Goal: Task Accomplishment & Management: Manage account settings

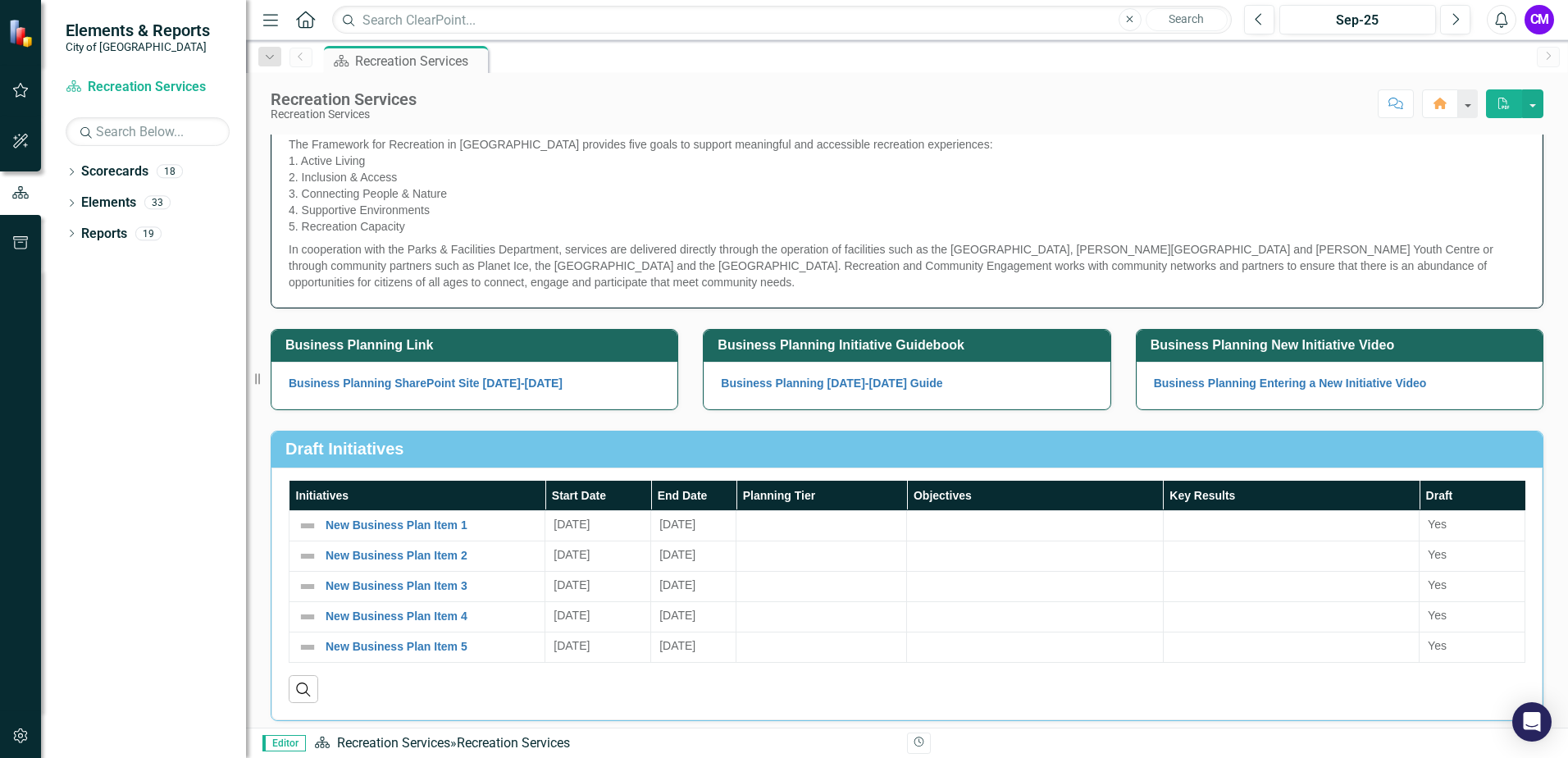
scroll to position [164, 0]
click at [16, 86] on icon "button" at bounding box center [21, 90] width 17 height 13
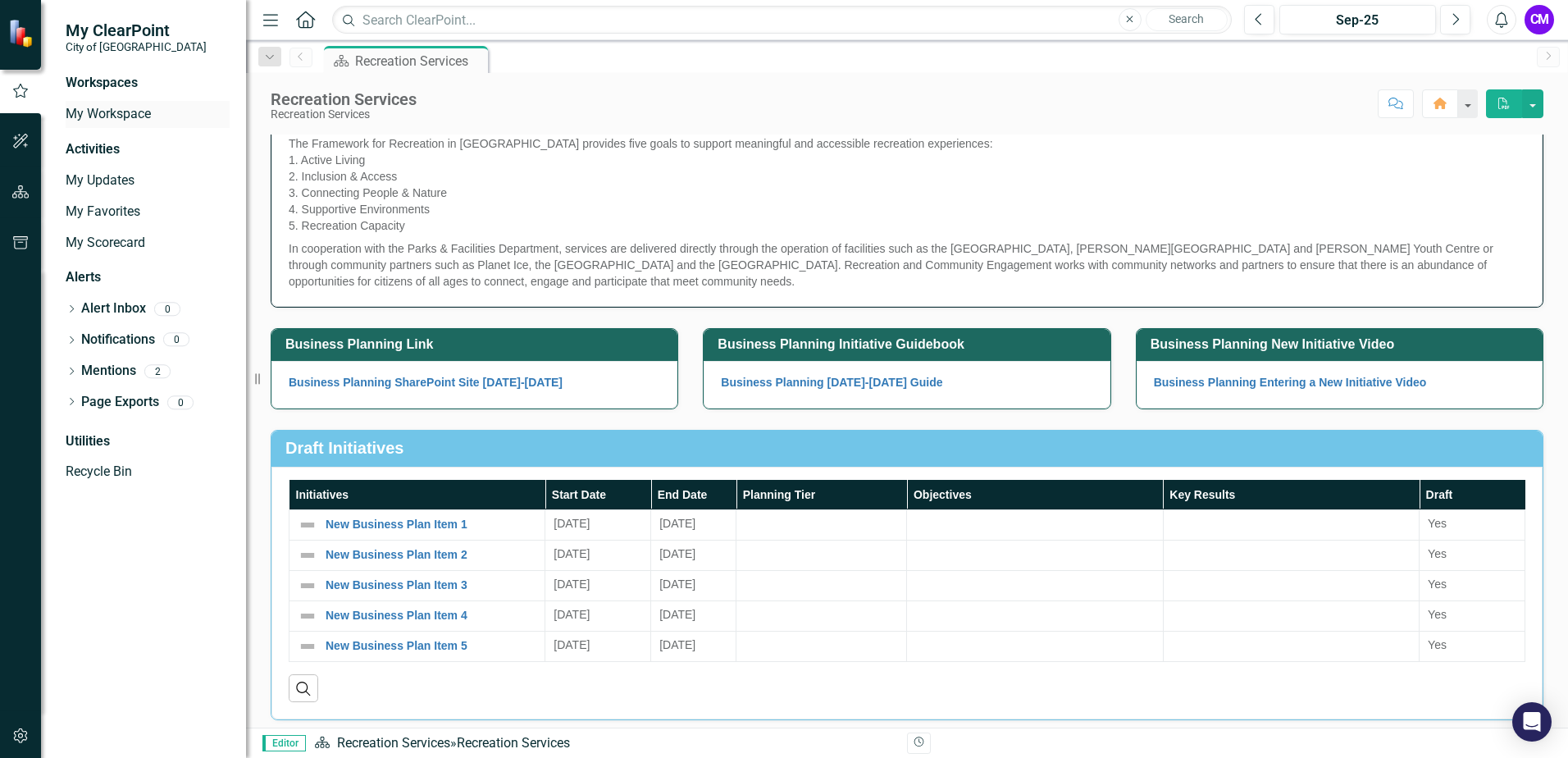
click at [132, 115] on link "My Workspace" at bounding box center [148, 114] width 164 height 19
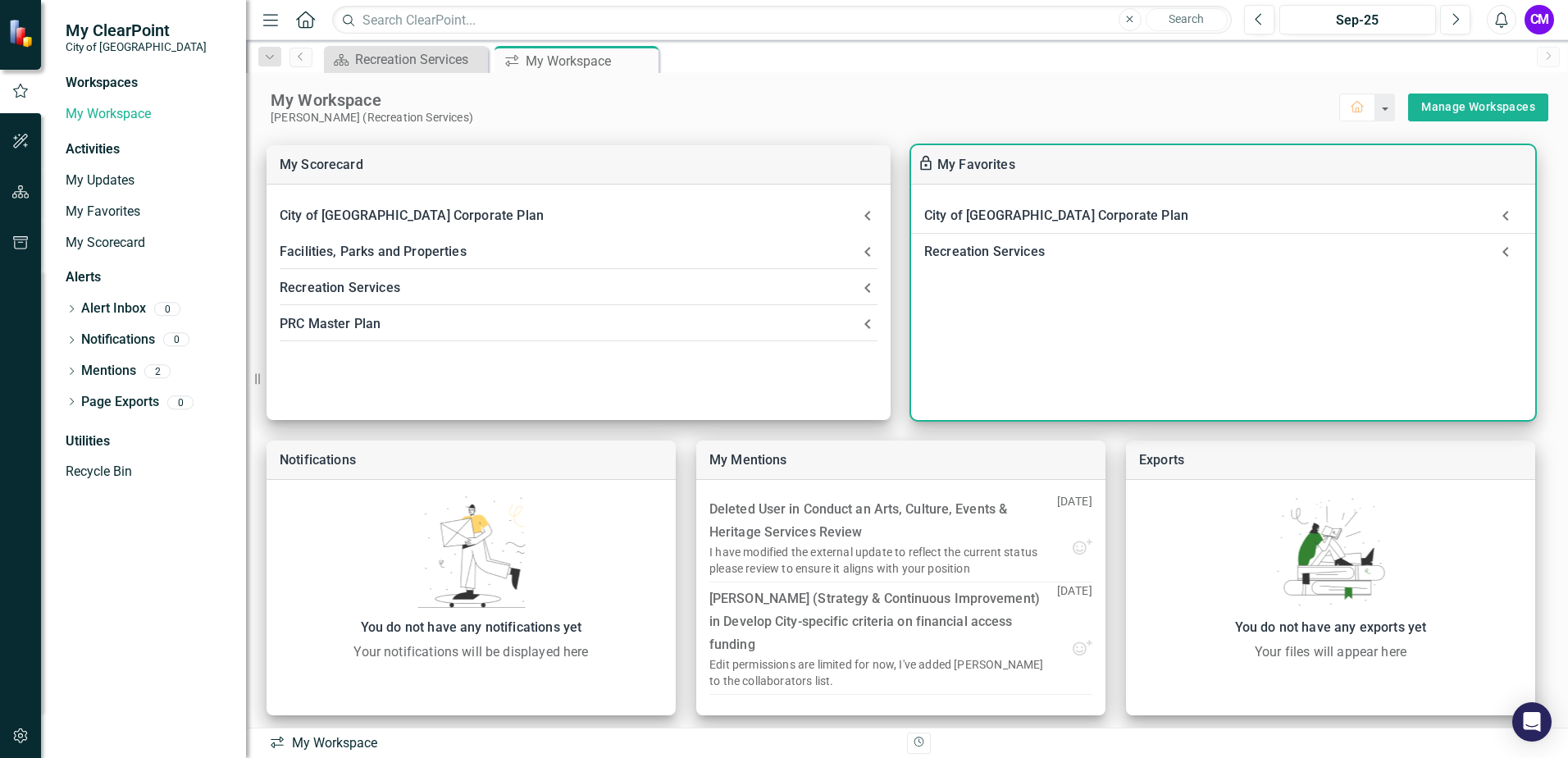
click at [983, 222] on div "City of [GEOGRAPHIC_DATA] Corporate Plan" at bounding box center [1207, 216] width 565 height 23
click at [988, 265] on link "Corporate Plan" at bounding box center [1008, 259] width 90 height 16
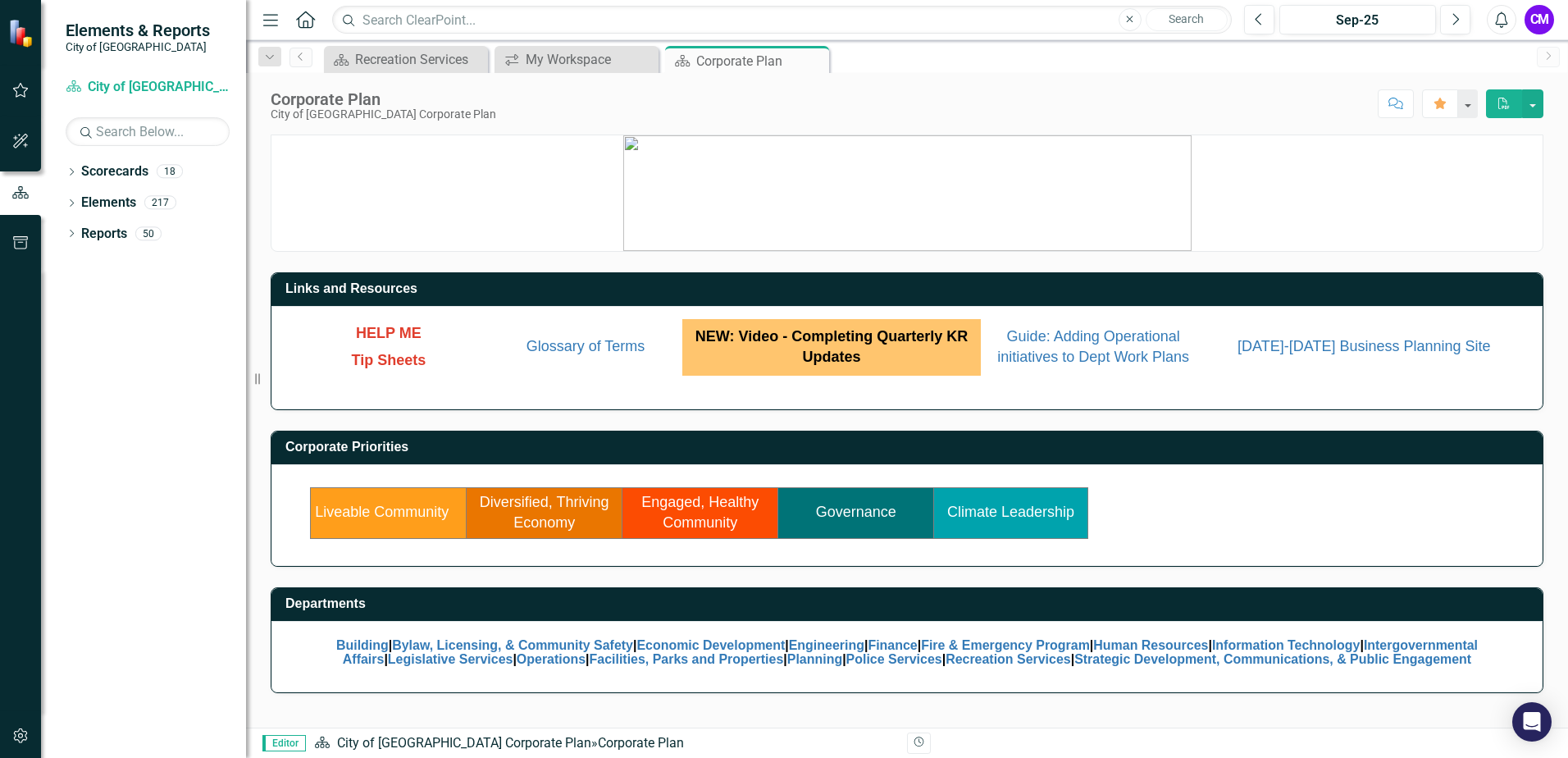
click at [671, 513] on td "Engaged, Healthy Community" at bounding box center [700, 513] width 156 height 51
click at [992, 661] on link "Recreation Services" at bounding box center [1009, 659] width 125 height 14
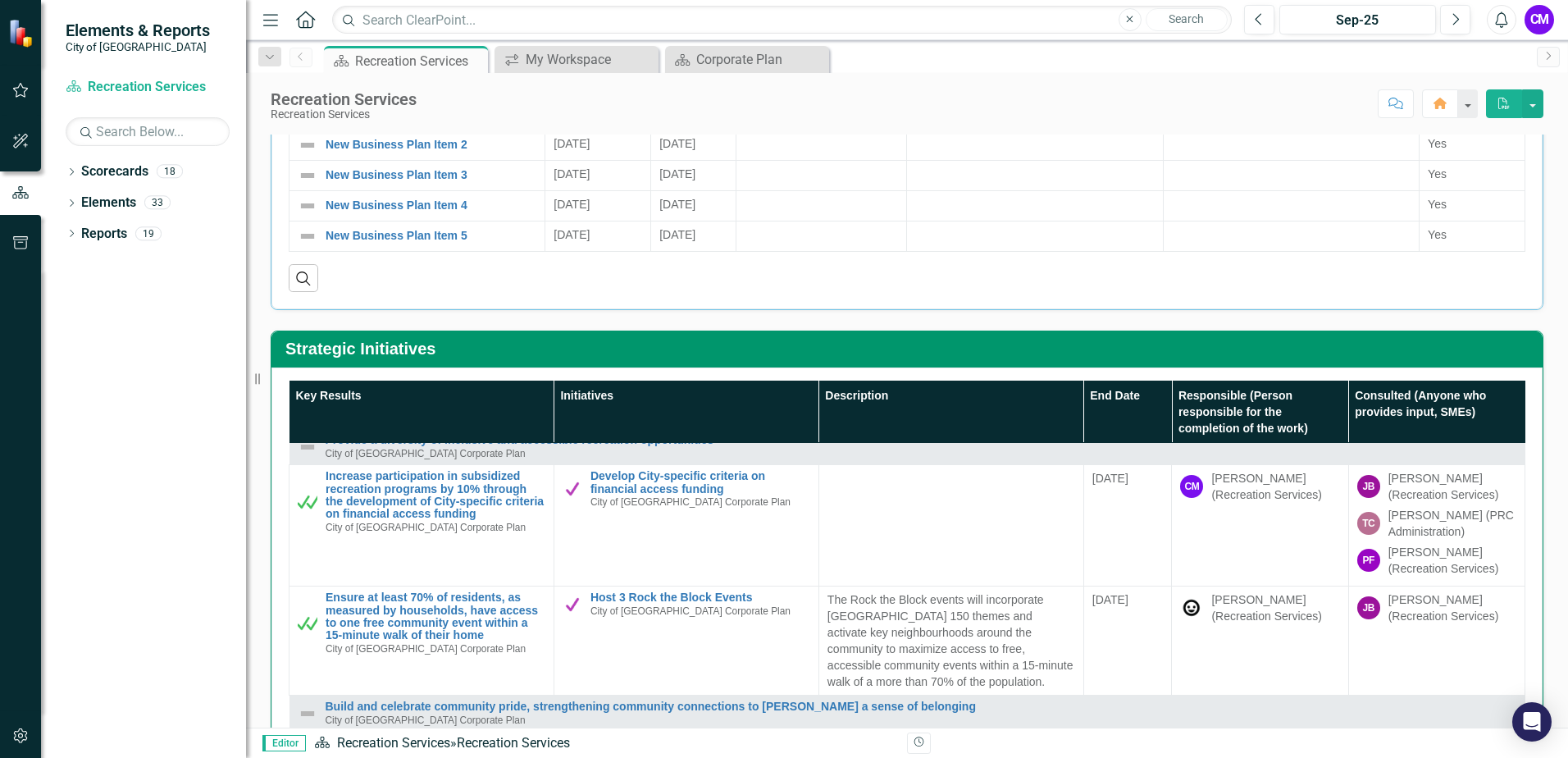
scroll to position [82, 0]
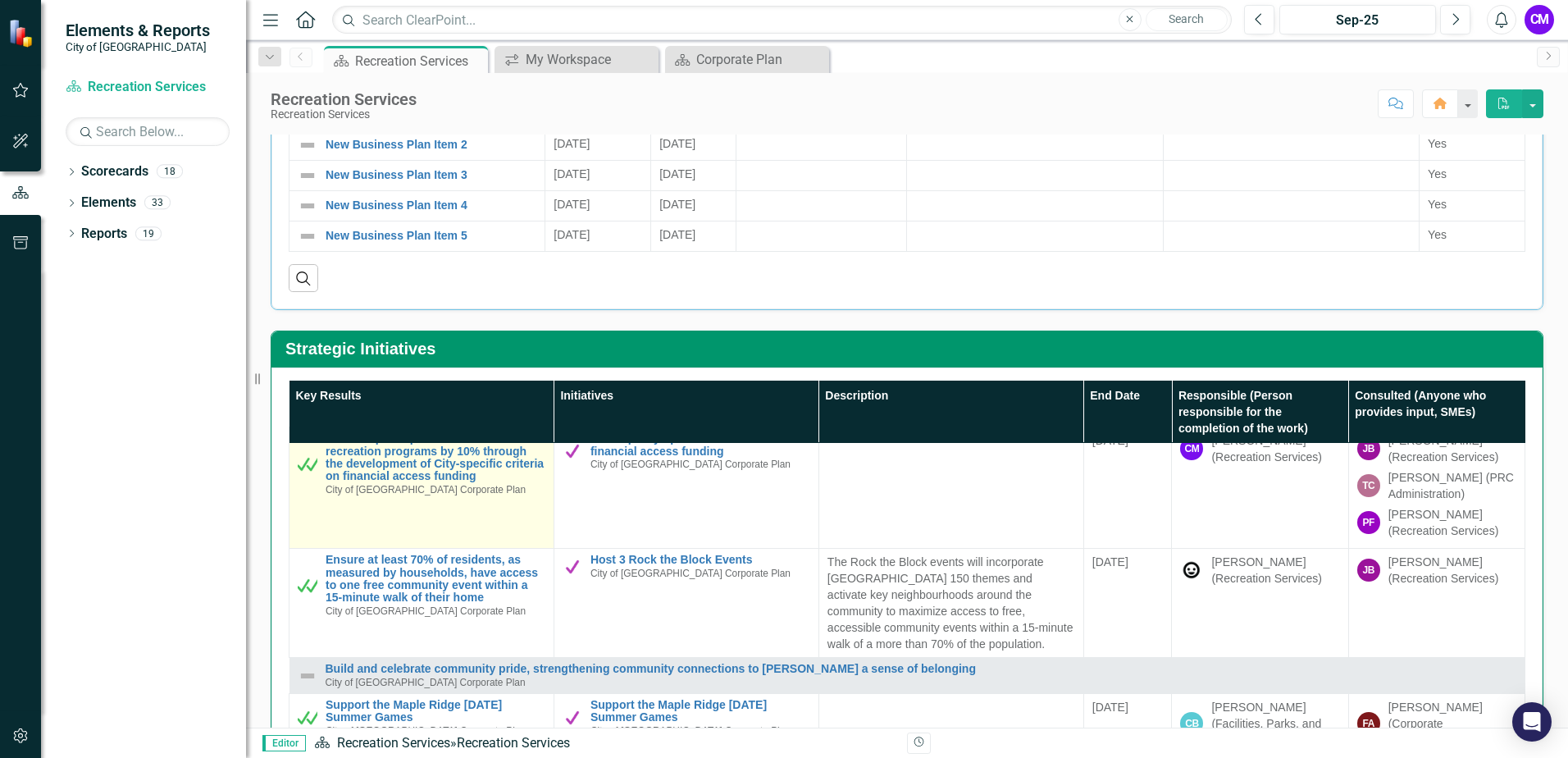
click at [313, 464] on img at bounding box center [308, 464] width 20 height 20
click at [308, 467] on img at bounding box center [308, 464] width 20 height 20
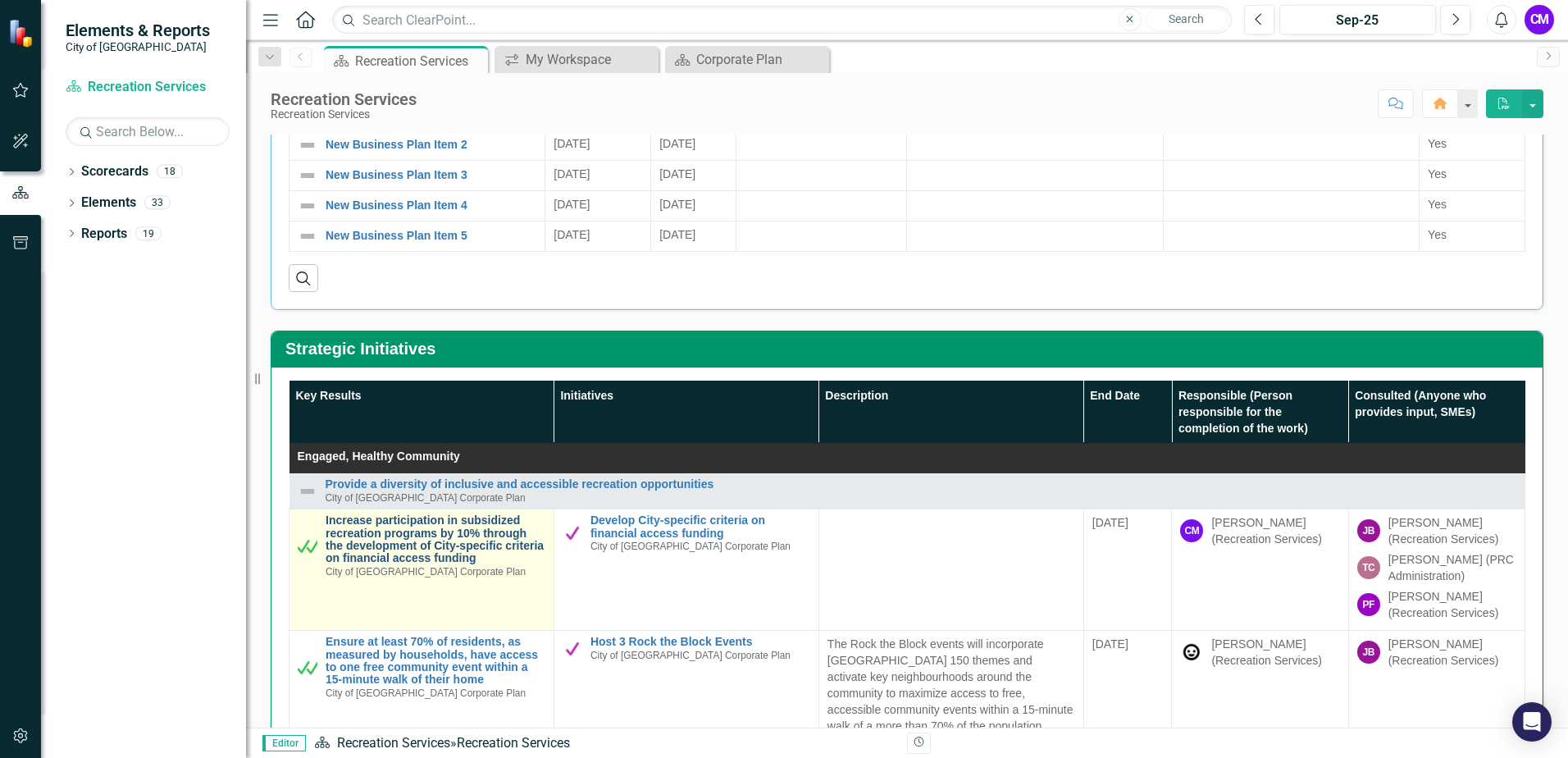
click at [491, 562] on link "Increase participation in subsidized recreation programs by 10% through the dev…" at bounding box center [436, 540] width 220 height 51
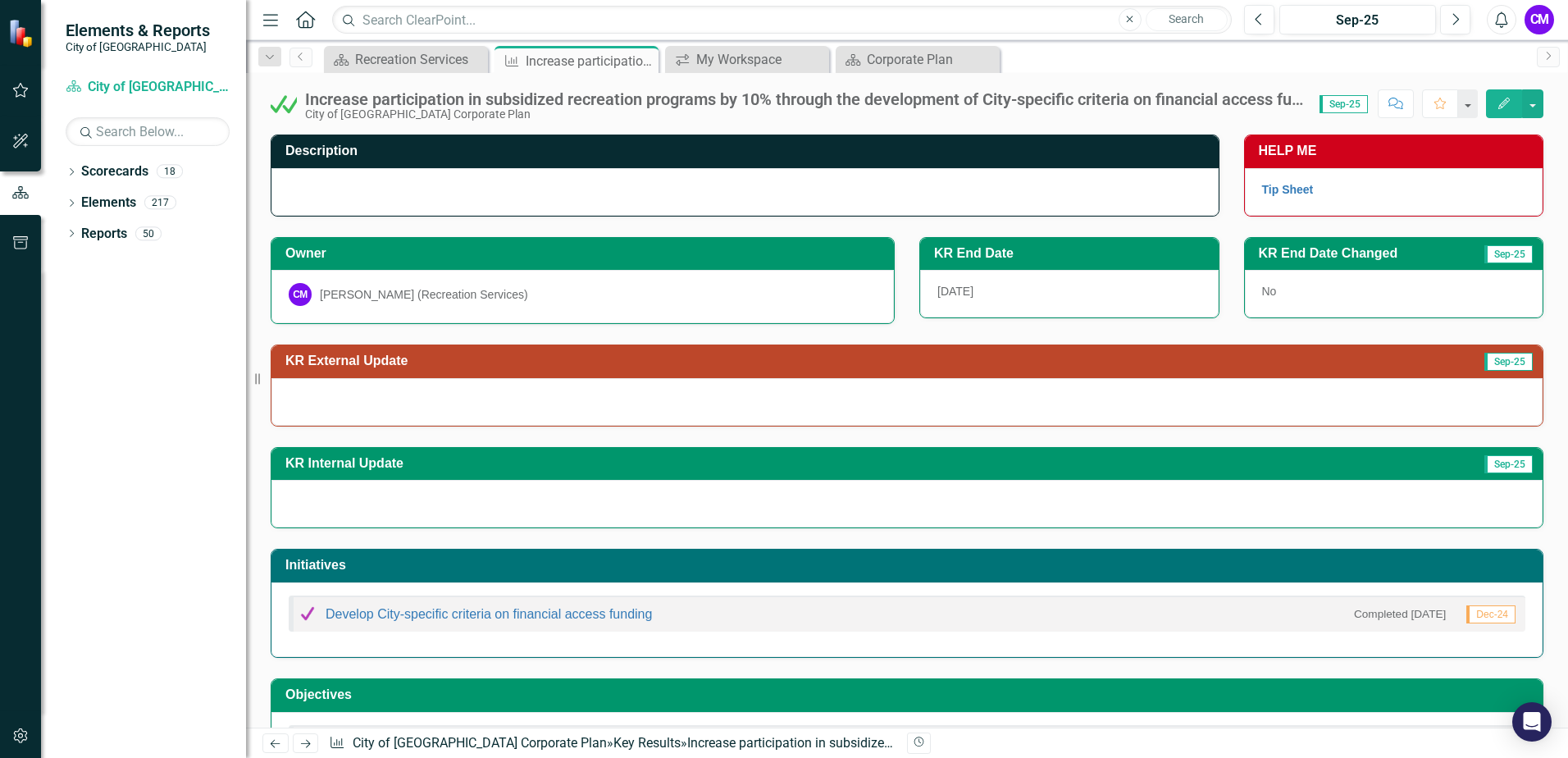
scroll to position [76, 0]
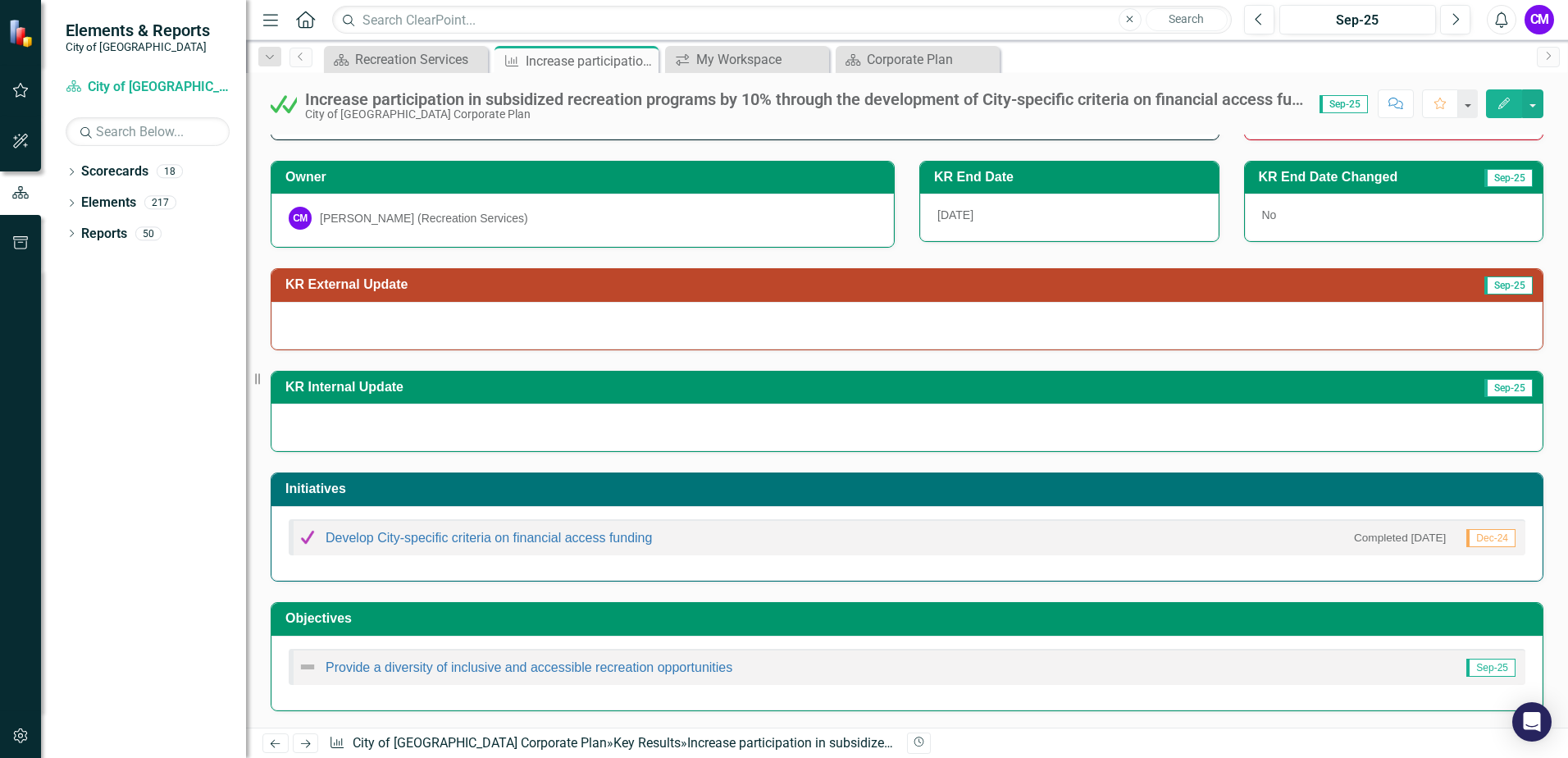
click at [358, 313] on div at bounding box center [906, 326] width 1271 height 48
click at [1493, 102] on button "Edit" at bounding box center [1504, 103] width 36 height 29
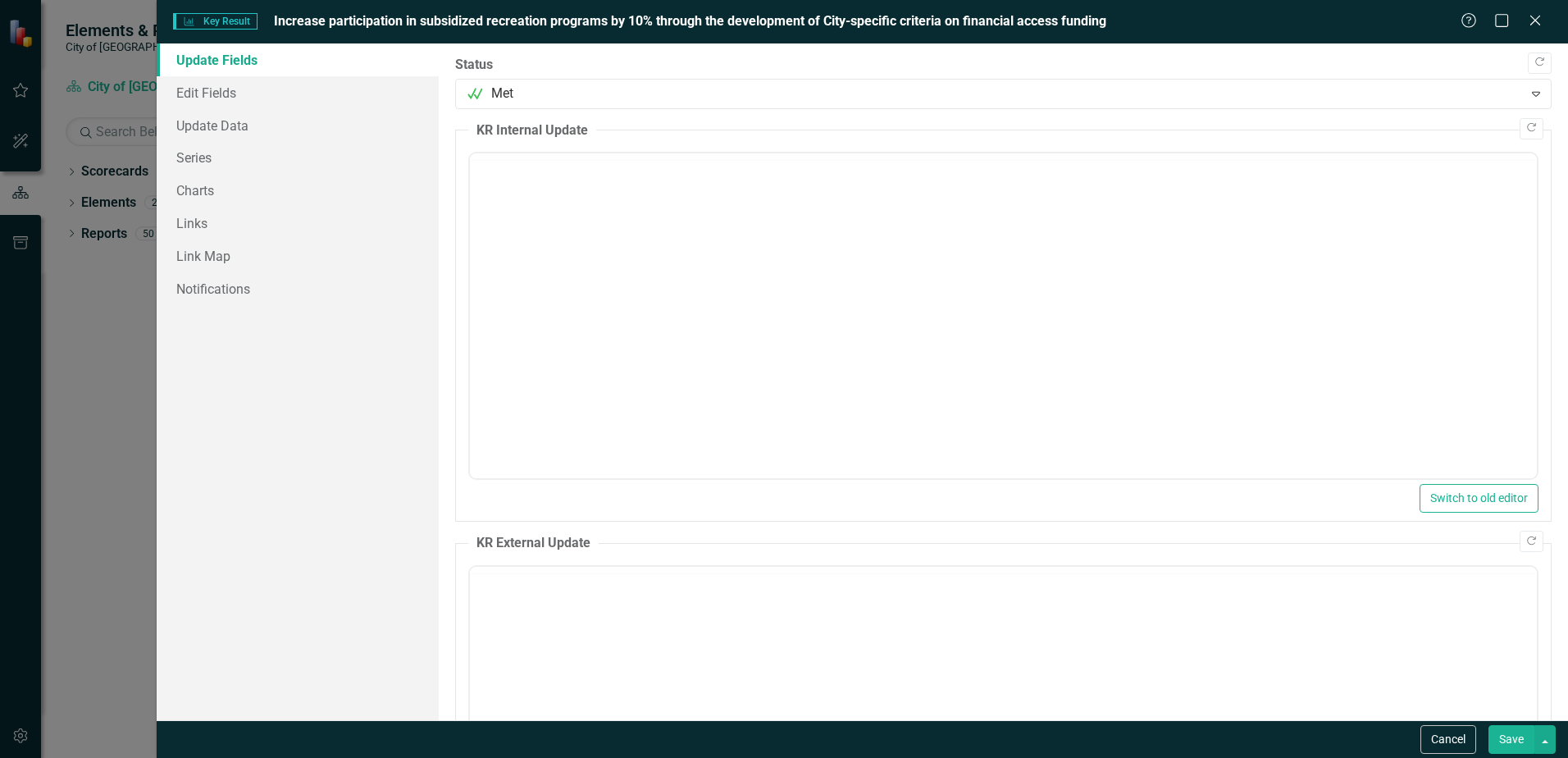
scroll to position [0, 0]
click at [535, 624] on p "Rich Text Area. Press ALT-0 for help." at bounding box center [1004, 619] width 1059 height 20
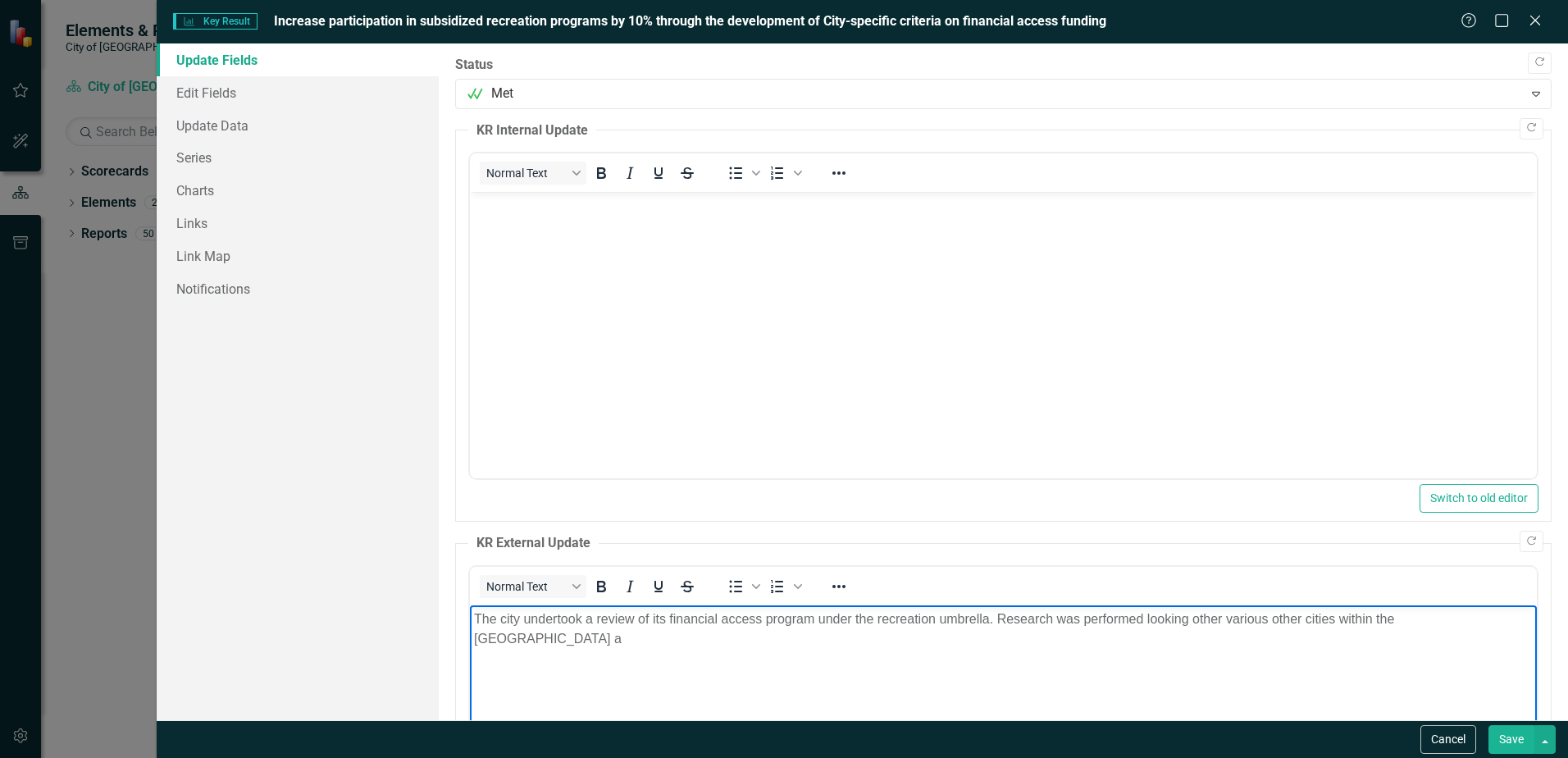
click at [1341, 618] on p "The city undertook a review of its financial access program under the recreatio…" at bounding box center [1004, 629] width 1059 height 40
click at [664, 643] on p "The city undertook a review of its financial access program under the recreatio…" at bounding box center [1004, 629] width 1059 height 40
click at [1193, 634] on p "The city undertook a review of its financial access program under the recreatio…" at bounding box center [1004, 629] width 1059 height 40
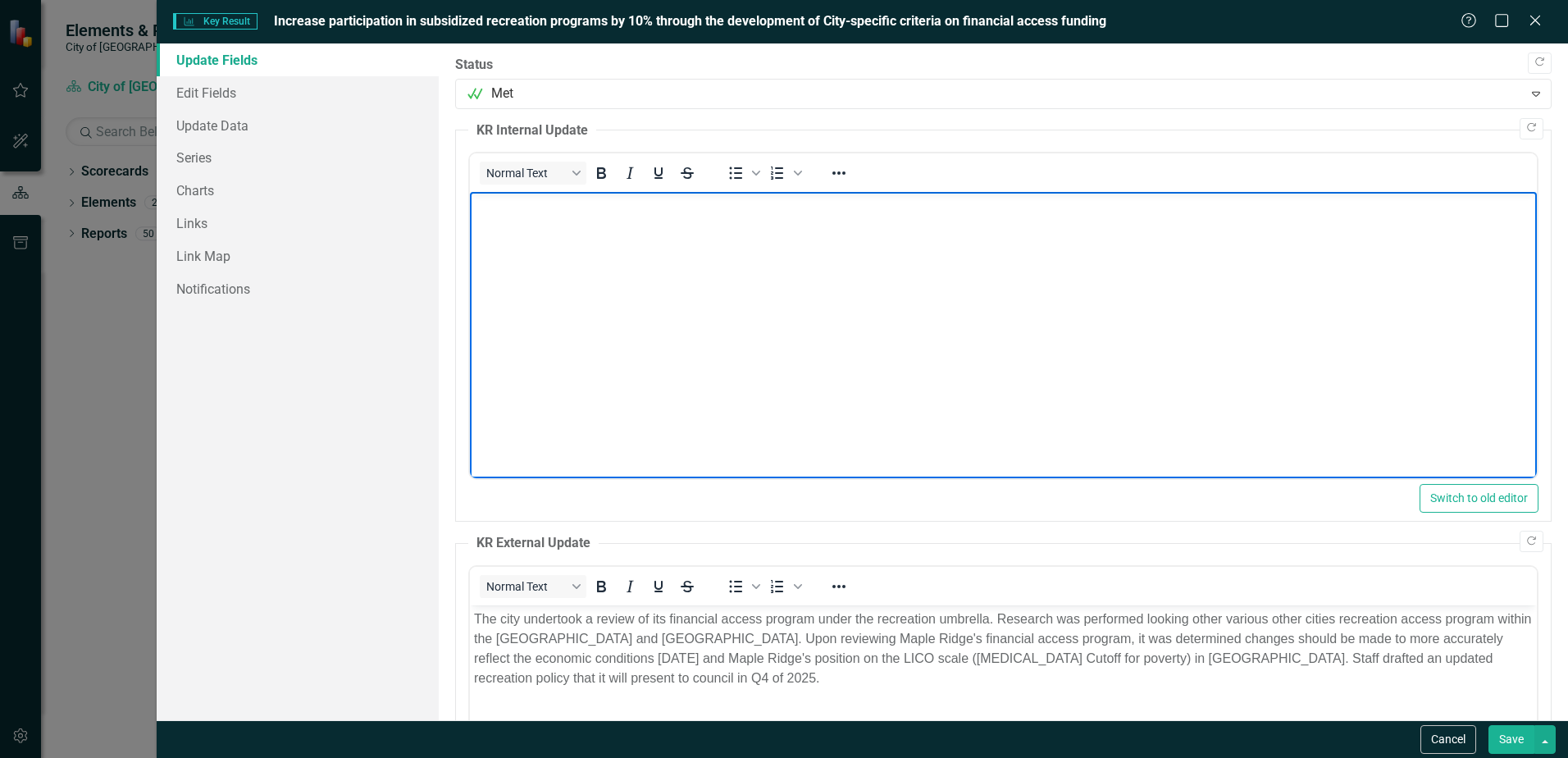
click at [1254, 433] on body "Rich Text Area. Press ALT-0 for help." at bounding box center [1004, 315] width 1067 height 246
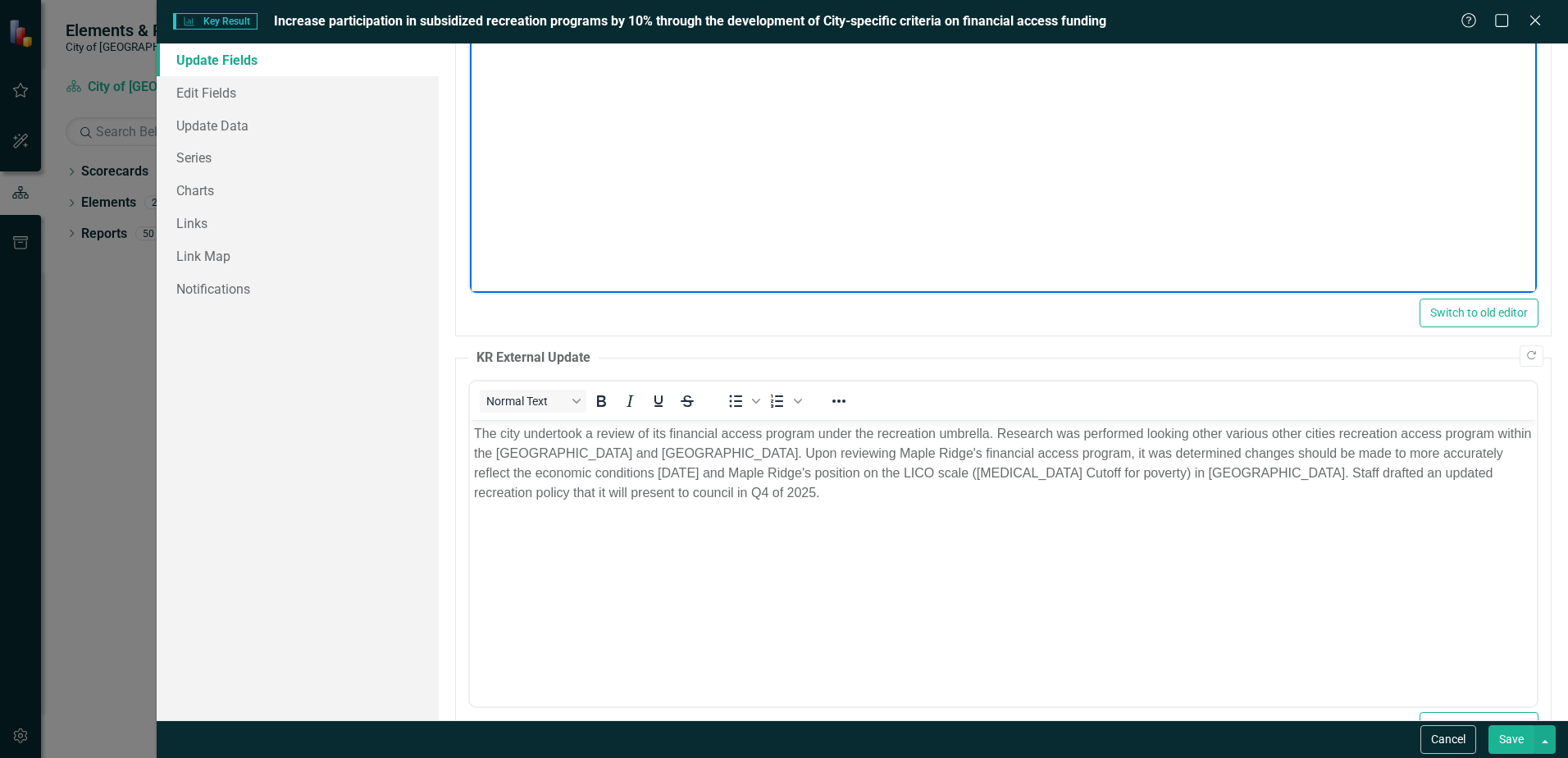
scroll to position [348, 0]
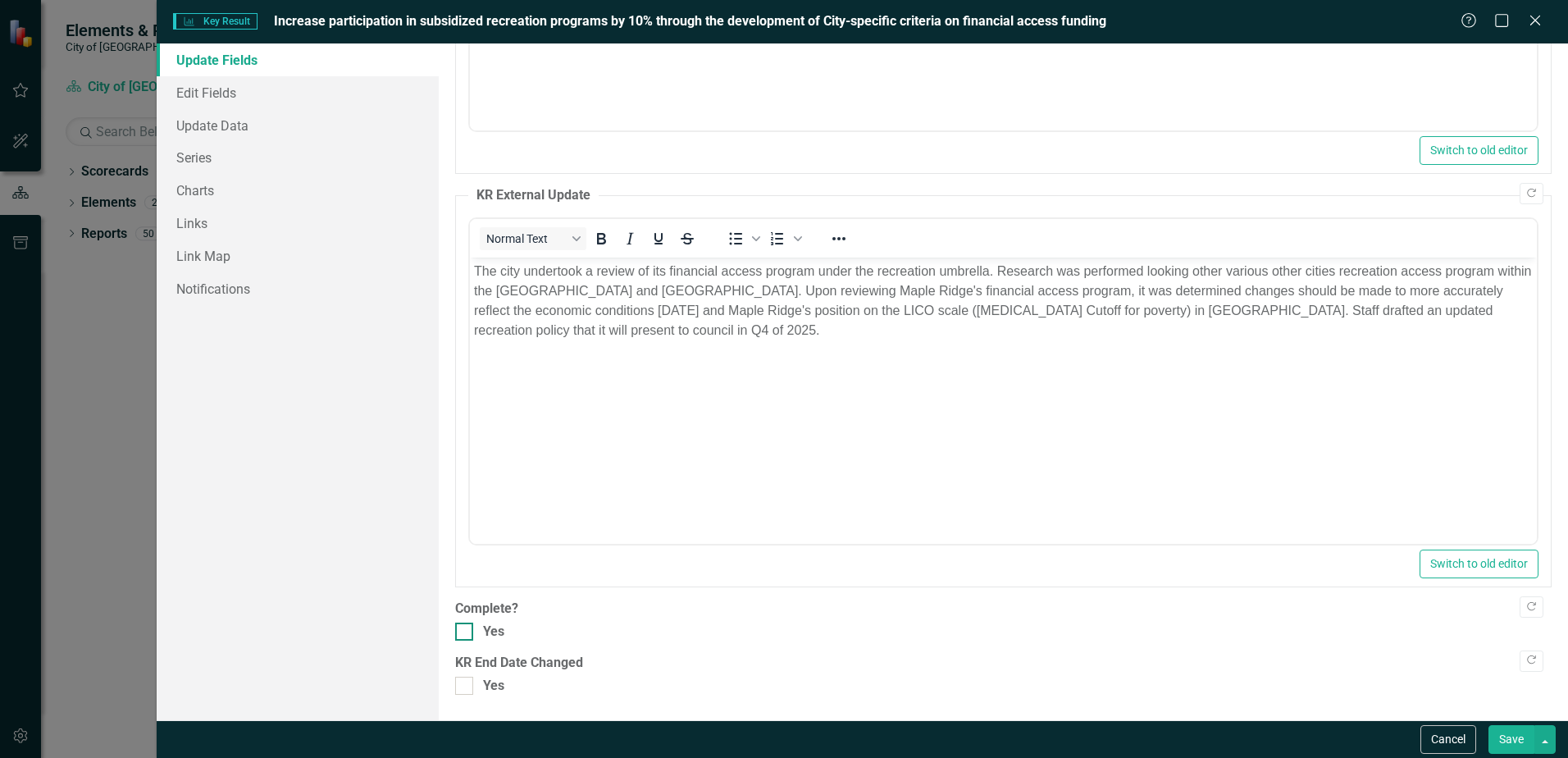
click at [461, 639] on div at bounding box center [464, 632] width 18 height 18
click at [461, 633] on input "Yes" at bounding box center [460, 628] width 11 height 11
click at [468, 625] on div at bounding box center [464, 632] width 18 height 18
click at [466, 625] on input "Yes" at bounding box center [460, 628] width 11 height 11
checkbox input "false"
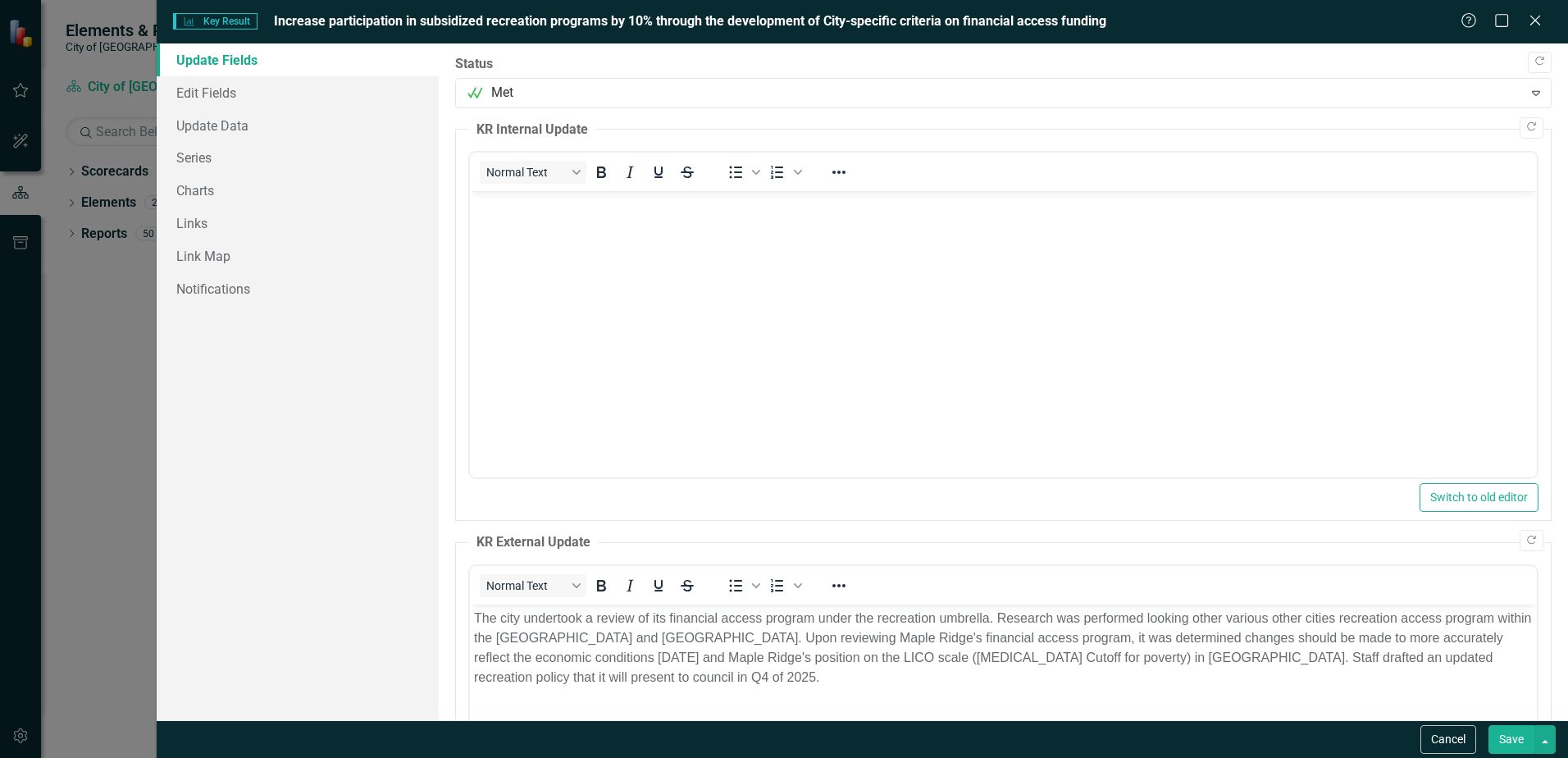
scroll to position [0, 0]
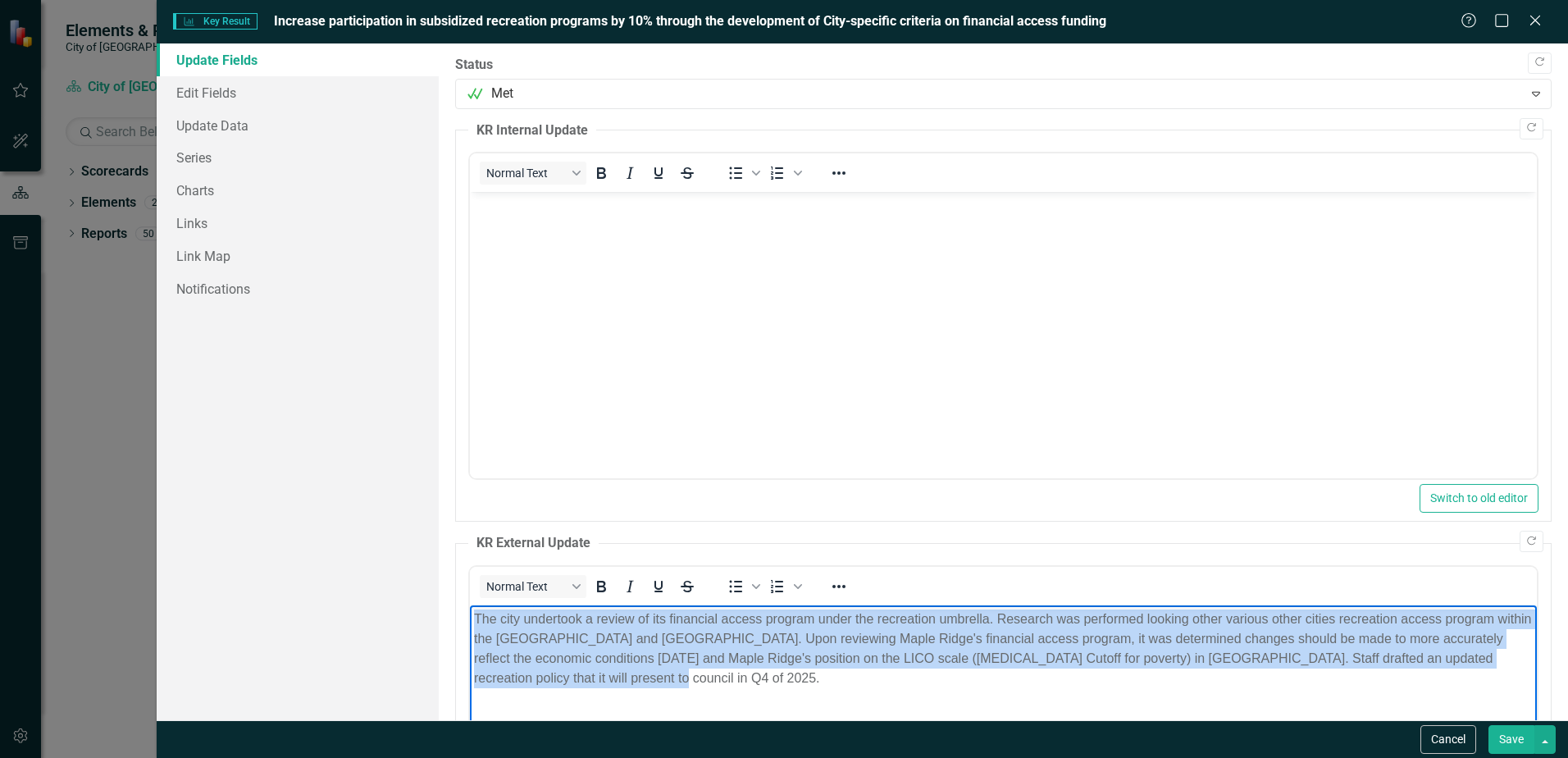
drag, startPoint x: 600, startPoint y: 676, endPoint x: 958, endPoint y: 1208, distance: 641.2
click at [476, 605] on html "The city undertook a review of its financial access program under the recreatio…" at bounding box center [1004, 728] width 1067 height 246
copy p "The city undertook a review of its financial access program under the recreatio…"
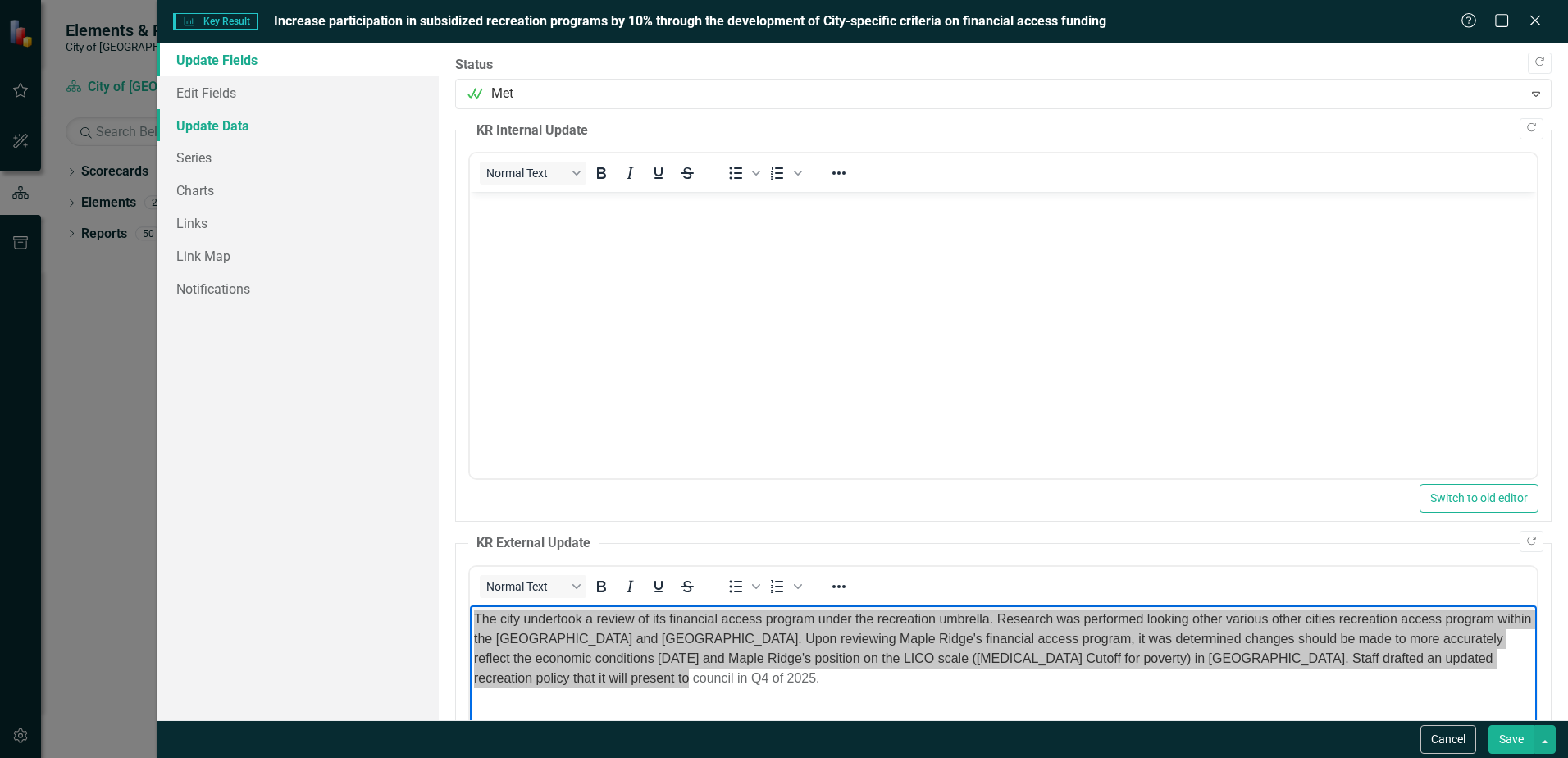
click at [229, 123] on link "Update Data" at bounding box center [298, 125] width 282 height 33
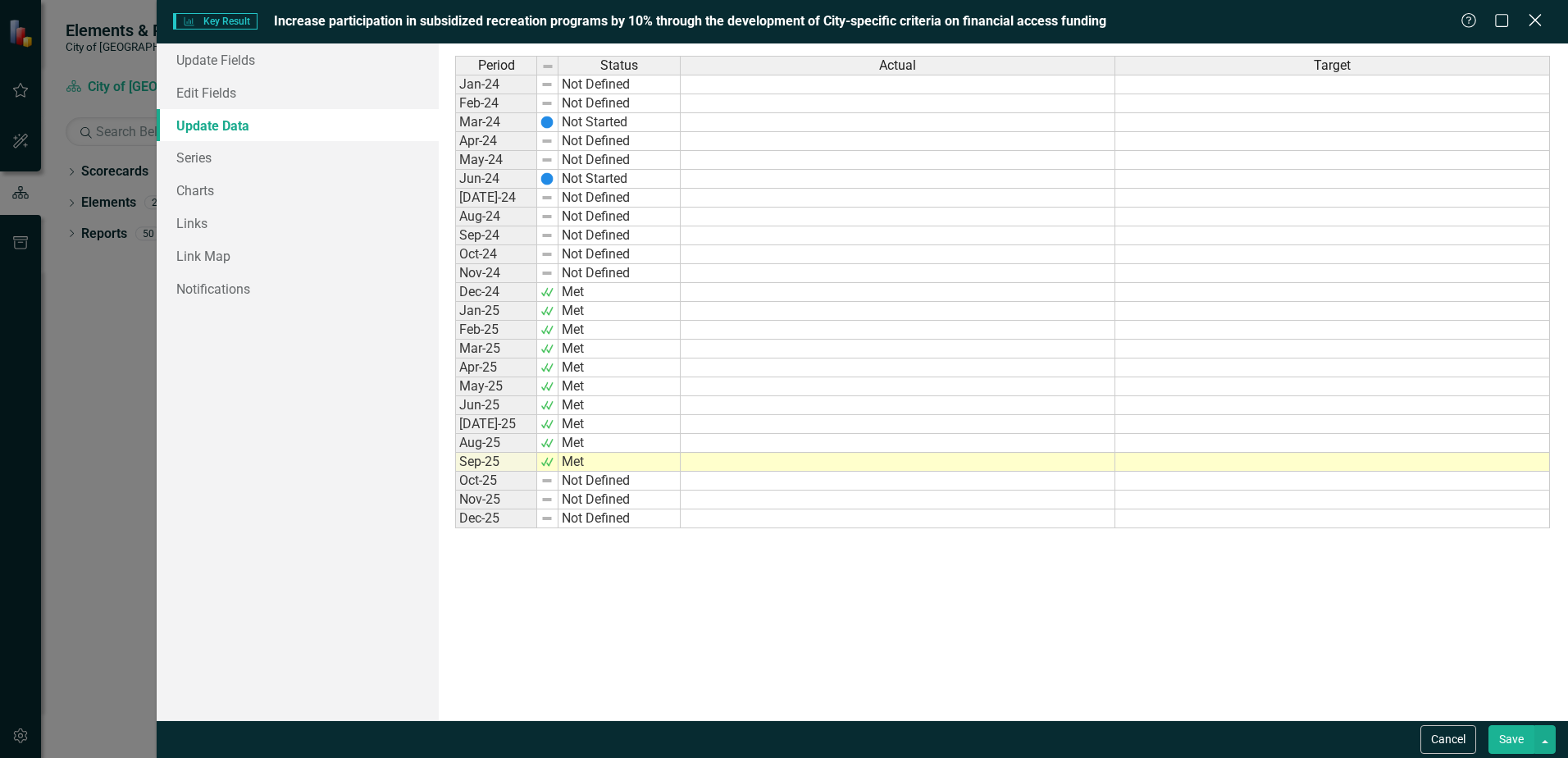
click at [1540, 21] on icon "Close" at bounding box center [1535, 20] width 21 height 16
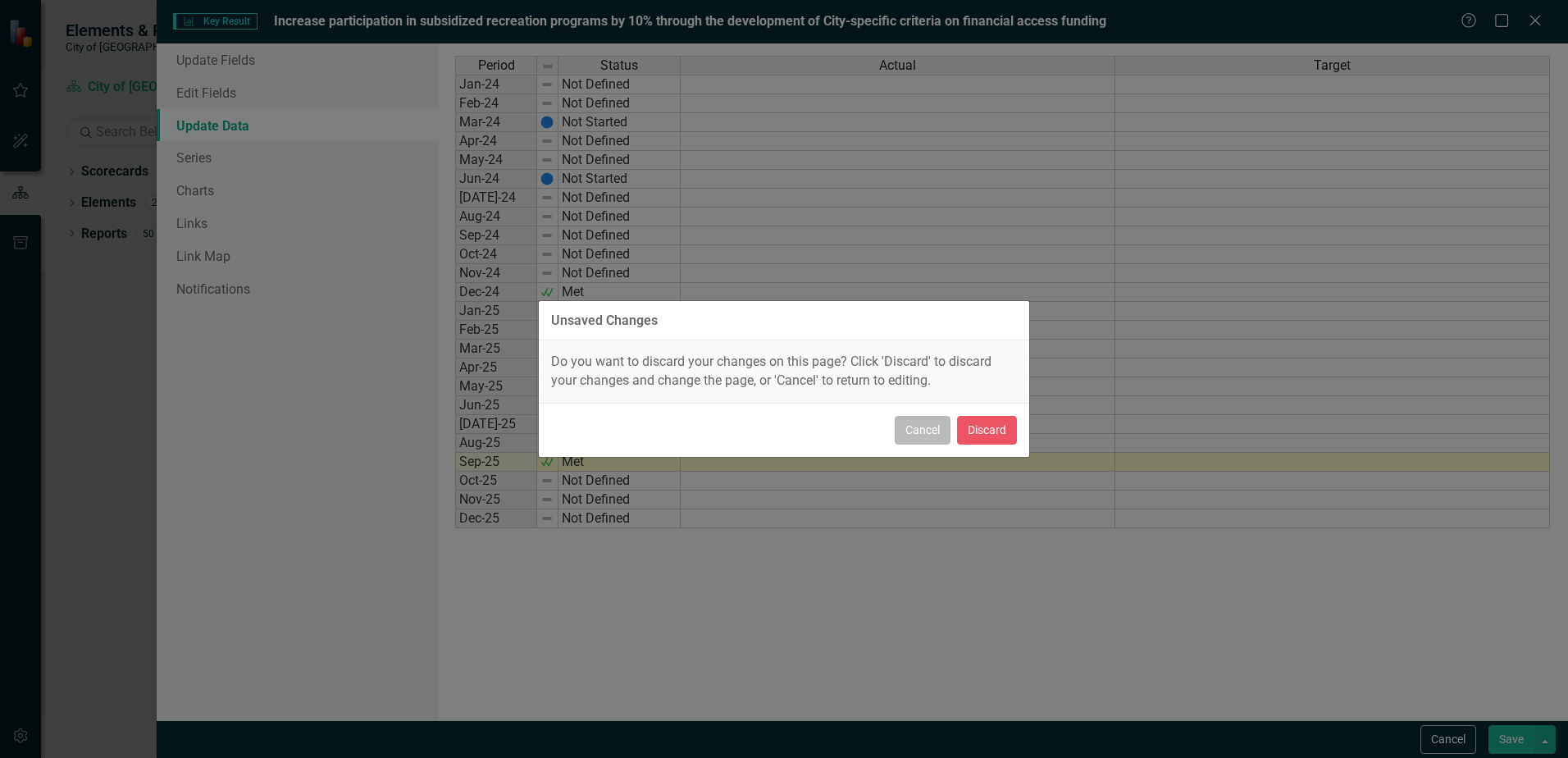
click at [915, 423] on button "Cancel" at bounding box center [923, 430] width 56 height 29
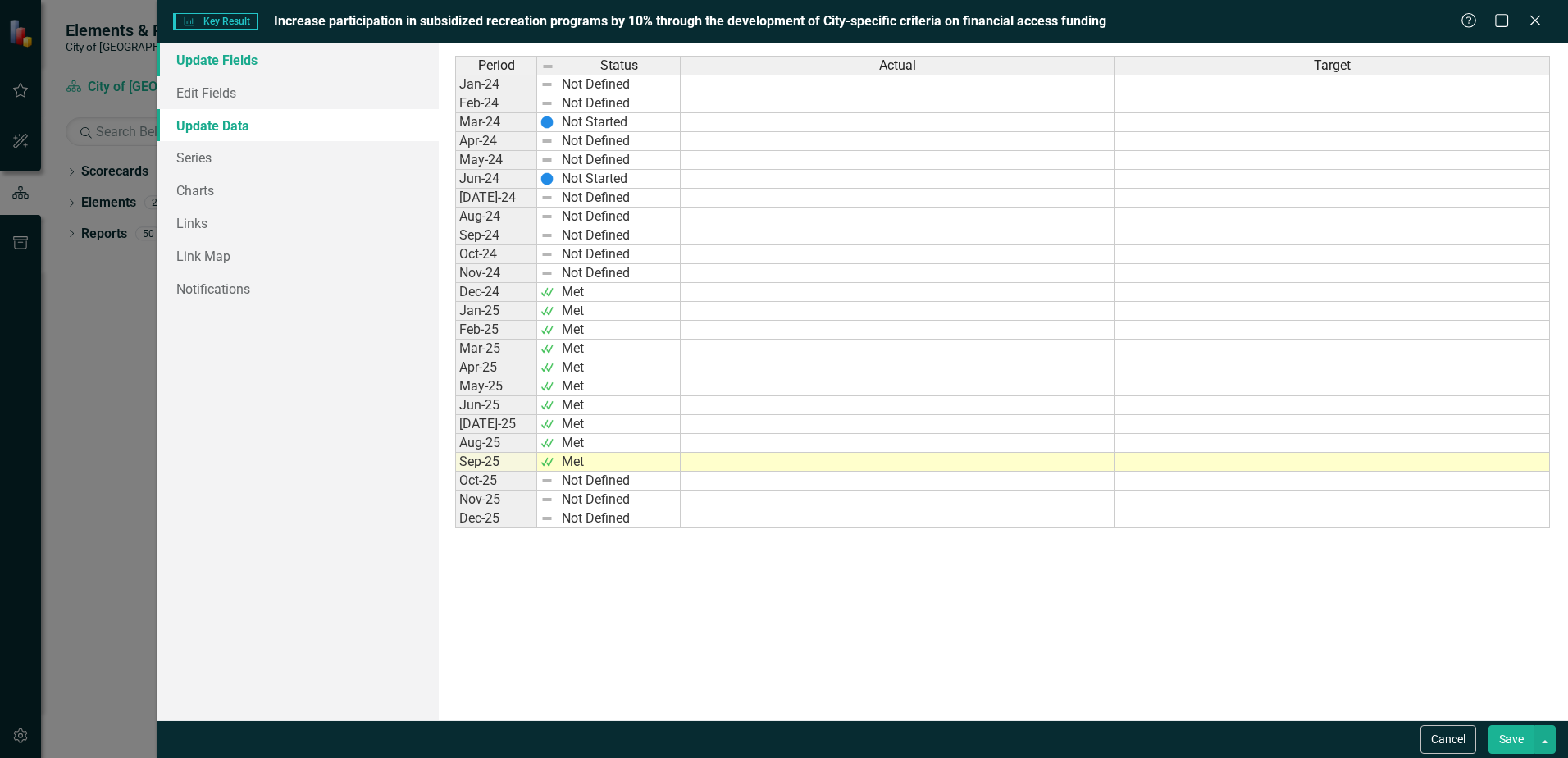
click at [221, 59] on link "Update Fields" at bounding box center [298, 60] width 282 height 33
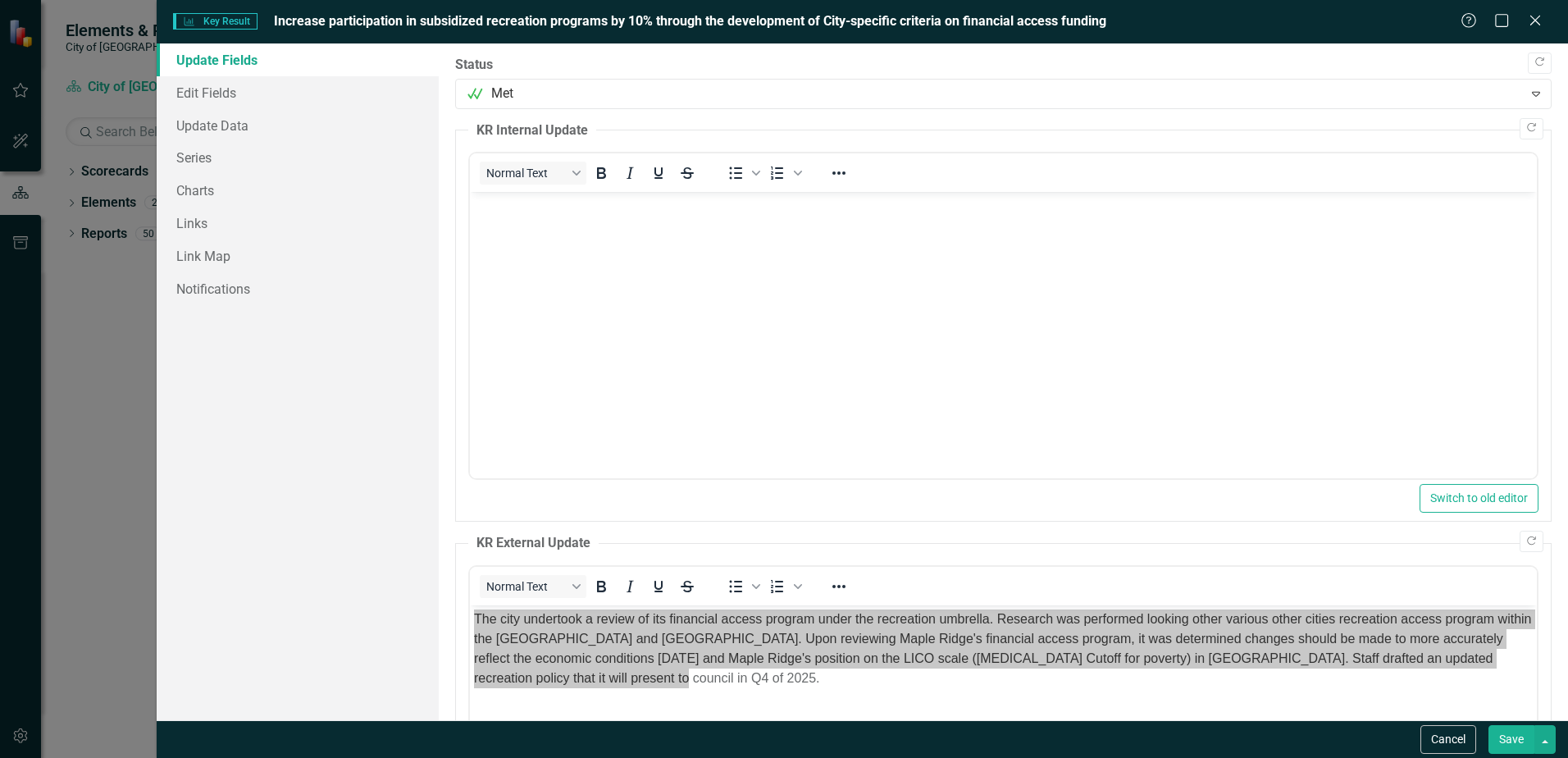
click at [1514, 726] on button "Save" at bounding box center [1512, 739] width 46 height 29
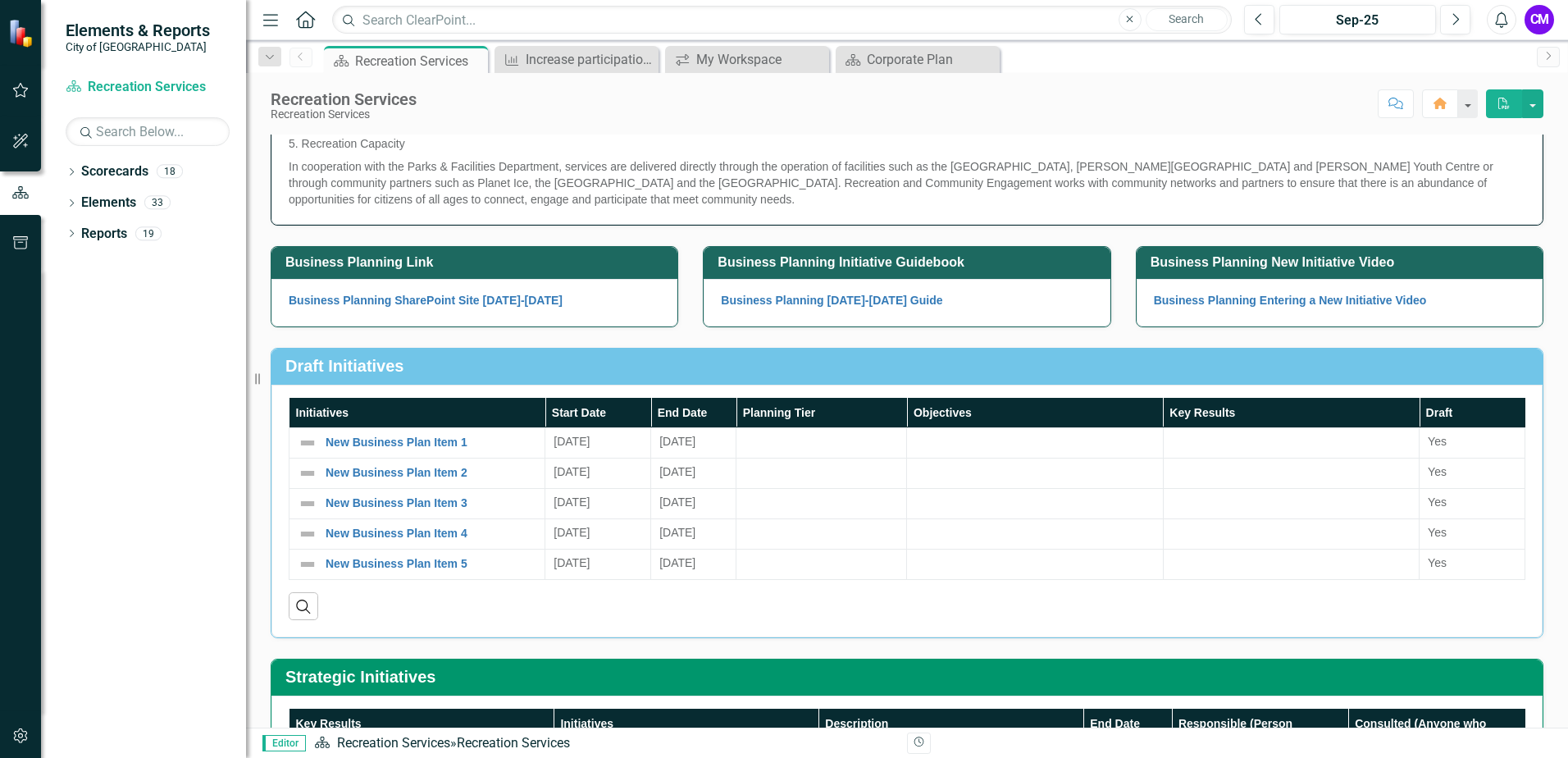
scroll to position [657, 0]
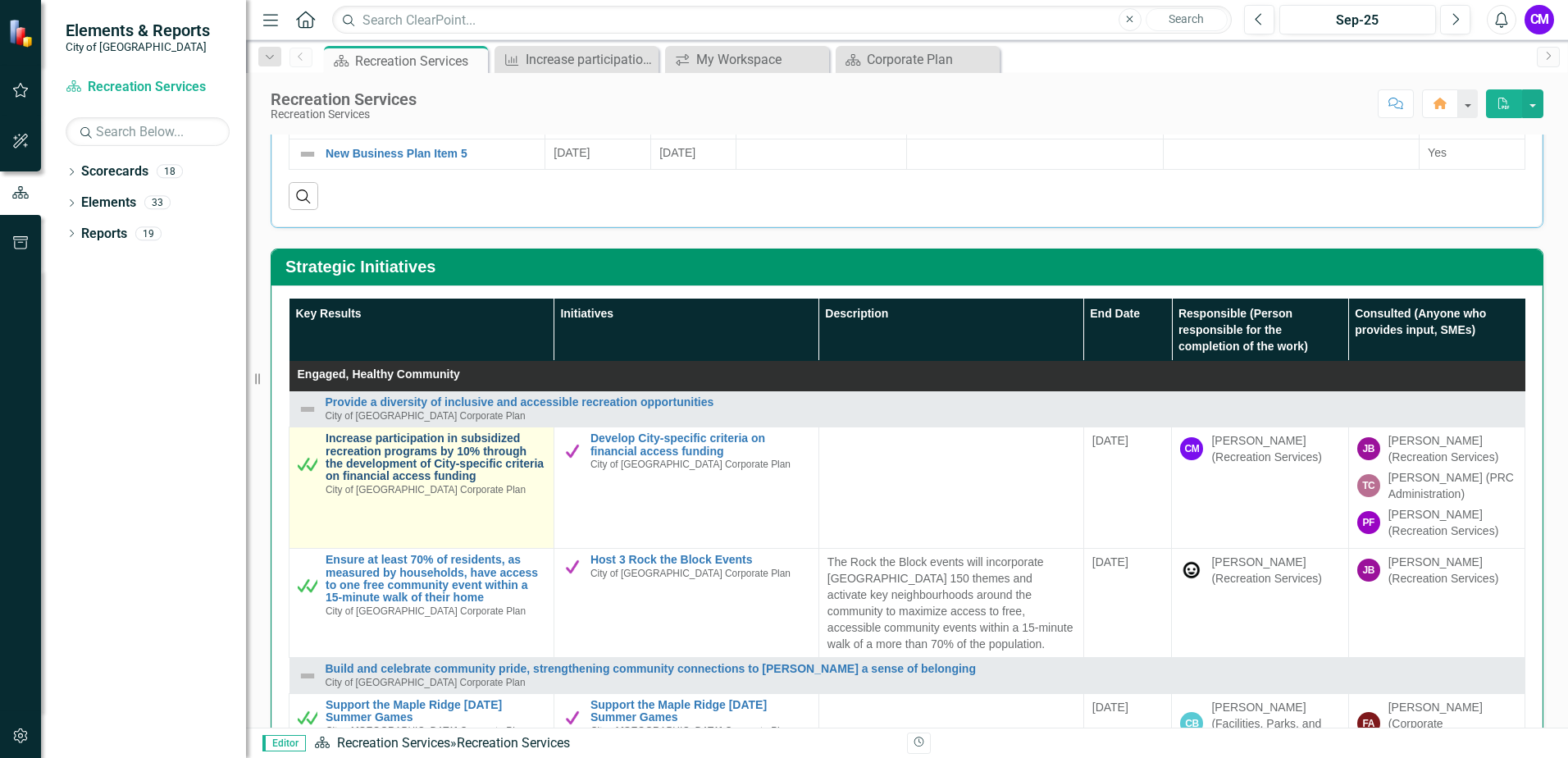
click at [447, 460] on link "Increase participation in subsidized recreation programs by 10% through the dev…" at bounding box center [436, 458] width 220 height 51
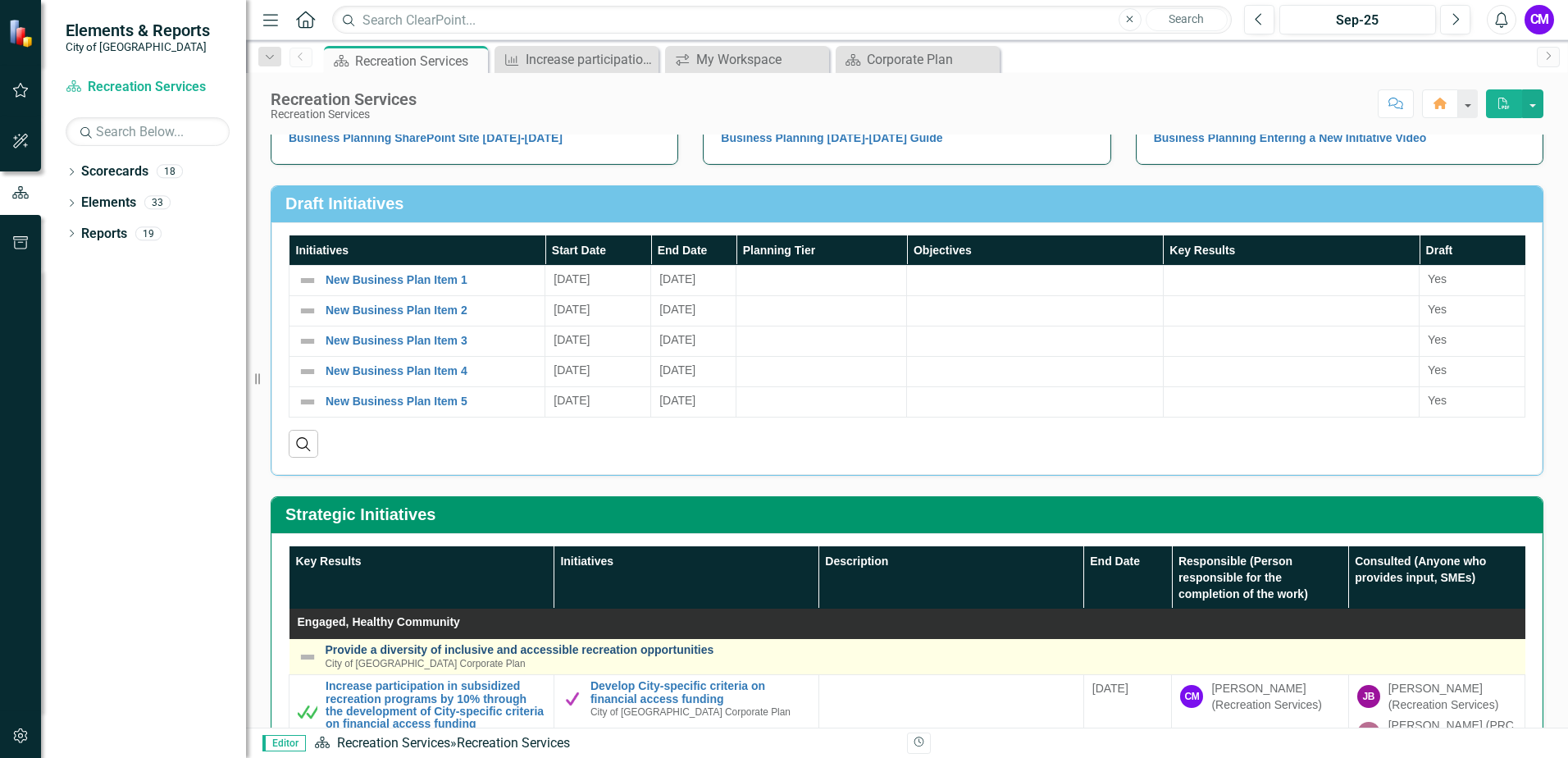
scroll to position [657, 0]
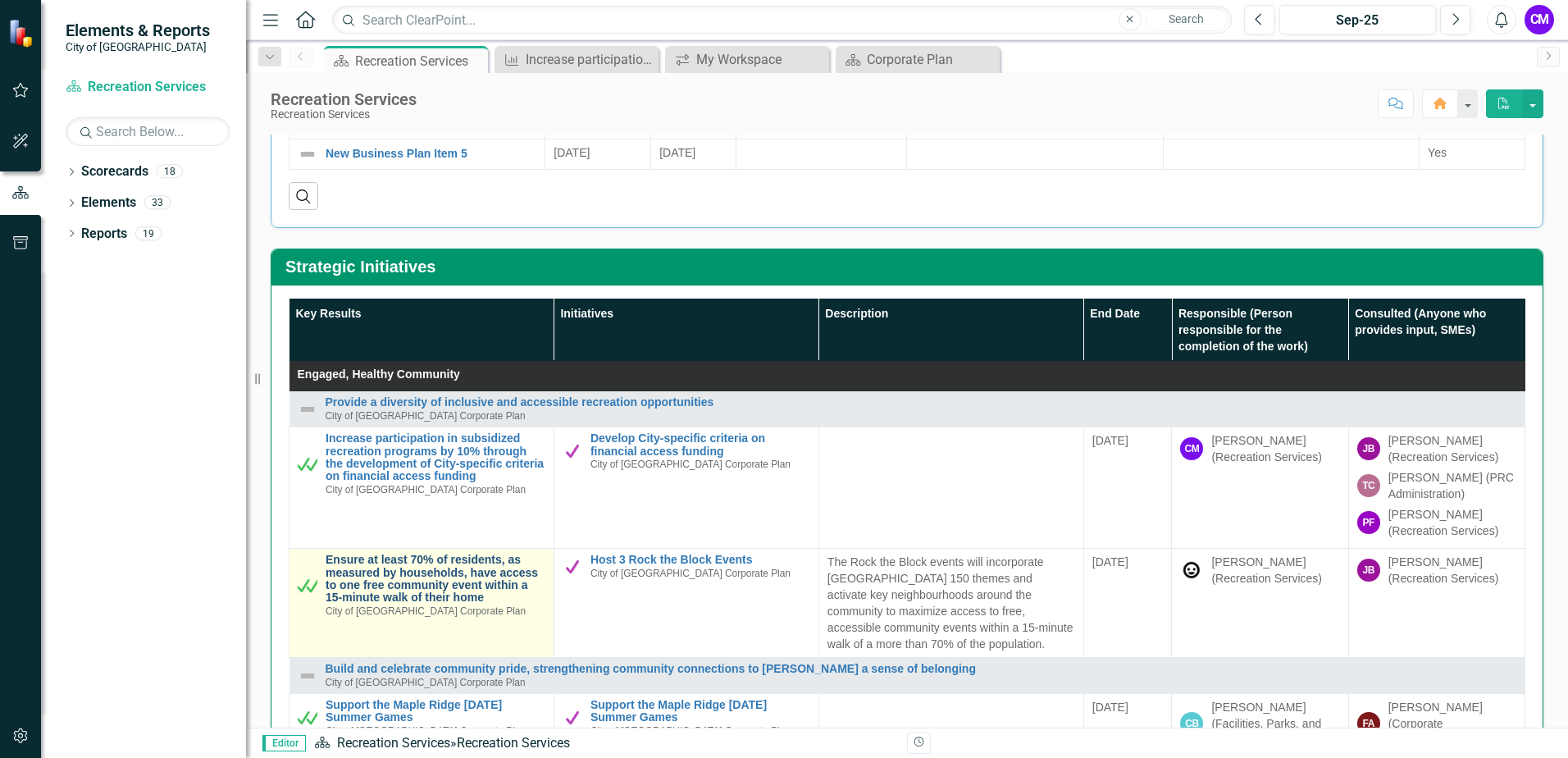
click at [454, 588] on link "Ensure at least 70% of residents, as measured by households, have access to one…" at bounding box center [436, 579] width 220 height 51
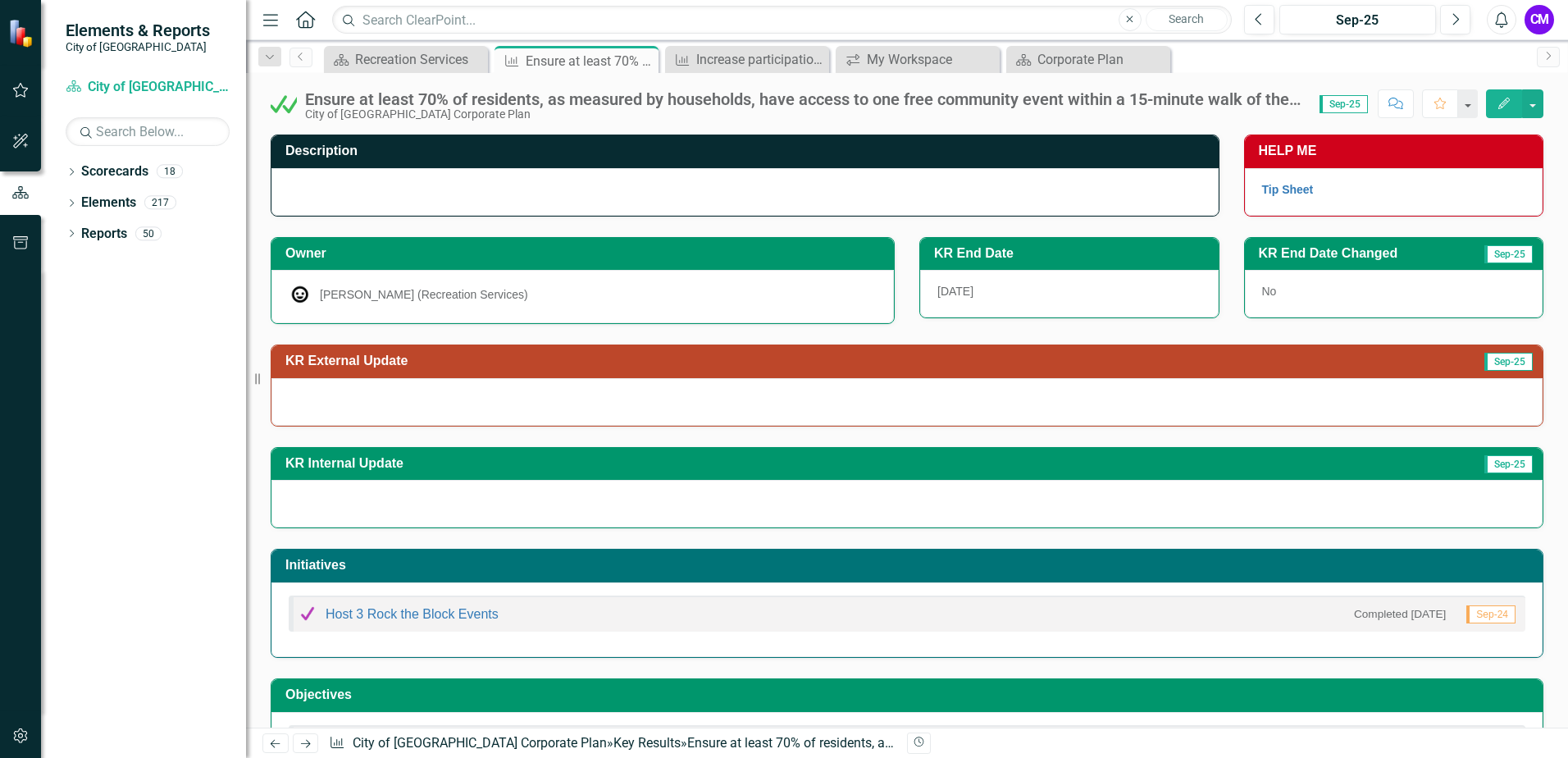
click at [1501, 104] on icon "Edit" at bounding box center [1504, 103] width 15 height 12
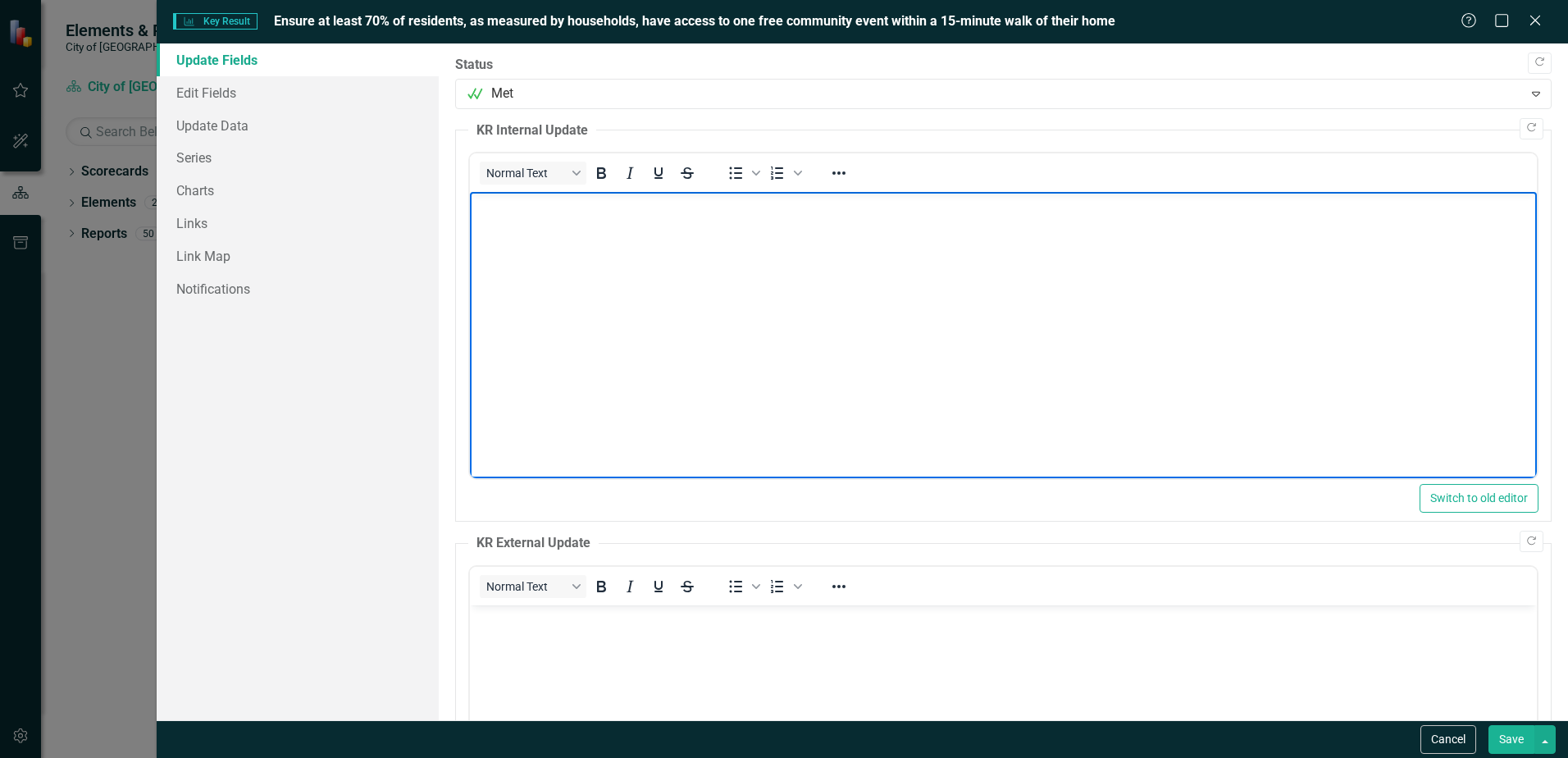
click at [595, 277] on body "Rich Text Area. Press ALT-0 for help." at bounding box center [1004, 315] width 1067 height 246
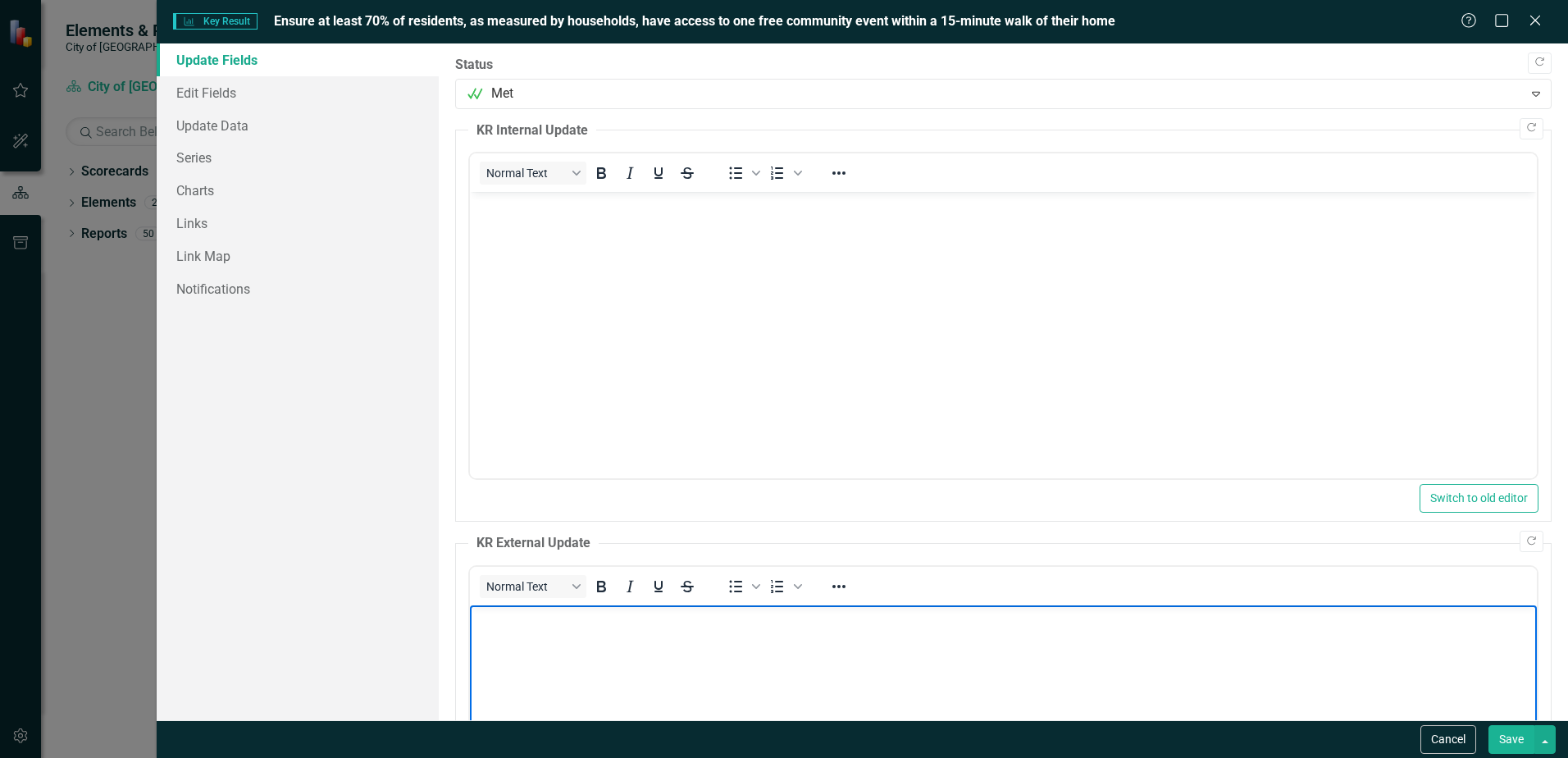
click at [578, 643] on body "Rich Text Area. Press ALT-0 for help." at bounding box center [1004, 728] width 1067 height 246
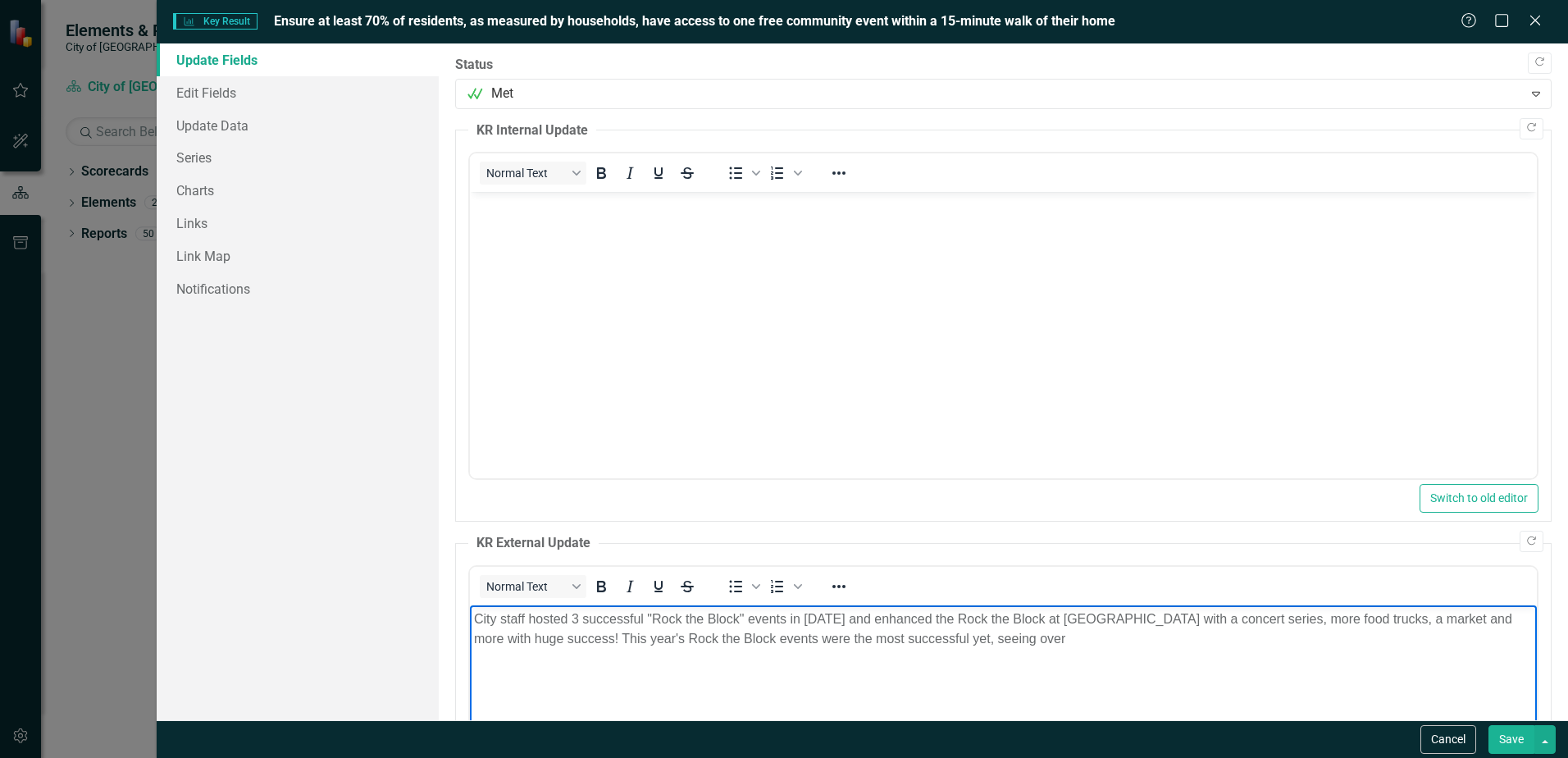
click at [1156, 635] on p "City staff hosted 3 successful "Rock the Block" events in [DATE] and enhanced t…" at bounding box center [1004, 629] width 1059 height 40
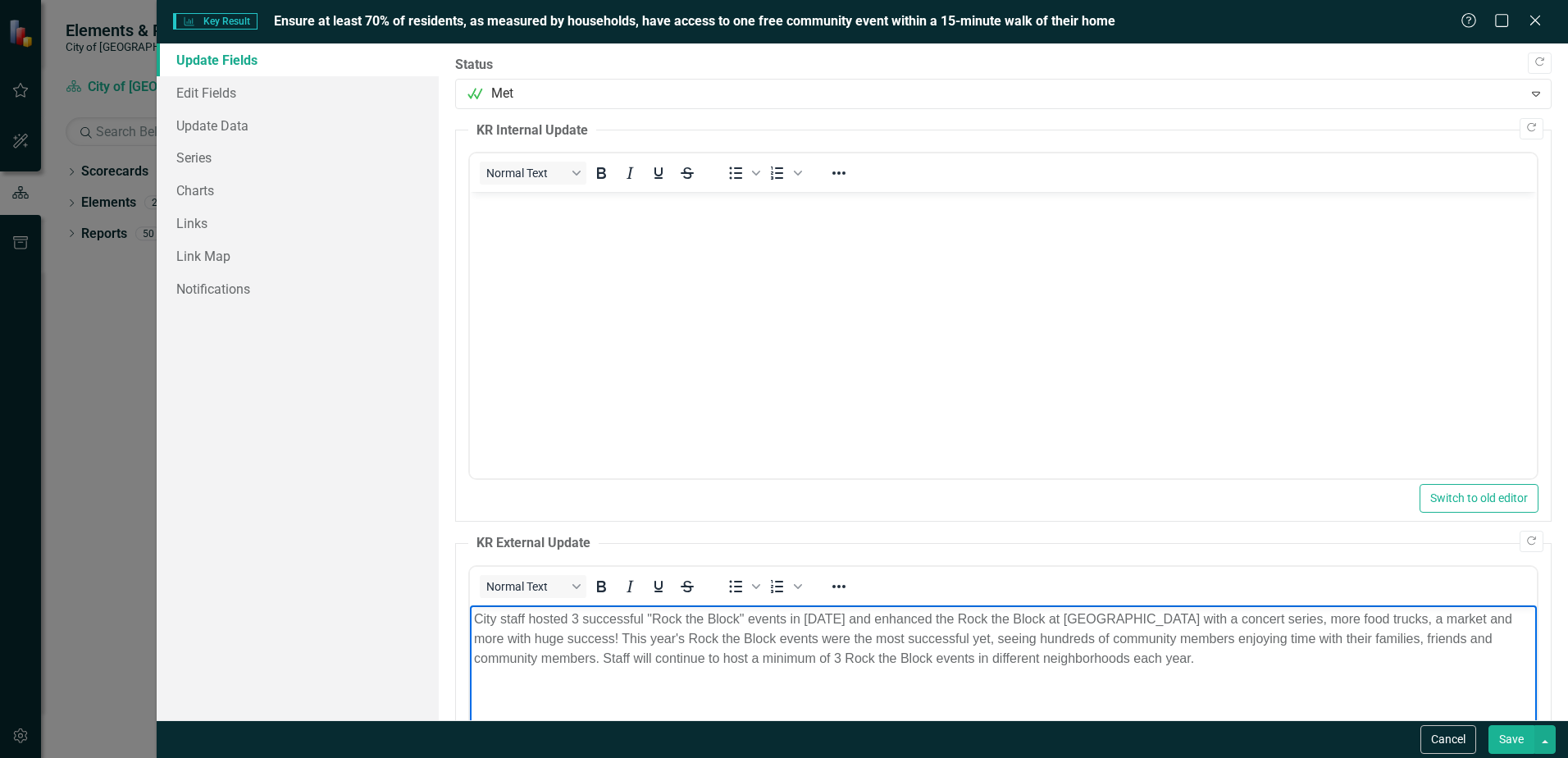
click at [1087, 654] on p "City staff hosted 3 successful "Rock the Block" events in [DATE] and enhanced t…" at bounding box center [1004, 639] width 1059 height 59
click at [1510, 738] on button "Save" at bounding box center [1512, 739] width 46 height 29
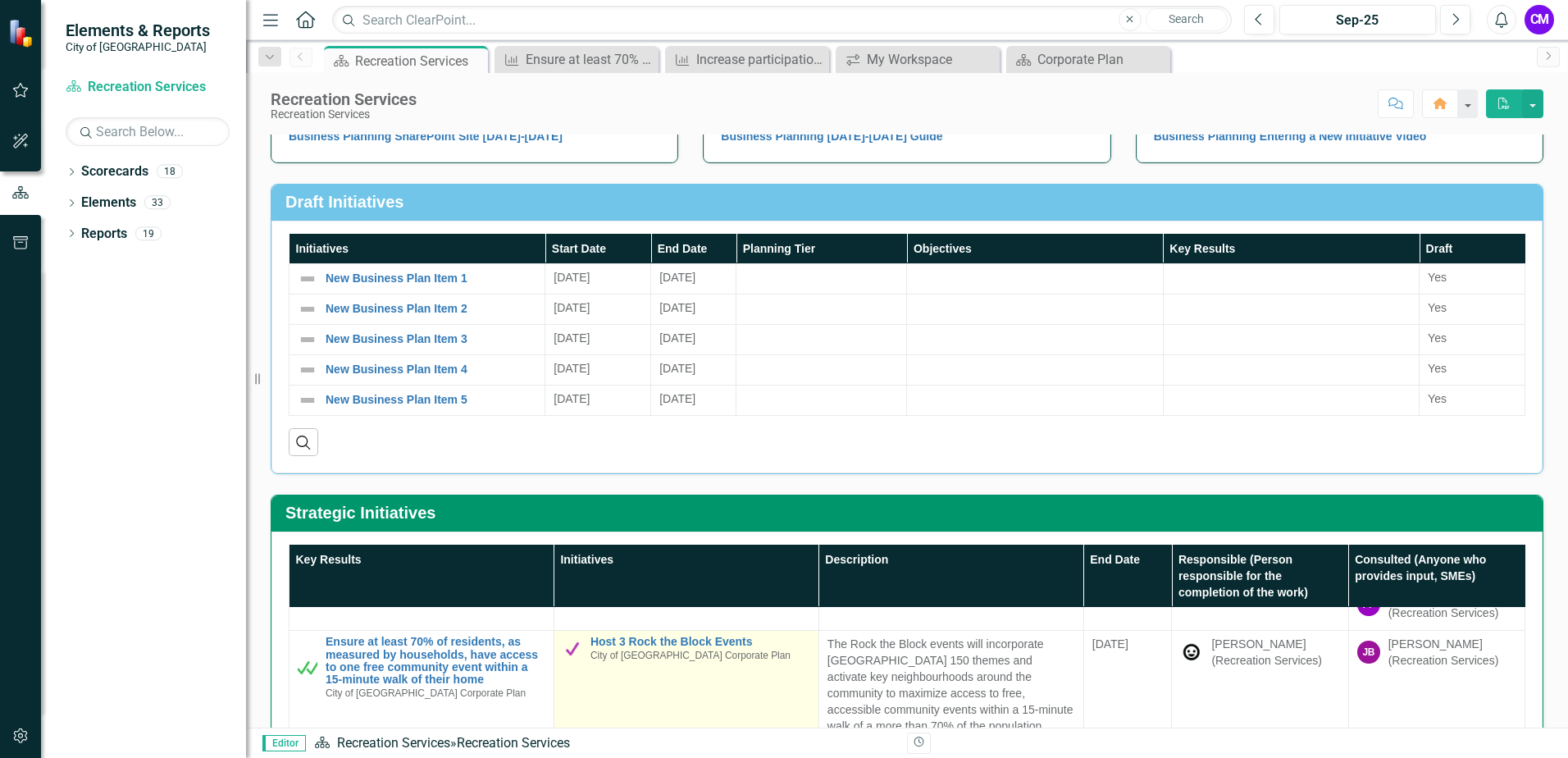
scroll to position [246, 0]
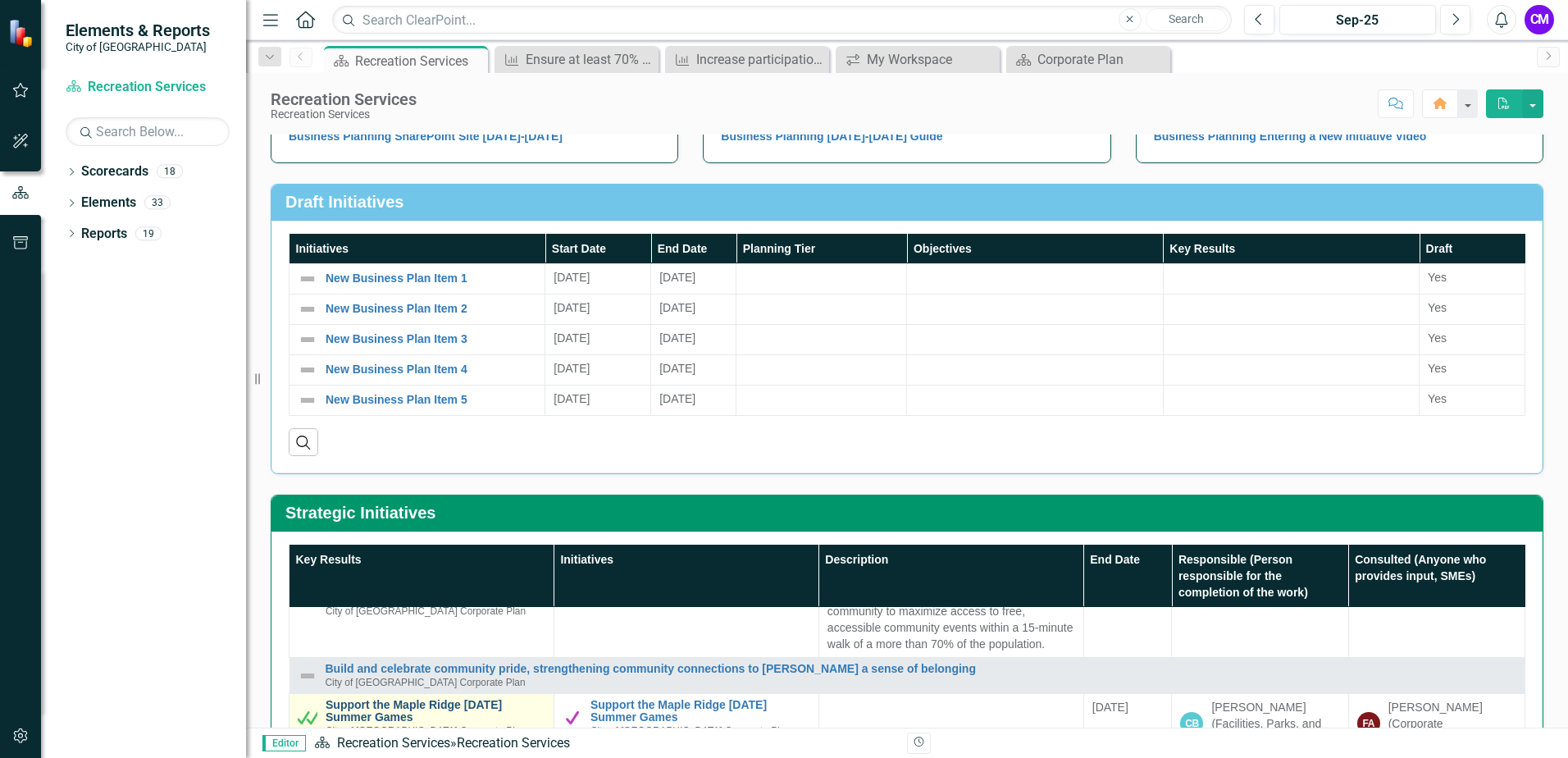
click at [417, 707] on link "Support the Maple Ridge [DATE] Summer Games" at bounding box center [436, 711] width 220 height 26
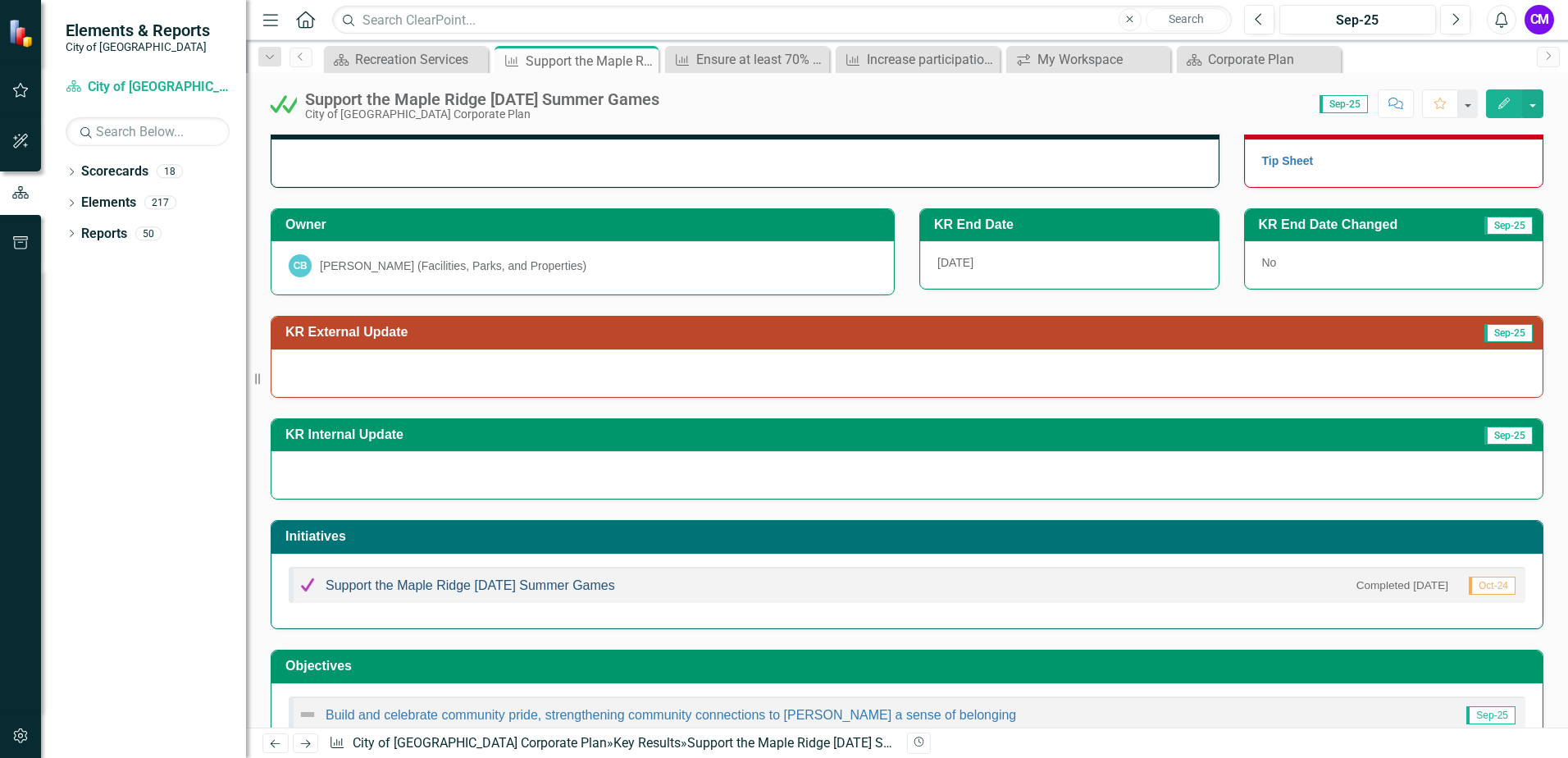
scroll to position [76, 0]
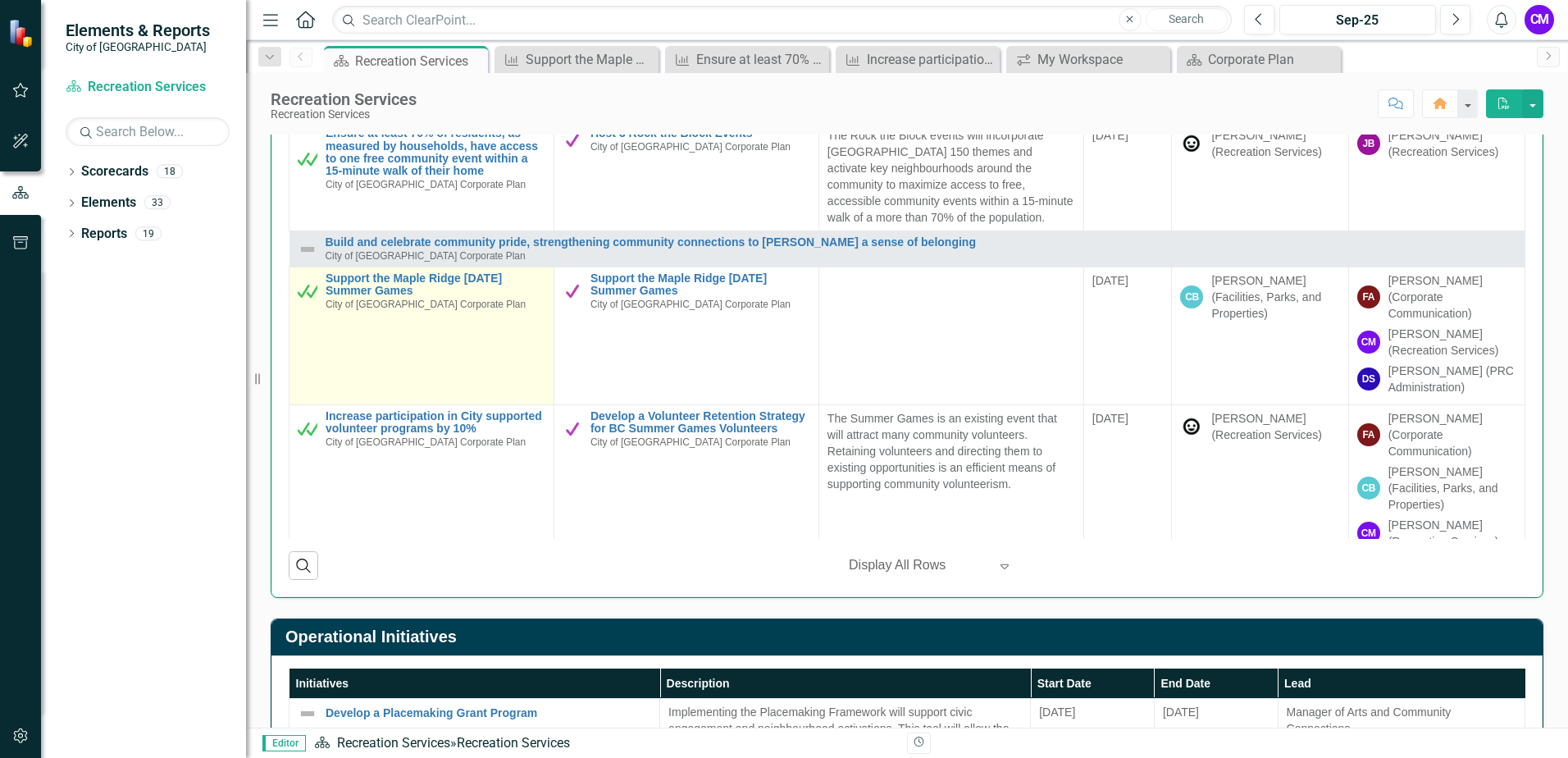
scroll to position [164, 0]
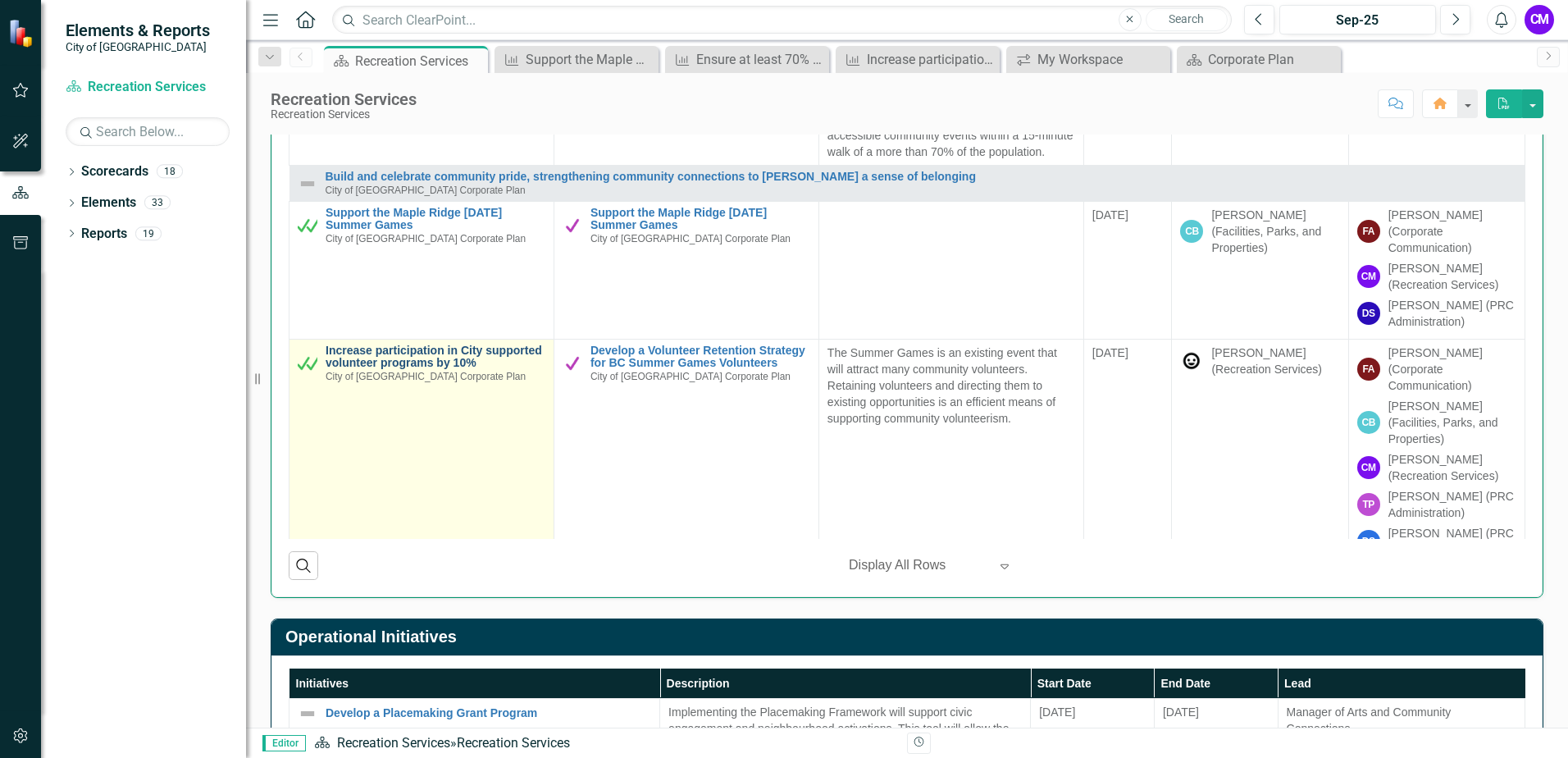
click at [410, 352] on link "Increase participation in City supported volunteer programs by 10%" at bounding box center [436, 357] width 220 height 26
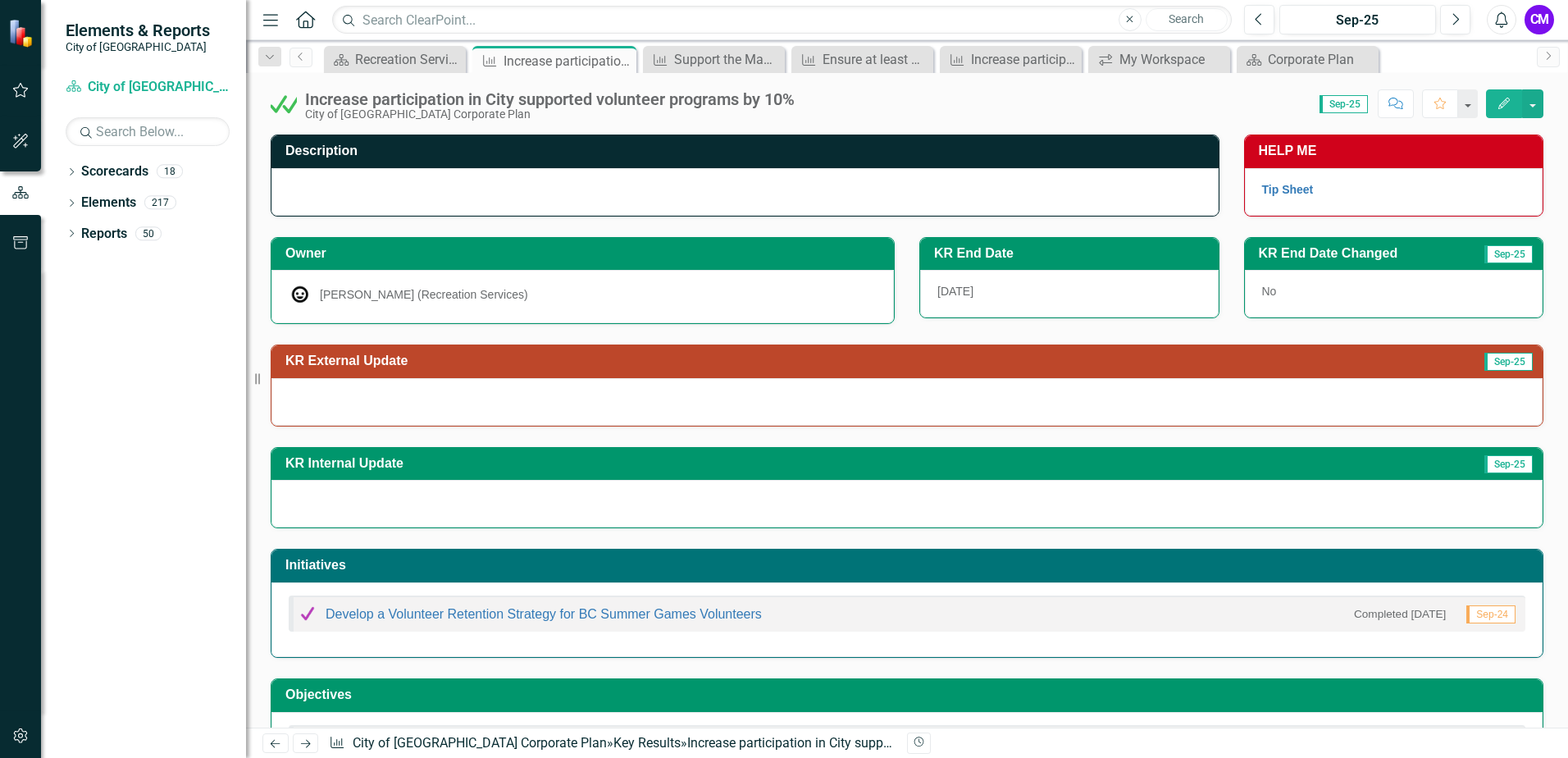
click at [380, 399] on div at bounding box center [906, 402] width 1271 height 48
click at [1512, 101] on button "Edit" at bounding box center [1504, 103] width 36 height 29
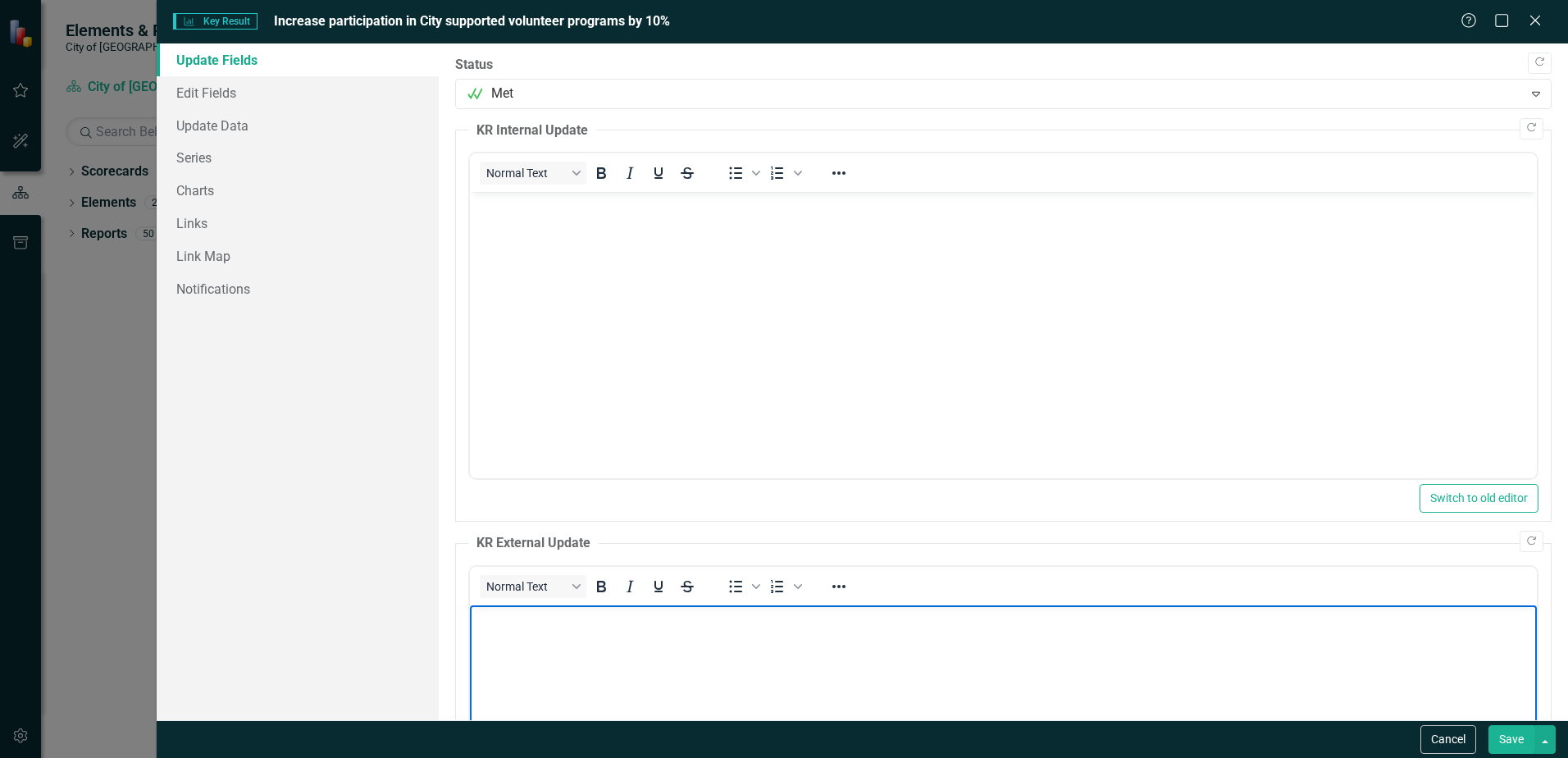
click at [558, 630] on body "Rich Text Area. Press ALT-0 for help." at bounding box center [1004, 728] width 1067 height 246
click at [146, 408] on div "Key Result Key Result Increase participation in City supported volunteer progra…" at bounding box center [784, 379] width 1568 height 758
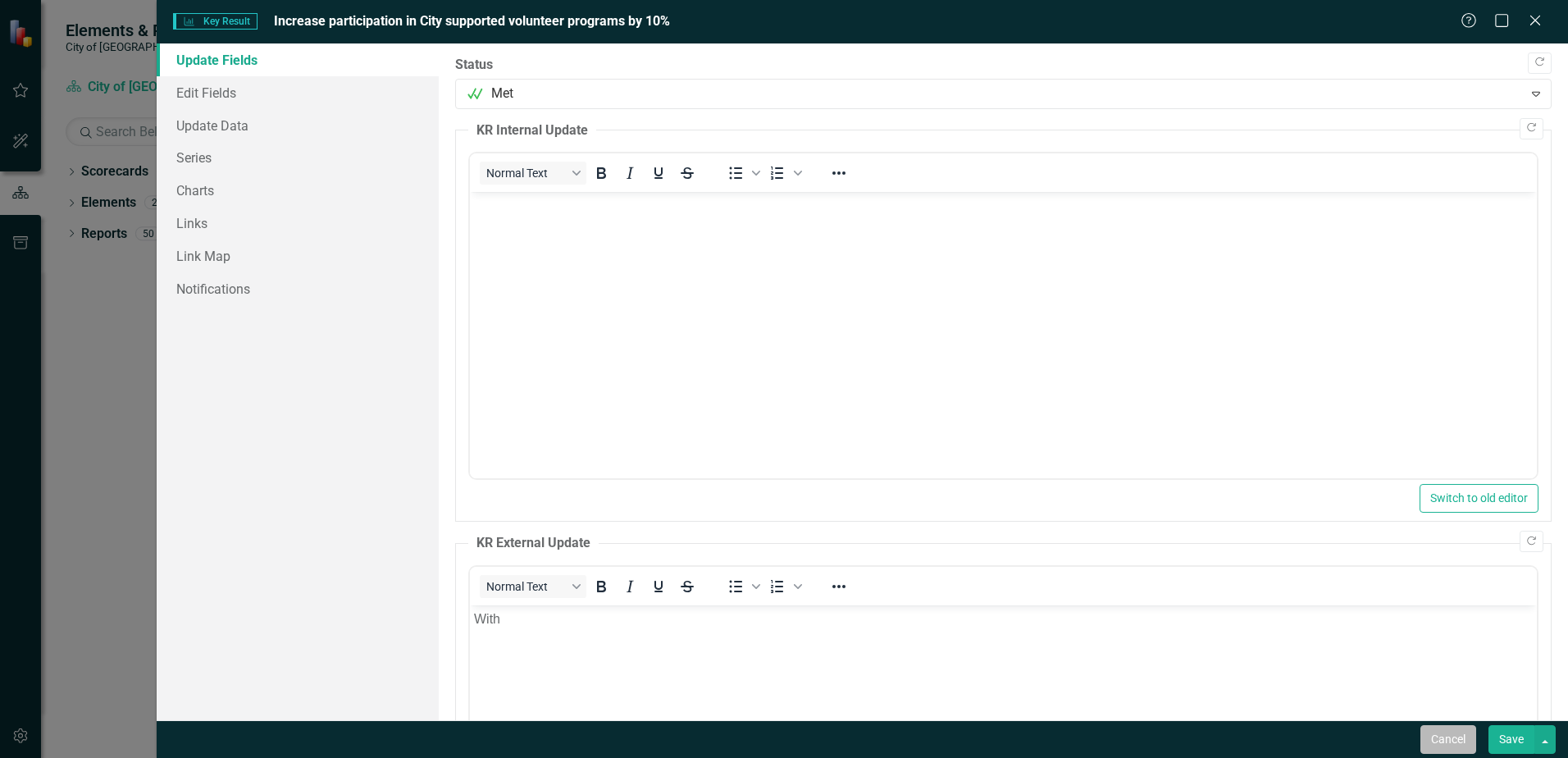
click at [1444, 743] on button "Cancel" at bounding box center [1448, 739] width 56 height 29
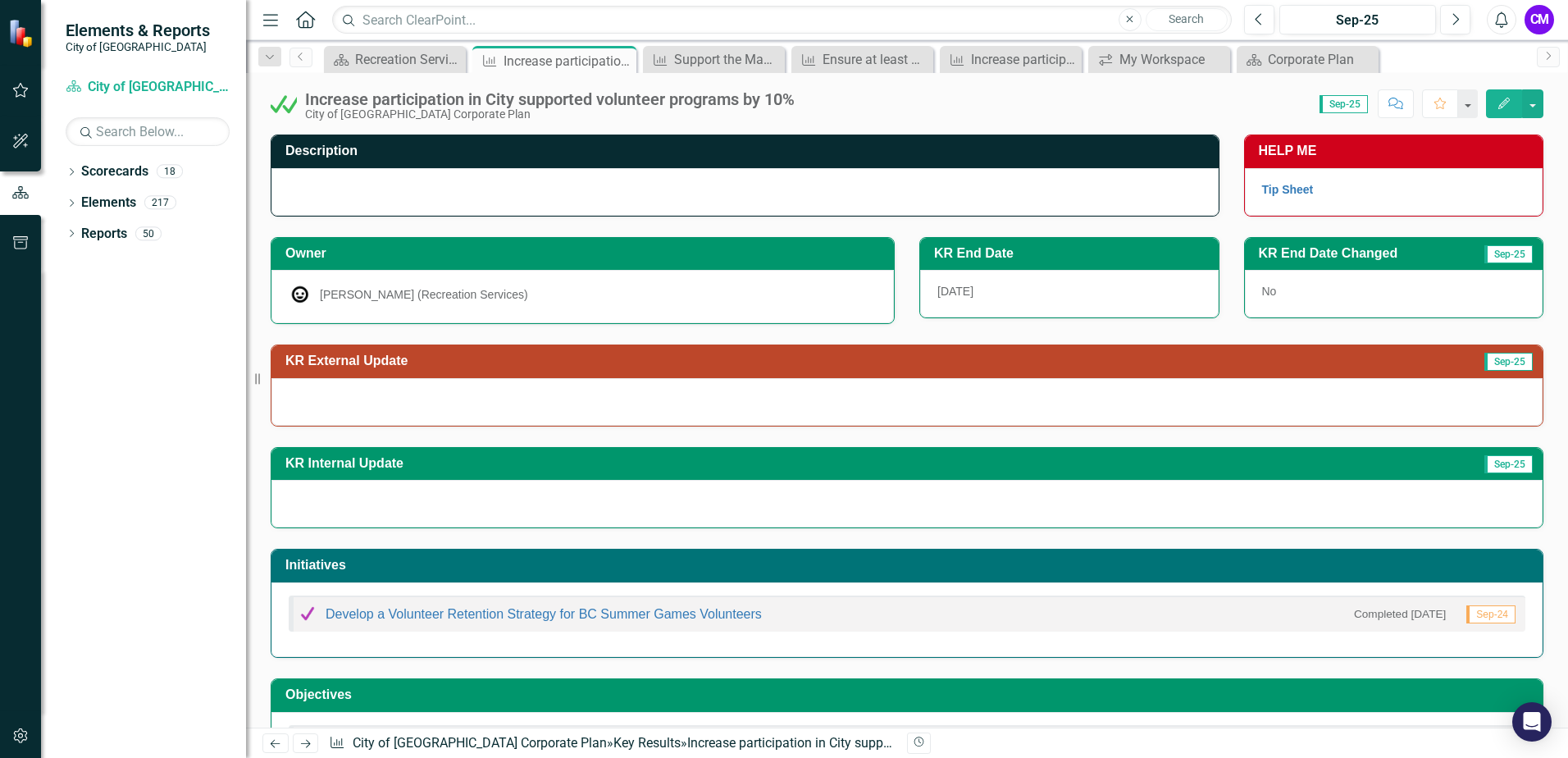
click at [370, 384] on div at bounding box center [906, 402] width 1271 height 48
click at [1507, 92] on button "Edit" at bounding box center [1504, 103] width 36 height 29
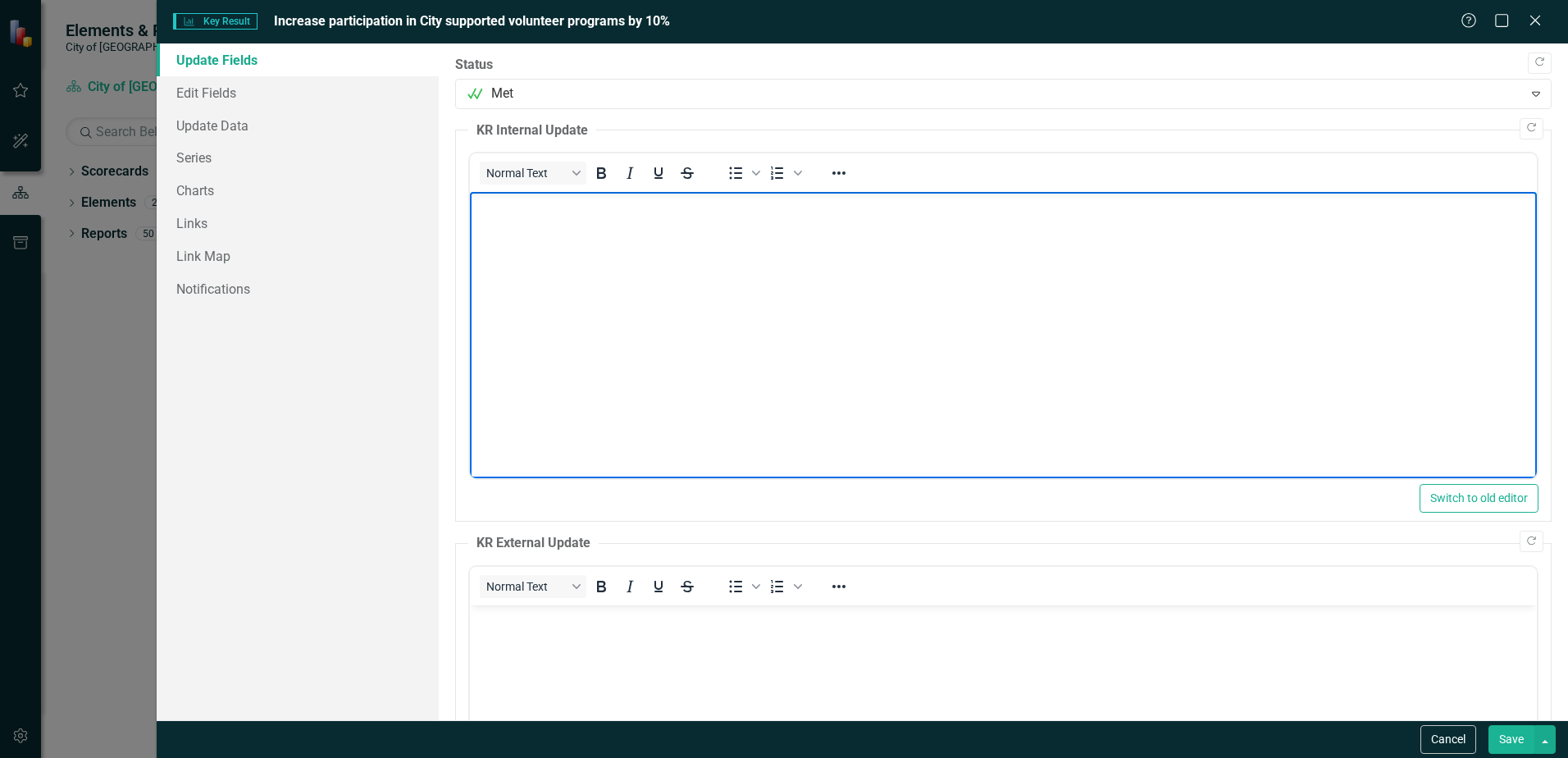
click at [629, 260] on body "Rich Text Area. Press ALT-0 for help." at bounding box center [1004, 315] width 1067 height 246
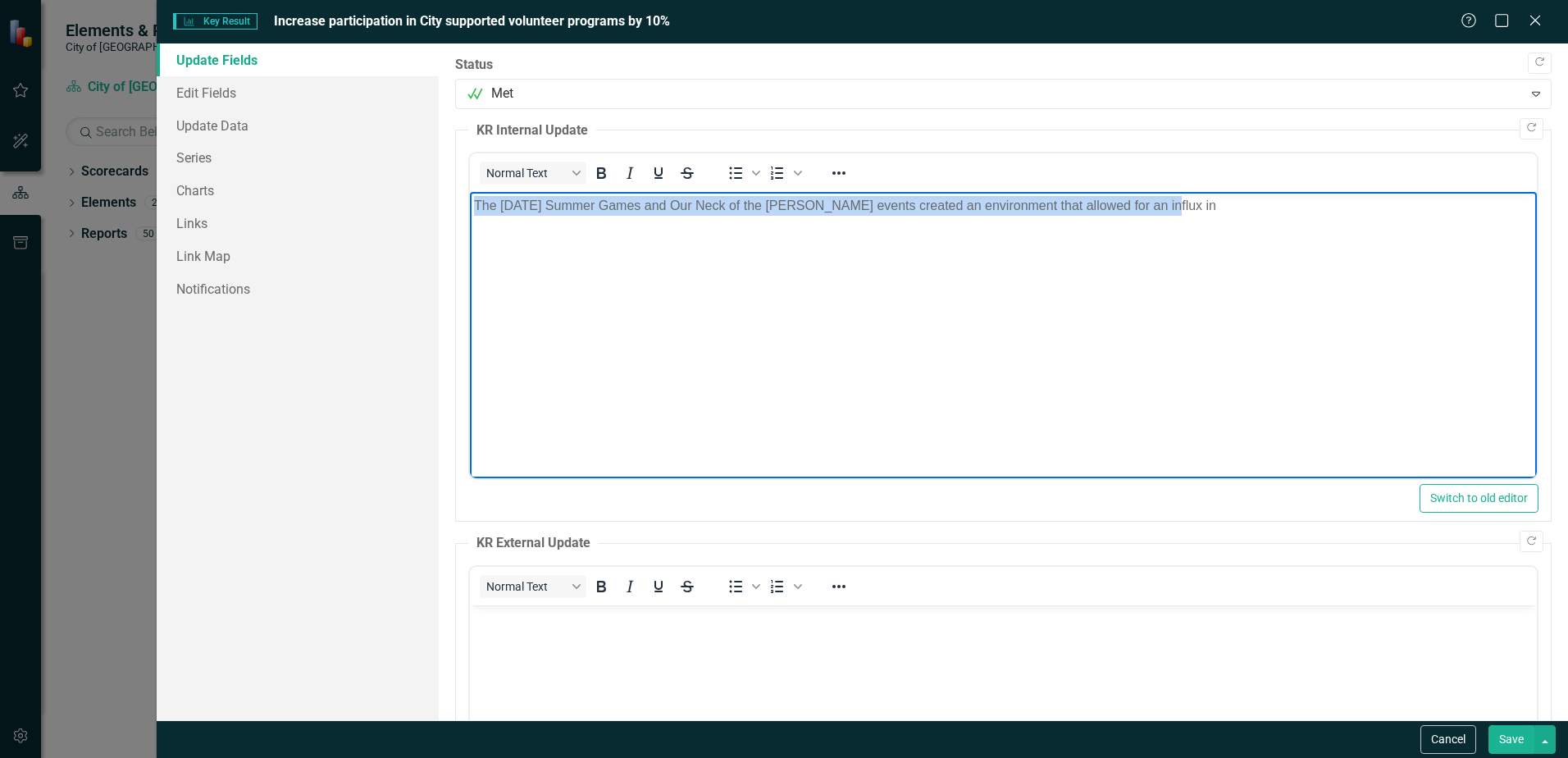
drag, startPoint x: 1177, startPoint y: 202, endPoint x: 892, endPoint y: 409, distance: 352.2
click at [470, 204] on html "The [DATE] Summer Games and Our Neck of the [PERSON_NAME] events created an env…" at bounding box center [1004, 315] width 1067 height 246
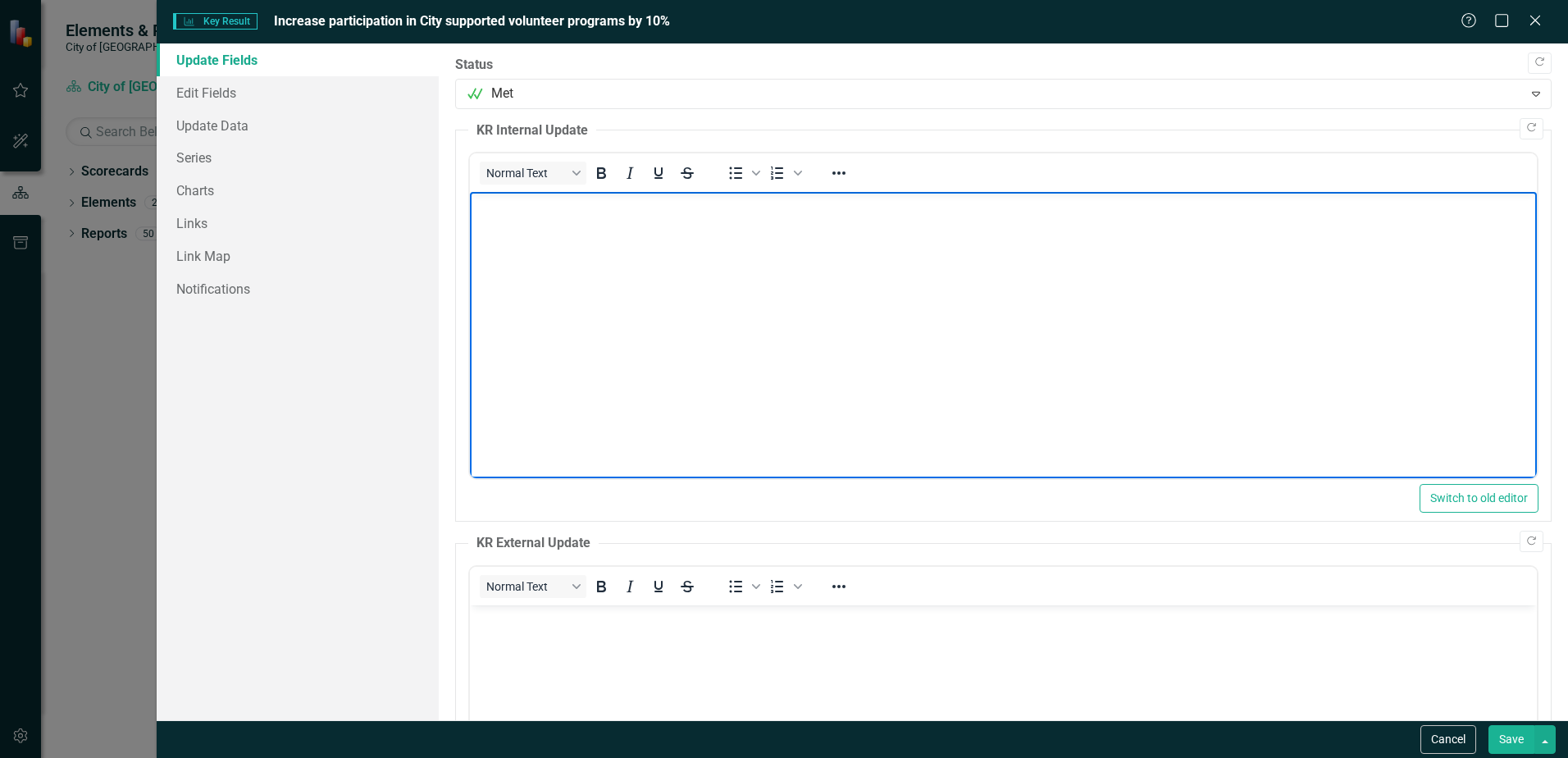
click at [521, 642] on body "Rich Text Area. Press ALT-0 for help." at bounding box center [1004, 728] width 1067 height 246
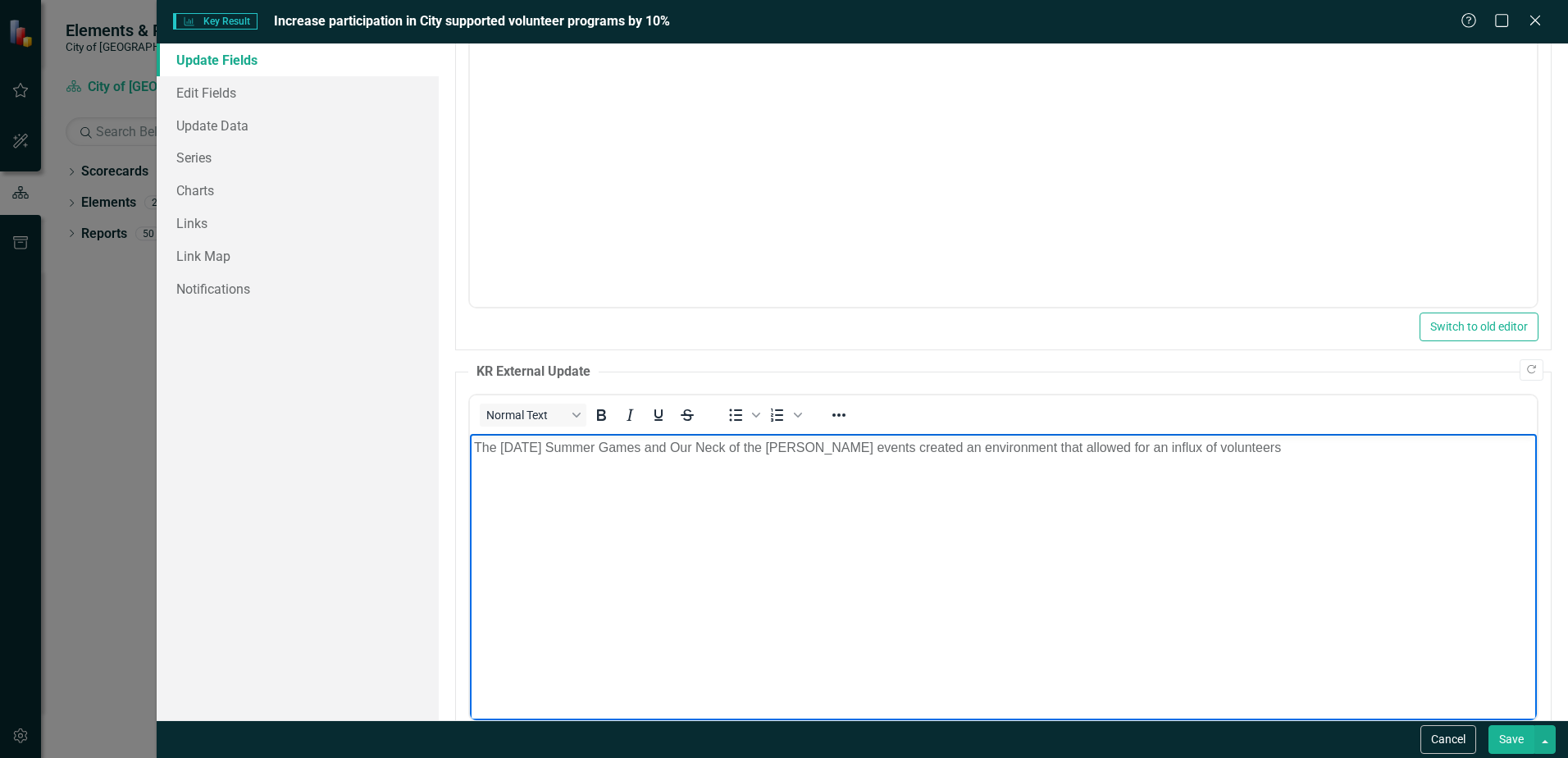
scroll to position [164, 0]
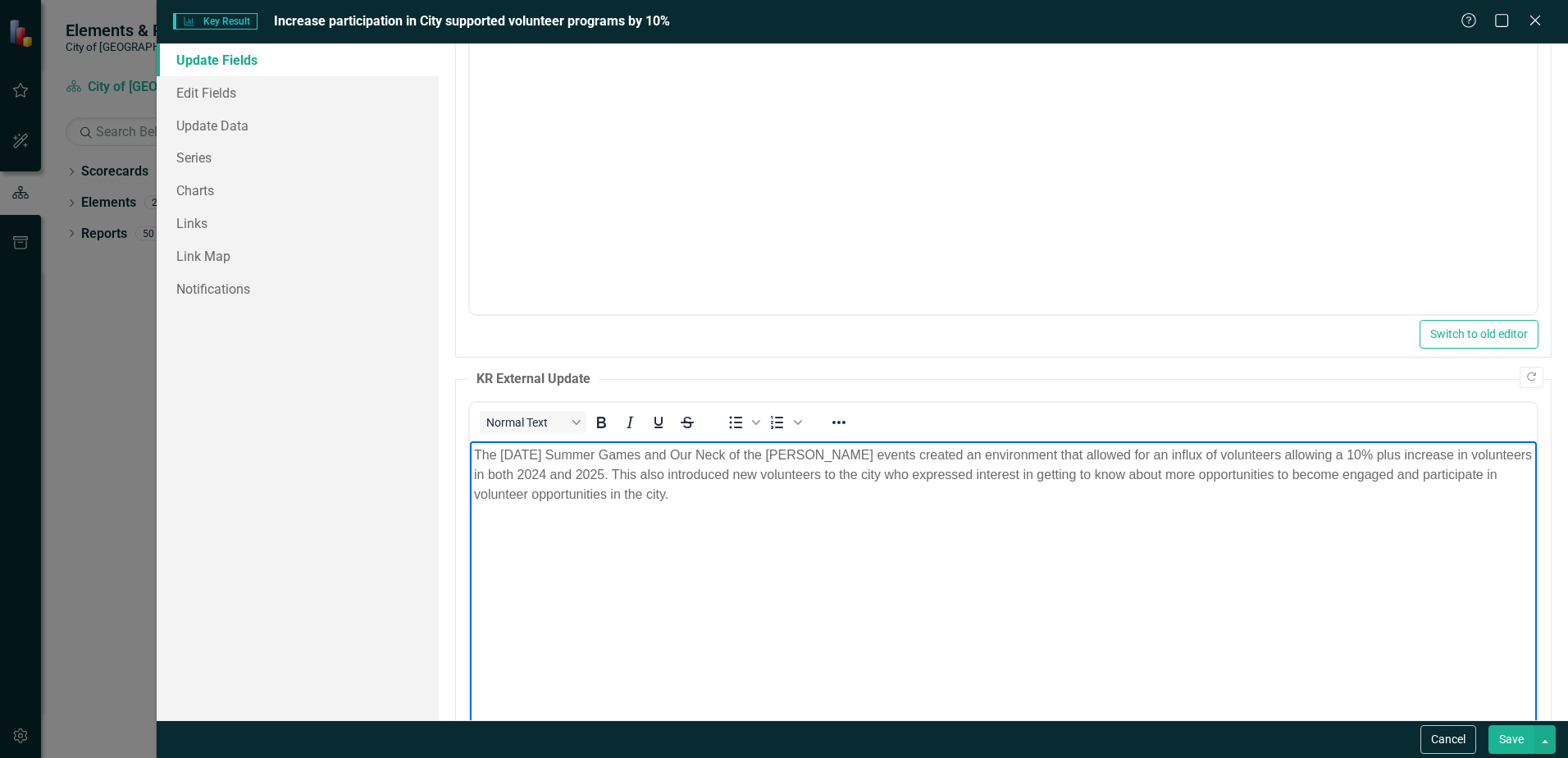
click at [1526, 737] on button "Save" at bounding box center [1512, 739] width 46 height 29
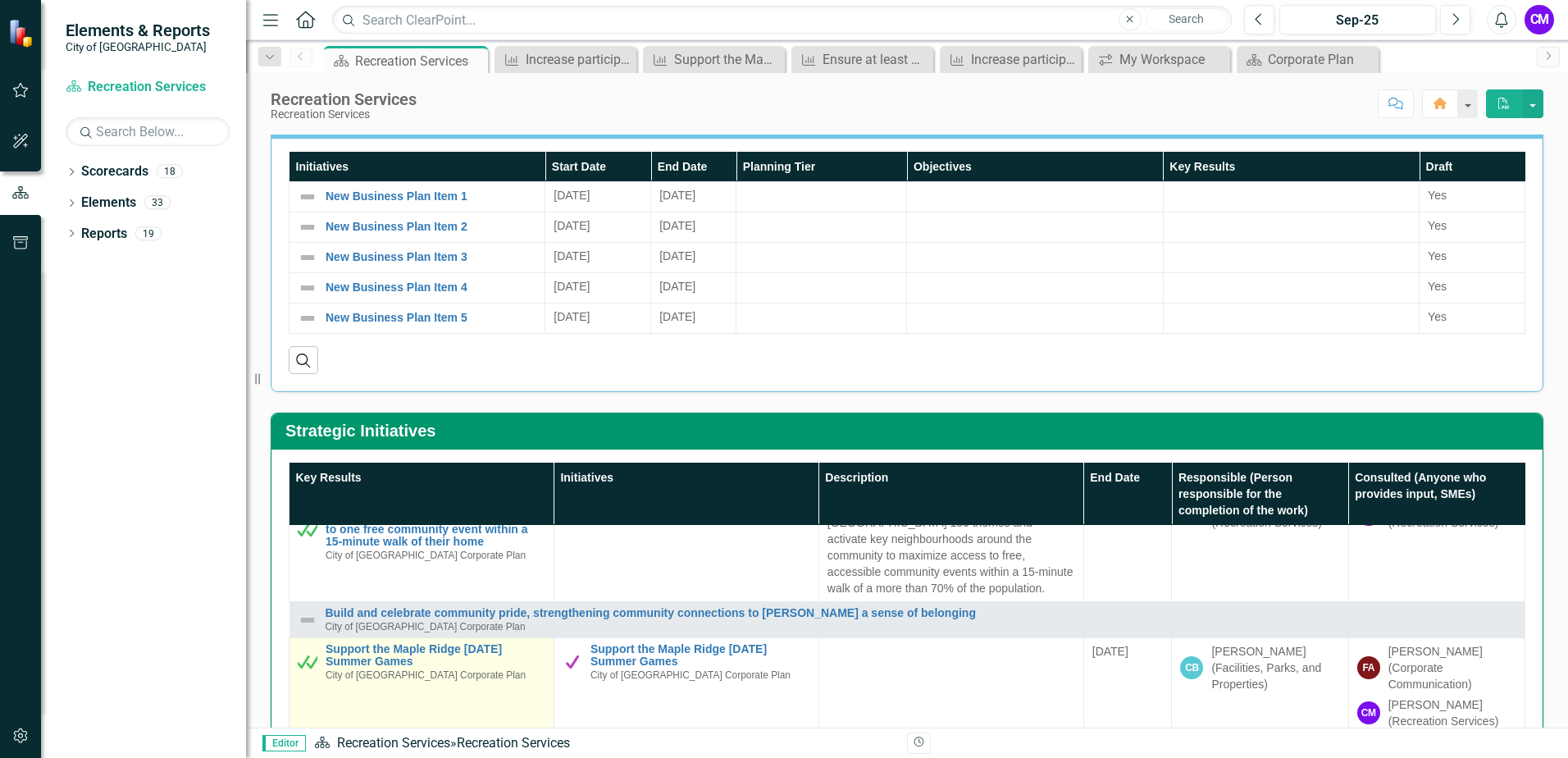
scroll to position [328, 0]
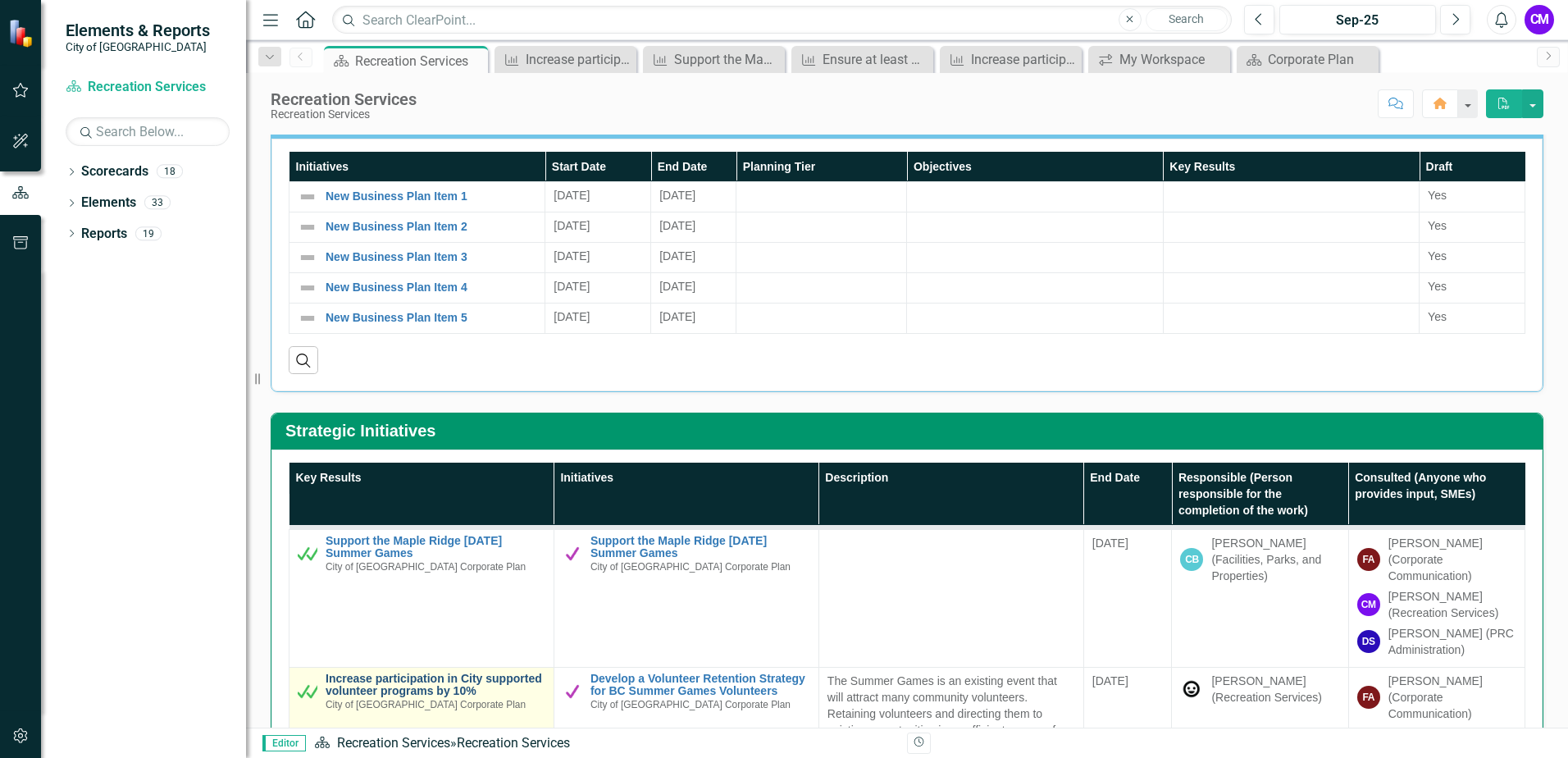
click at [459, 677] on link "Increase participation in City supported volunteer programs by 10%" at bounding box center [436, 685] width 220 height 26
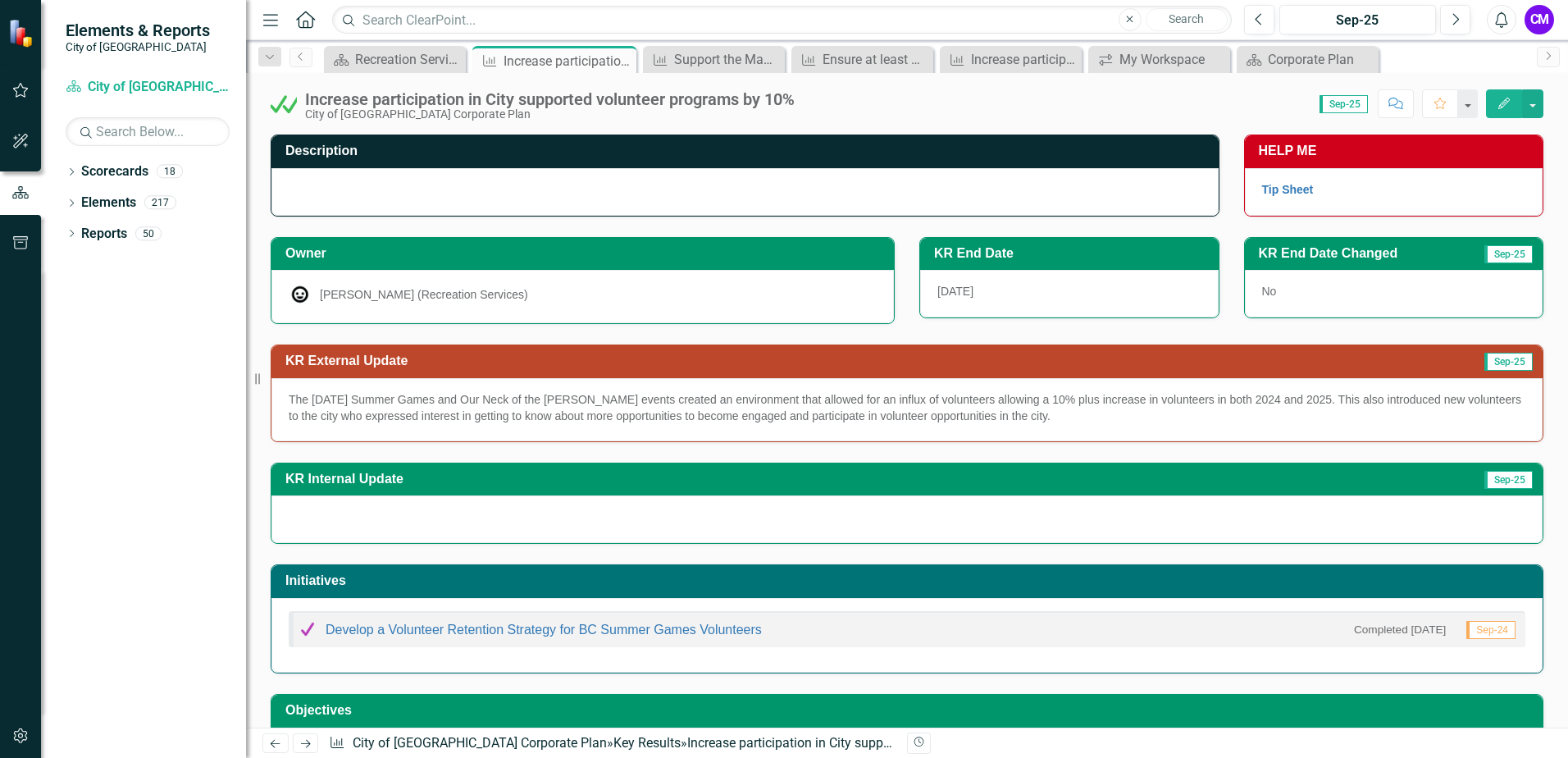
click at [1505, 99] on icon "Edit" at bounding box center [1504, 103] width 15 height 12
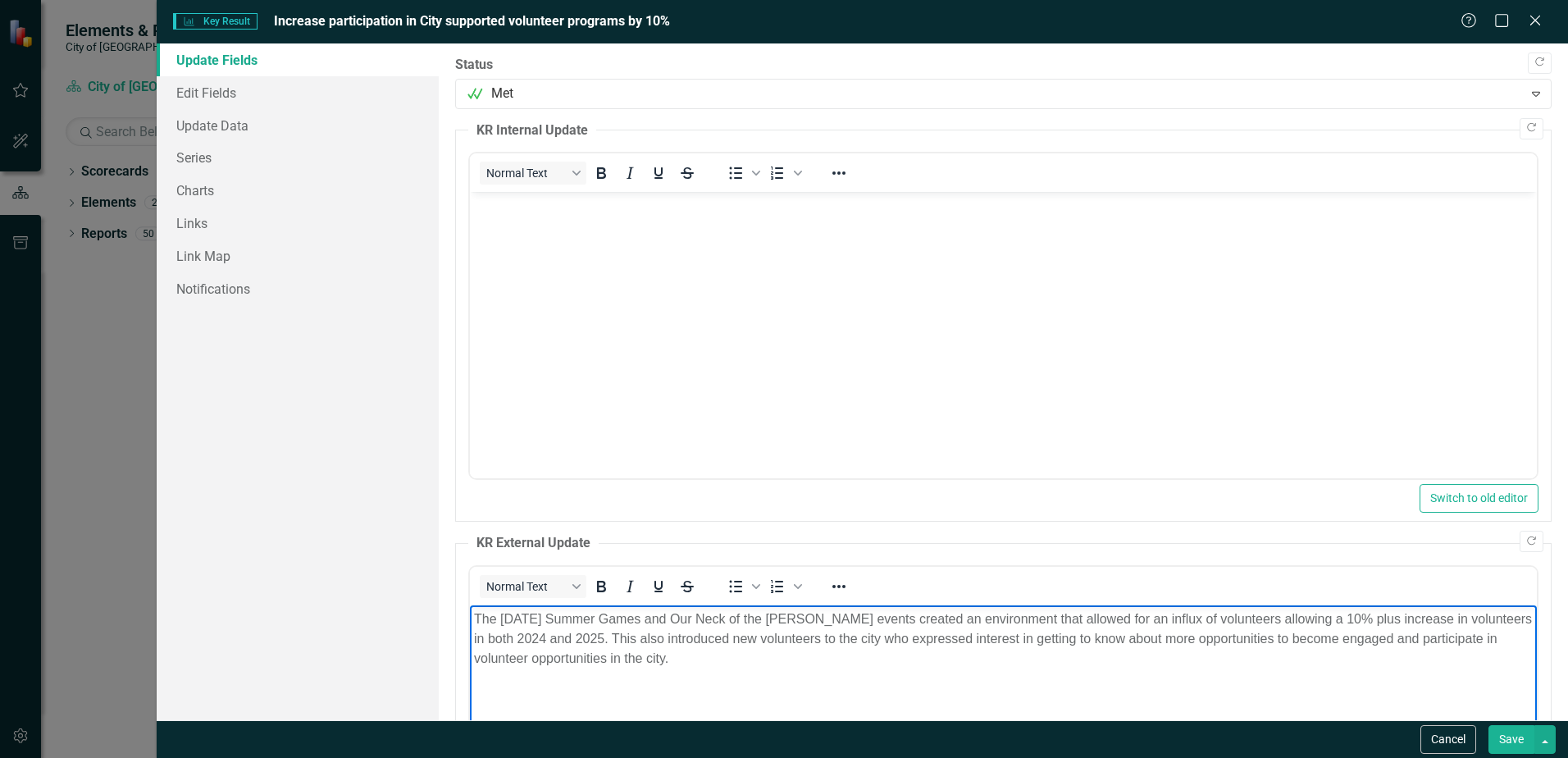
click at [641, 658] on p "The [DATE] Summer Games and Our Neck of the [PERSON_NAME] events created an env…" at bounding box center [1004, 639] width 1059 height 59
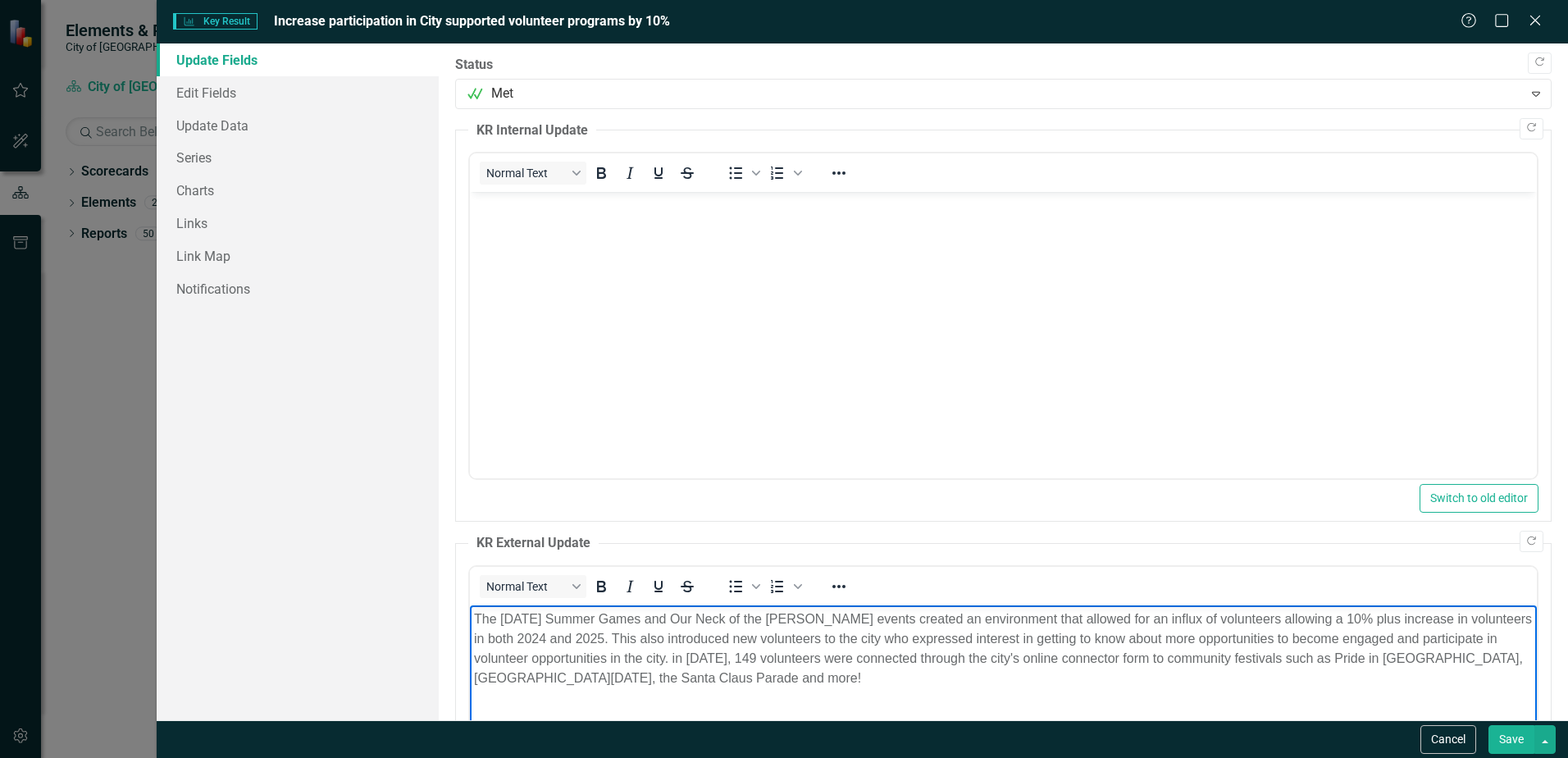
click at [1501, 740] on button "Save" at bounding box center [1512, 739] width 46 height 29
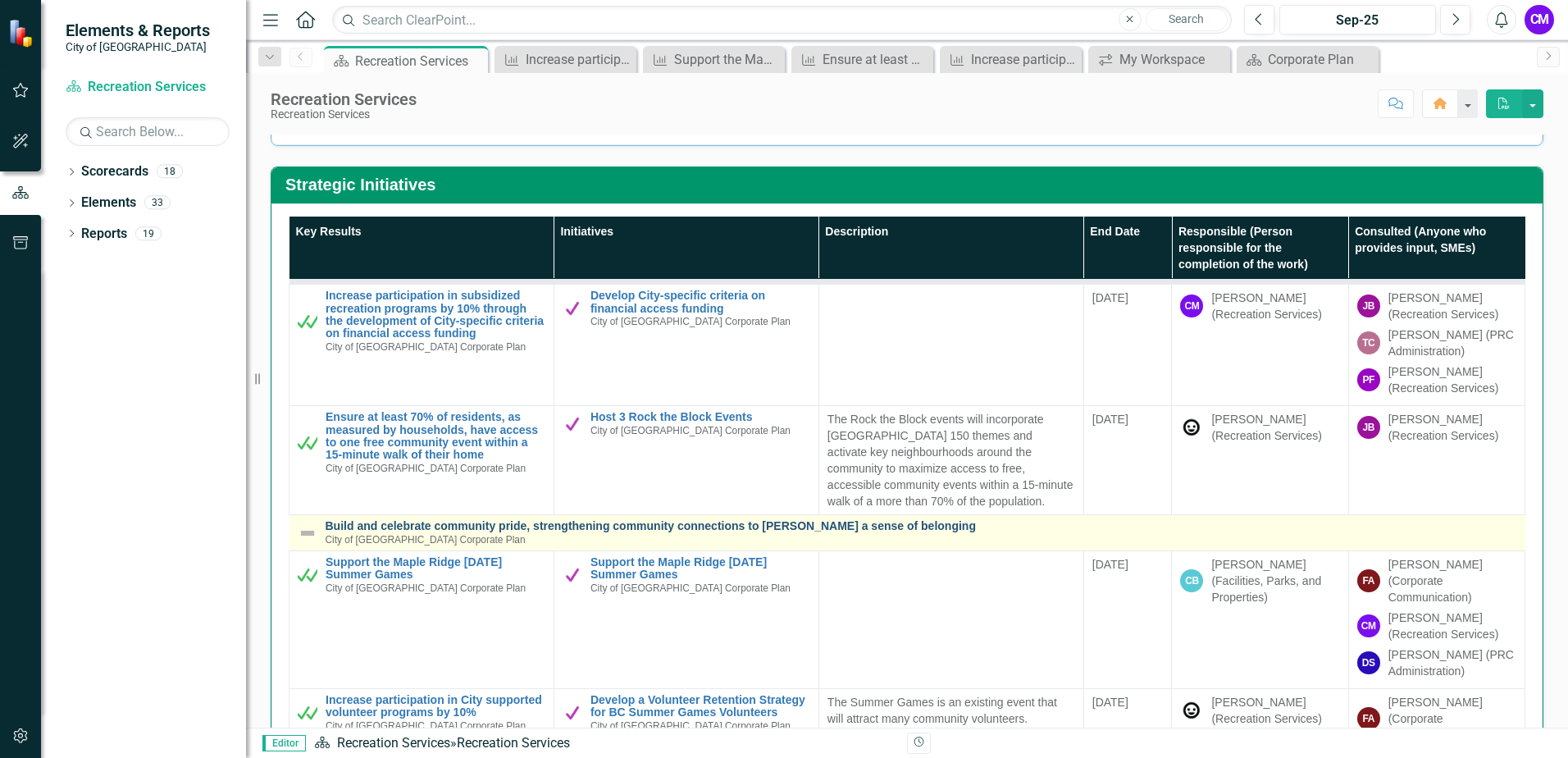
scroll to position [164, 0]
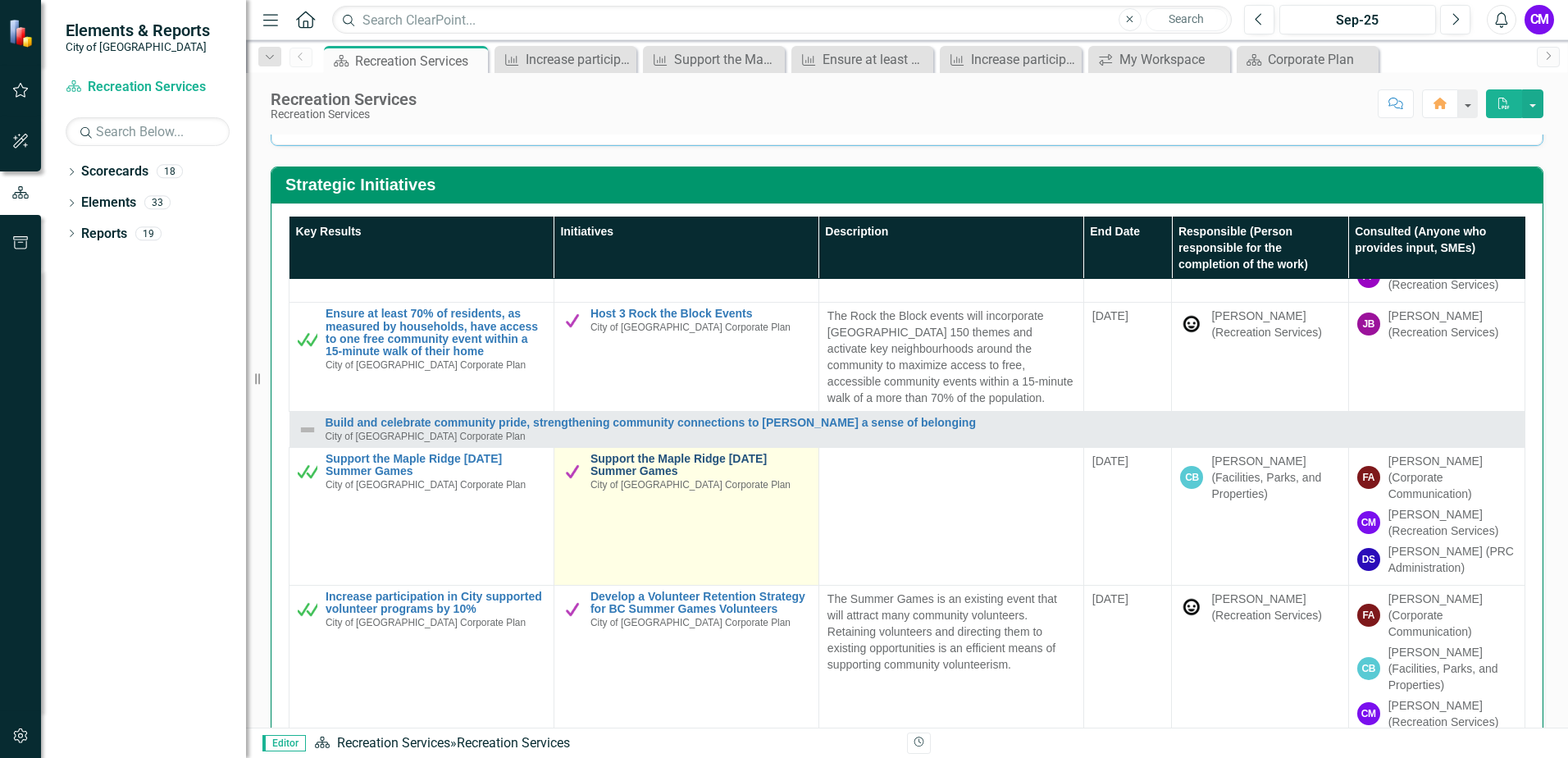
click at [639, 463] on link "Support the Maple Ridge [DATE] Summer Games" at bounding box center [700, 465] width 220 height 26
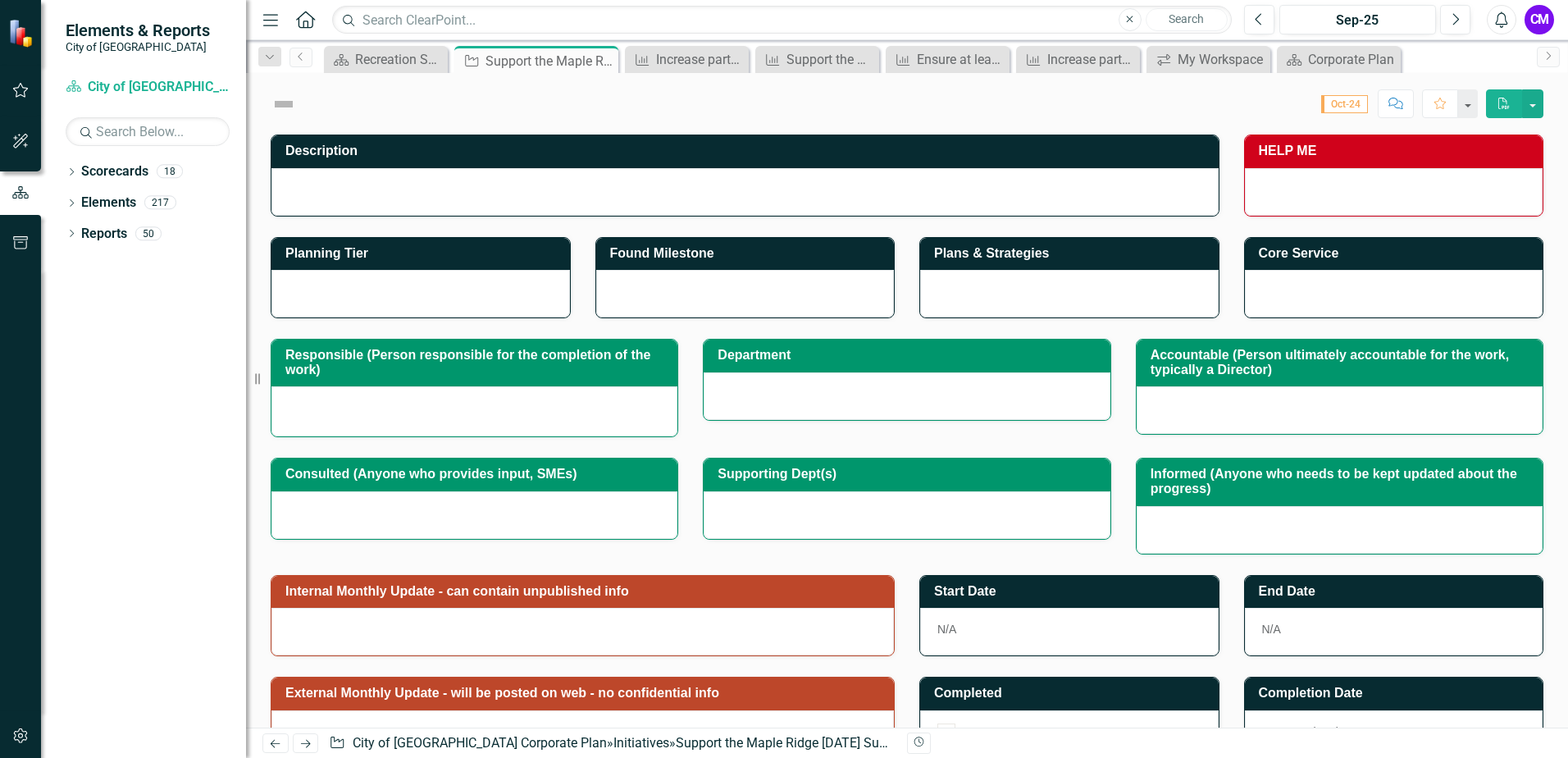
checkbox input "true"
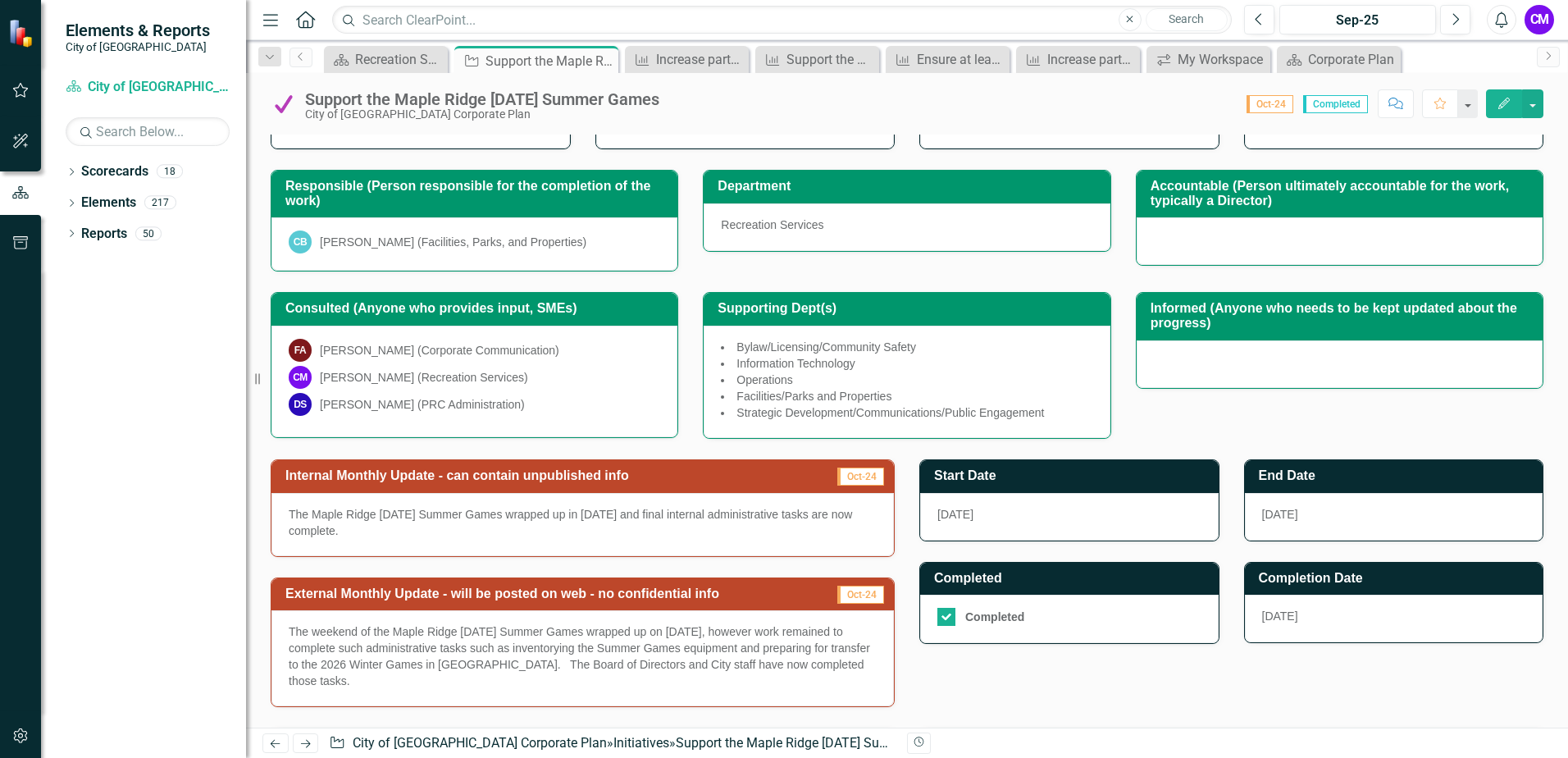
scroll to position [246, 0]
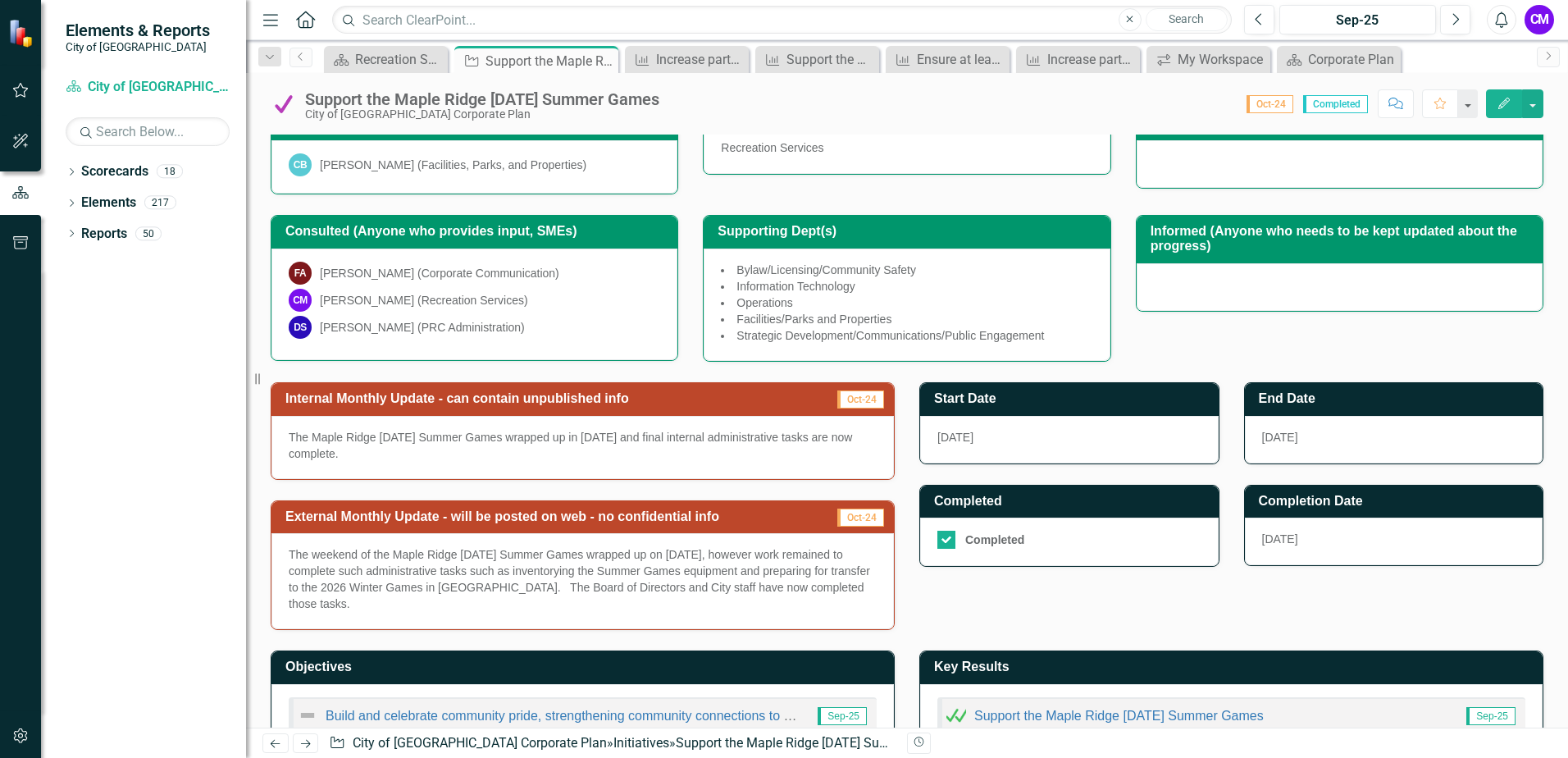
drag, startPoint x: 492, startPoint y: 614, endPoint x: 302, endPoint y: 567, distance: 195.7
click at [302, 567] on div "The weekend of the Maple Ridge [DATE] Summer Games wrapped up on [DATE], howeve…" at bounding box center [582, 581] width 623 height 96
drag, startPoint x: 429, startPoint y: 602, endPoint x: 347, endPoint y: 563, distance: 90.8
click at [334, 581] on p "The weekend of the Maple Ridge [DATE] Summer Games wrapped up on [DATE], howeve…" at bounding box center [582, 579] width 588 height 66
click at [1501, 102] on icon "Edit" at bounding box center [1504, 103] width 15 height 12
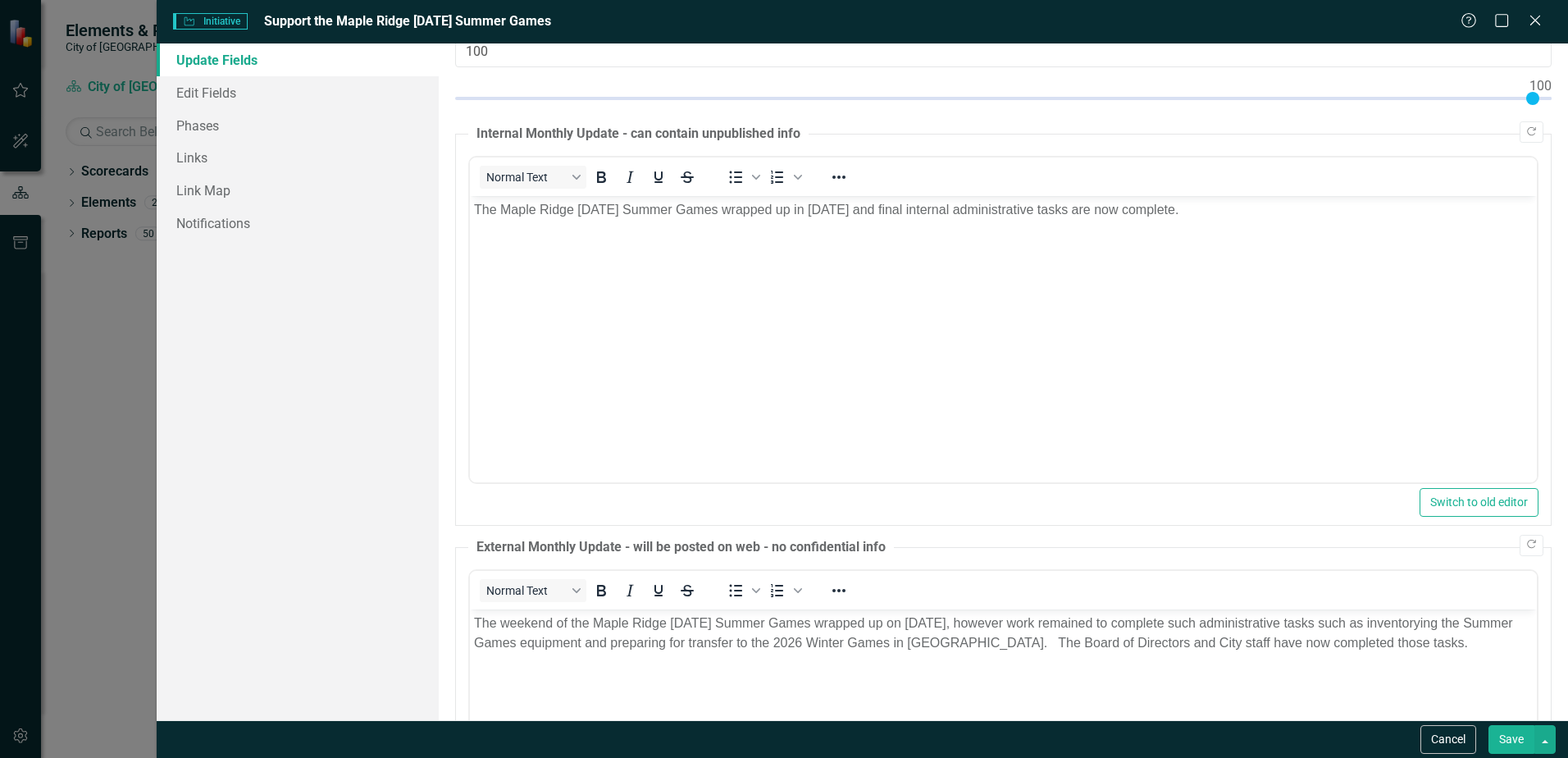
scroll to position [328, 0]
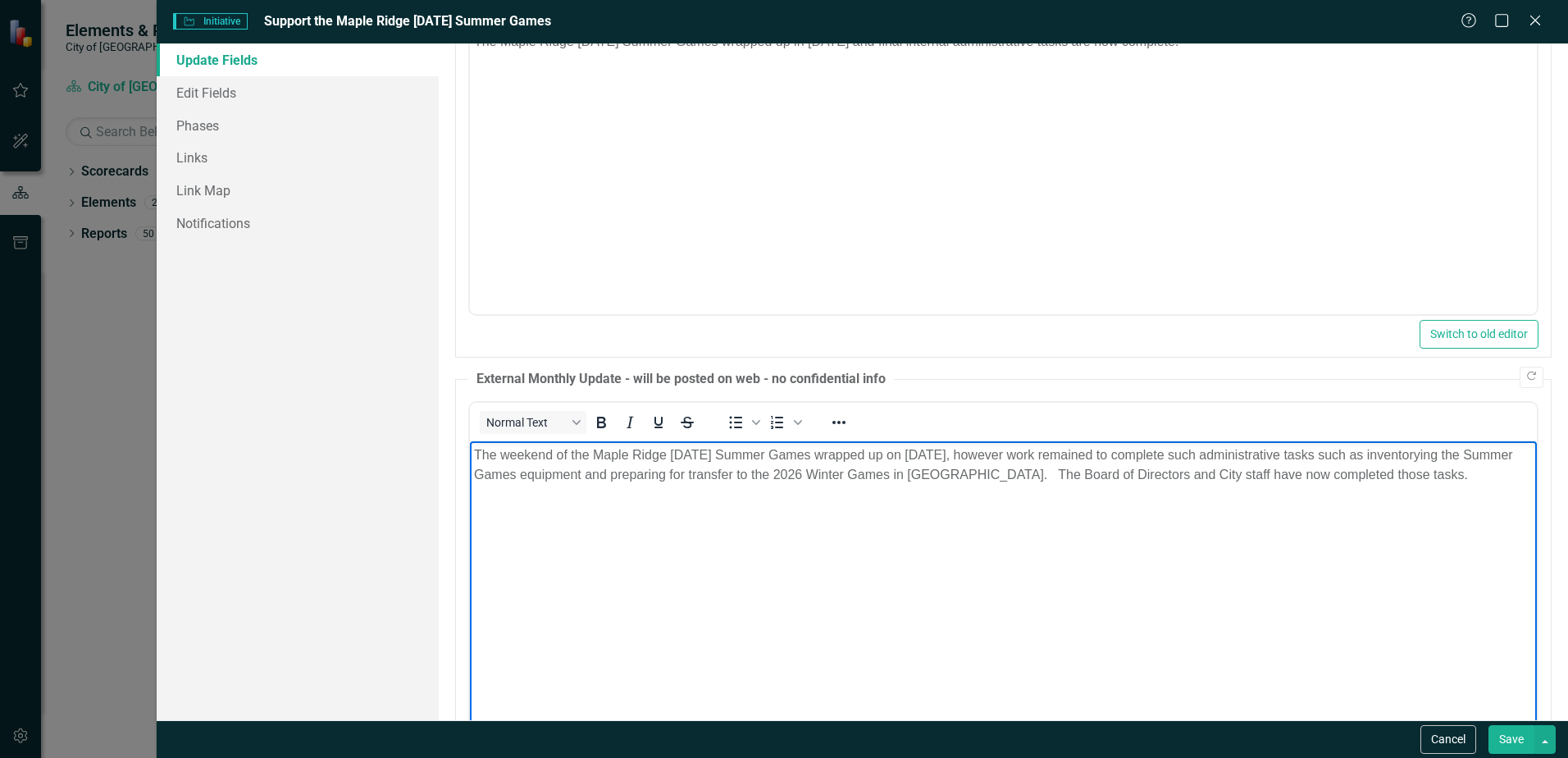
drag, startPoint x: 1424, startPoint y: 478, endPoint x: 962, endPoint y: 486, distance: 462.1
click at [962, 486] on body "The weekend of the Maple Ridge [DATE] Summer Games wrapped up on [DATE], howeve…" at bounding box center [1004, 563] width 1067 height 246
click at [957, 499] on body "The weekend of the Maple Ridge [DATE] Summer Games wrapped up on [DATE], howeve…" at bounding box center [1004, 563] width 1067 height 246
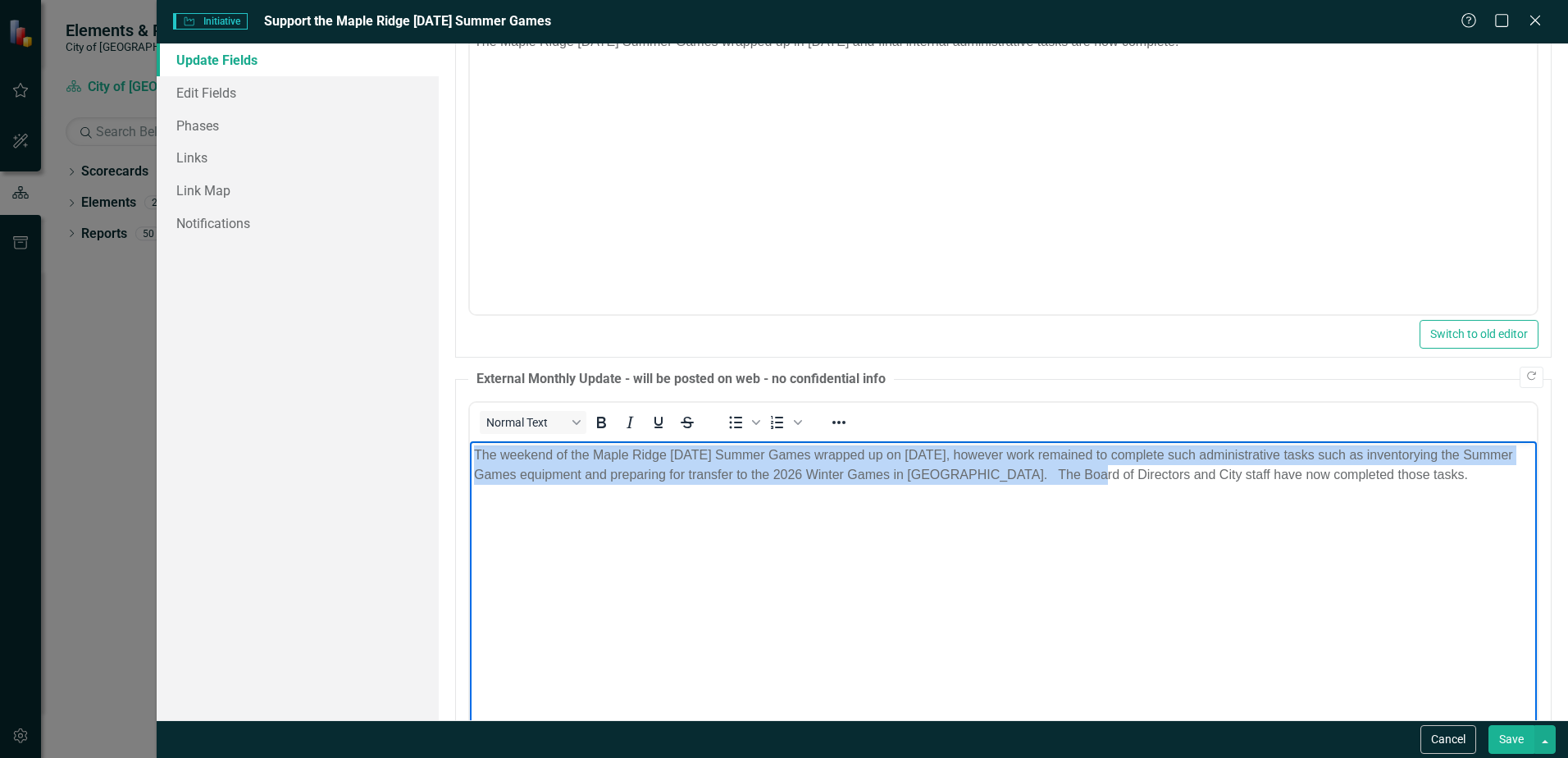
drag, startPoint x: 1071, startPoint y: 469, endPoint x: 938, endPoint y: 899, distance: 450.1
click at [470, 457] on html "The weekend of the Maple Ridge [DATE] Summer Games wrapped up on [DATE], howeve…" at bounding box center [1004, 563] width 1067 height 246
copy p "The weekend of the Maple Ridge [DATE] Summer Games wrapped up on [DATE], howeve…"
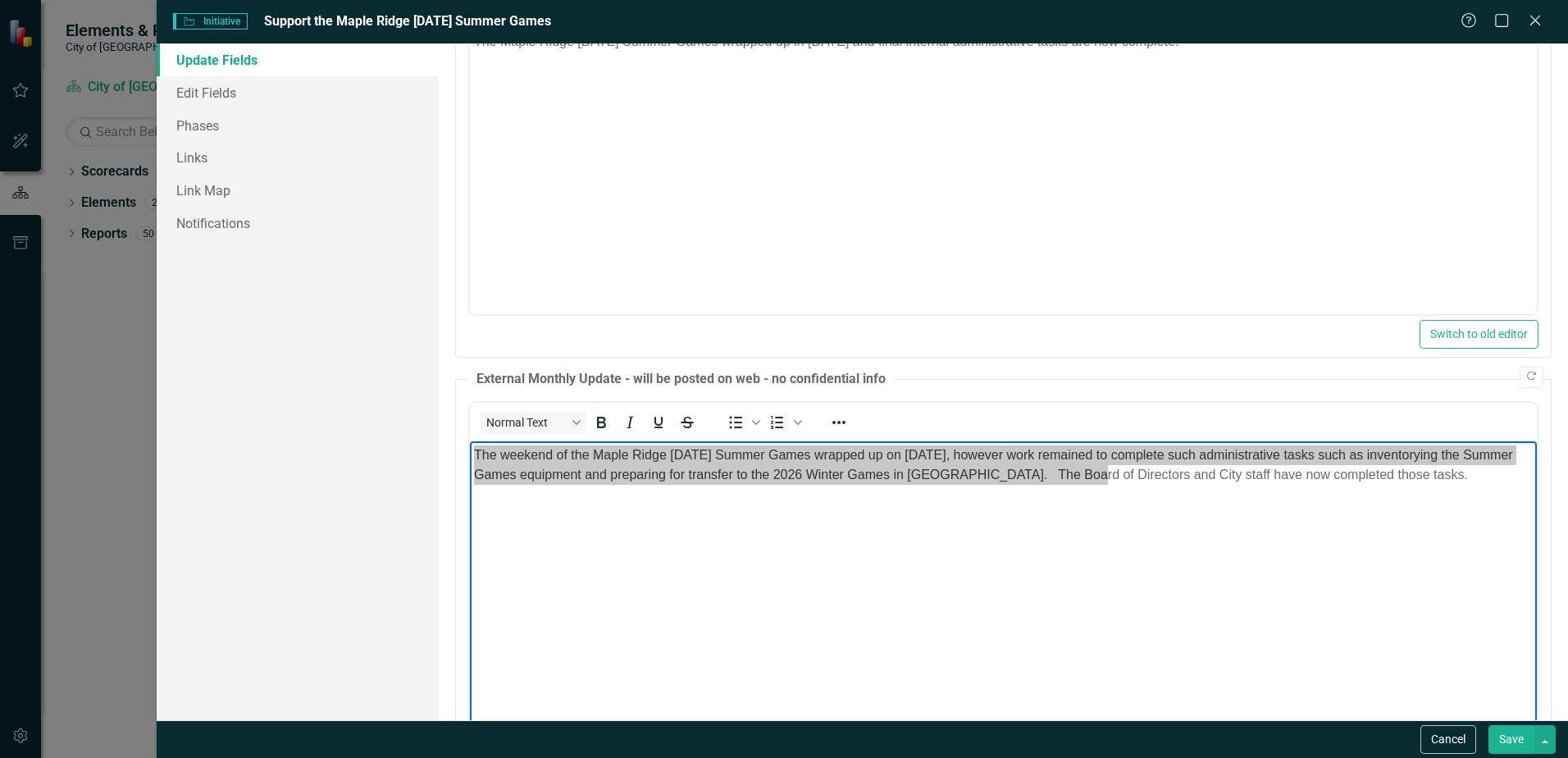
click at [1332, 272] on body "The Maple Ridge [DATE] Summer Games wrapped up in [DATE] and final internal adm…" at bounding box center [1004, 150] width 1067 height 246
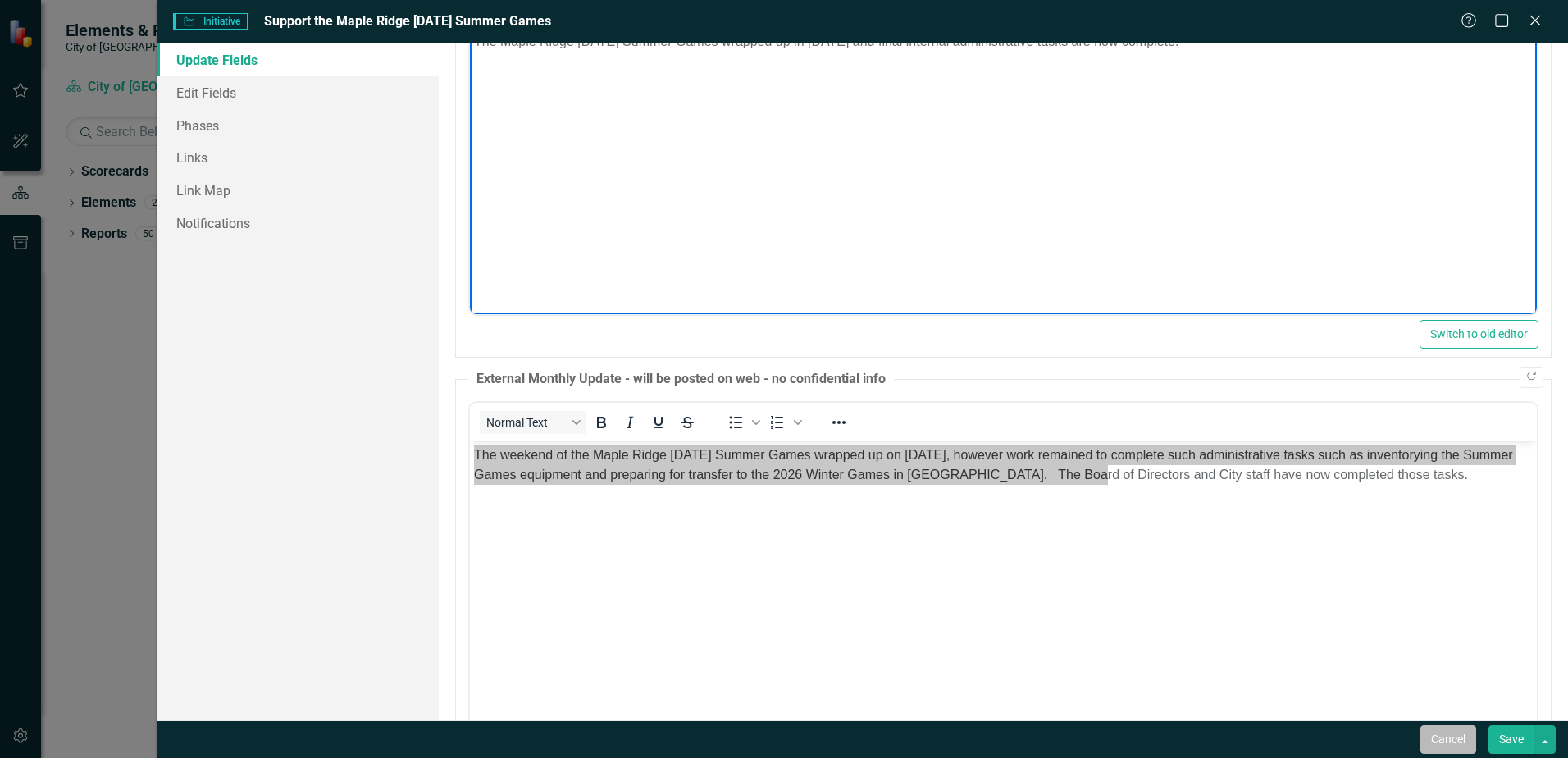
click at [1447, 737] on button "Cancel" at bounding box center [1448, 739] width 56 height 29
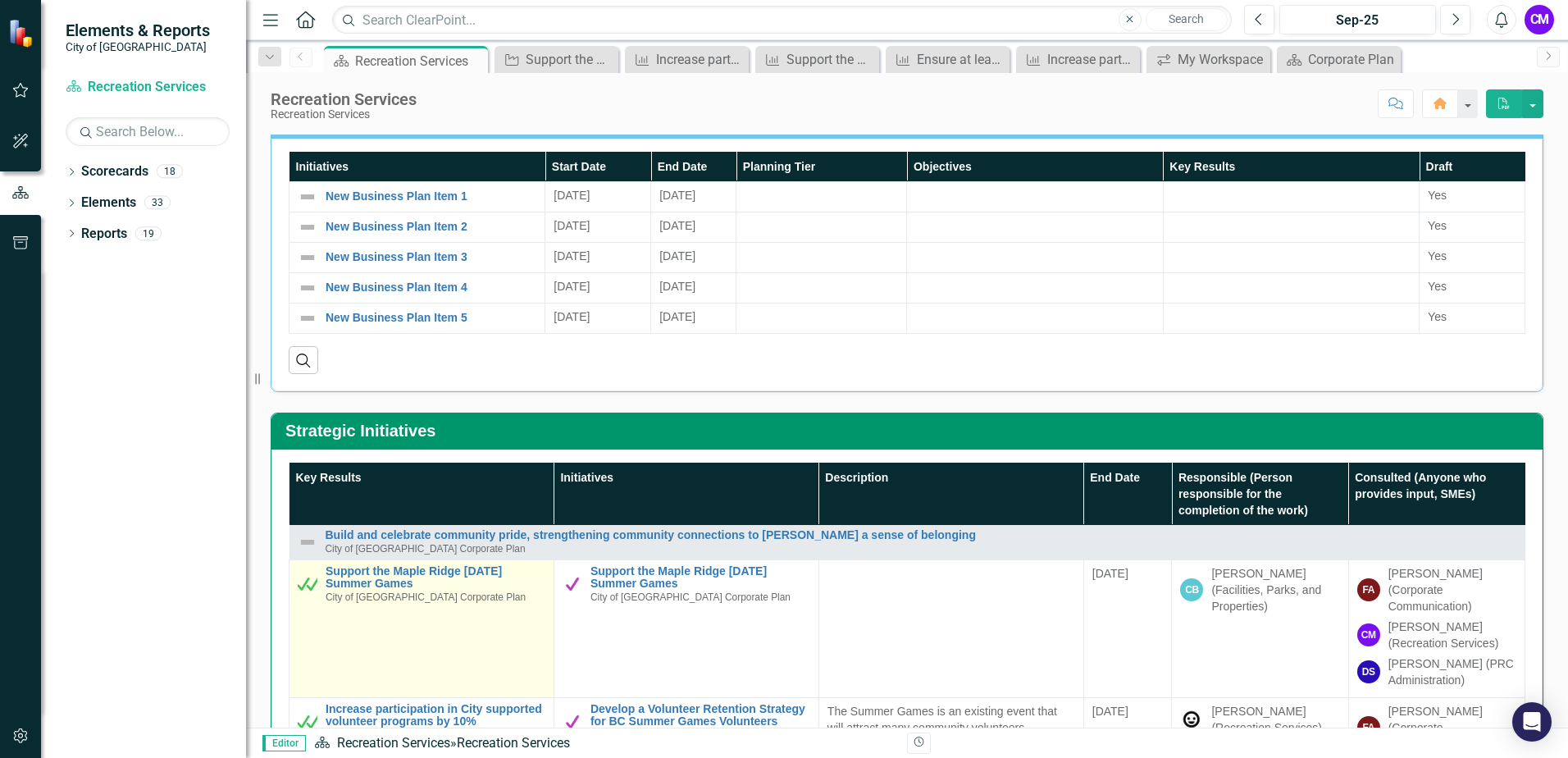
scroll to position [246, 0]
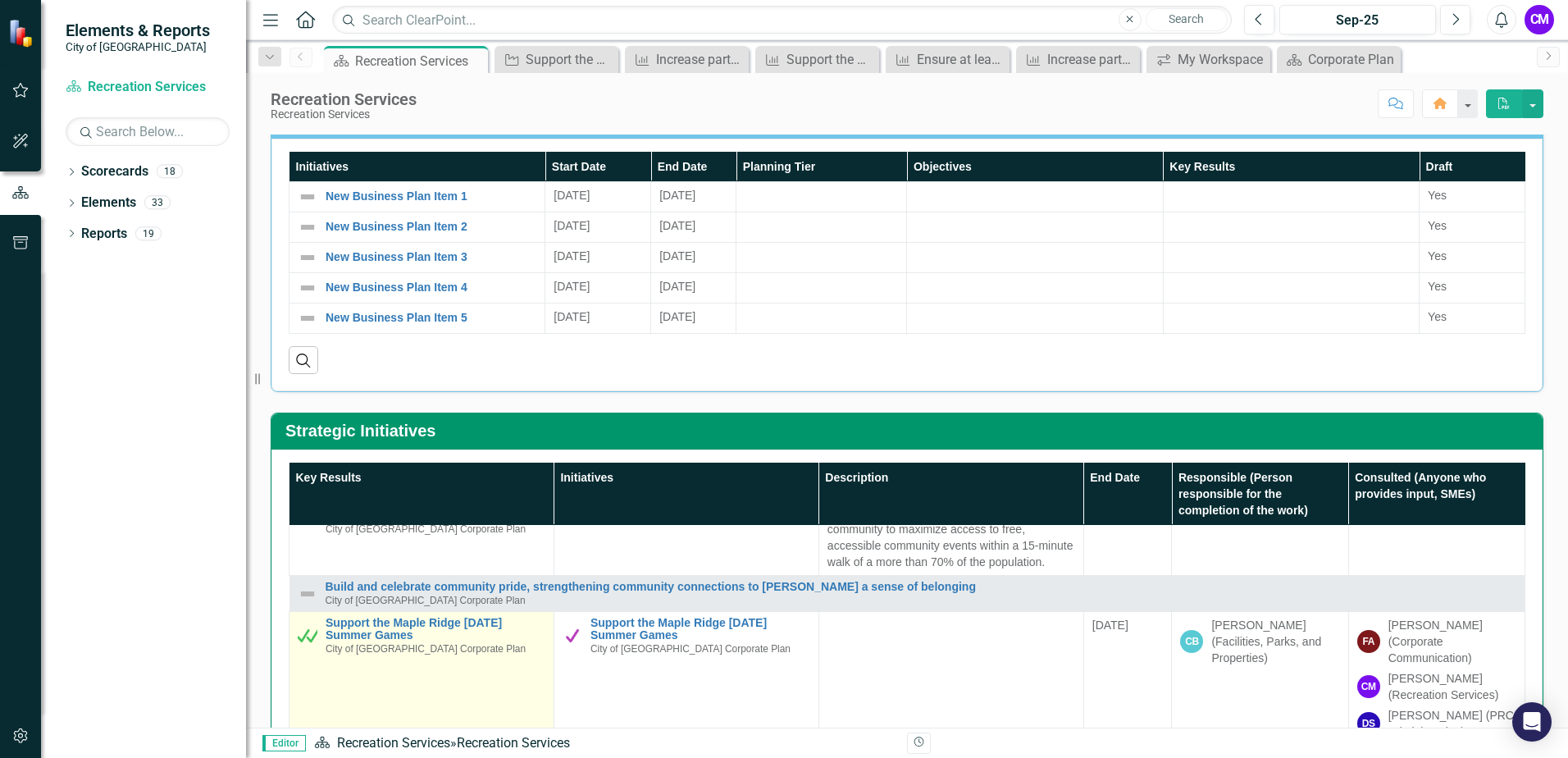
click at [416, 614] on td "Support the Maple Ridge [DATE] Summer Games City of [GEOGRAPHIC_DATA] Corporate…" at bounding box center [421, 680] width 265 height 138
click at [424, 652] on span "City of [GEOGRAPHIC_DATA] Corporate Plan" at bounding box center [426, 649] width 200 height 12
click at [385, 636] on link "Support the Maple Ridge [DATE] Summer Games" at bounding box center [436, 629] width 220 height 26
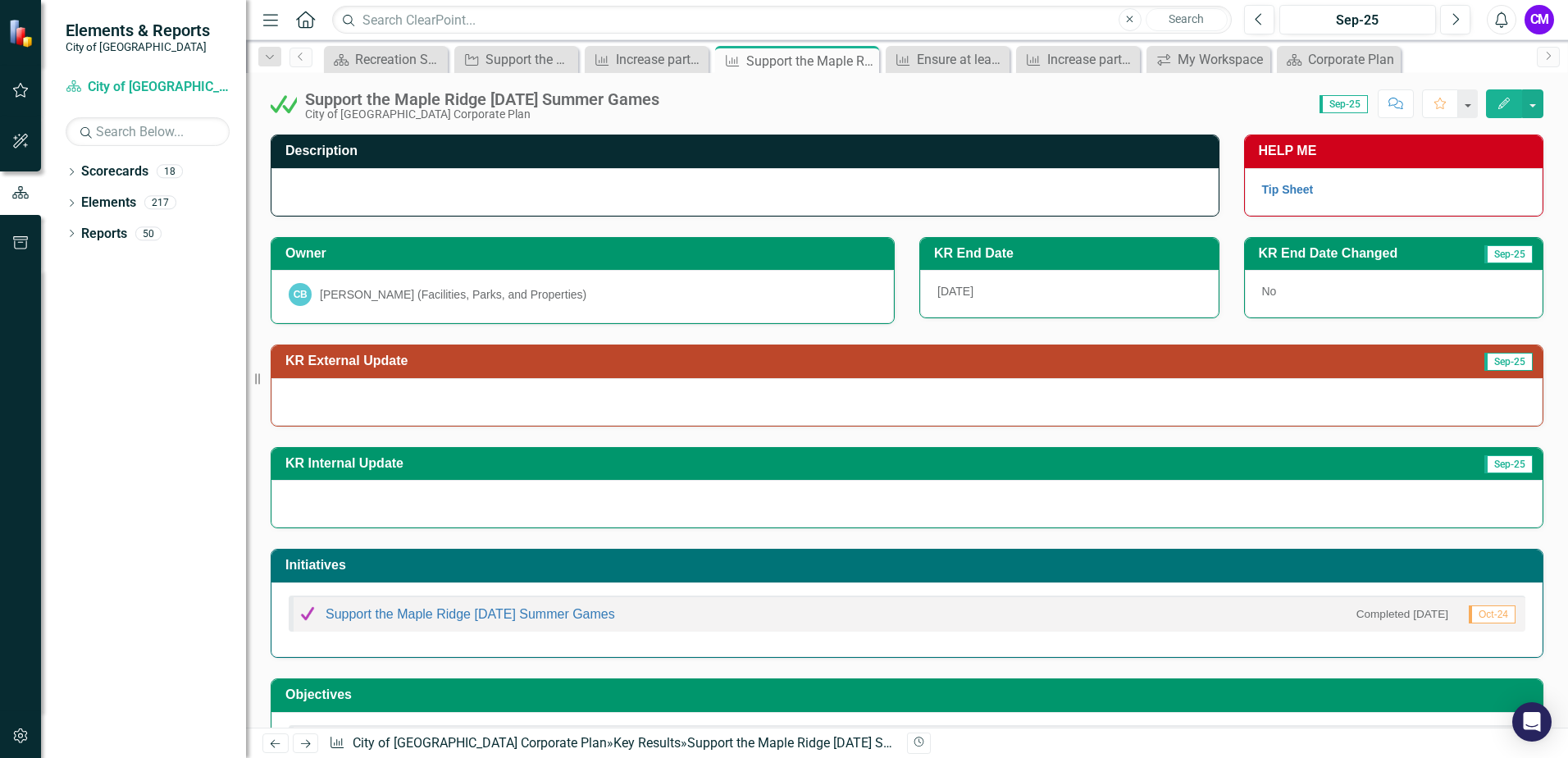
click at [1509, 106] on icon "Edit" at bounding box center [1504, 103] width 15 height 12
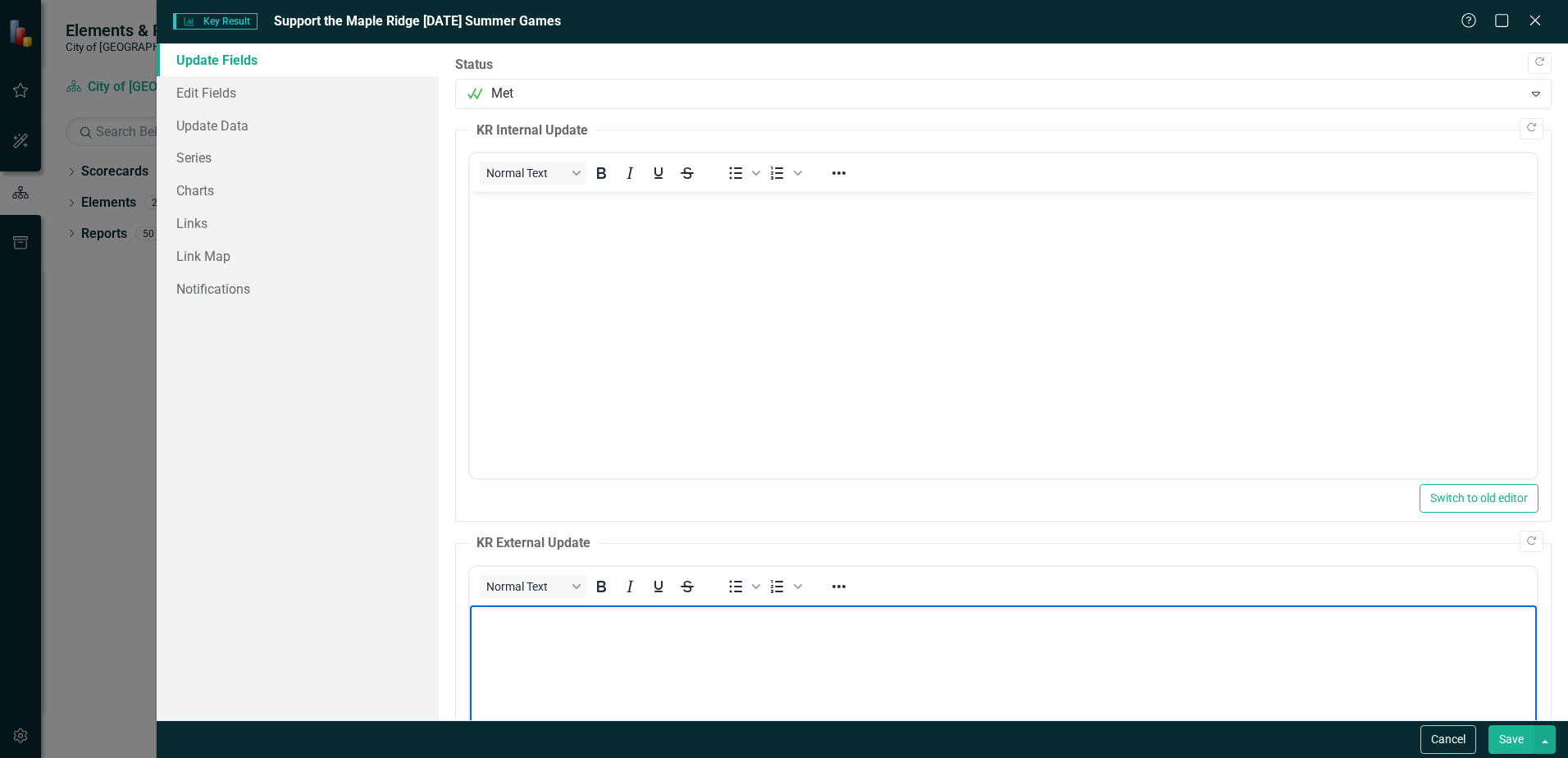
click at [516, 652] on body "Rich Text Area. Press ALT-0 for help." at bounding box center [1004, 728] width 1067 height 246
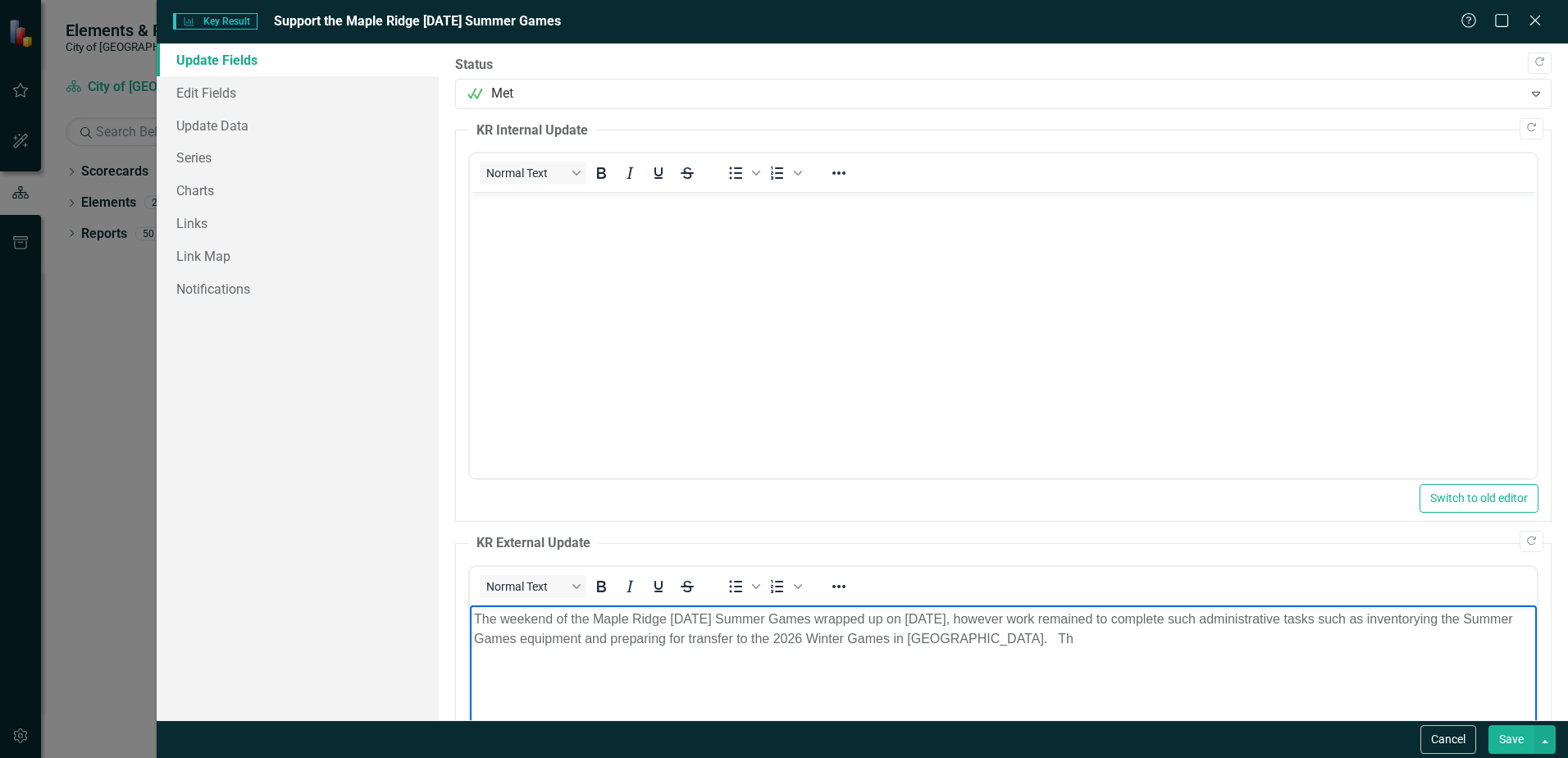
click at [1020, 613] on p "The weekend of the Maple Ridge [DATE] Summer Games wrapped up on [DATE], howeve…" at bounding box center [1004, 629] width 1059 height 40
click at [1002, 614] on p "The weekend of the Maple Ridge [DATE] Summer Games wrapped up on [DATE], howeve…" at bounding box center [1004, 629] width 1059 height 40
drag, startPoint x: 1522, startPoint y: 624, endPoint x: 1317, endPoint y: 610, distance: 205.5
click at [1317, 610] on body "The weekend of the Maple Ridge [DATE] Summer Games wrapped up on [DATE]th with …" at bounding box center [1004, 728] width 1067 height 246
click at [1193, 636] on p "The weekend of the Maple Ridge [DATE] Summer Games wrapped up on [DATE]th with …" at bounding box center [1004, 629] width 1059 height 40
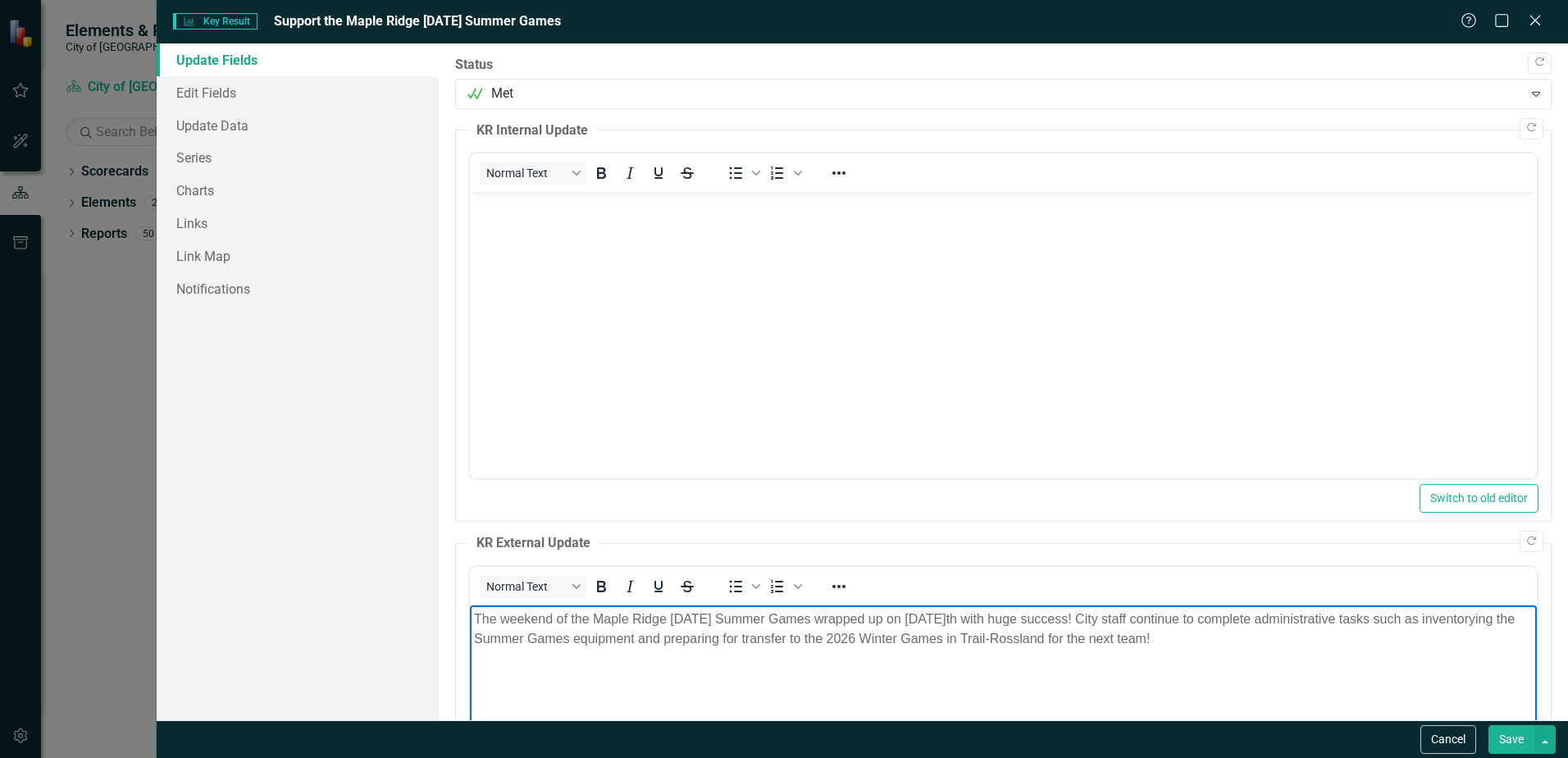
click at [1517, 734] on button "Save" at bounding box center [1512, 739] width 46 height 29
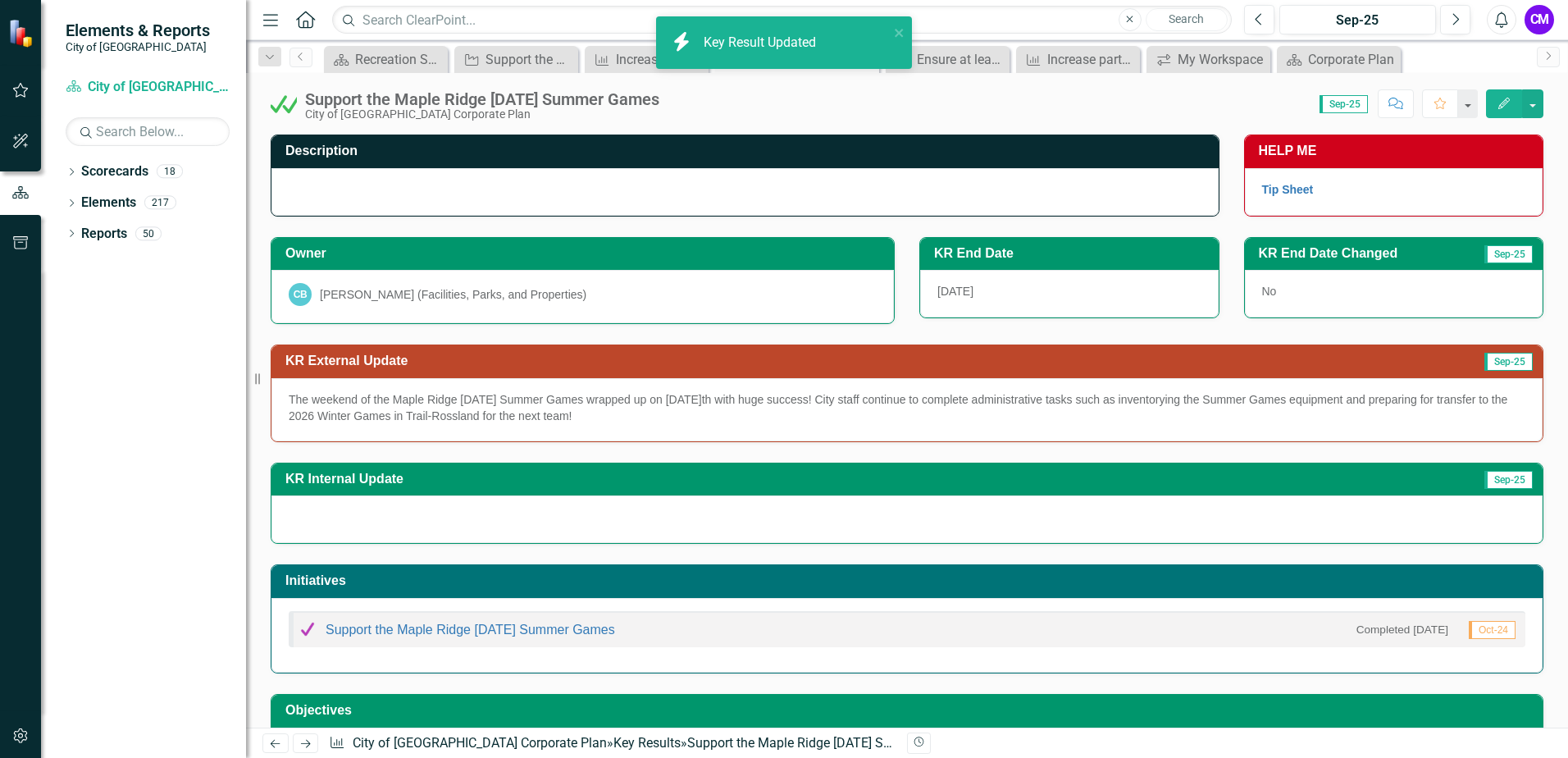
scroll to position [92, 0]
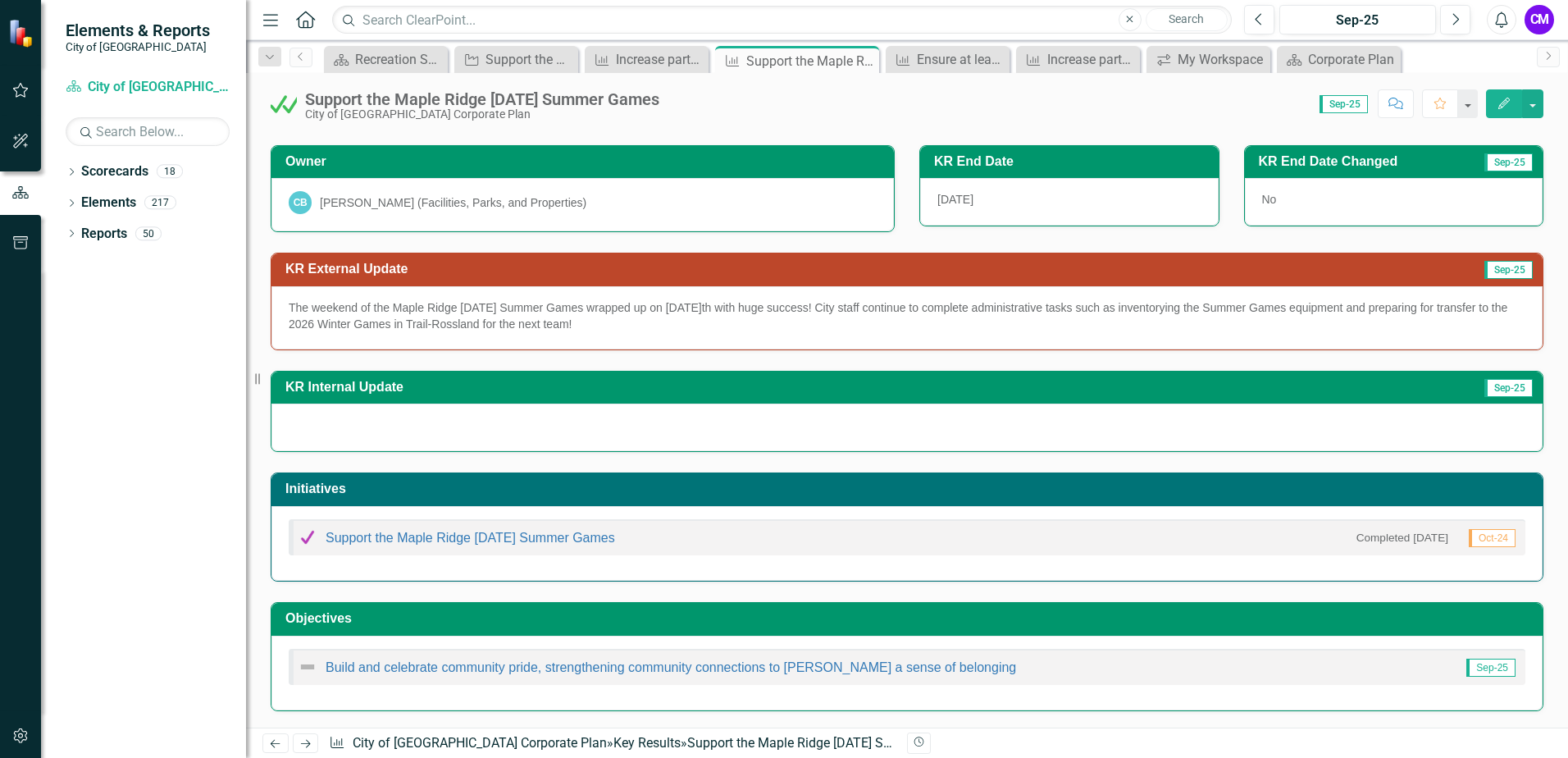
click at [1503, 107] on icon "button" at bounding box center [1504, 103] width 12 height 12
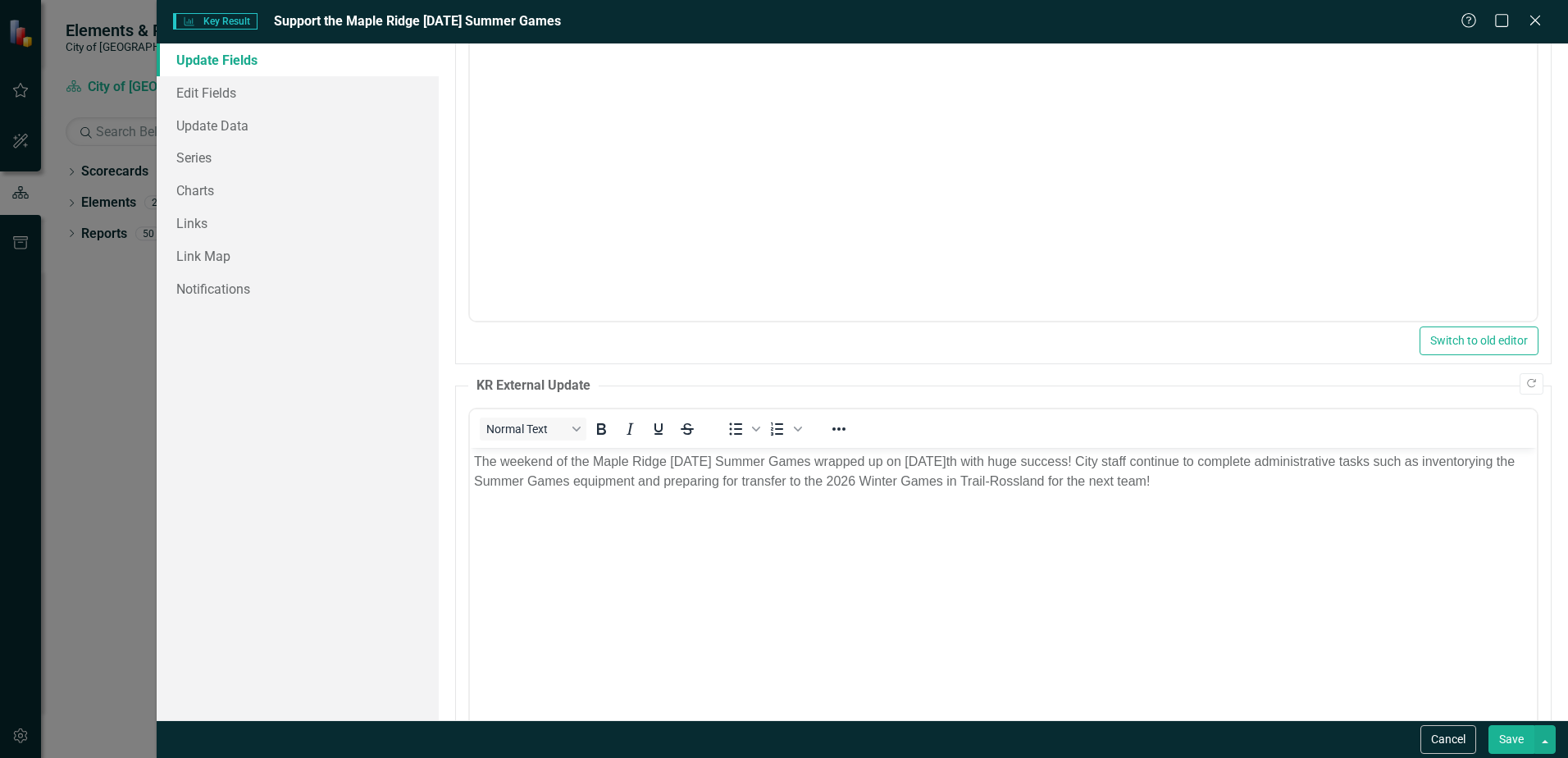
scroll to position [164, 0]
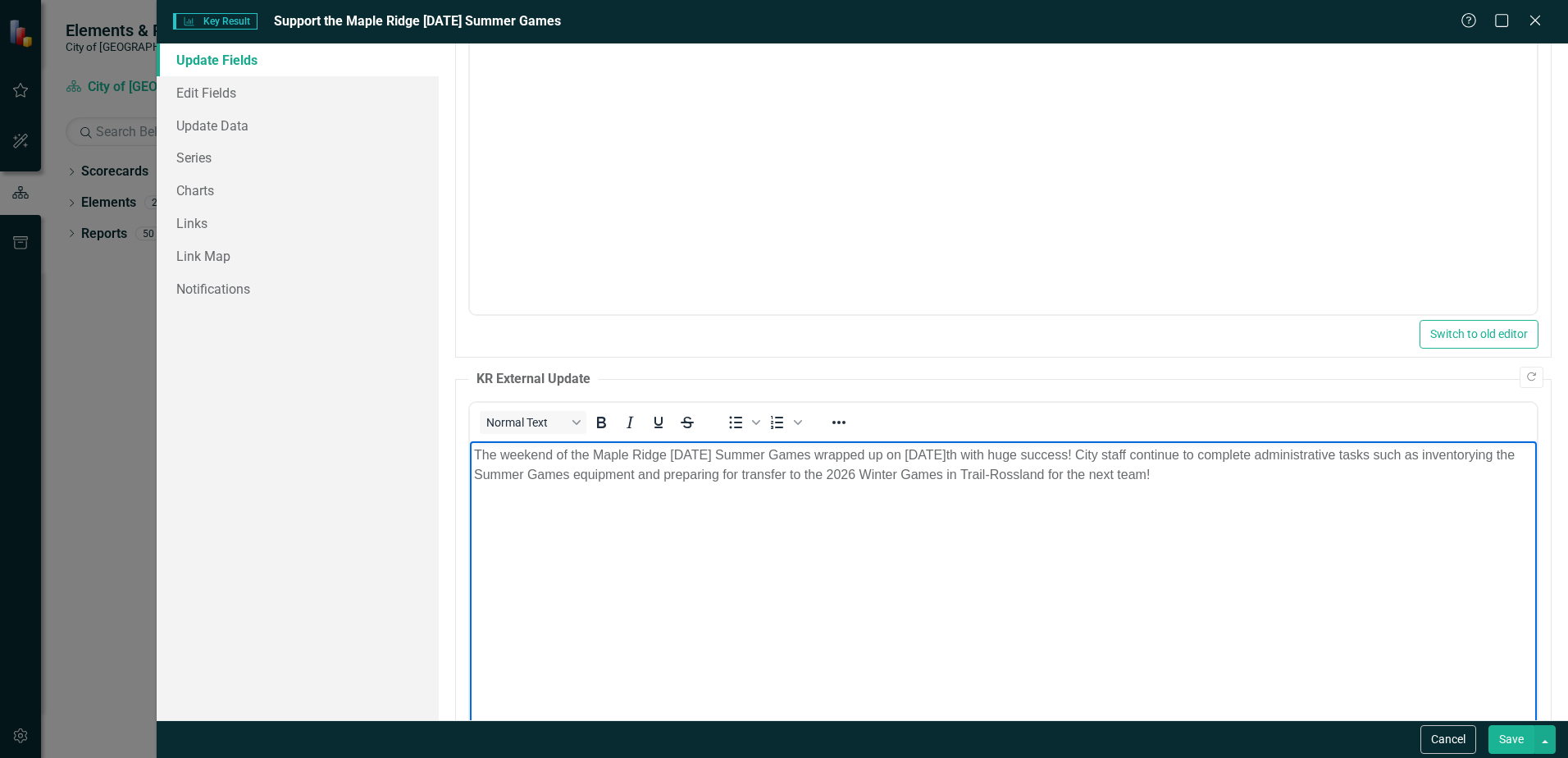
click at [1123, 455] on p "The weekend of the Maple Ridge [DATE] Summer Games wrapped up on [DATE]th with …" at bounding box center [1004, 465] width 1059 height 40
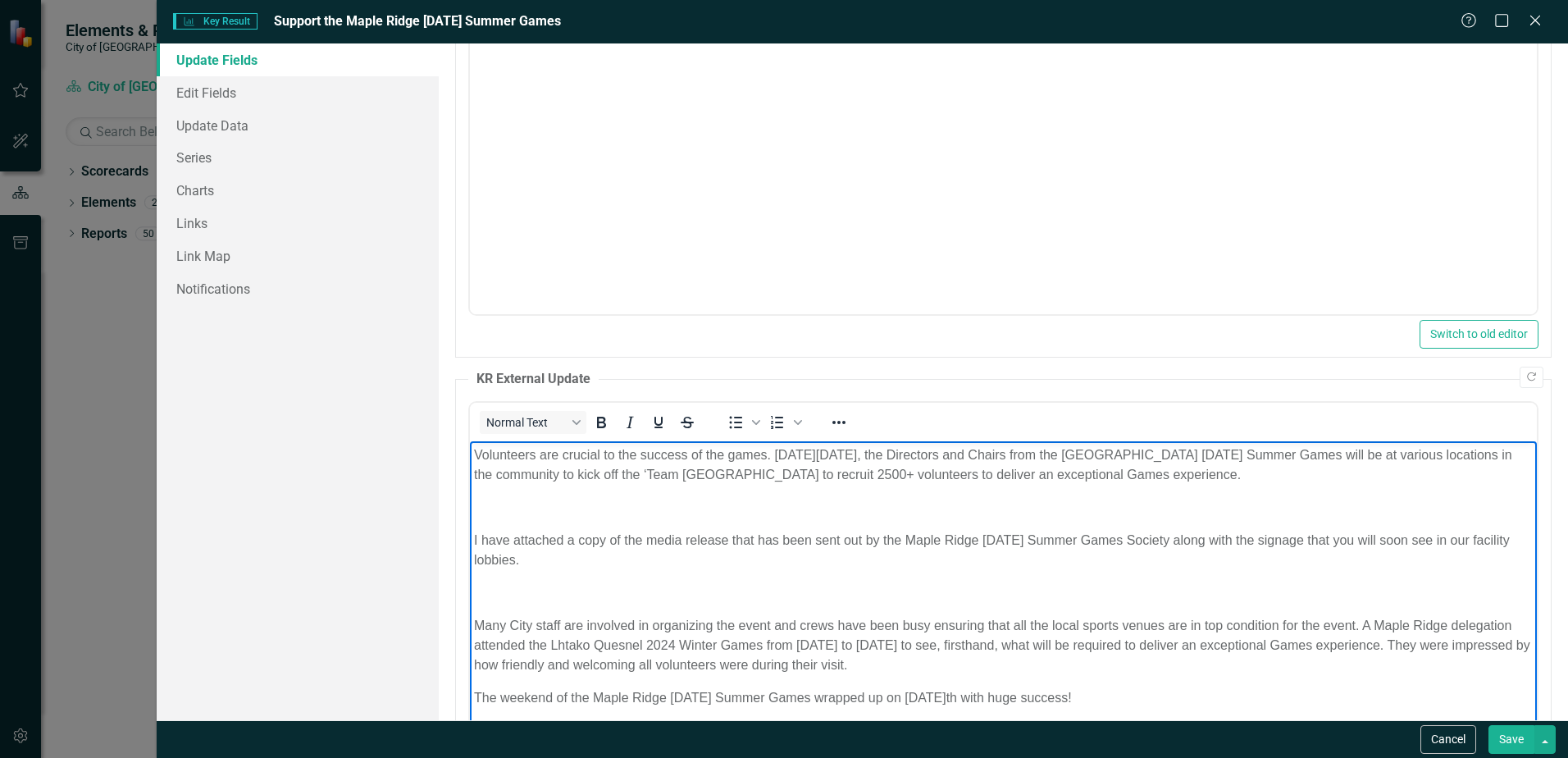
drag, startPoint x: 571, startPoint y: 558, endPoint x: 481, endPoint y: 530, distance: 94.3
click at [479, 525] on body "Volunteers are crucial to the success of the games. [DATE][DATE], the Directors…" at bounding box center [1004, 642] width 1067 height 402
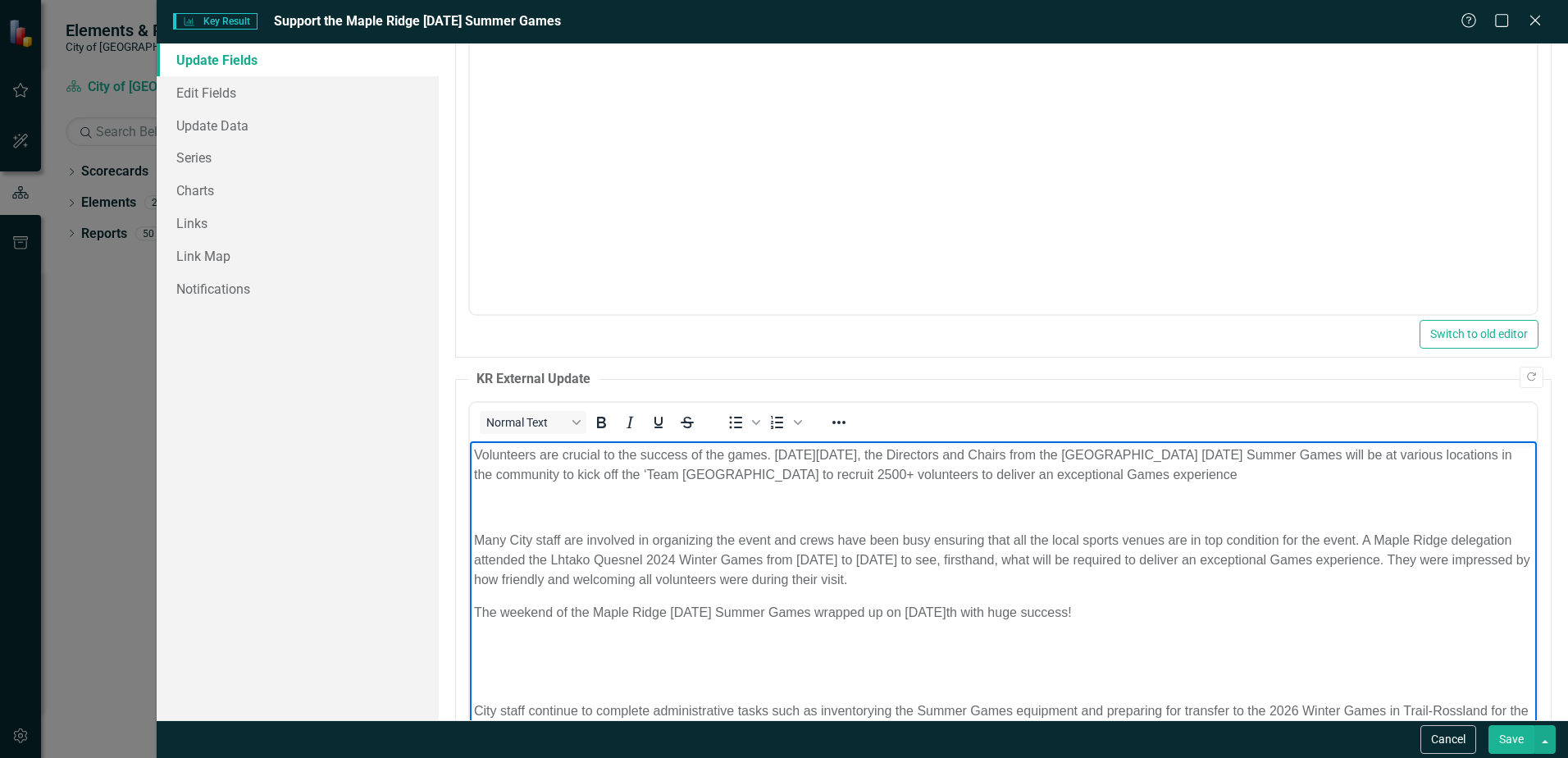
scroll to position [0, 0]
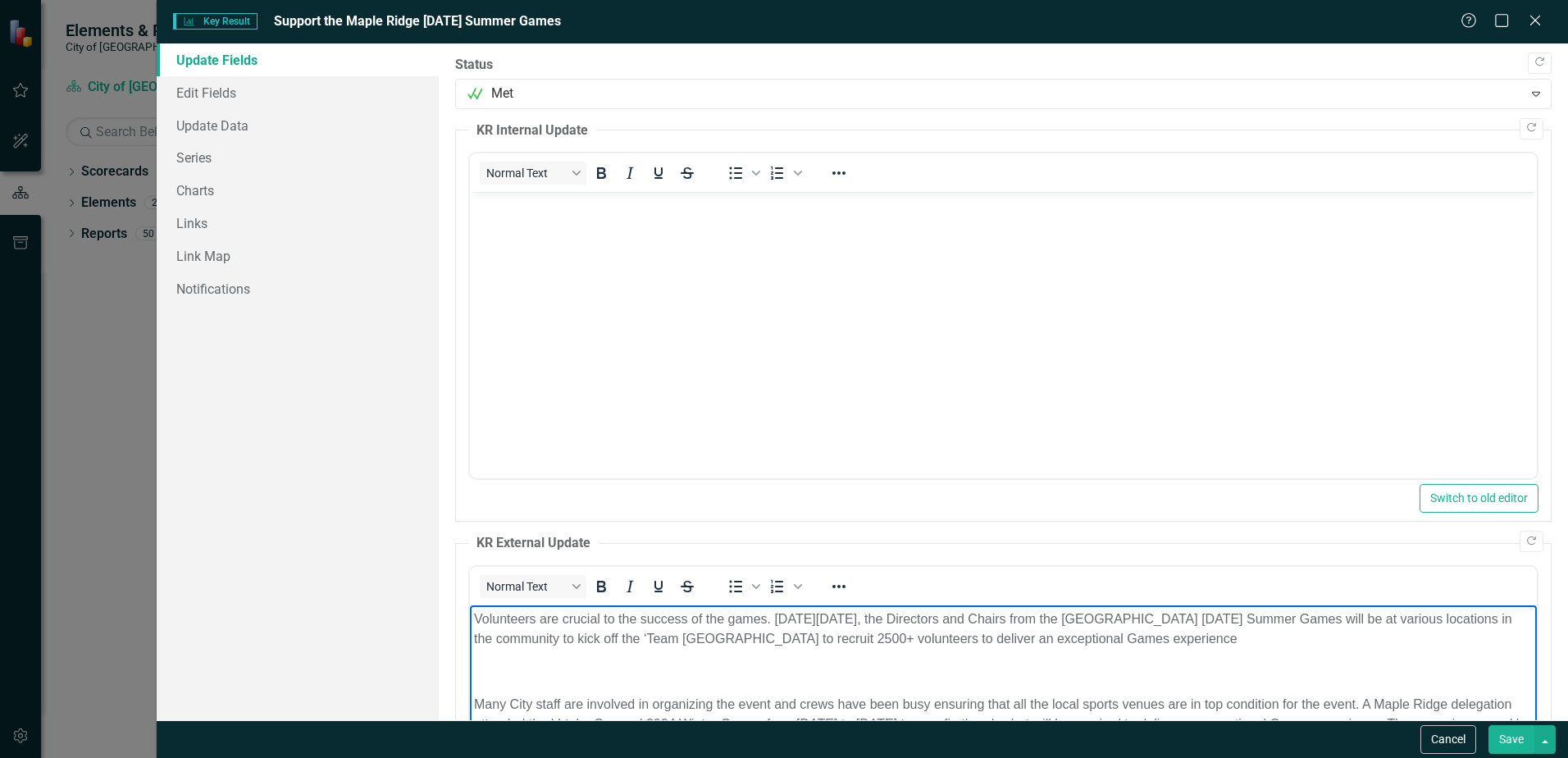
drag, startPoint x: 1098, startPoint y: 636, endPoint x: 1096, endPoint y: 644, distance: 8.2
click at [1096, 643] on p "Volunteers are crucial to the success of the games. [DATE][DATE], the Directors…" at bounding box center [1004, 629] width 1059 height 40
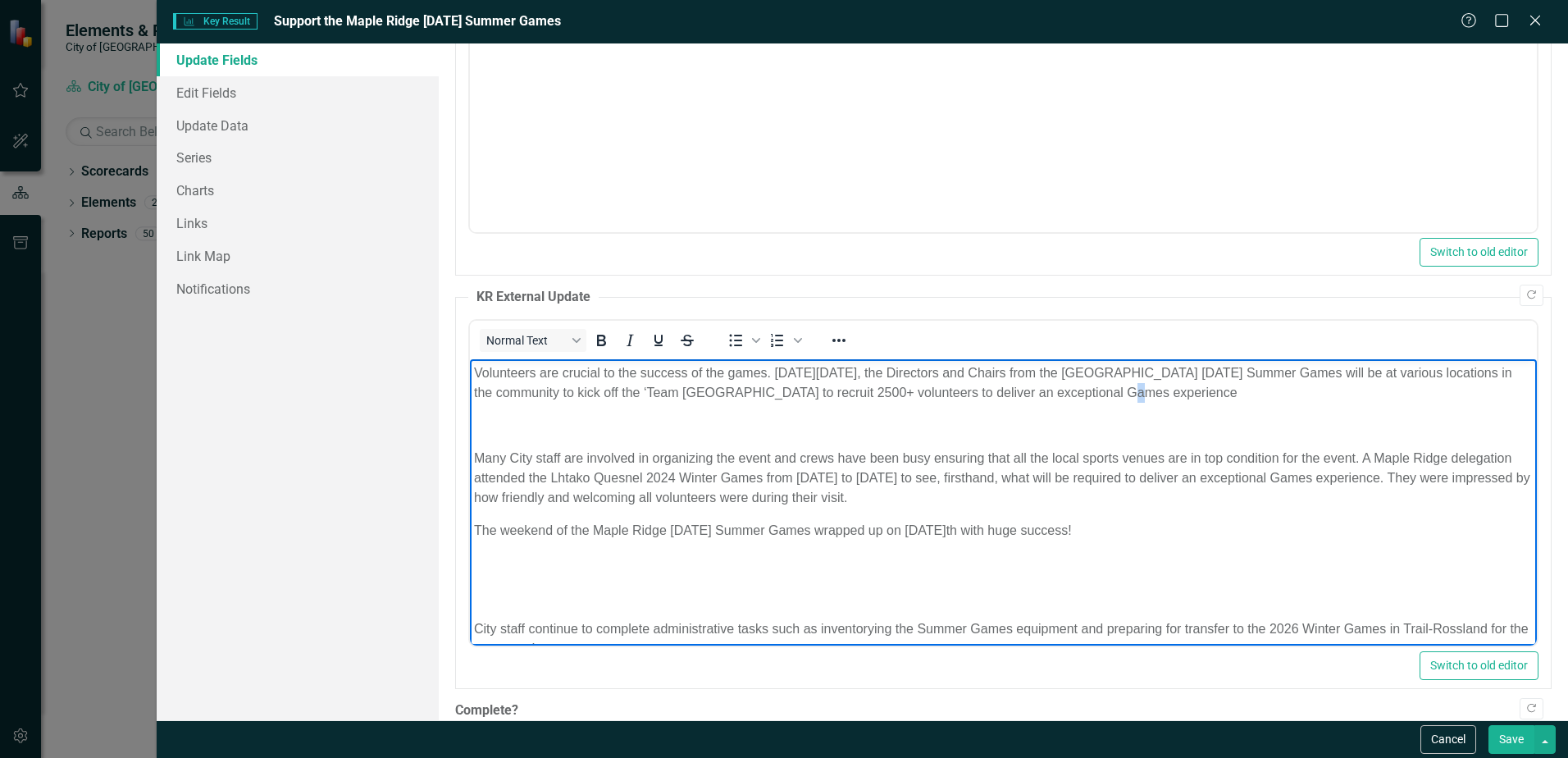
drag, startPoint x: 1128, startPoint y: 532, endPoint x: 378, endPoint y: 520, distance: 750.1
click at [470, 520] on html "Volunteers are crucial to the success of the games. [DATE][DATE], the Directors…" at bounding box center [1004, 518] width 1067 height 317
click at [473, 367] on body "Volunteers are crucial to the success of the games. [DATE][DATE], the Directors…" at bounding box center [1004, 518] width 1067 height 317
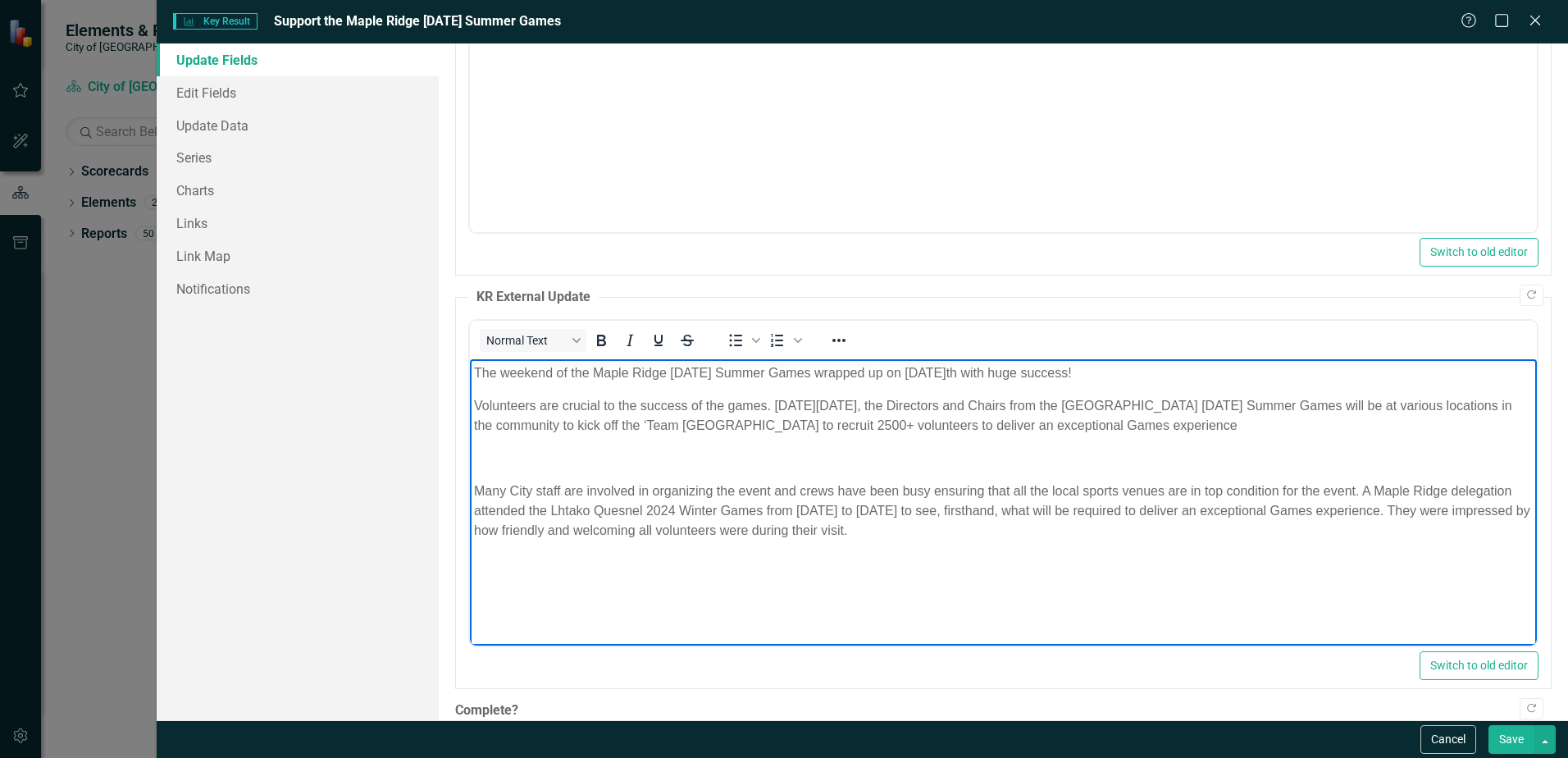
scroll to position [64, 0]
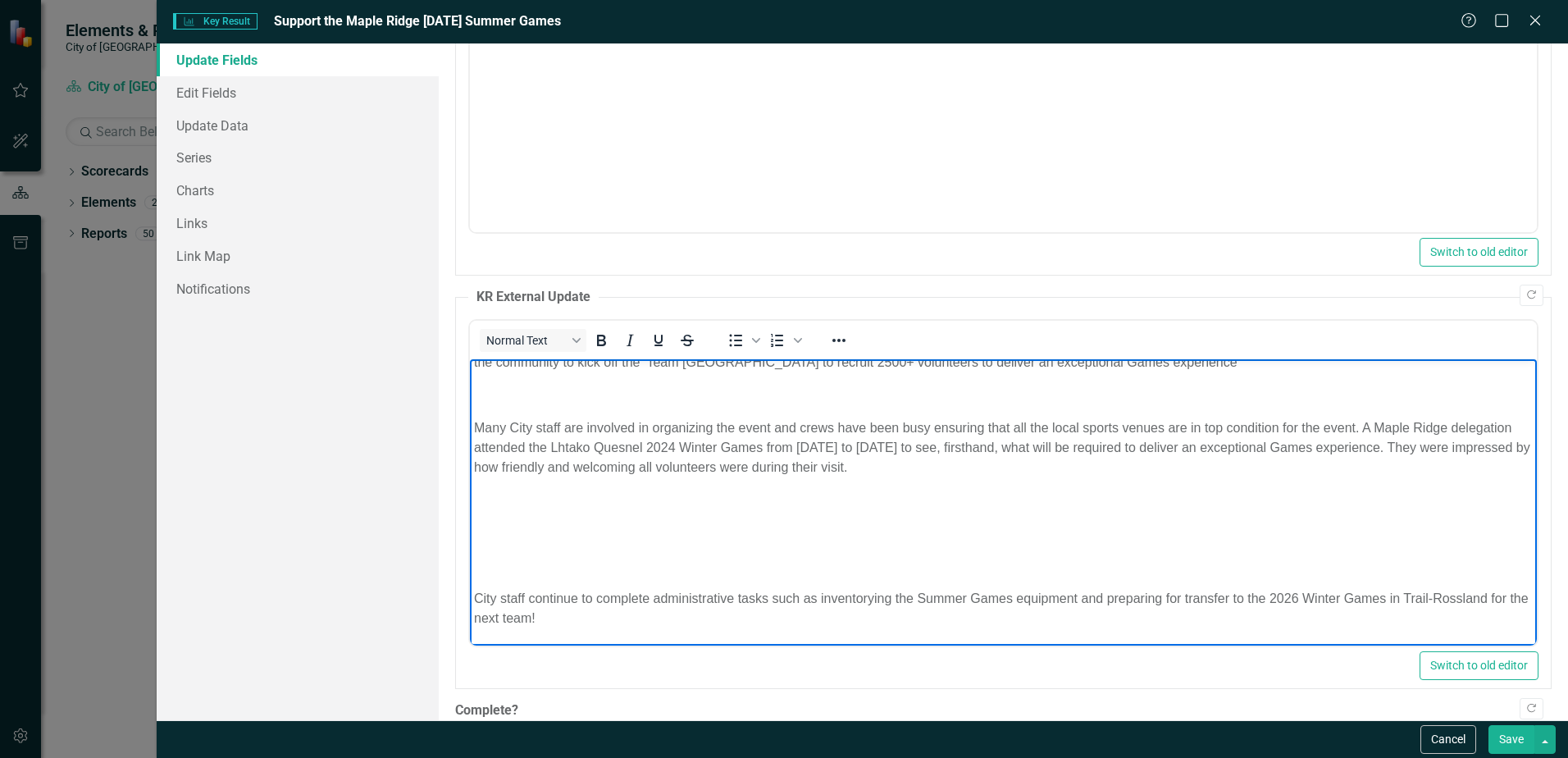
drag, startPoint x: 885, startPoint y: 473, endPoint x: 460, endPoint y: 402, distance: 430.9
click at [470, 402] on html "The weekend of the Maple Ridge [DATE] Summer Games wrapped up on [DATE]th with …" at bounding box center [1004, 471] width 1067 height 350
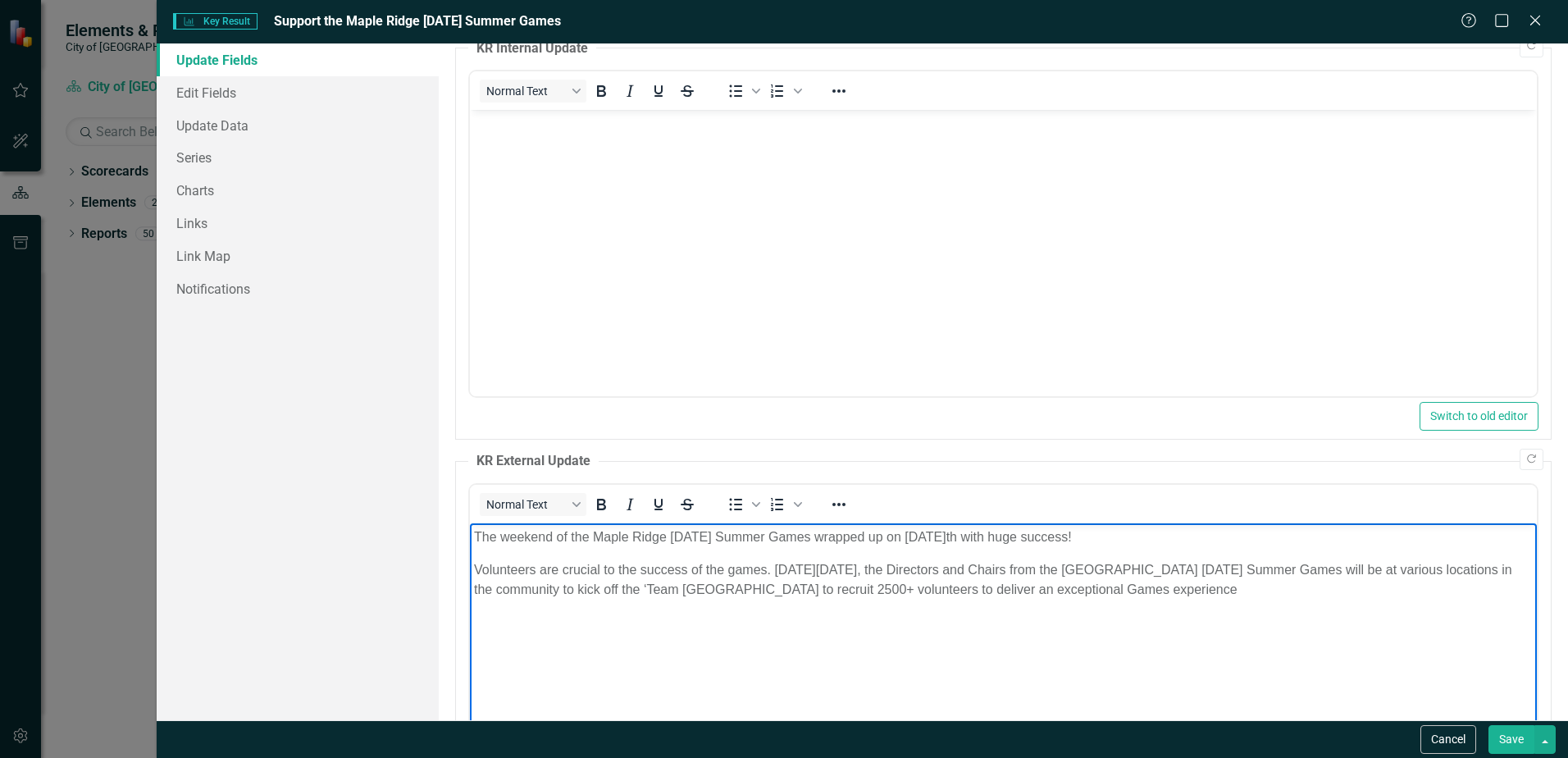
scroll to position [0, 0]
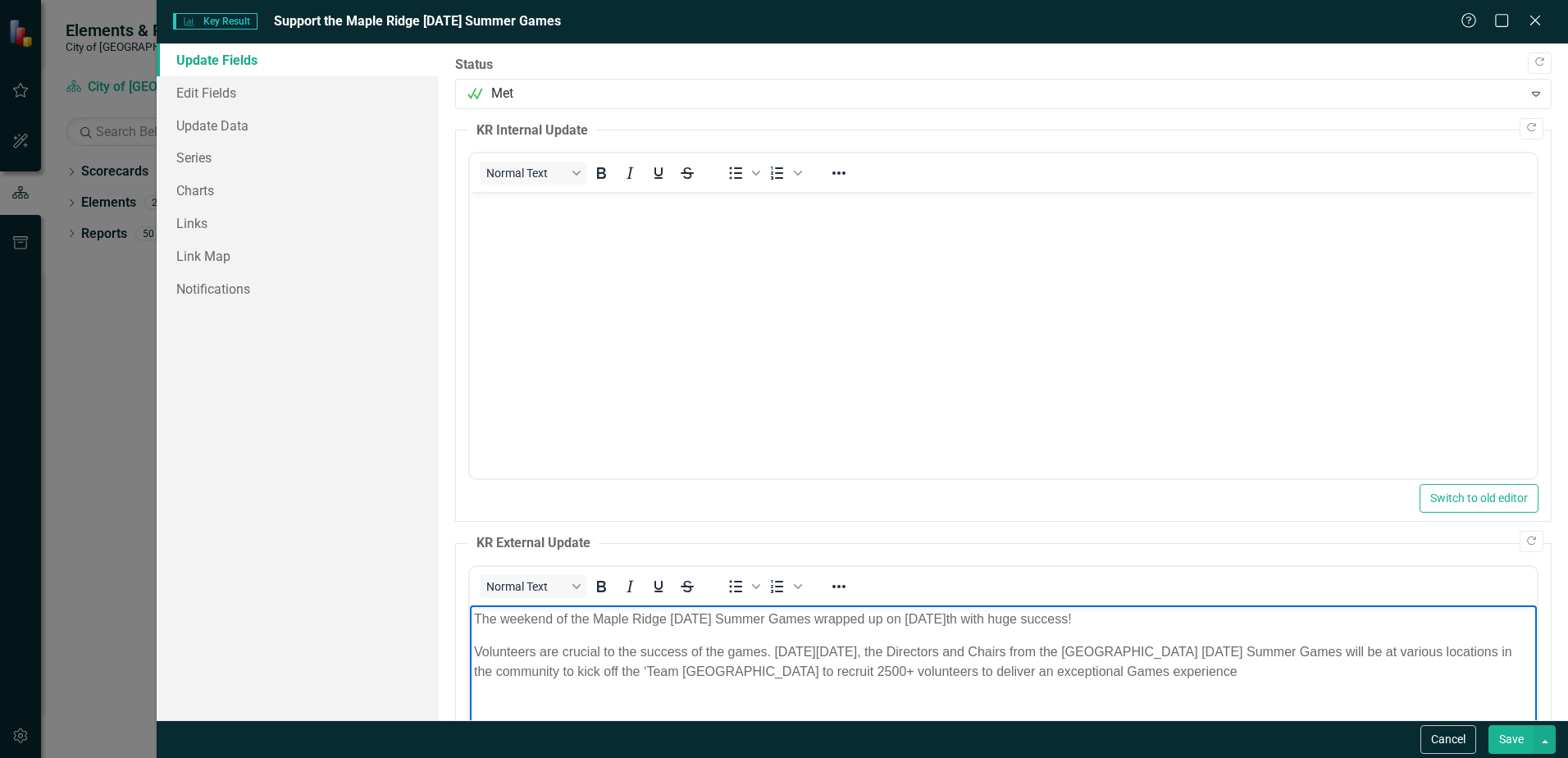
click at [1126, 624] on p "The weekend of the Maple Ridge [DATE] Summer Games wrapped up on [DATE]th with …" at bounding box center [1004, 619] width 1059 height 20
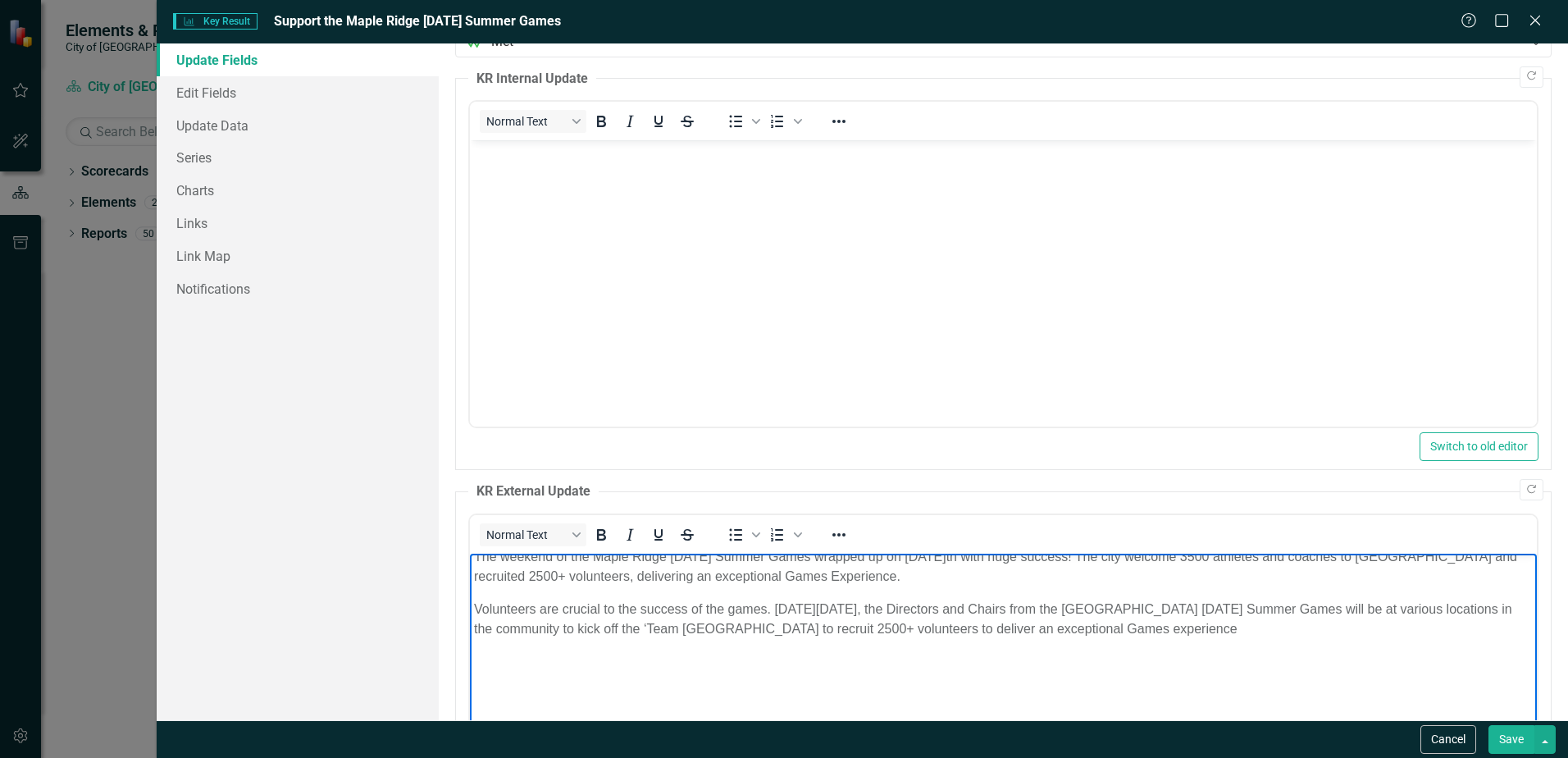
scroll to position [82, 0]
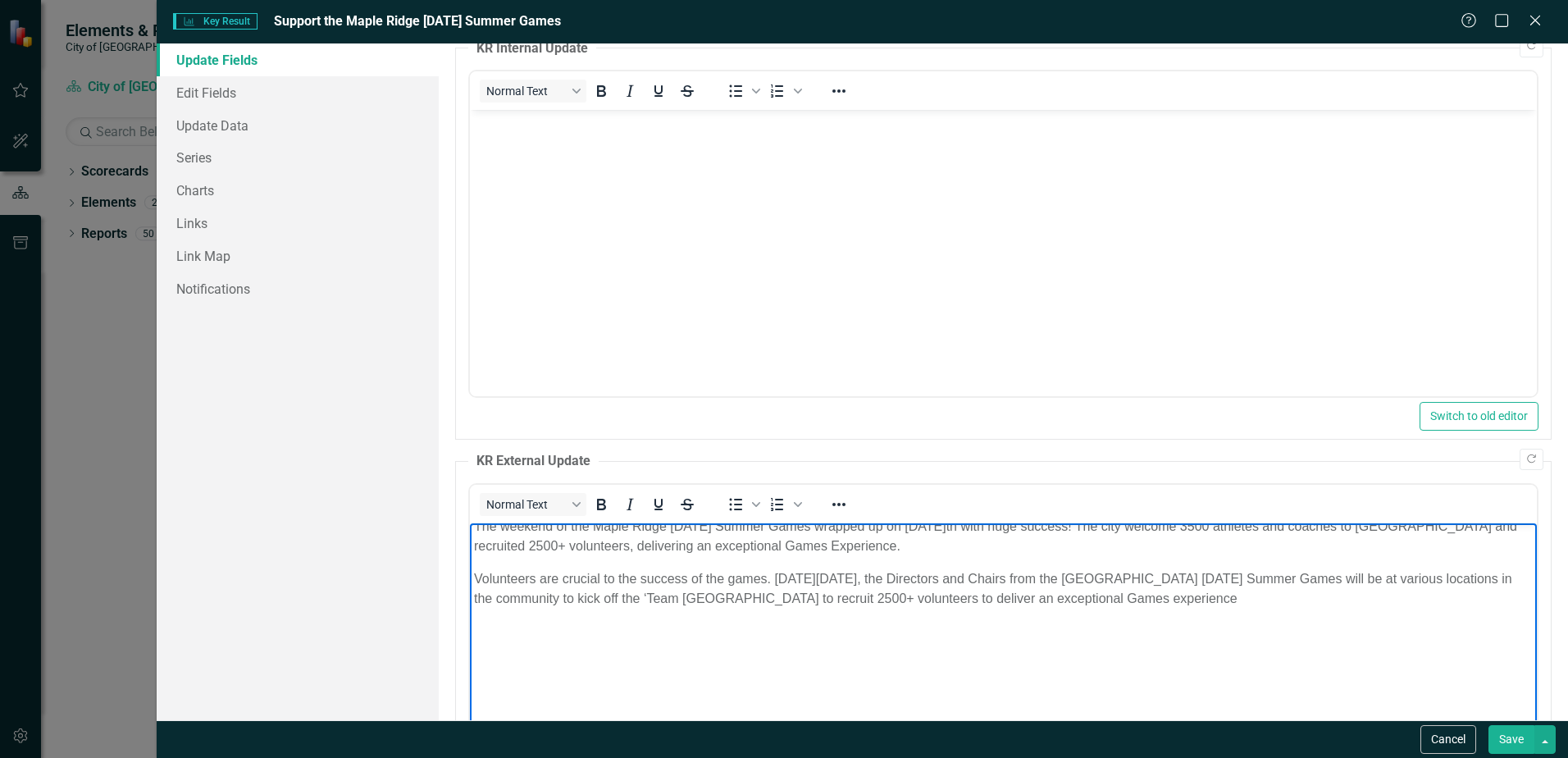
drag, startPoint x: 1231, startPoint y: 600, endPoint x: 322, endPoint y: 582, distance: 909.2
click at [470, 582] on html "The weekend of the Maple Ridge [DATE] Summer Games wrapped up on [DATE]th with …" at bounding box center [1004, 661] width 1067 height 297
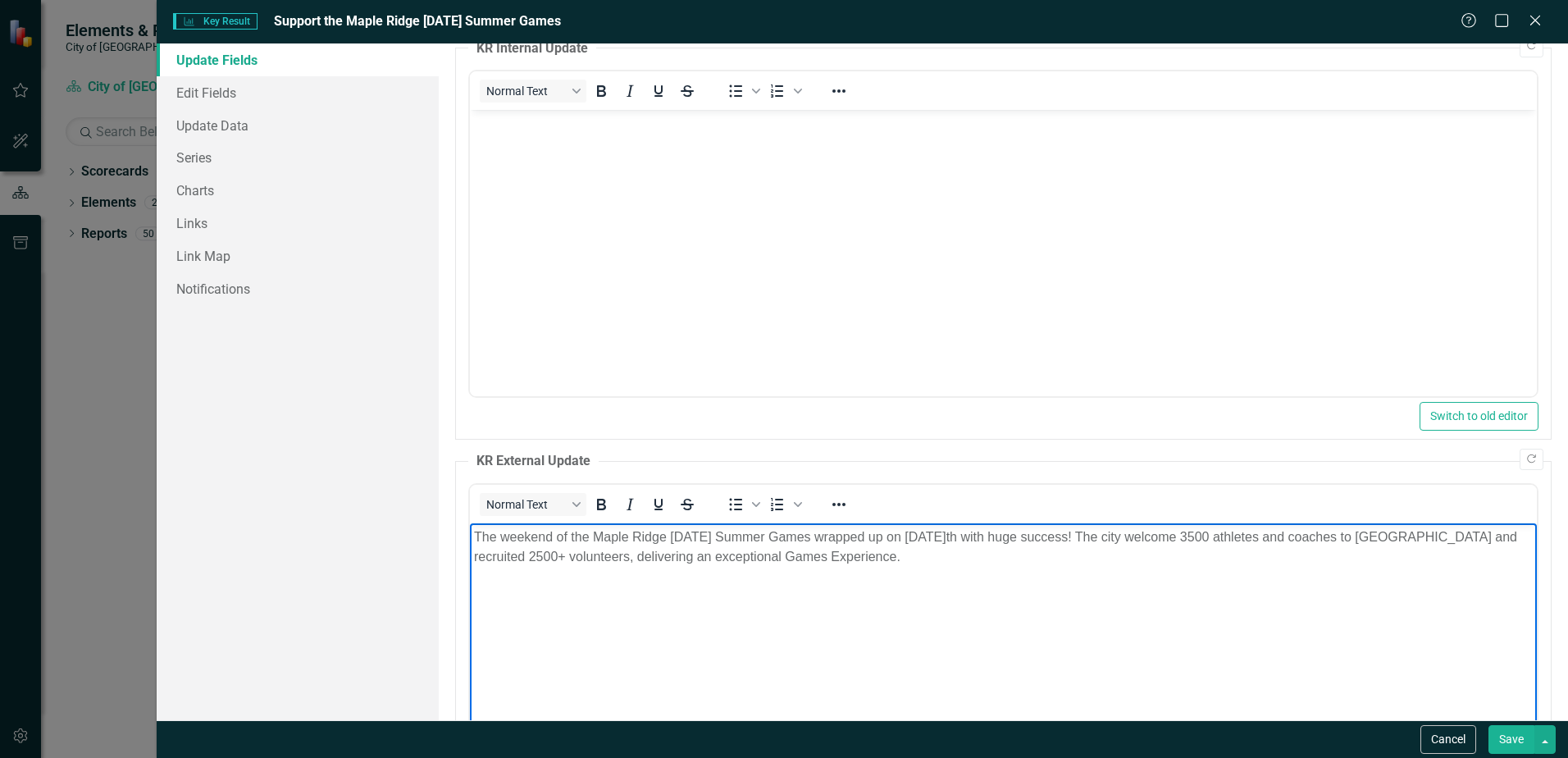
scroll to position [0, 0]
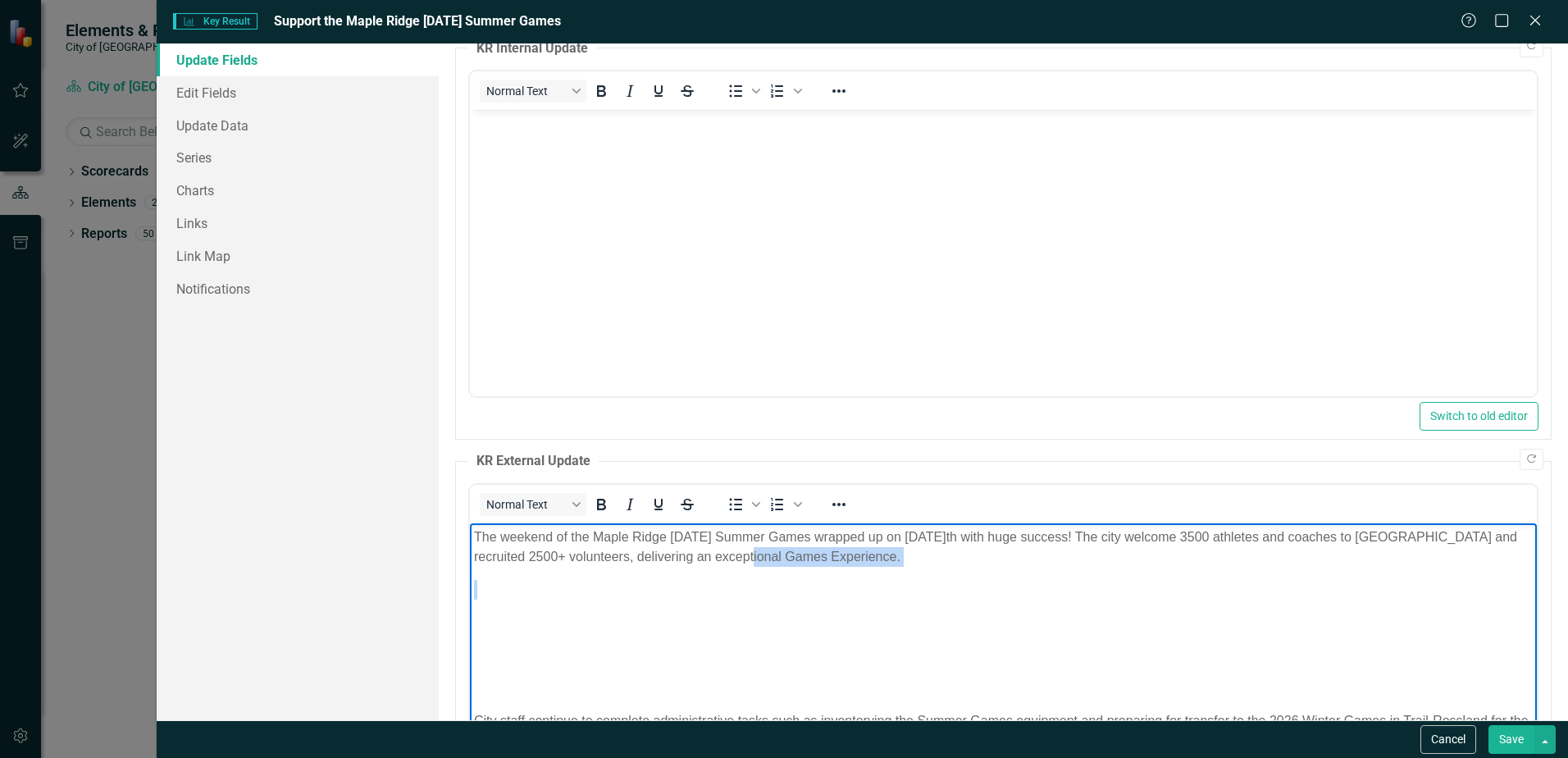
drag, startPoint x: 726, startPoint y: 582, endPoint x: 705, endPoint y: 600, distance: 27.7
click at [719, 589] on body "The weekend of the Maple Ridge [DATE] Summer Games wrapped up on [DATE]th with …" at bounding box center [1004, 646] width 1067 height 246
click at [584, 692] on p "Rich Text Area. Press ALT-0 for help." at bounding box center [1004, 688] width 1059 height 20
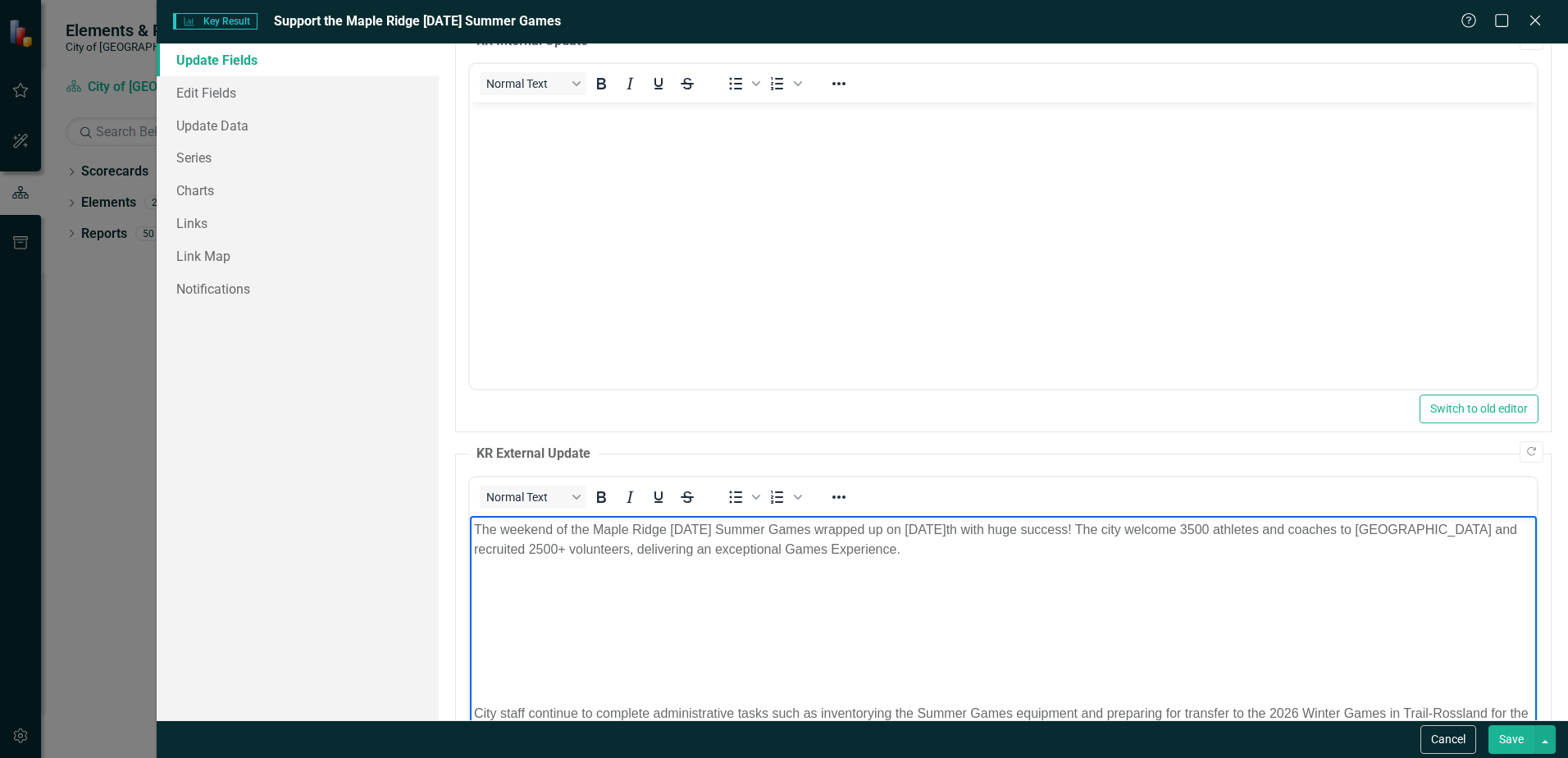
scroll to position [109, 0]
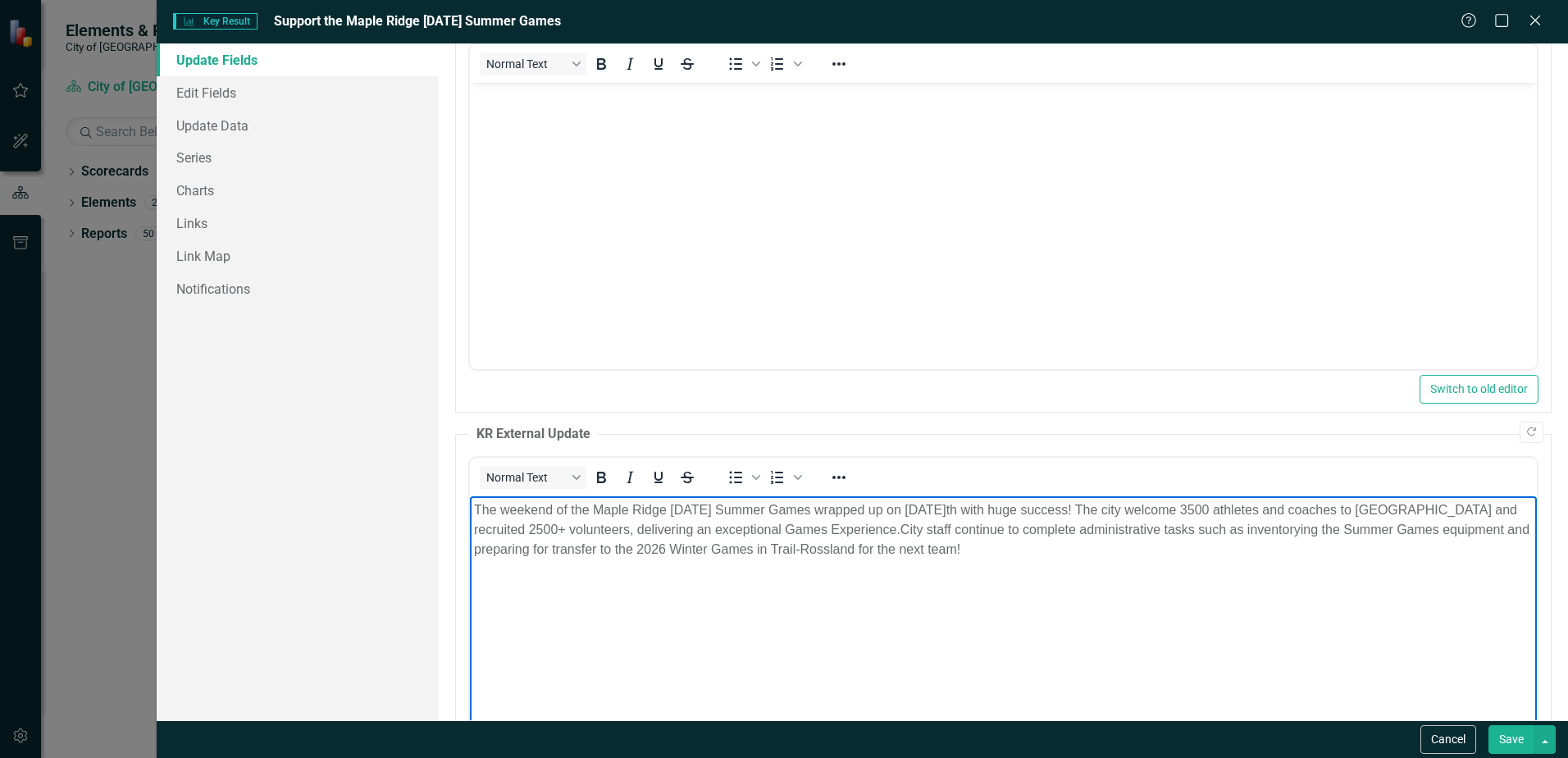
click at [1005, 557] on p "The weekend of the Maple Ridge [DATE] Summer Games wrapped up on [DATE]th with …" at bounding box center [1004, 530] width 1059 height 59
click at [999, 509] on p "The weekend of the Maple Ridge [DATE] Summer Games wrapped up on [DATE]th with …" at bounding box center [1004, 530] width 1059 height 59
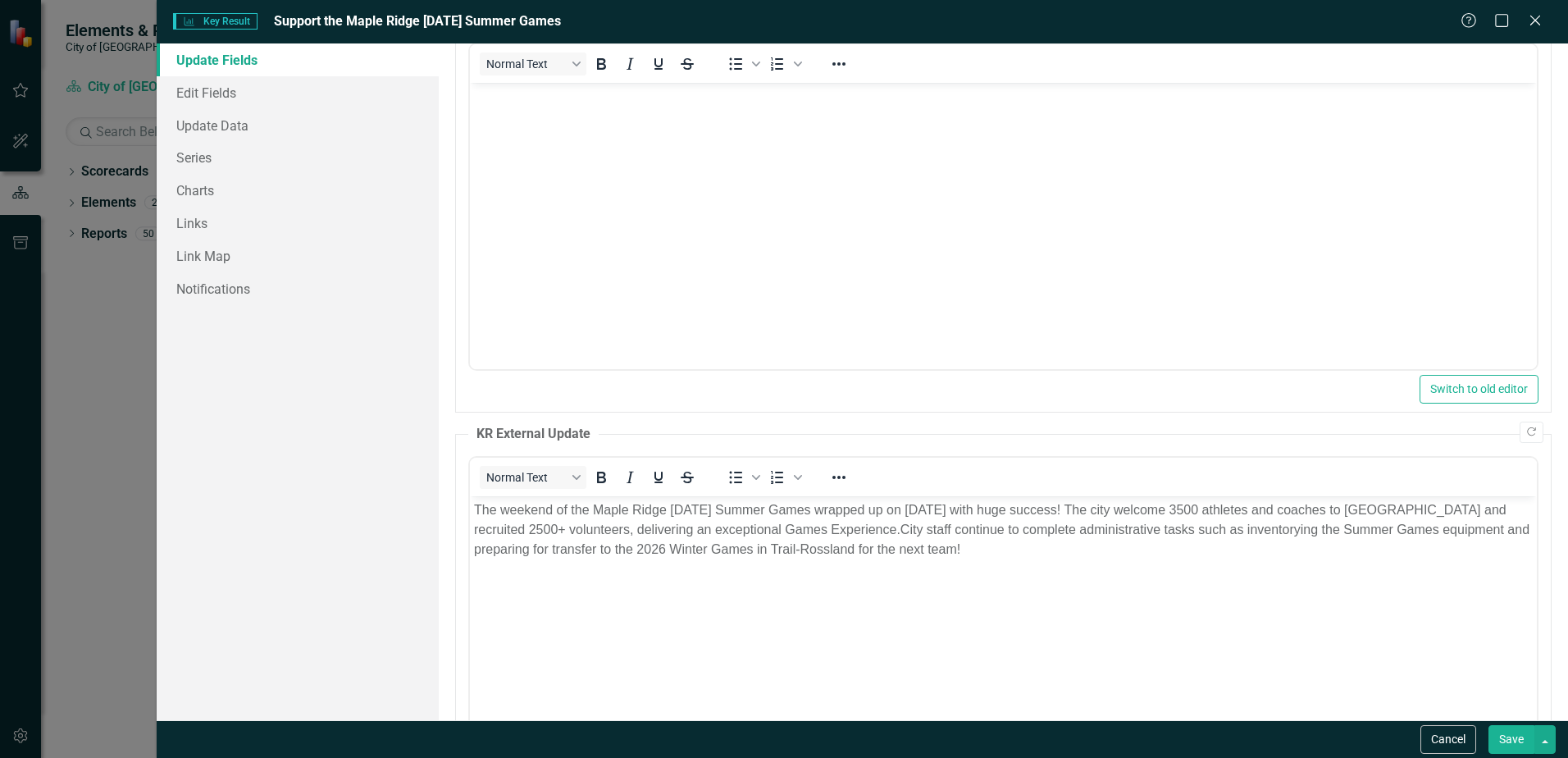
click at [1509, 742] on button "Save" at bounding box center [1512, 739] width 46 height 29
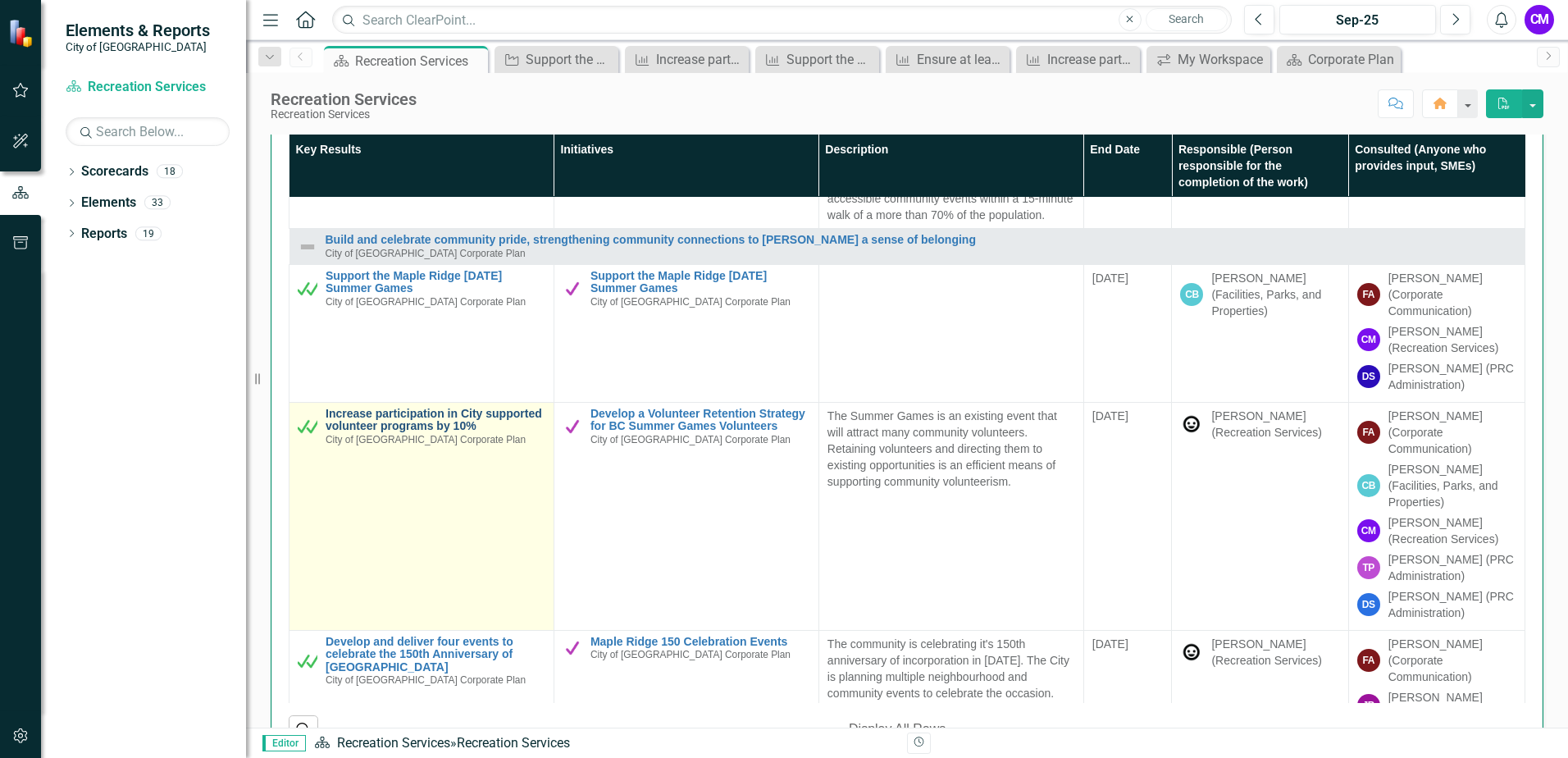
scroll to position [492, 0]
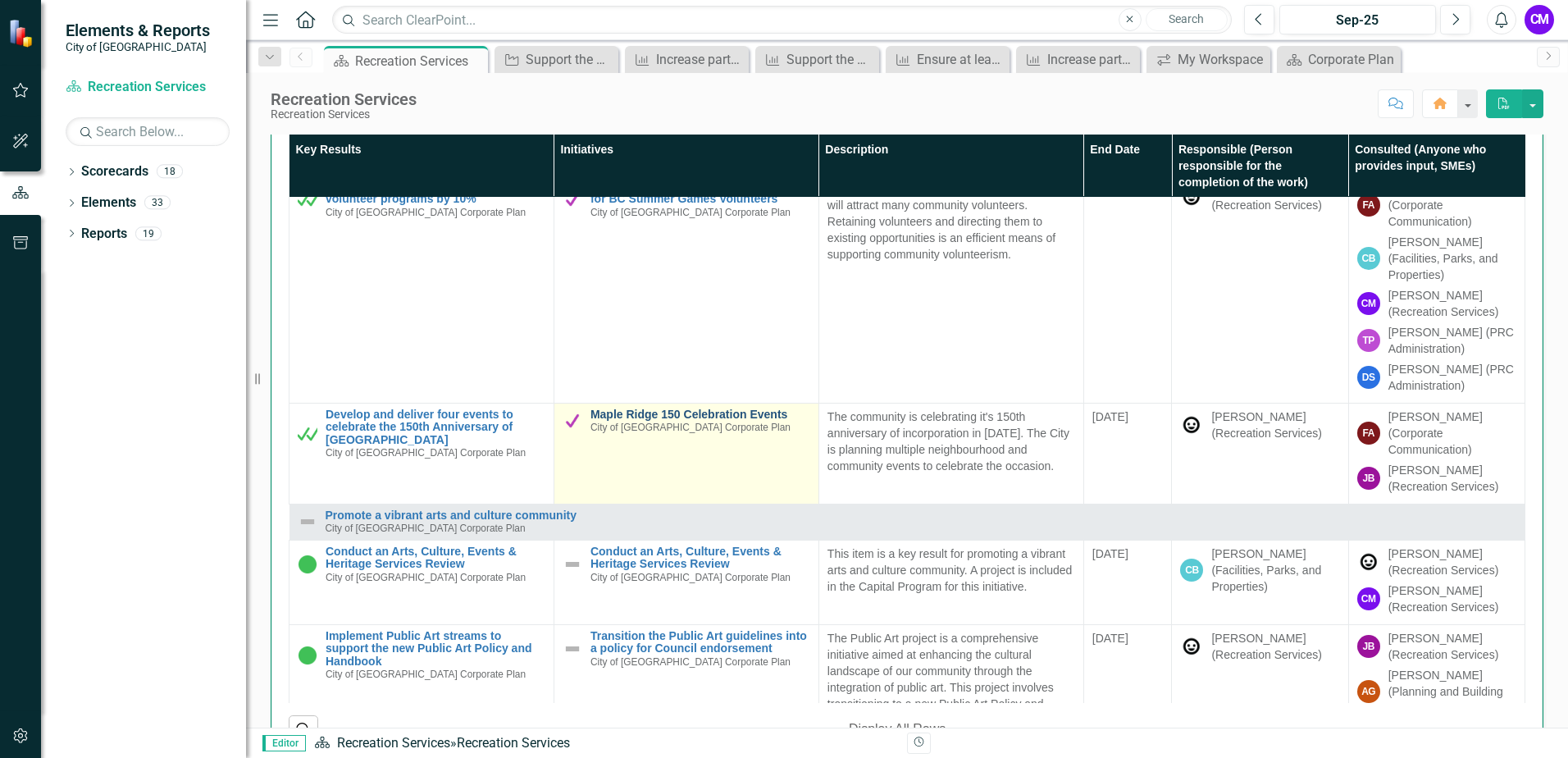
click at [604, 408] on link "Maple Ridge 150 Celebration Events" at bounding box center [700, 414] width 220 height 12
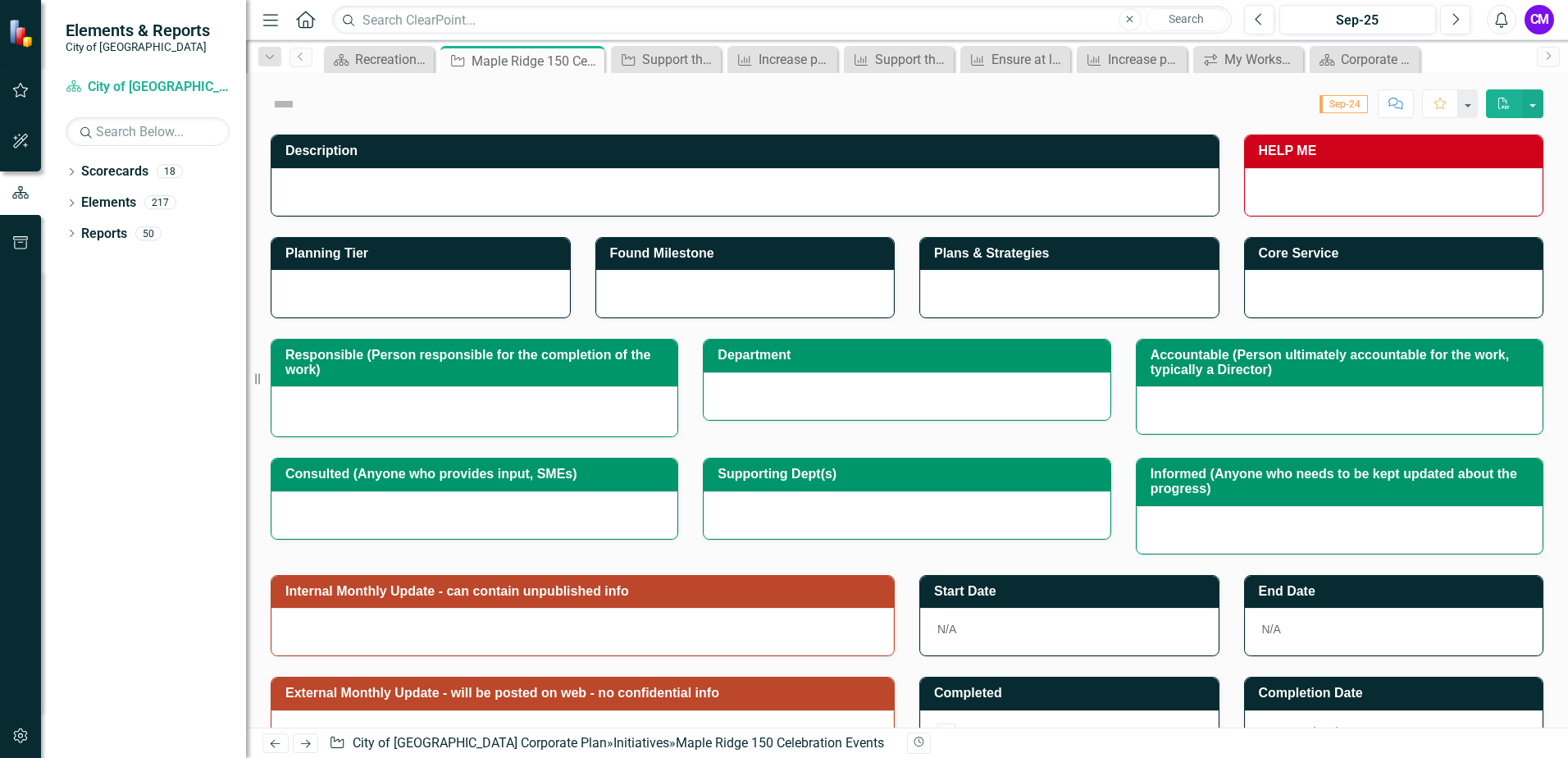
checkbox input "true"
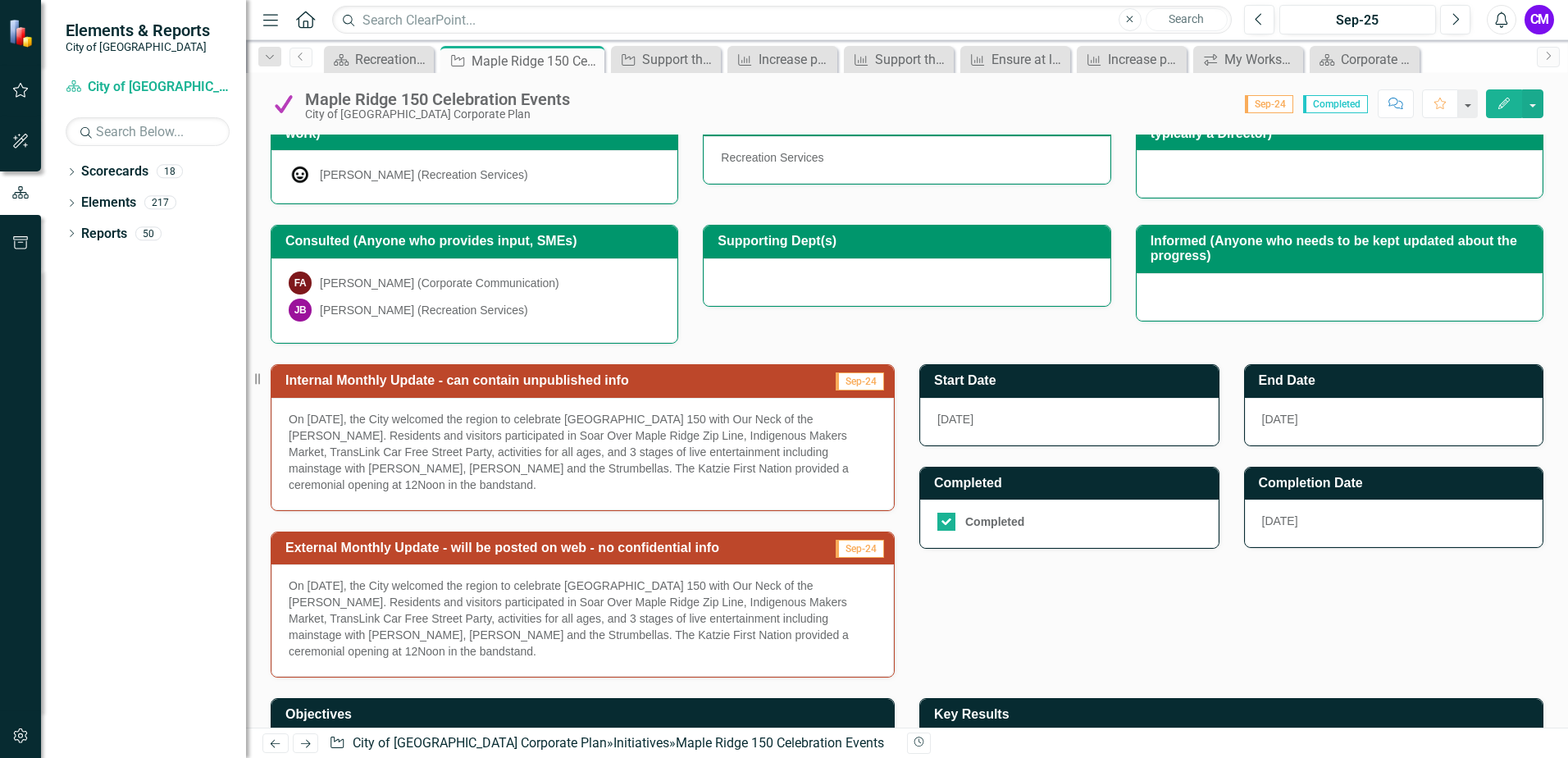
scroll to position [246, 0]
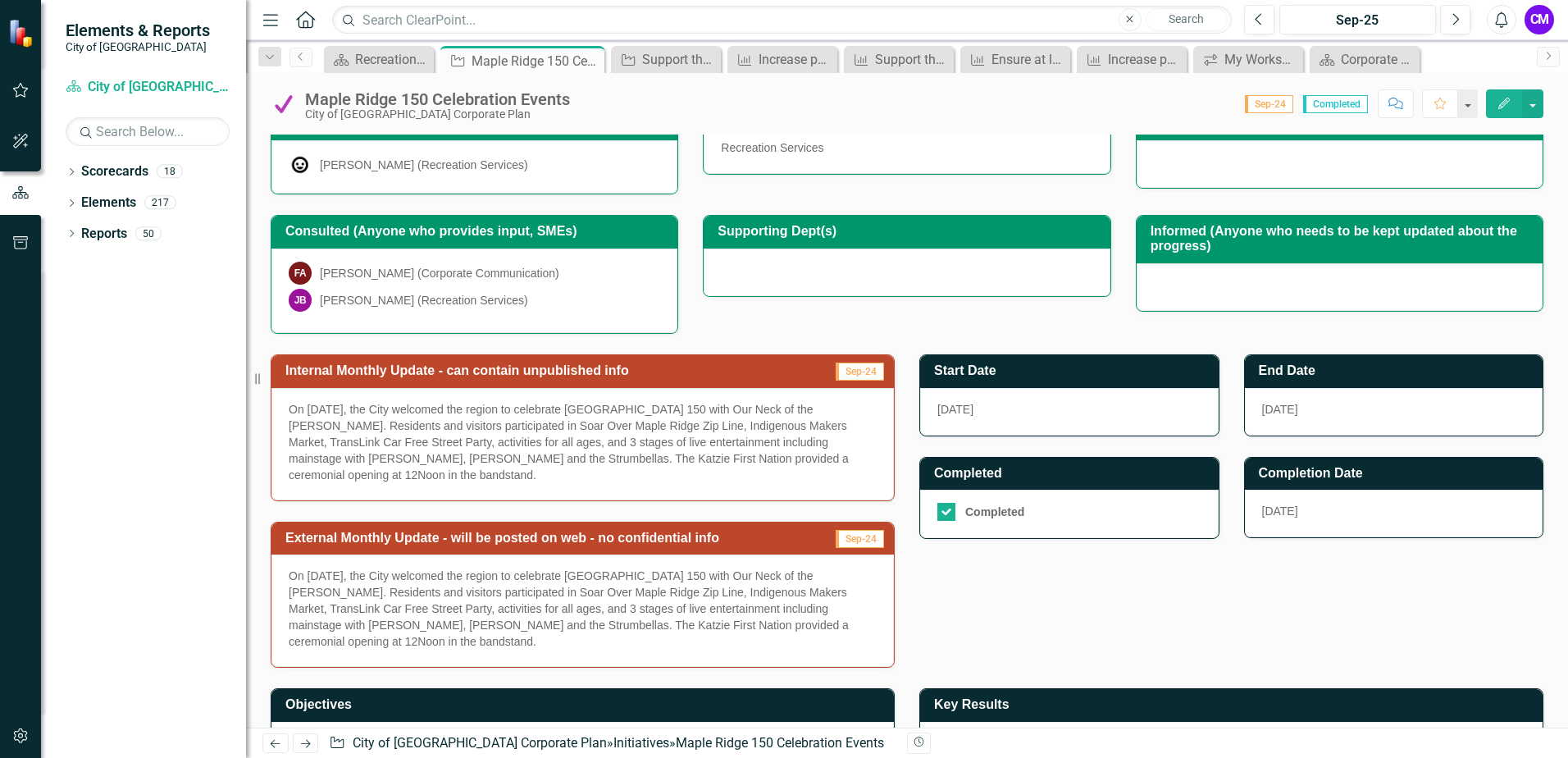
click at [1519, 108] on button "Edit" at bounding box center [1504, 103] width 36 height 29
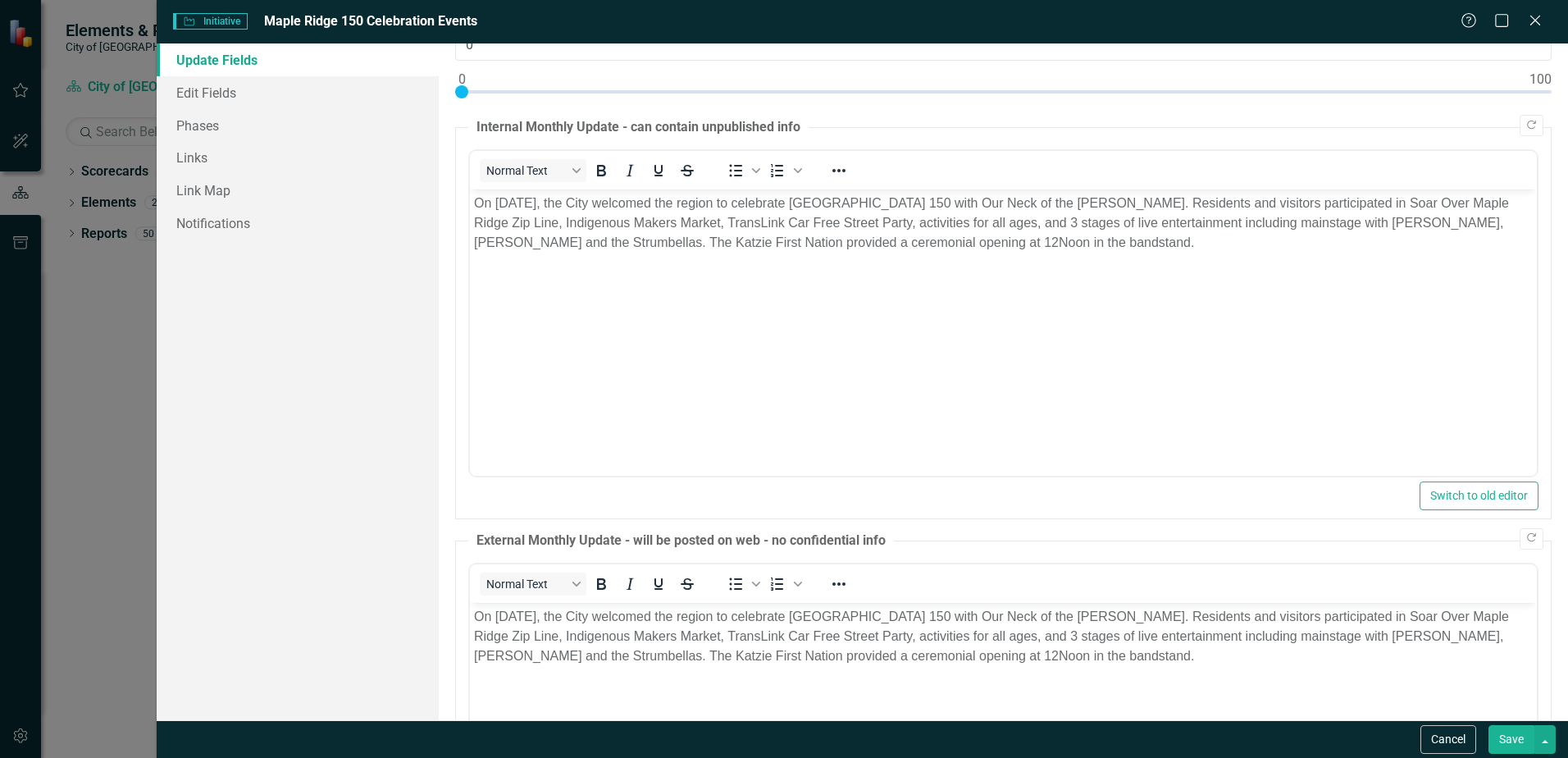
scroll to position [328, 0]
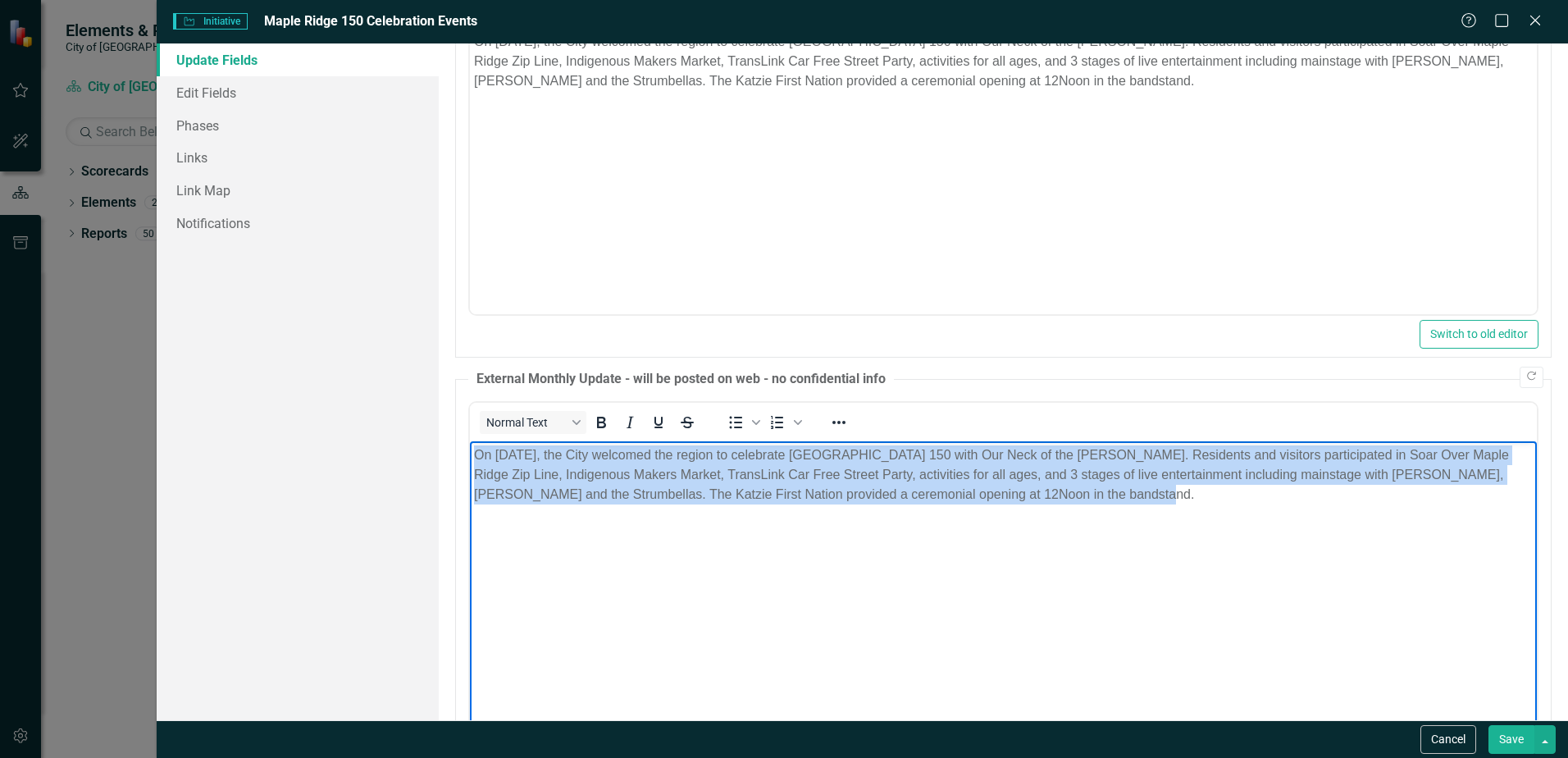
drag, startPoint x: 1112, startPoint y: 506, endPoint x: 937, endPoint y: 895, distance: 426.6
click at [470, 454] on html "On [DATE], the City welcomed the region to celebrate [GEOGRAPHIC_DATA] 150 with…" at bounding box center [1004, 563] width 1067 height 246
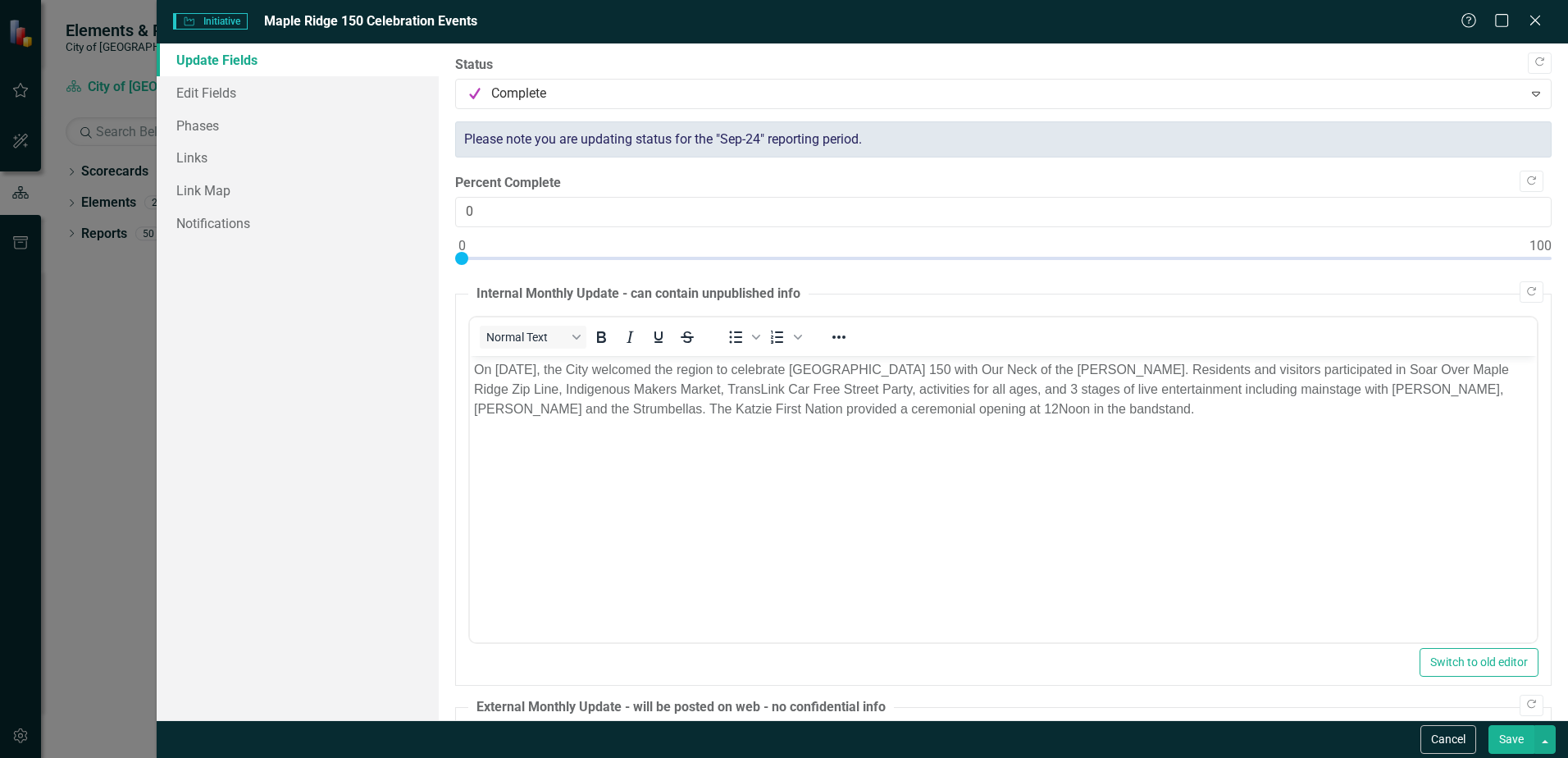
scroll to position [328, 0]
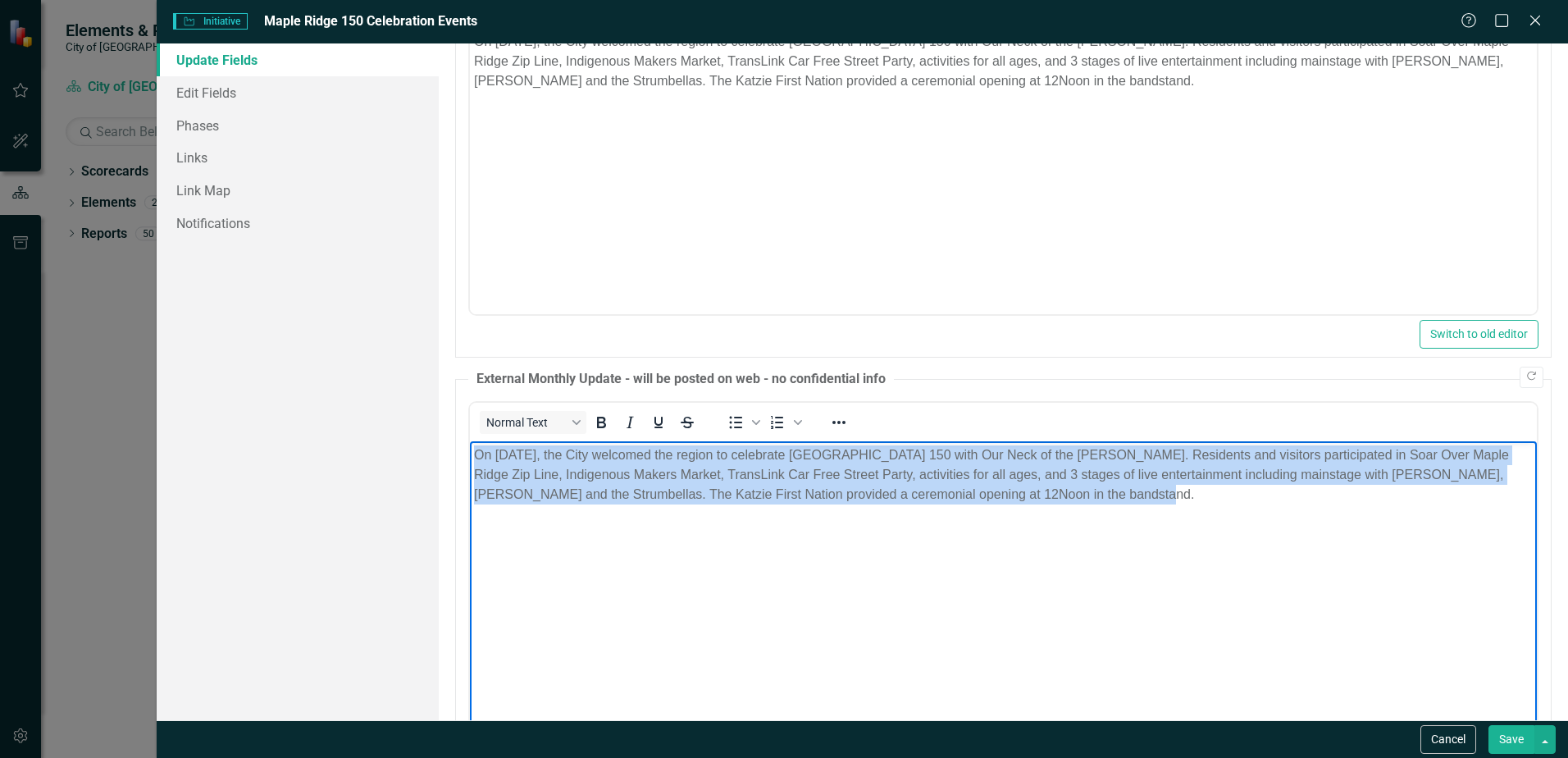
copy p "On [DATE], the City welcomed the region to celebrate [GEOGRAPHIC_DATA] 150 with…"
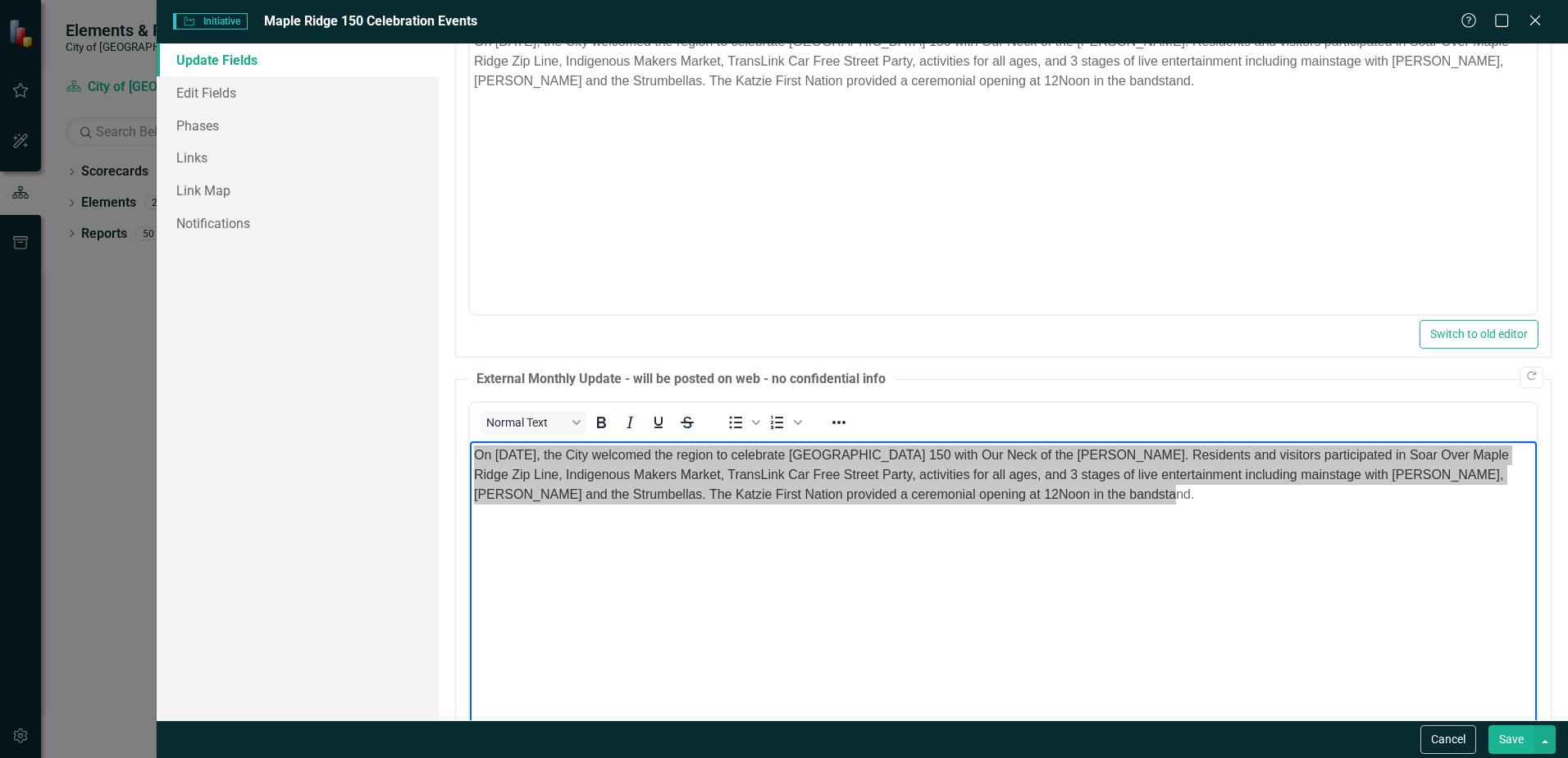
click at [617, 234] on body "On [DATE], the City welcomed the region to celebrate [GEOGRAPHIC_DATA] 150 with…" at bounding box center [1004, 150] width 1067 height 246
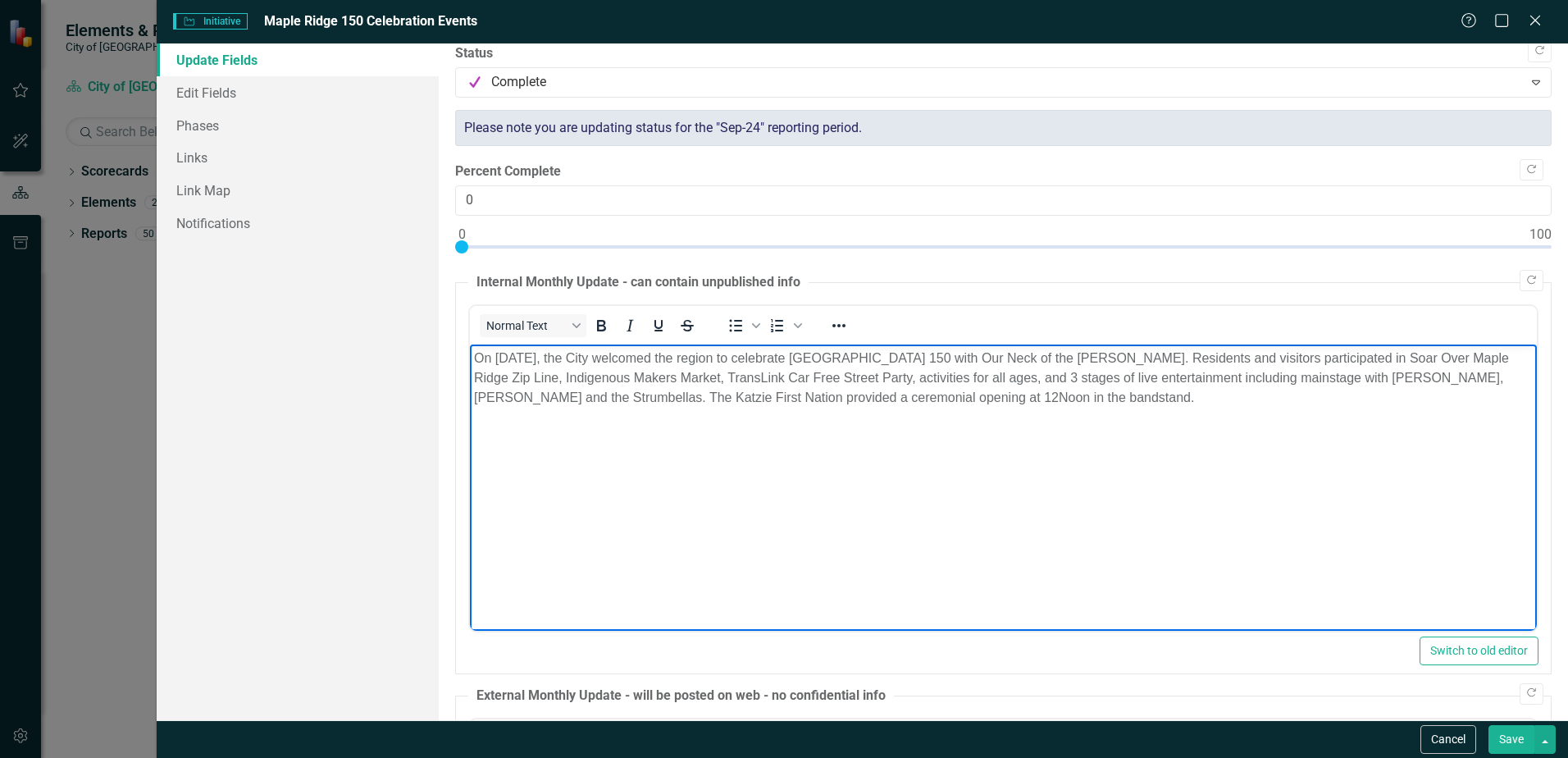
scroll to position [0, 0]
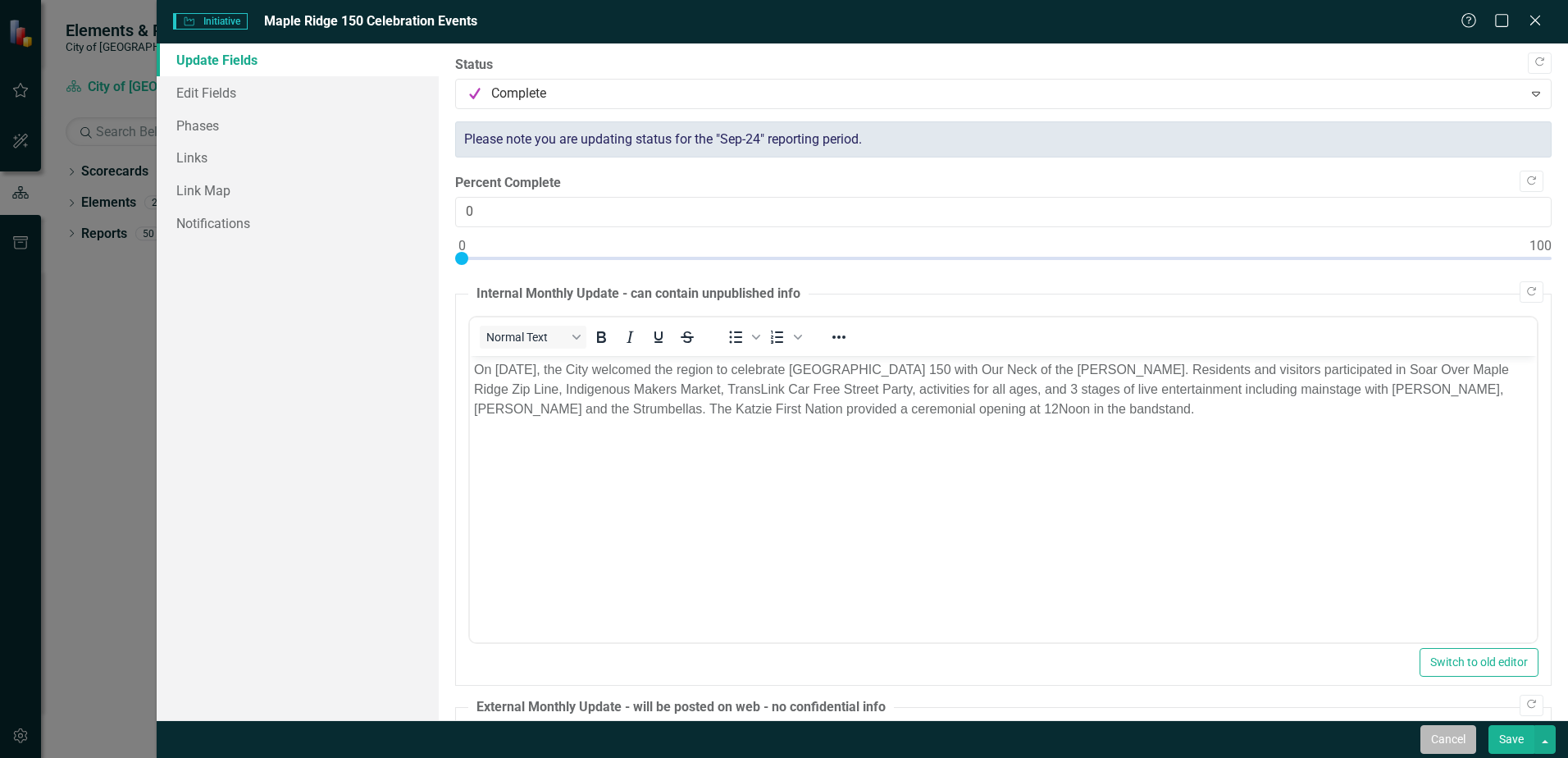
click at [1434, 739] on button "Cancel" at bounding box center [1448, 739] width 56 height 29
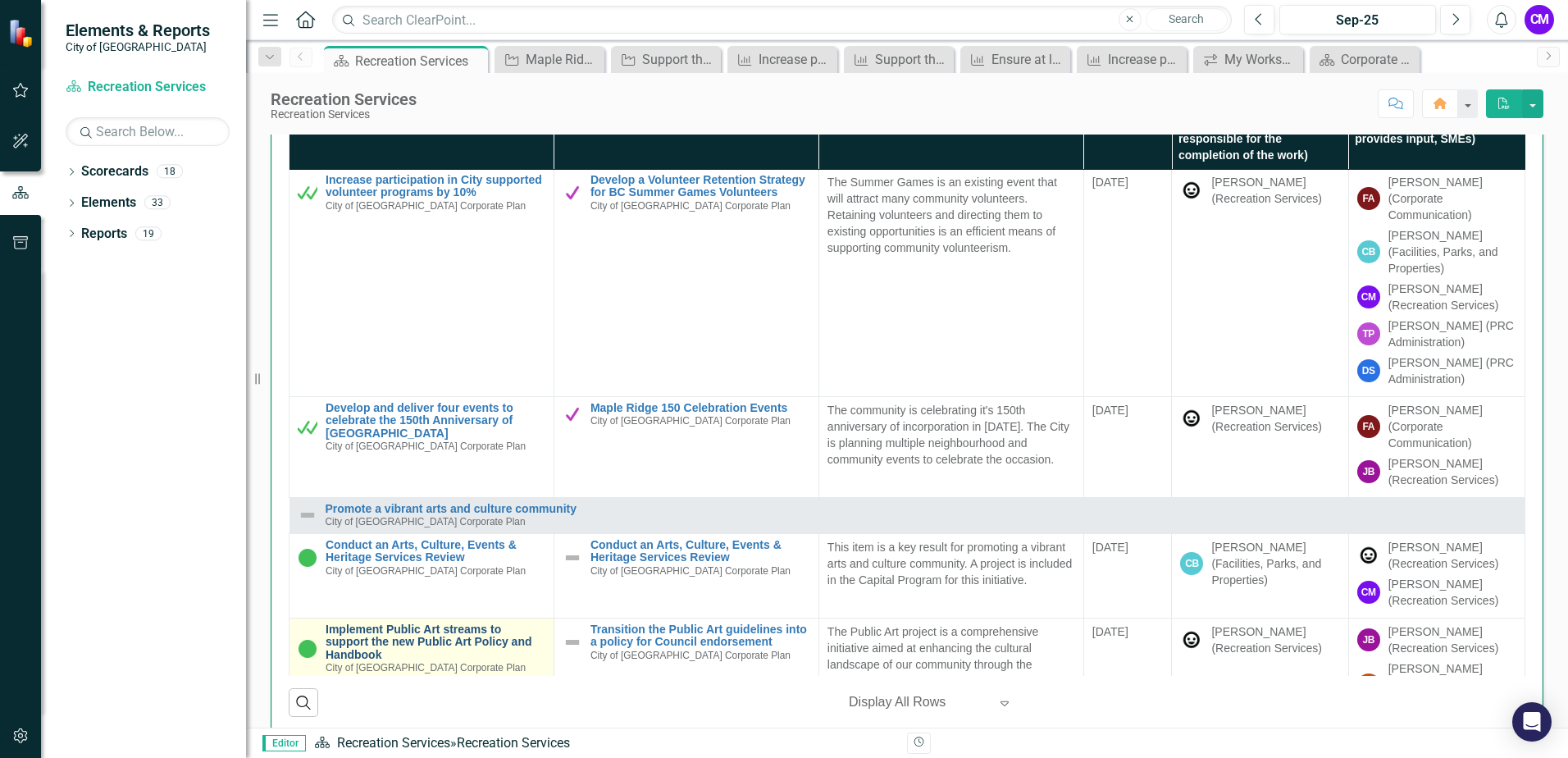
scroll to position [454, 0]
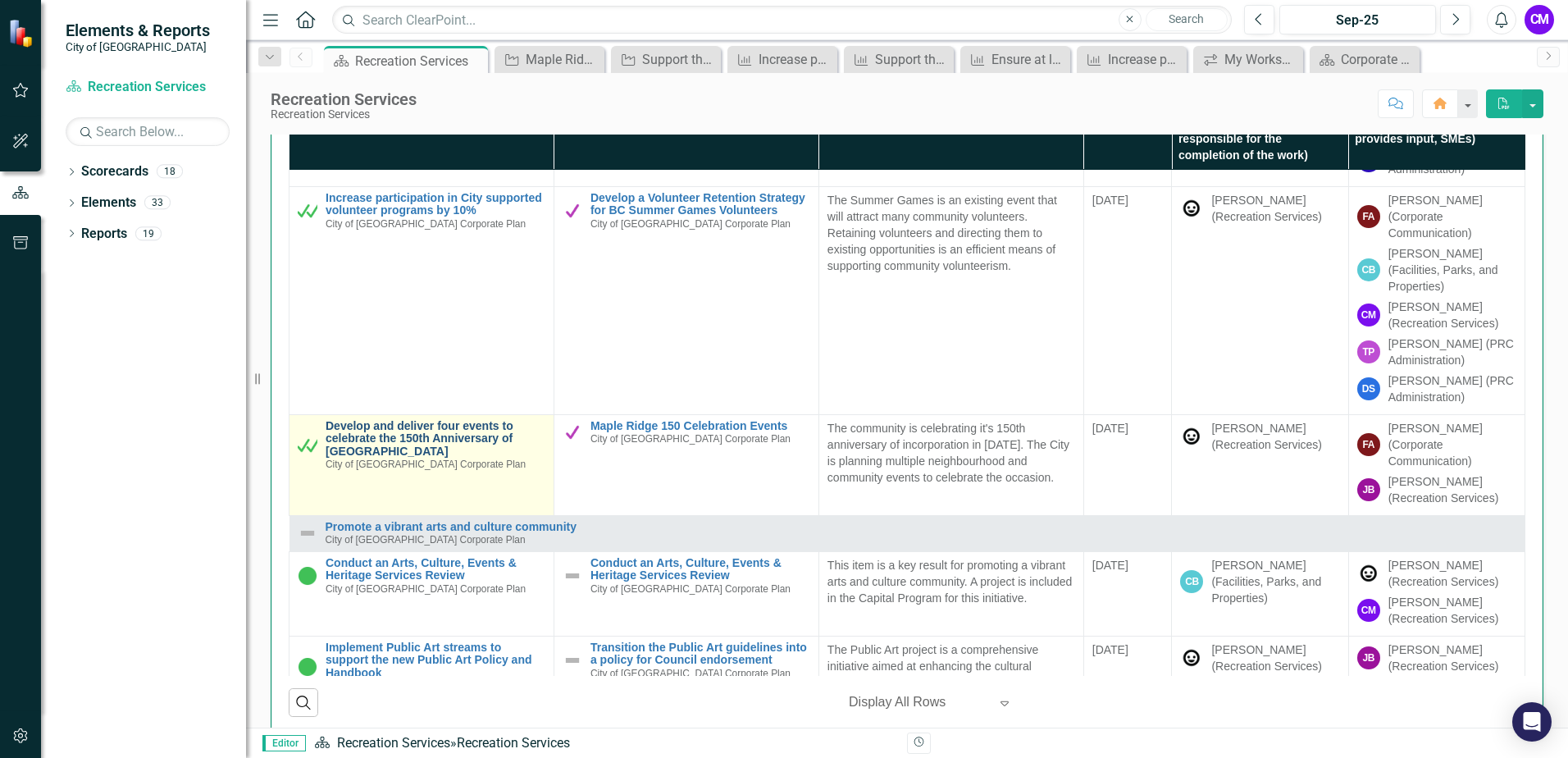
click at [440, 426] on link "Develop and deliver four events to celebrate the 150th Anniversary of [GEOGRAPH…" at bounding box center [436, 439] width 220 height 38
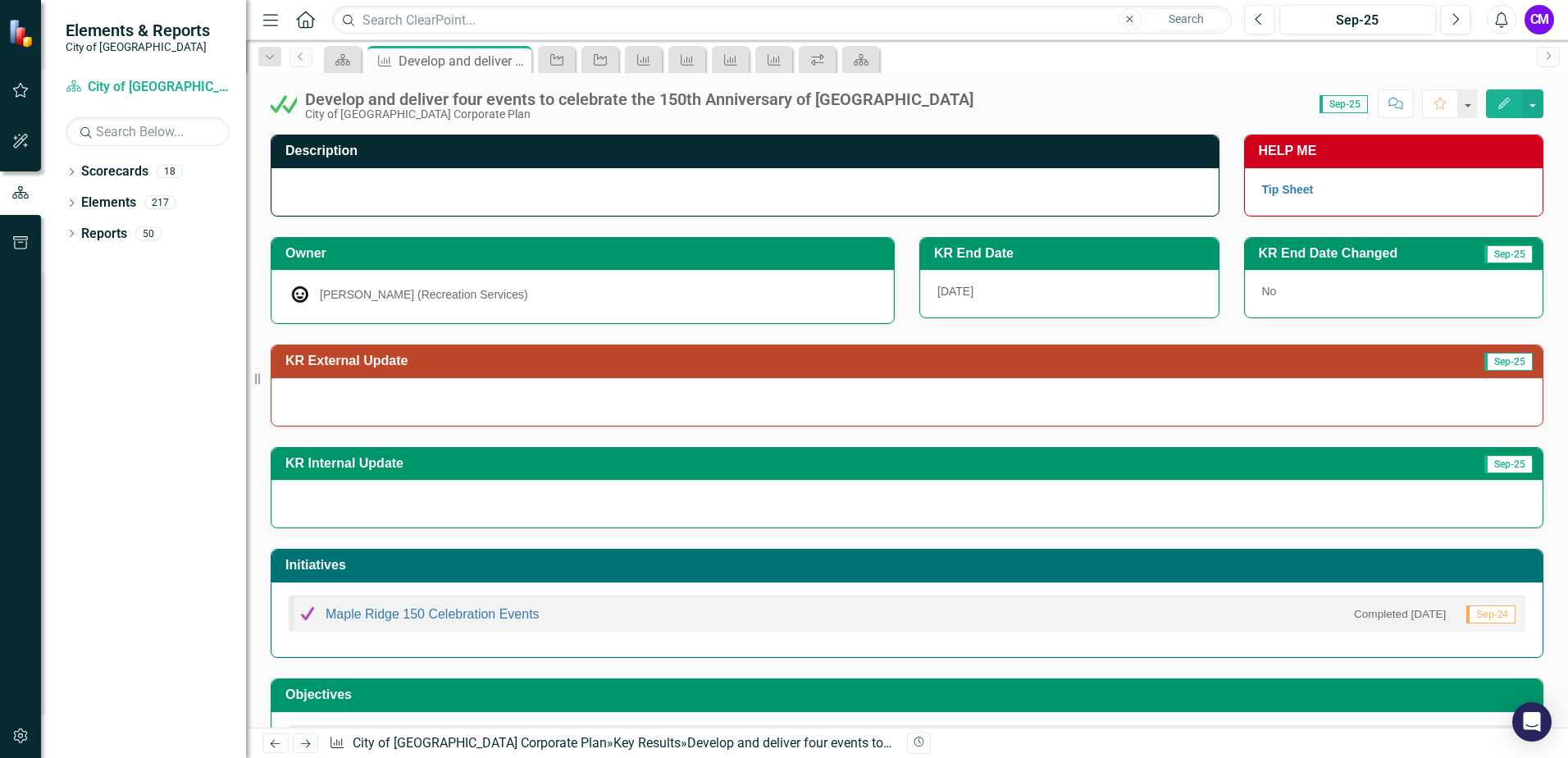
click at [407, 407] on div at bounding box center [906, 402] width 1271 height 48
click at [1499, 111] on button "Edit" at bounding box center [1504, 103] width 36 height 29
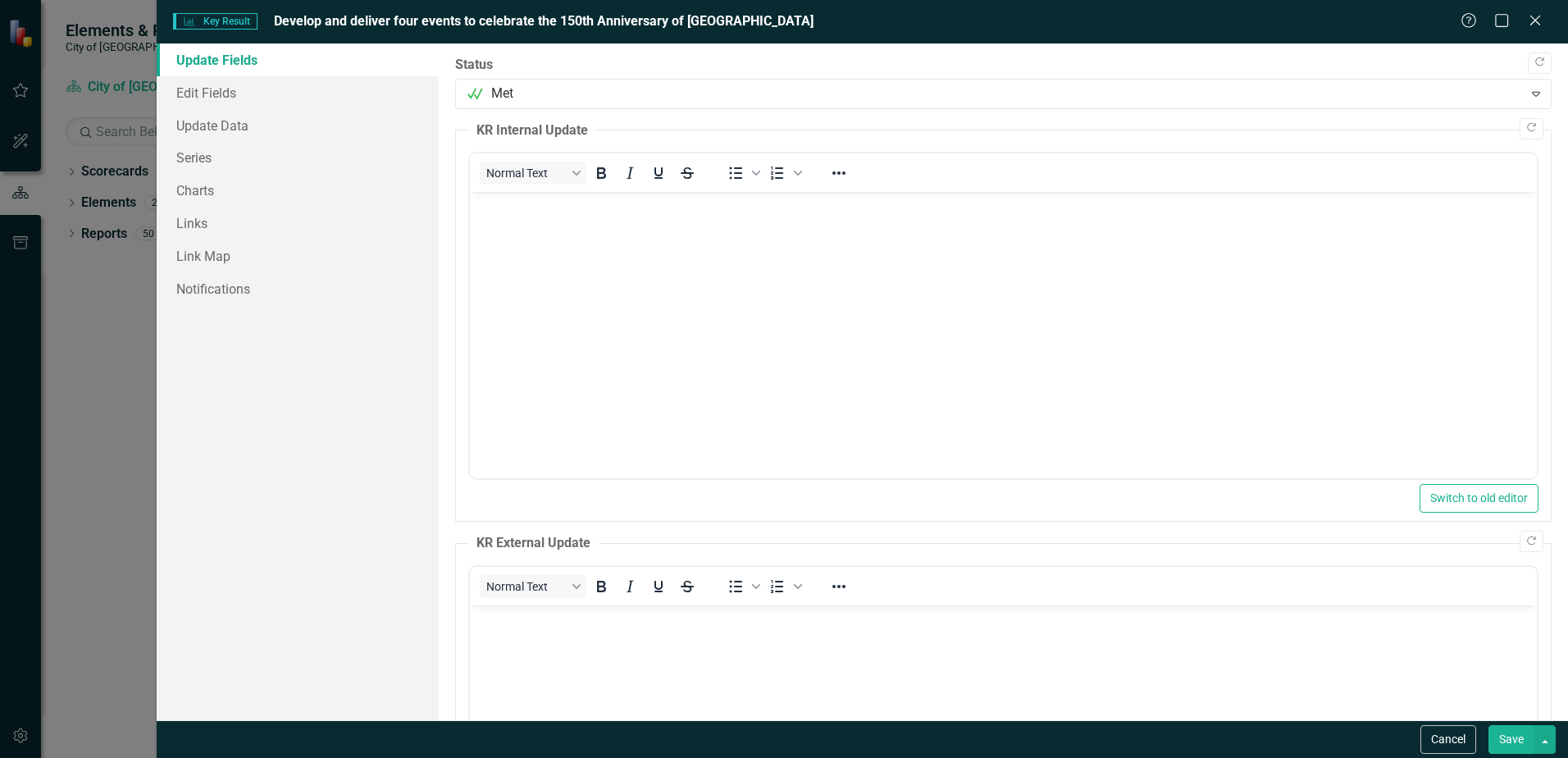
click at [553, 676] on body "Rich Text Area. Press ALT-0 for help." at bounding box center [1004, 728] width 1067 height 246
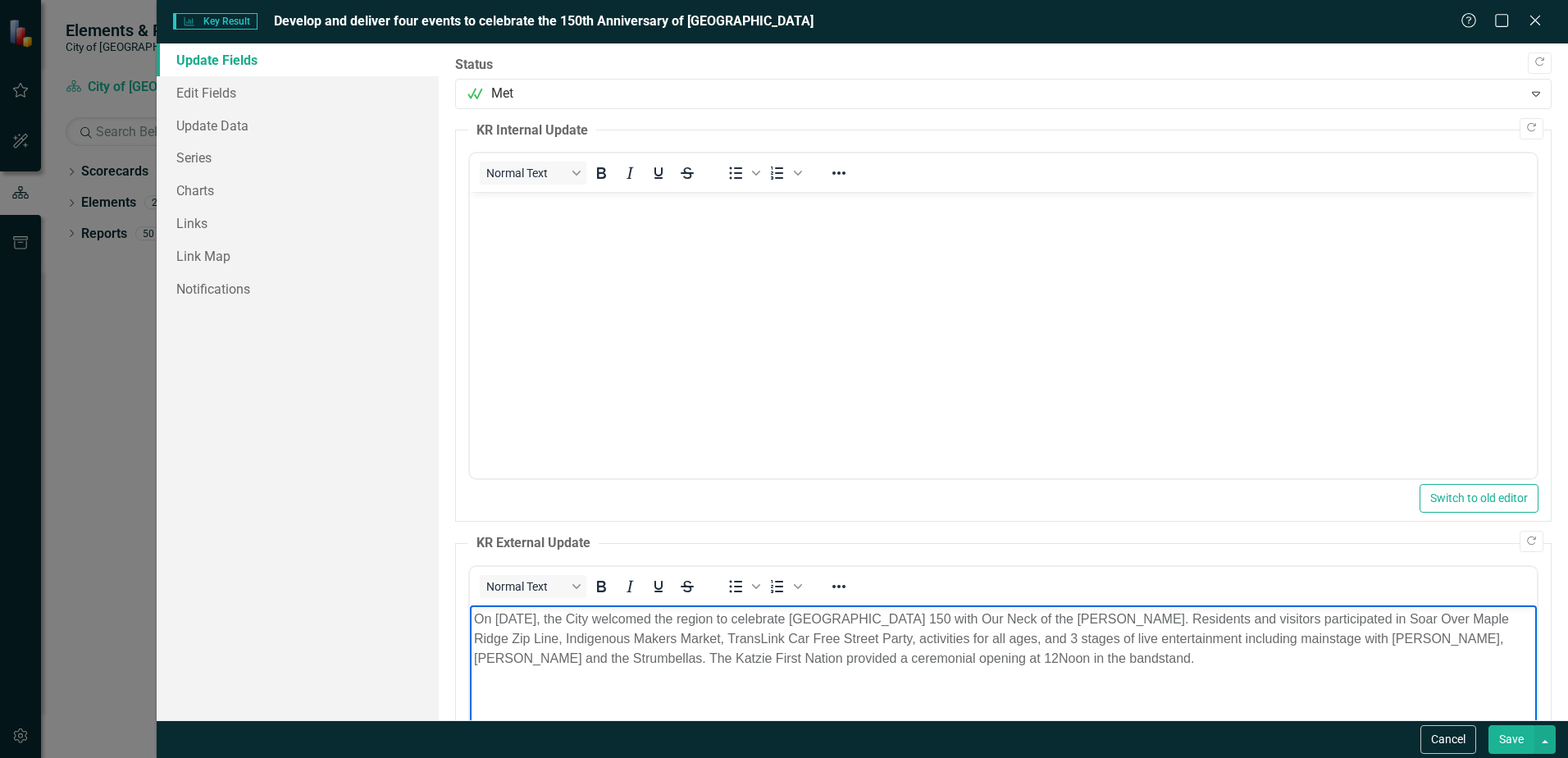
click at [584, 619] on p "On [DATE], the City welcomed the region to celebrate [GEOGRAPHIC_DATA] 150 with…" at bounding box center [1004, 639] width 1059 height 59
click at [689, 619] on p "On September 14, 2024, the City welcomed the region to celebrate Maple Ridge 15…" at bounding box center [1004, 639] width 1059 height 59
click at [1161, 651] on p "On September 14, 2024, the City welcomed the region to celebrate Maple Ridge 15…" at bounding box center [1004, 639] width 1059 height 59
click at [1340, 664] on p "On September 14, 2024, the City welcomed the region to celebrate Maple Ridge 15…" at bounding box center [1004, 648] width 1059 height 78
click at [608, 677] on p "On September 14, 2024, the City welcomed the region to celebrate Maple Ridge 15…" at bounding box center [1004, 648] width 1059 height 78
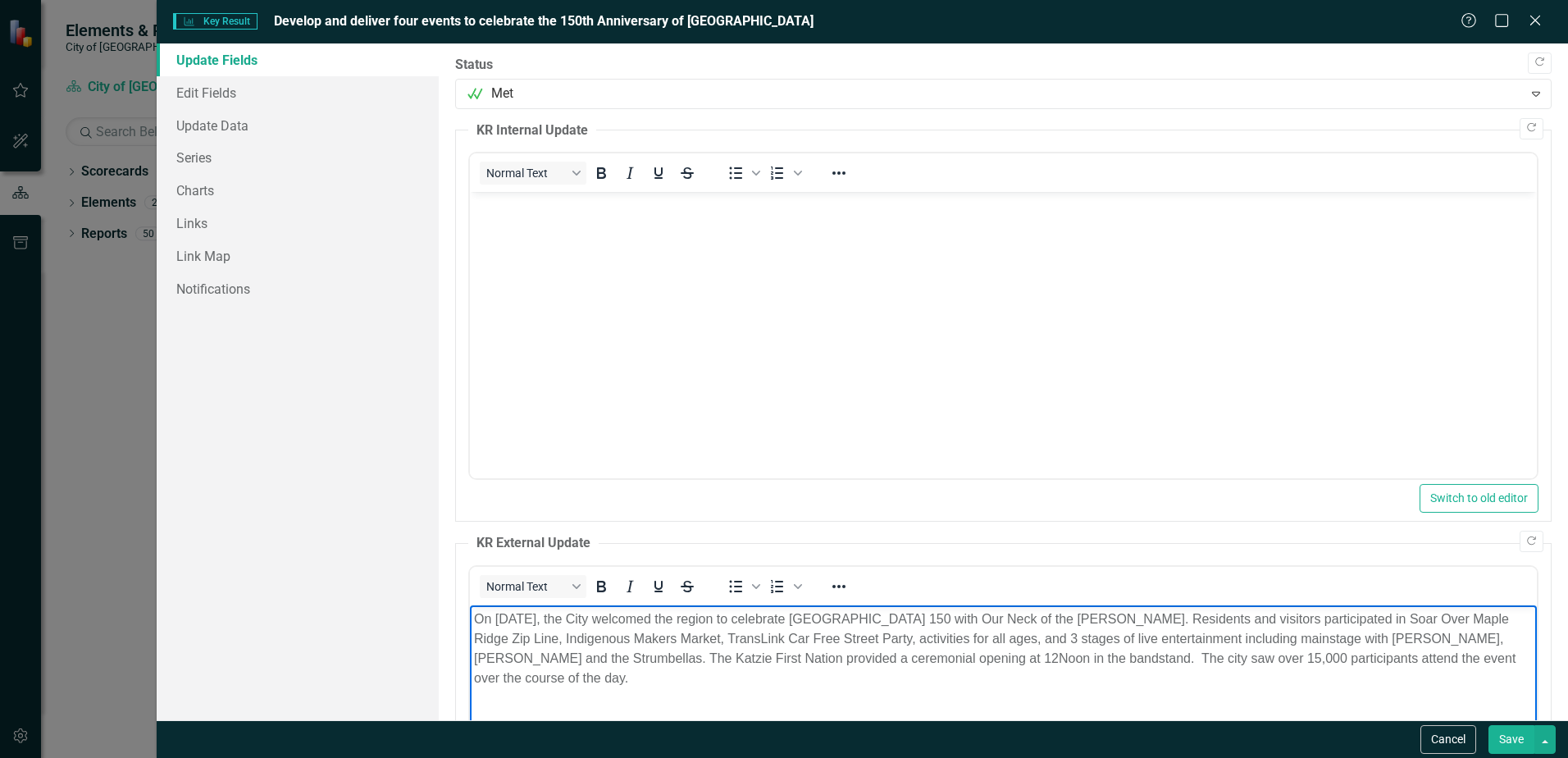
click at [1519, 723] on div "Cancel Save" at bounding box center [862, 739] width 1411 height 38
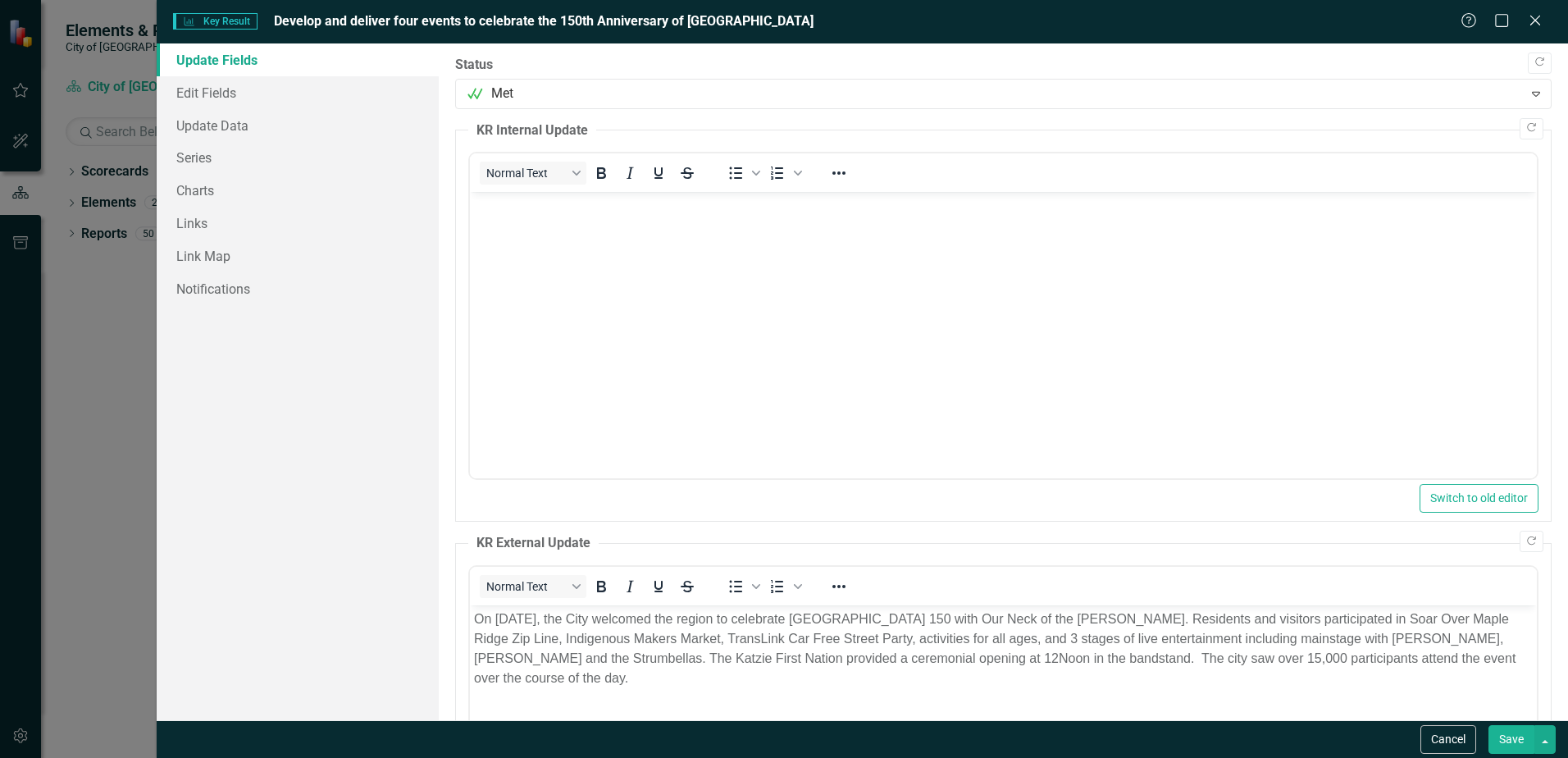
click at [1517, 740] on button "Save" at bounding box center [1512, 739] width 46 height 29
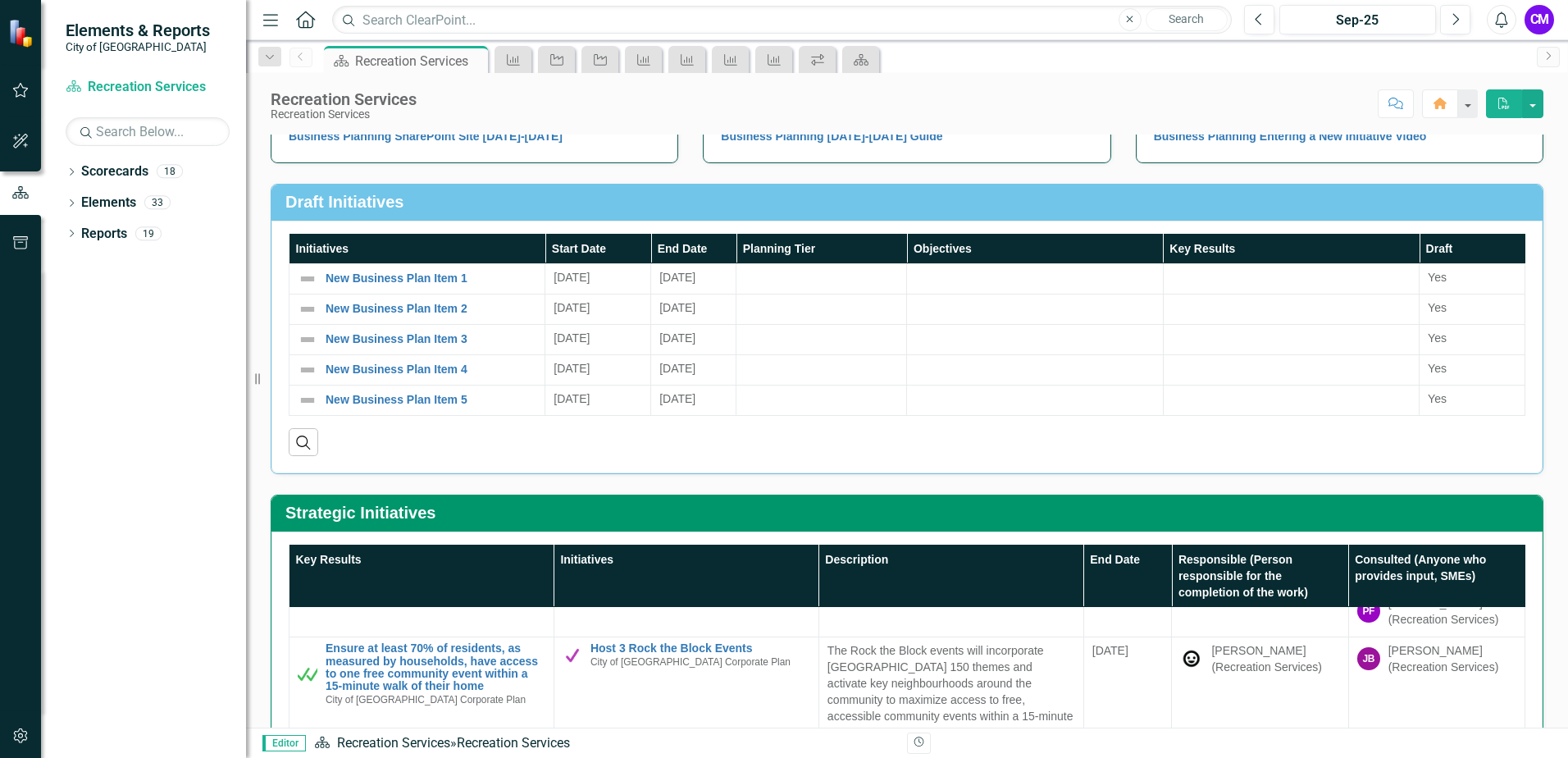
scroll to position [164, 0]
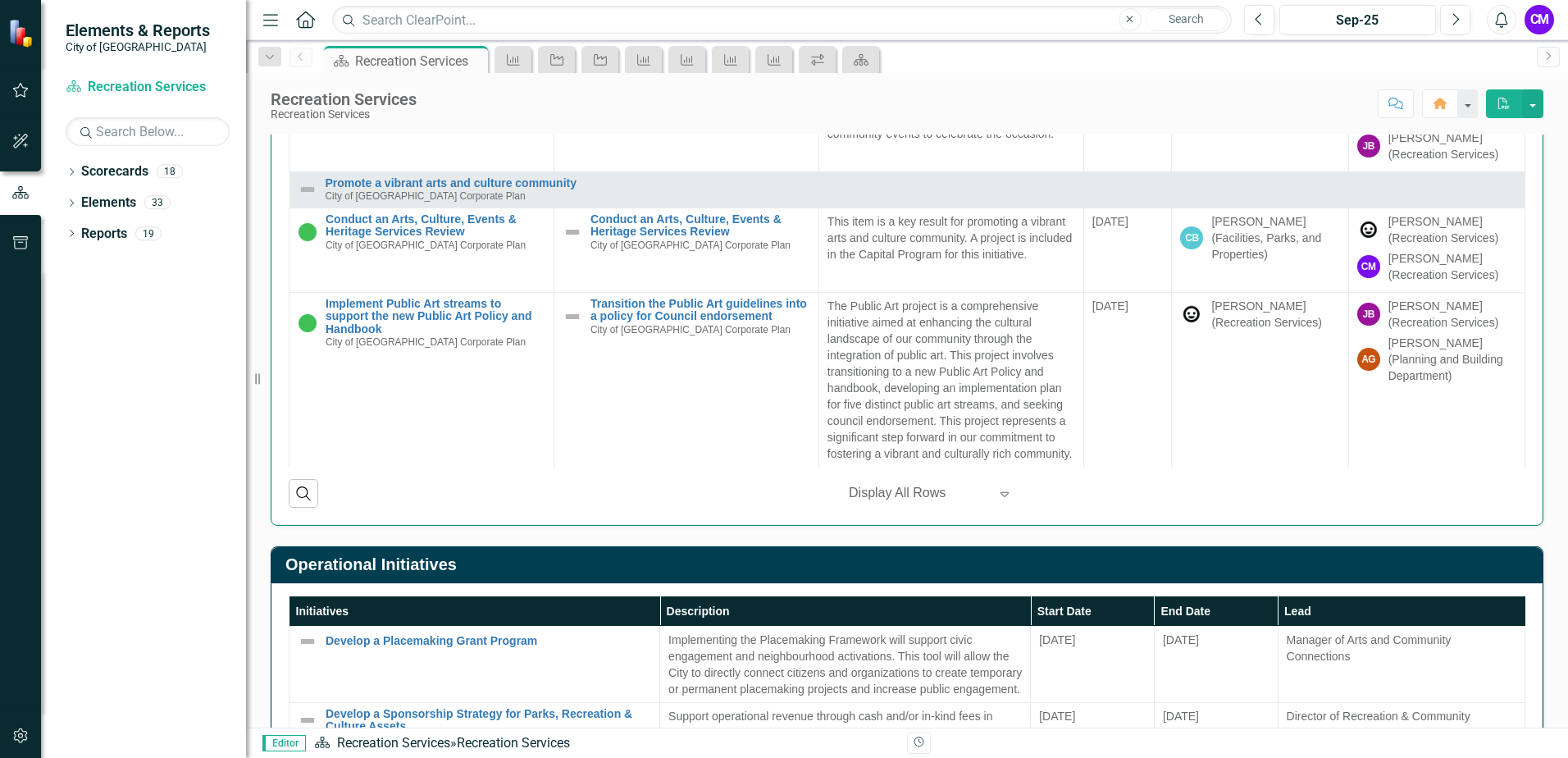
scroll to position [1066, 0]
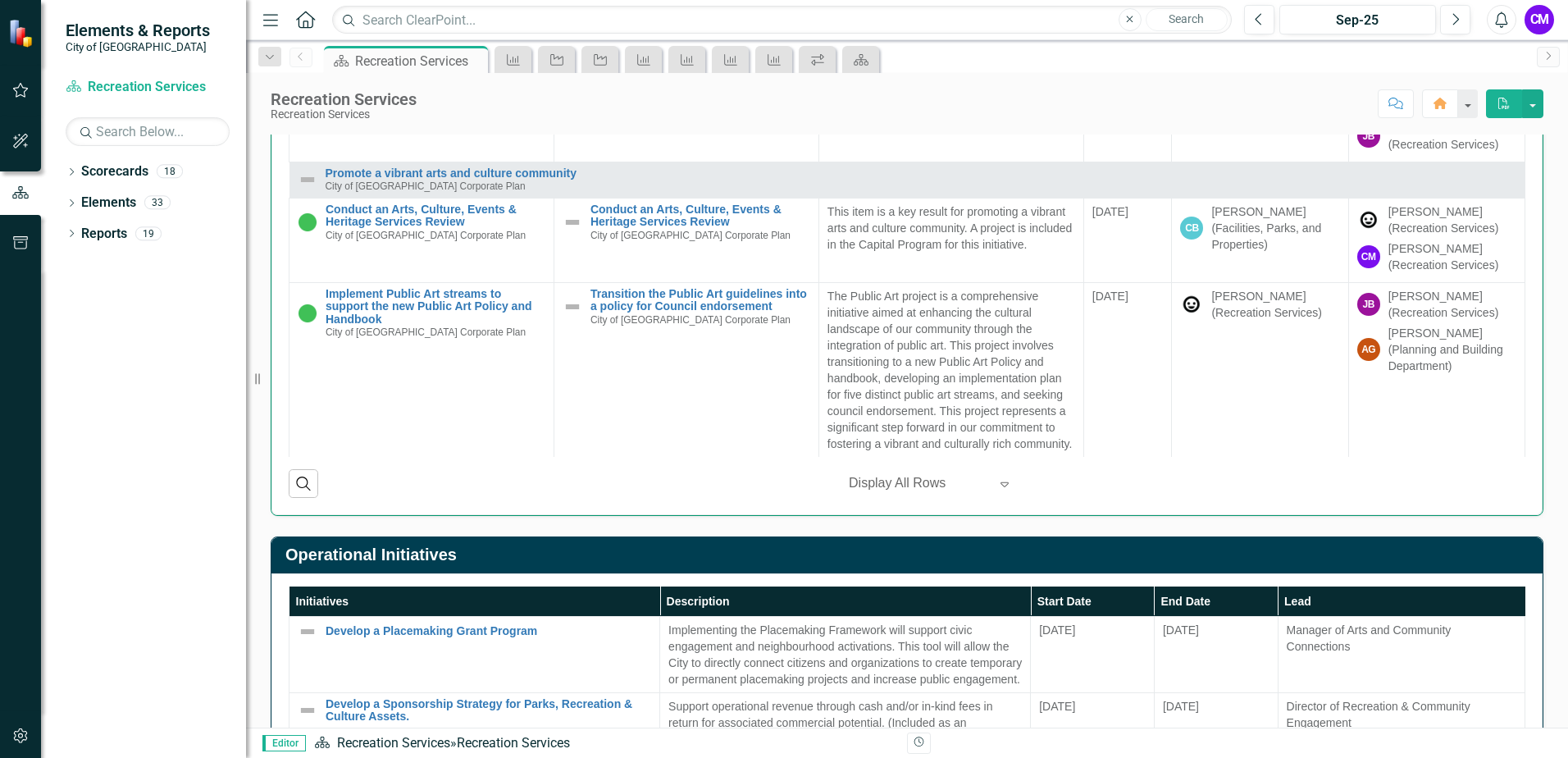
click at [1001, 483] on icon at bounding box center [1005, 485] width 8 height 5
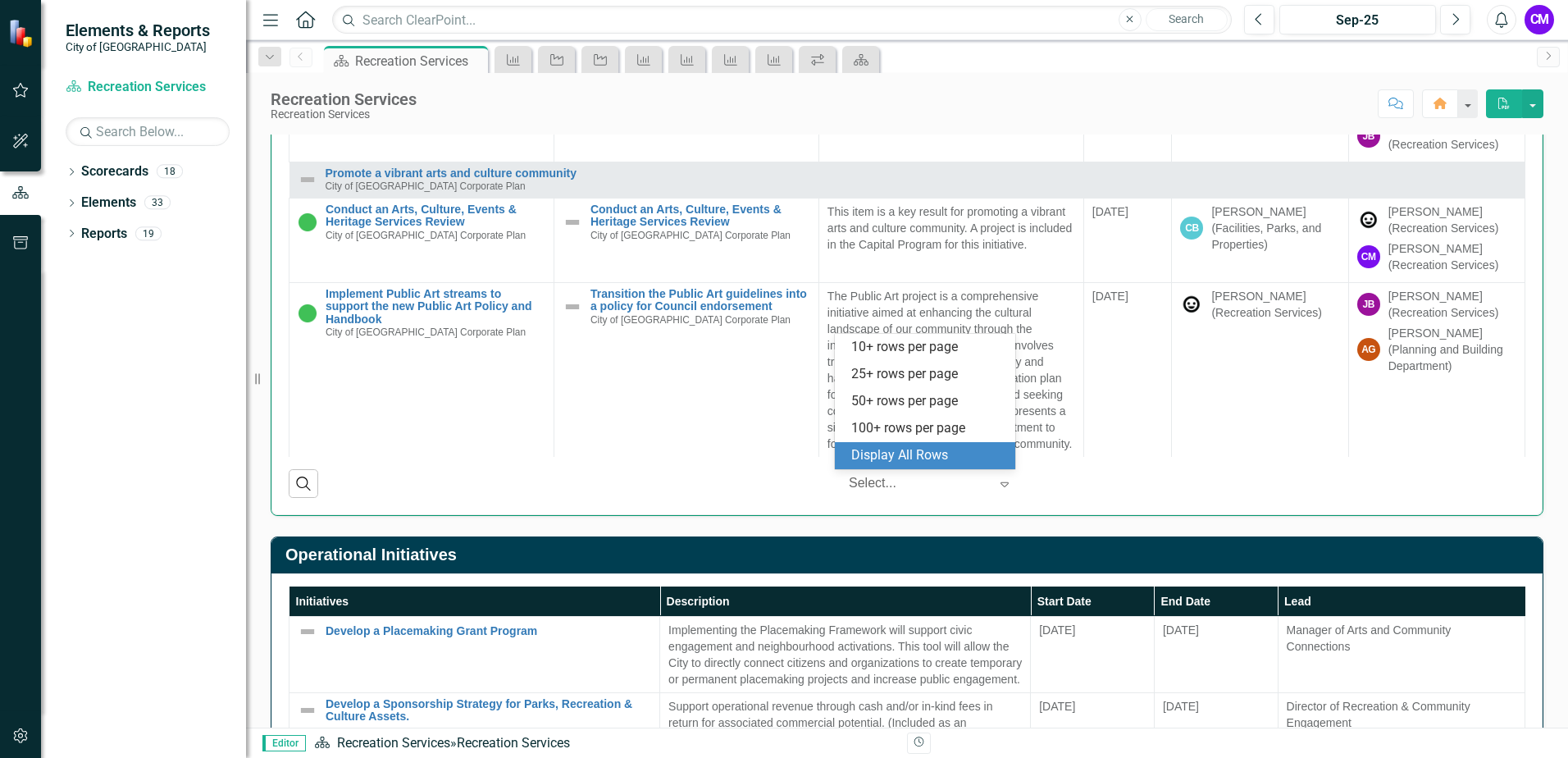
click at [969, 462] on div "Display All Rows" at bounding box center [928, 455] width 154 height 19
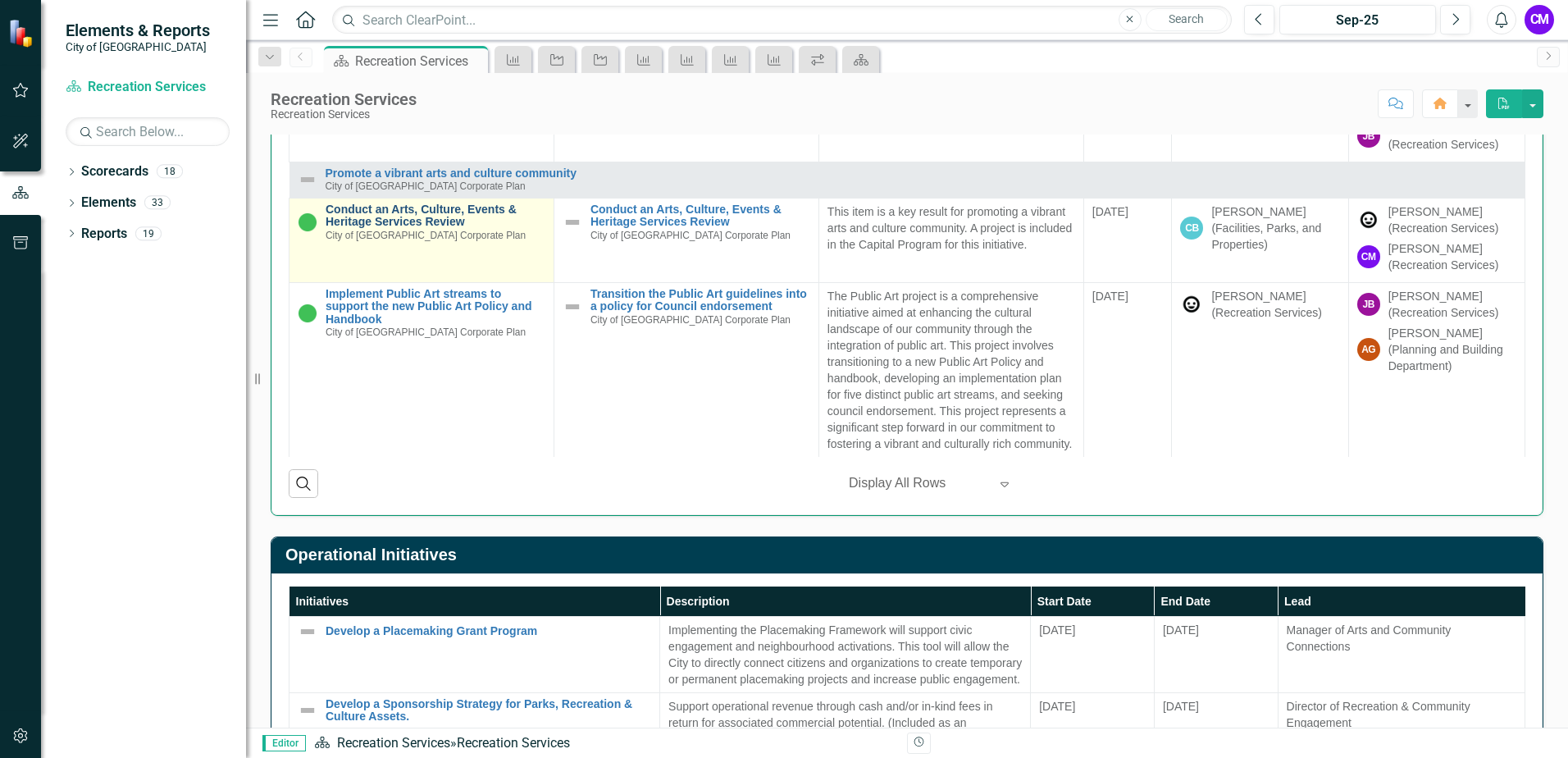
click at [441, 204] on link "Conduct an Arts, Culture, Events & Heritage Services Review" at bounding box center [436, 216] width 220 height 26
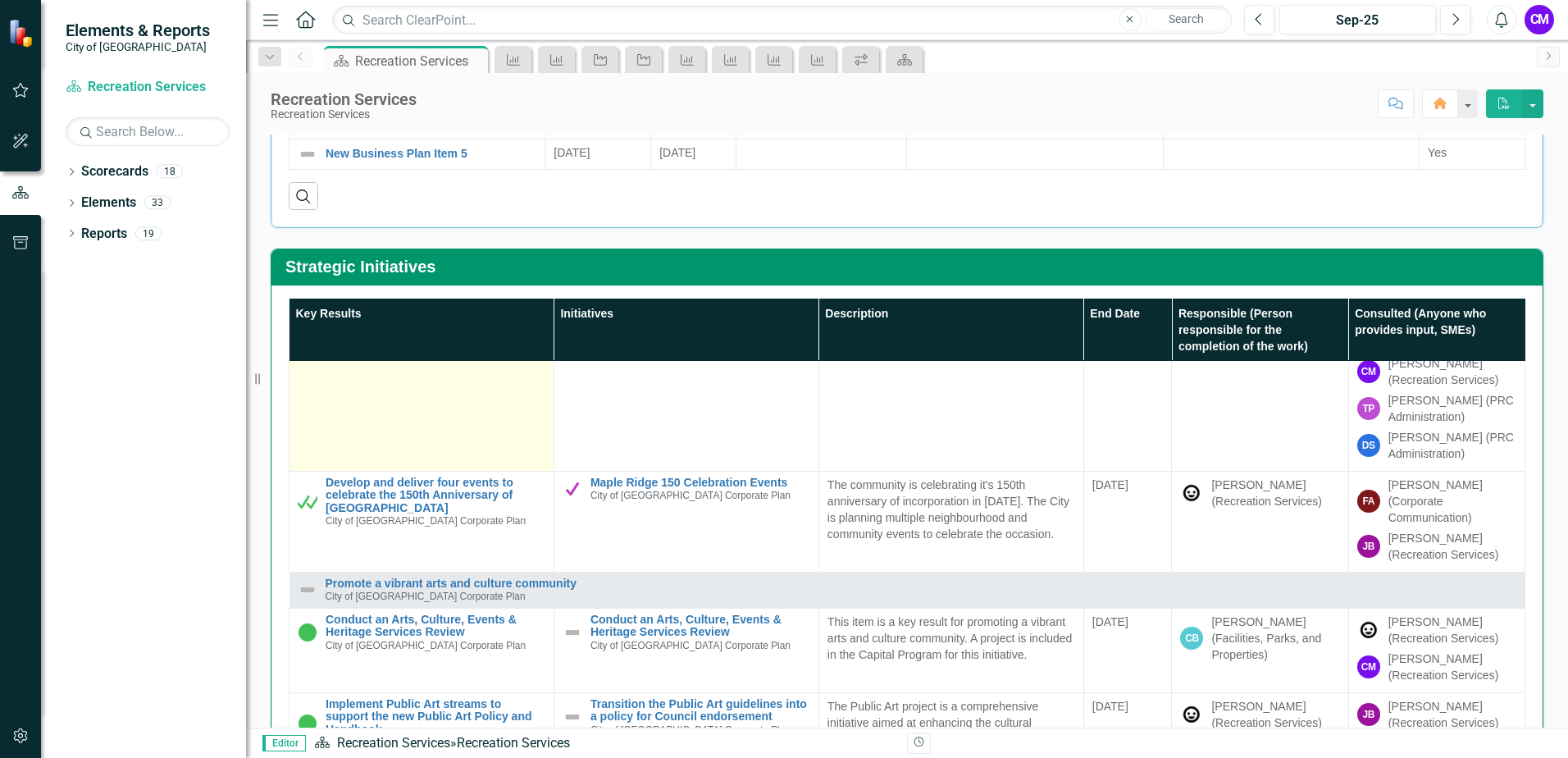
scroll to position [617, 0]
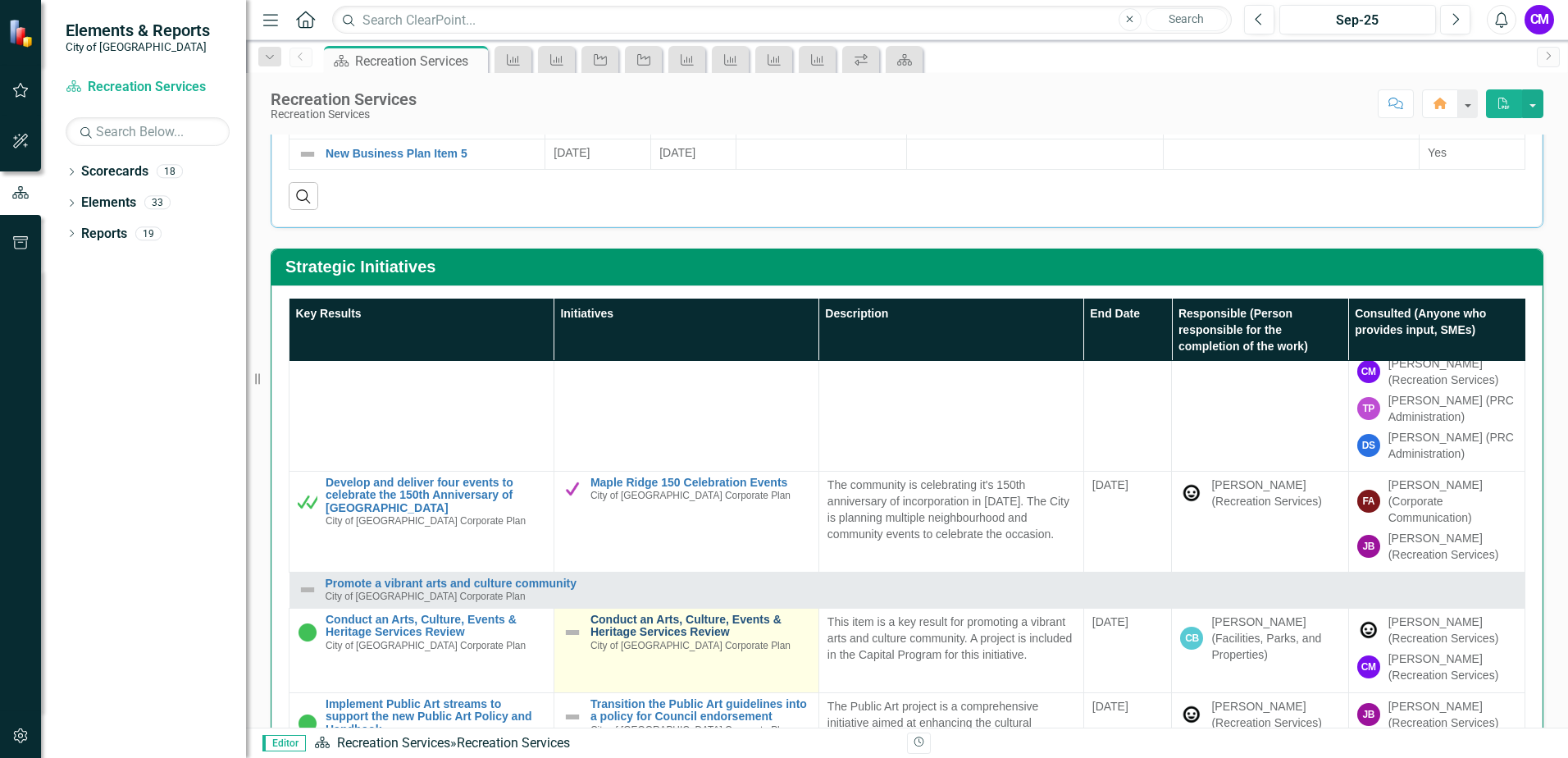
click at [647, 614] on link "Conduct an Arts, Culture, Events & Heritage Services Review" at bounding box center [700, 626] width 220 height 26
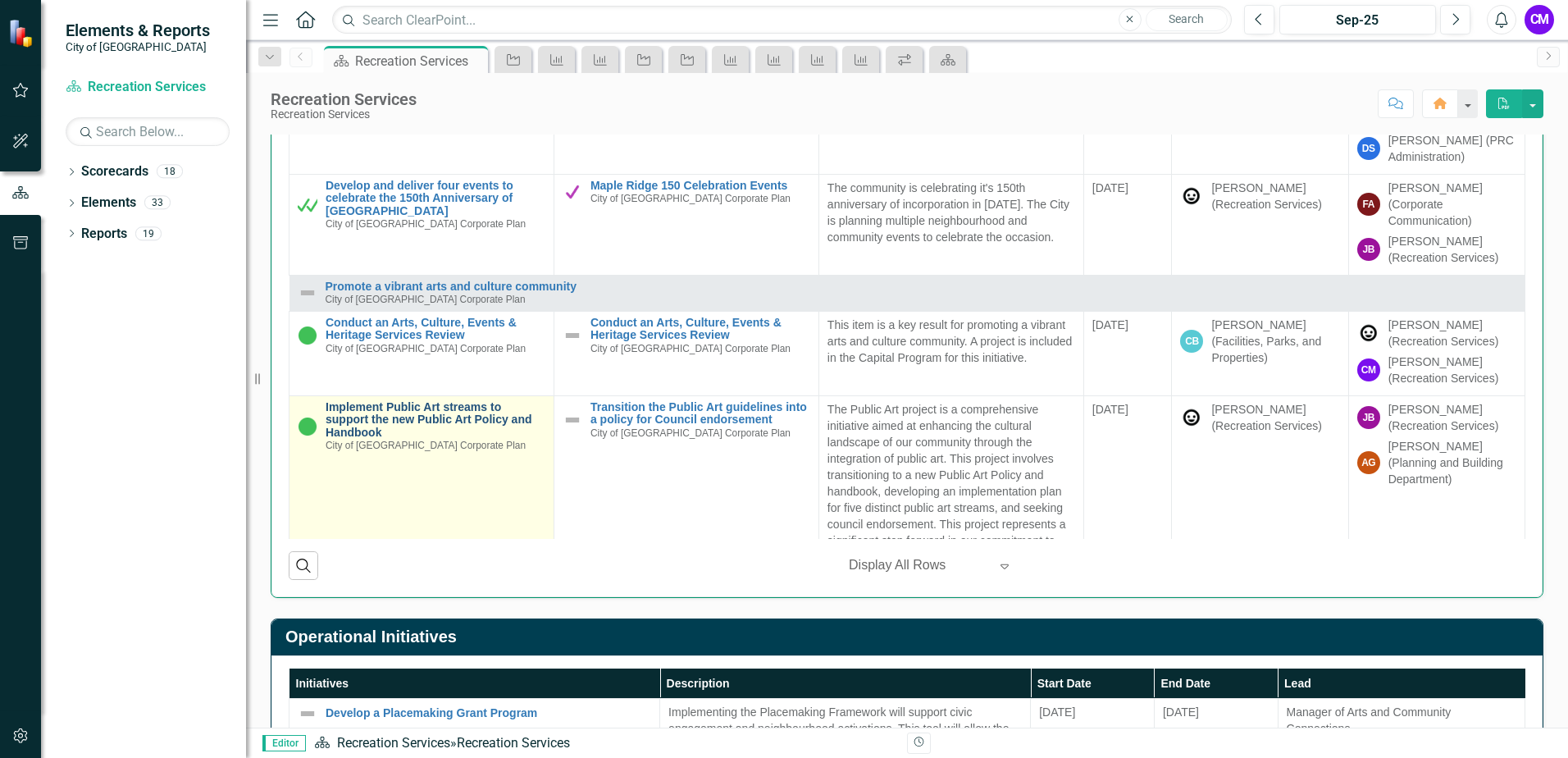
scroll to position [574, 0]
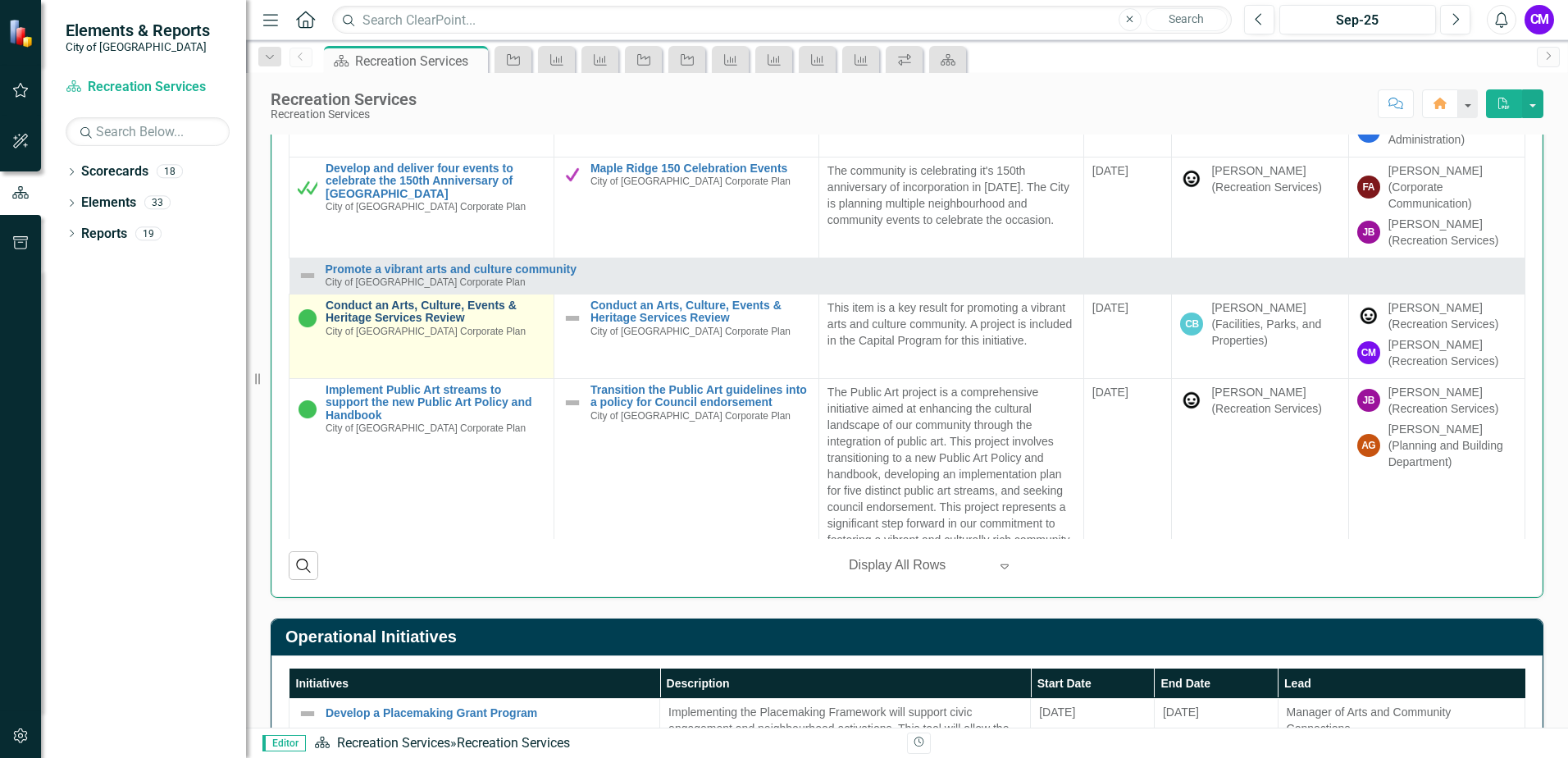
click at [369, 313] on link "Conduct an Arts, Culture, Events & Heritage Services Review" at bounding box center [436, 312] width 220 height 26
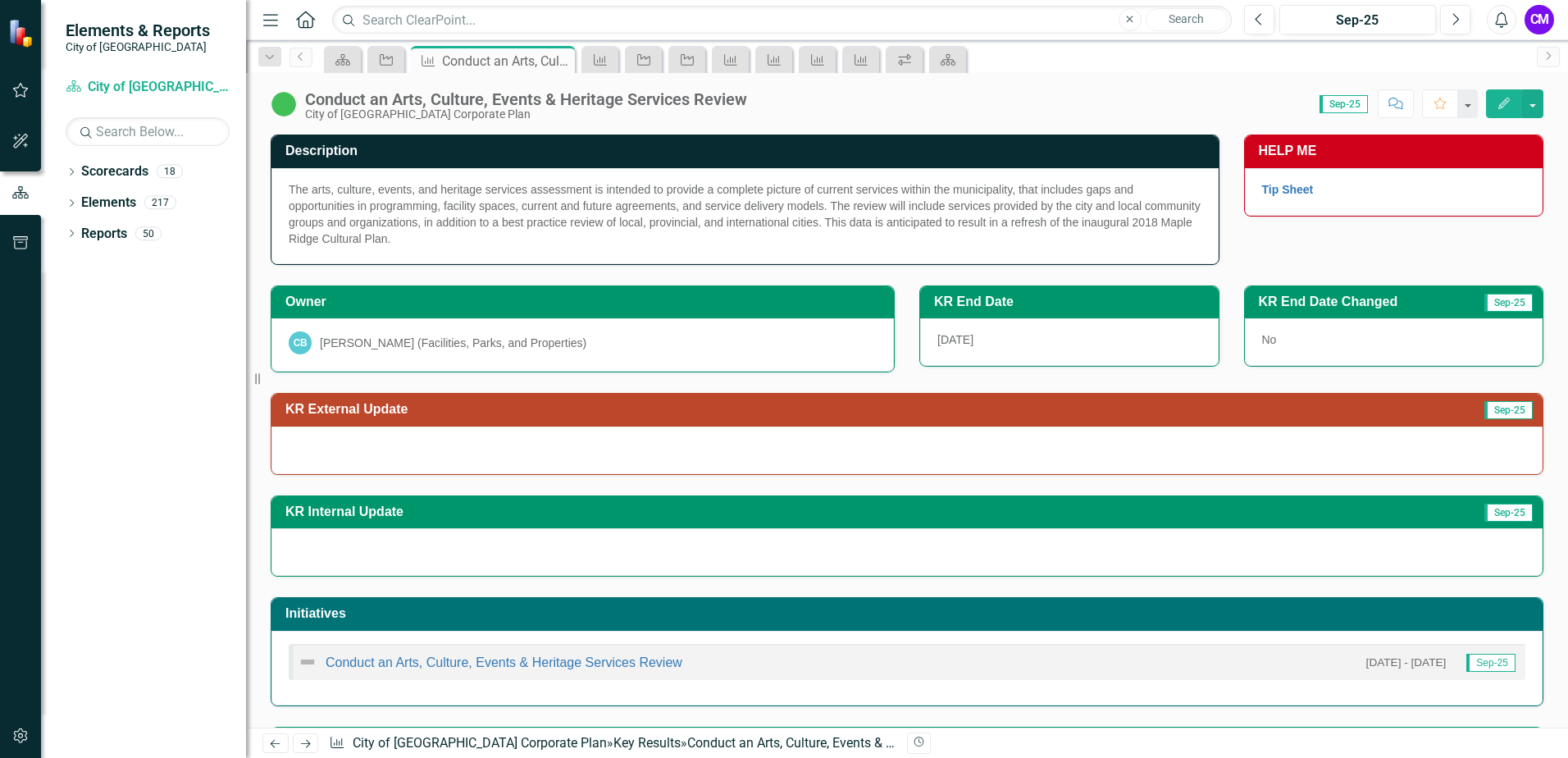
click at [1499, 106] on icon "Edit" at bounding box center [1504, 103] width 15 height 12
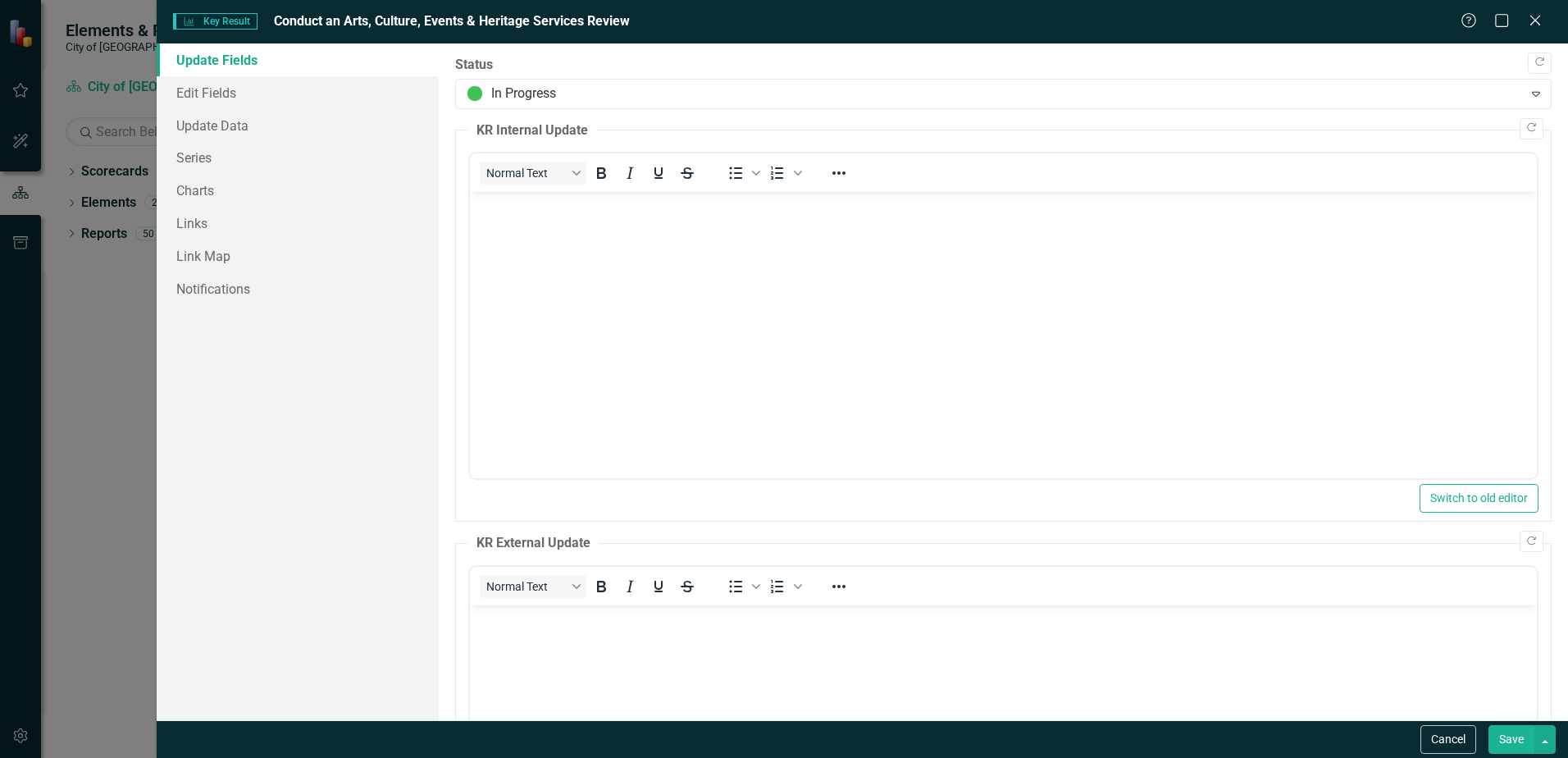
click at [539, 633] on body "Rich Text Area. Press ALT-0 for help." at bounding box center [1004, 728] width 1067 height 246
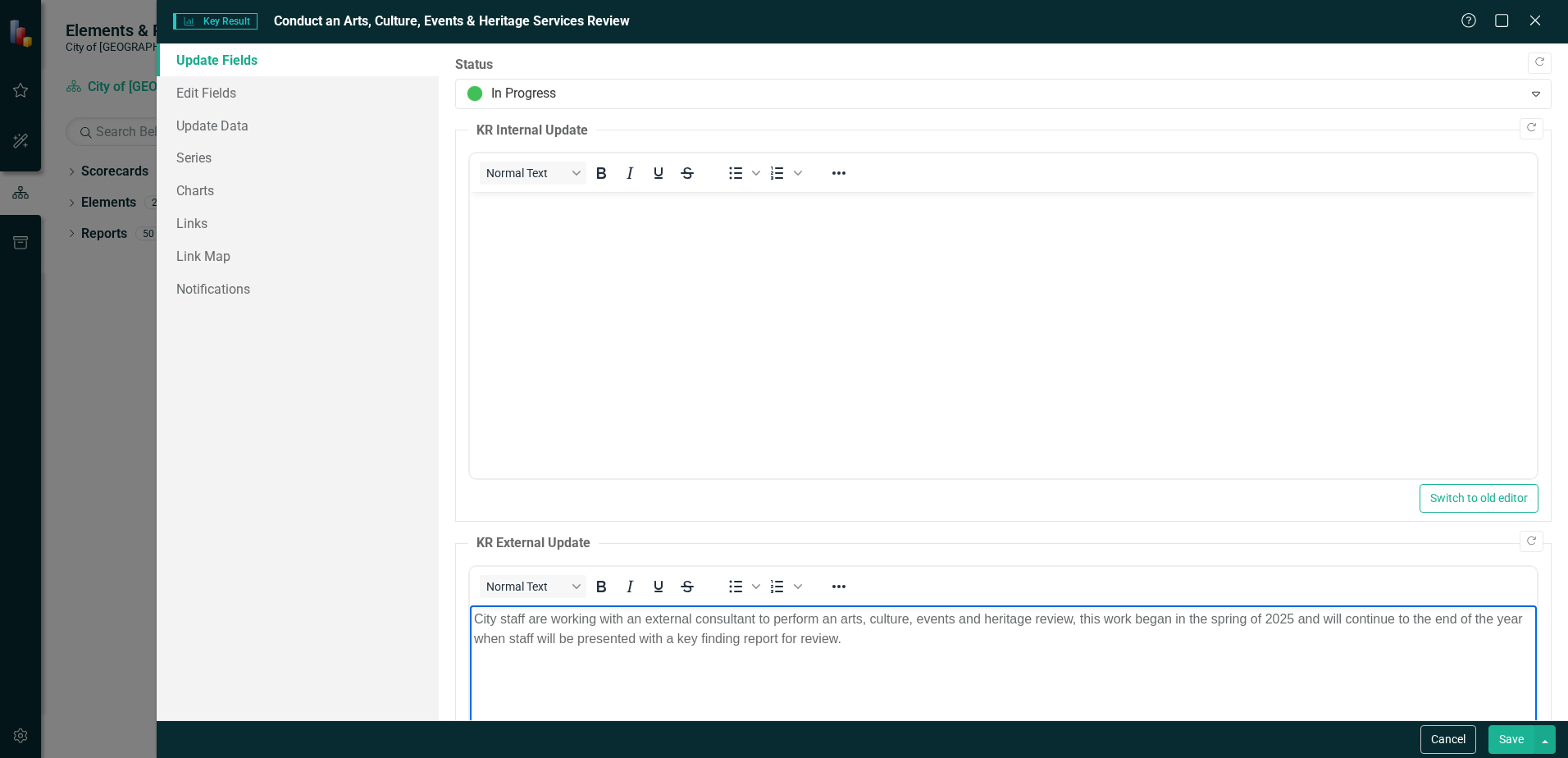
click at [1510, 744] on button "Save" at bounding box center [1512, 739] width 46 height 29
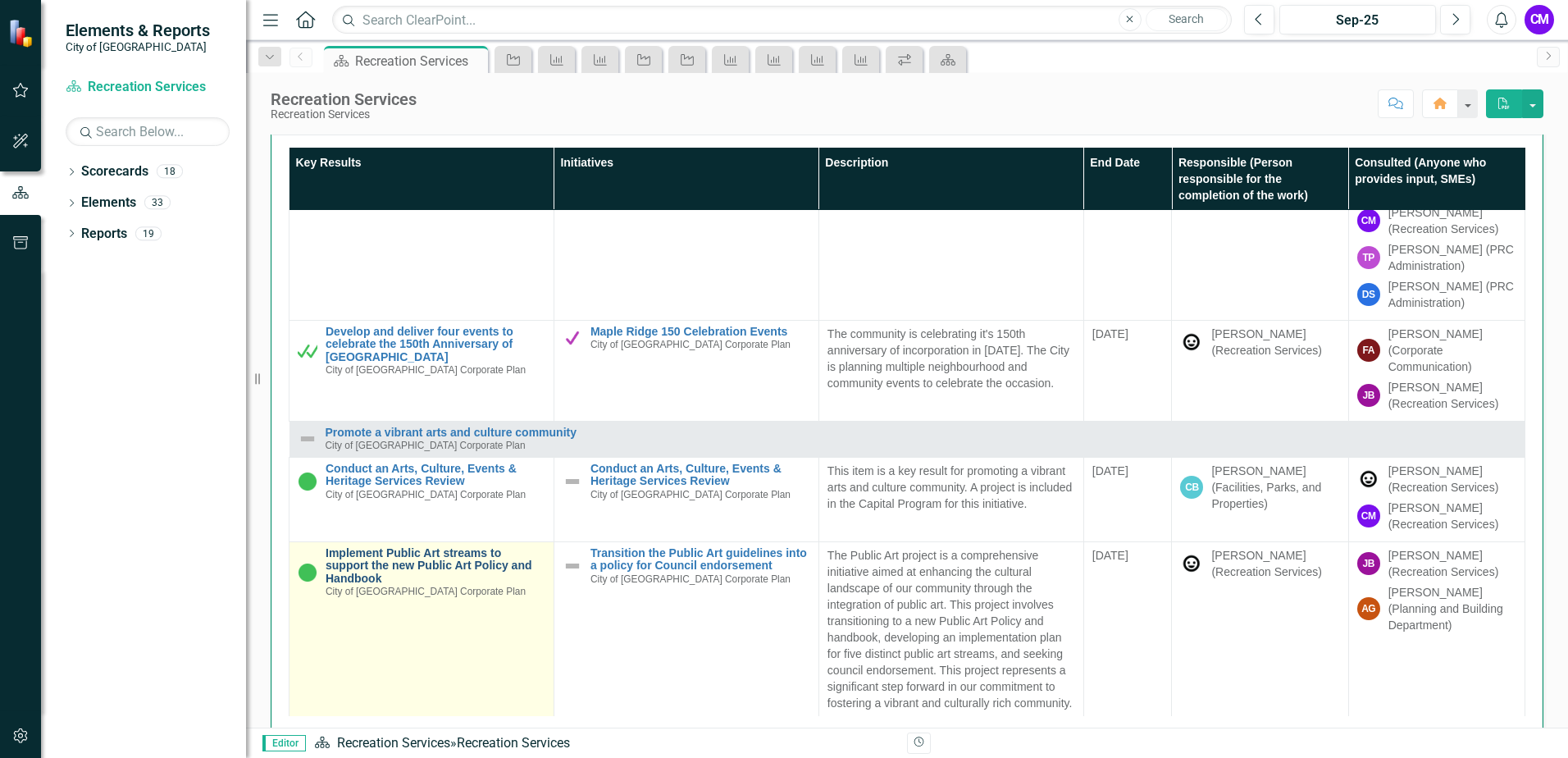
scroll to position [820, 0]
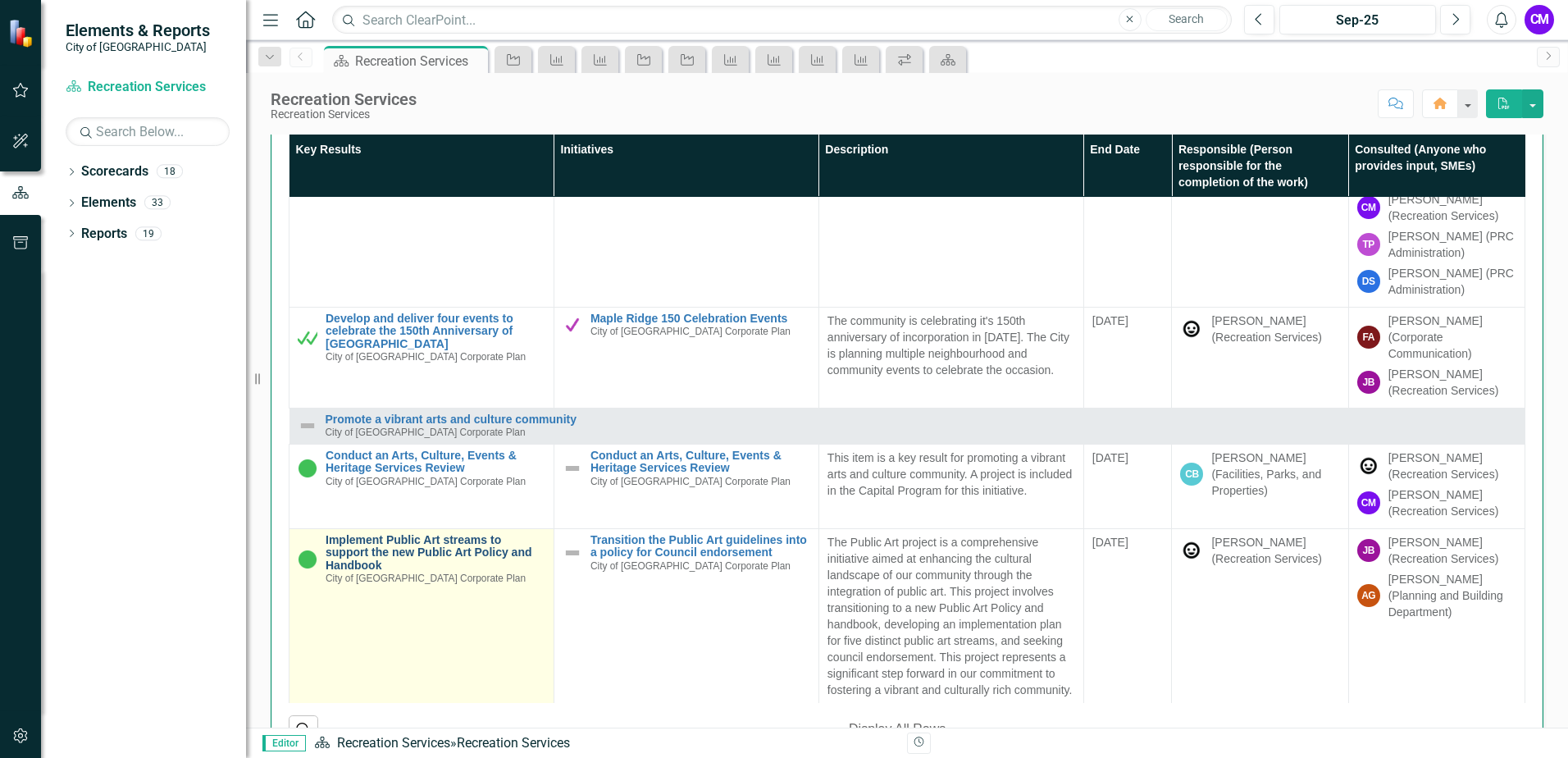
click at [439, 534] on link "Implement Public Art streams to support the new Public Art Policy and Handbook" at bounding box center [436, 553] width 220 height 38
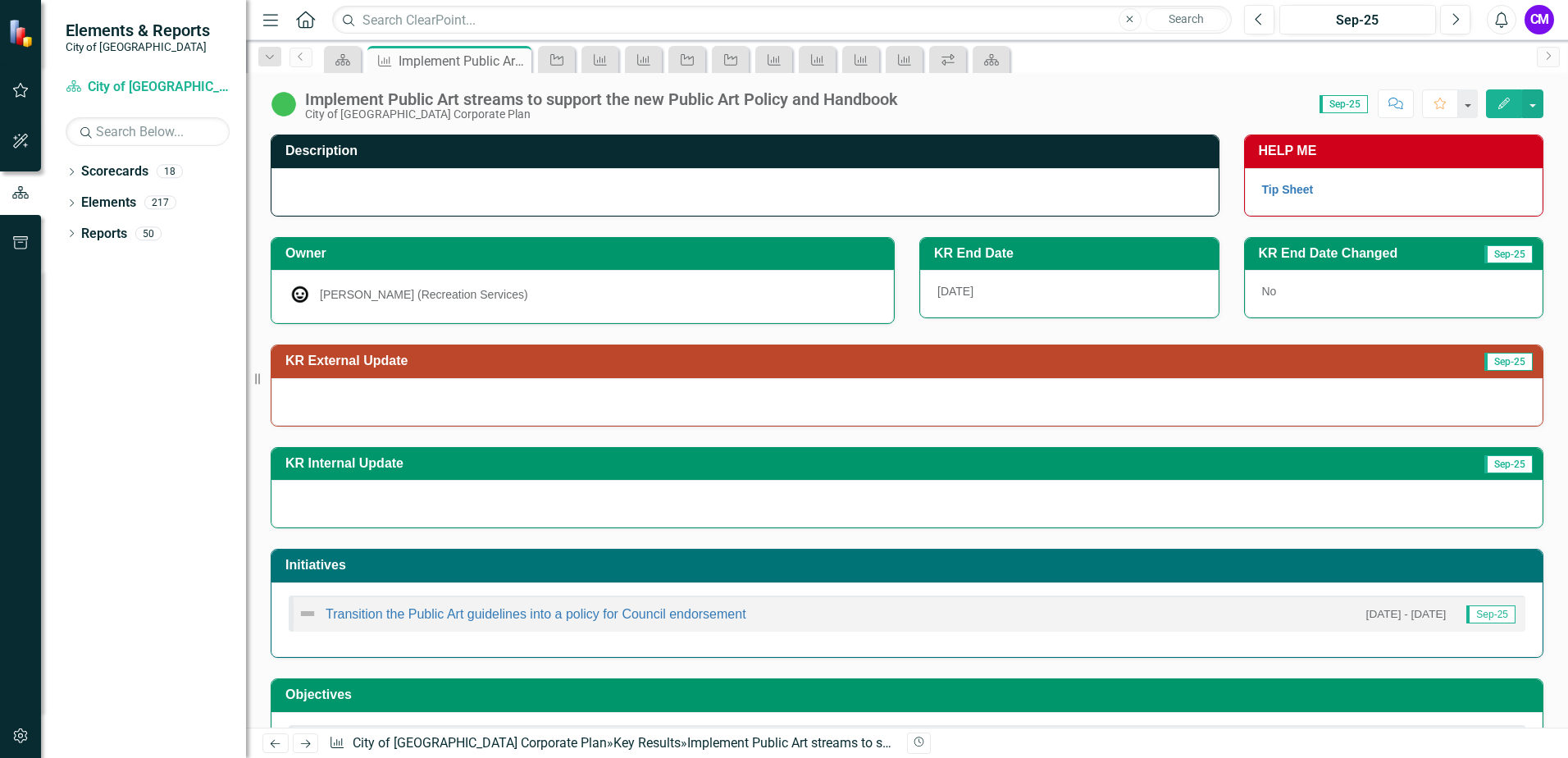
click at [1506, 104] on icon "button" at bounding box center [1504, 103] width 12 height 12
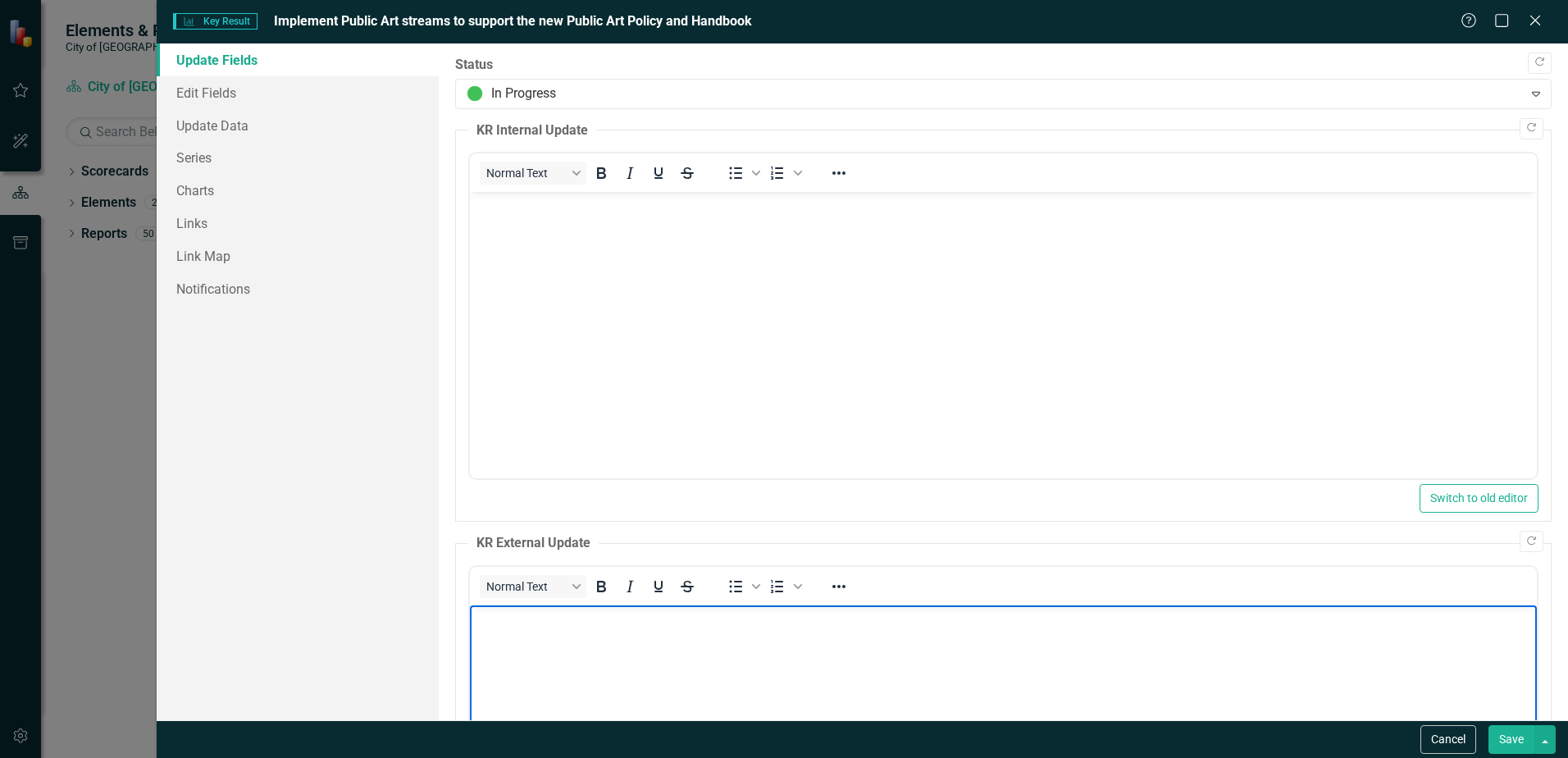
click at [554, 643] on body "Rich Text Area. Press ALT-0 for help." at bounding box center [1004, 728] width 1067 height 246
click at [1502, 618] on p "Recreation and planning staff are working together to on a new Public Art Polic…" at bounding box center [1004, 619] width 1059 height 20
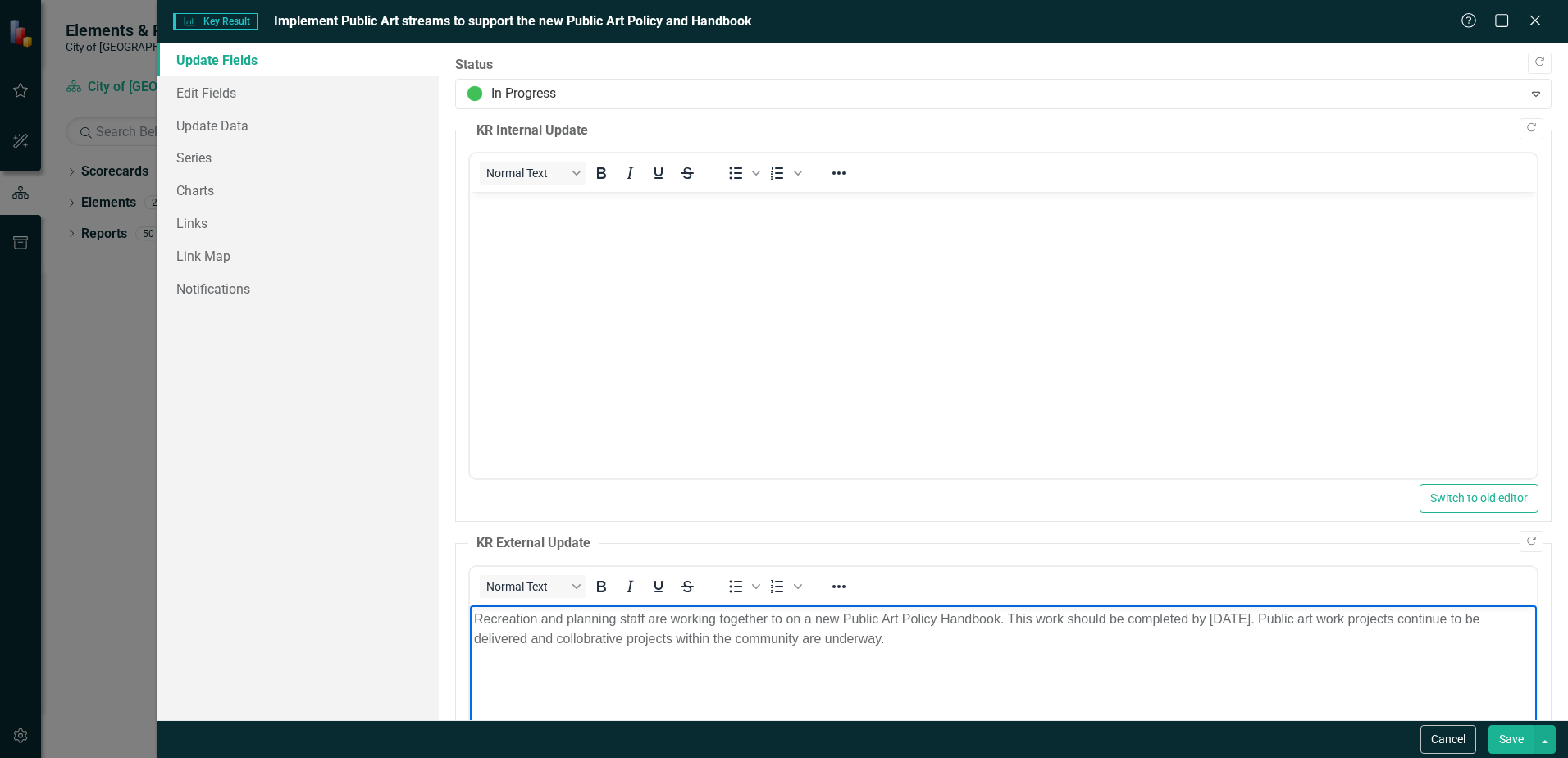
click at [1325, 631] on p "Recreation and planning staff are working together to on a new Public Art Polic…" at bounding box center [1004, 629] width 1059 height 40
click at [1510, 740] on button "Save" at bounding box center [1512, 739] width 46 height 29
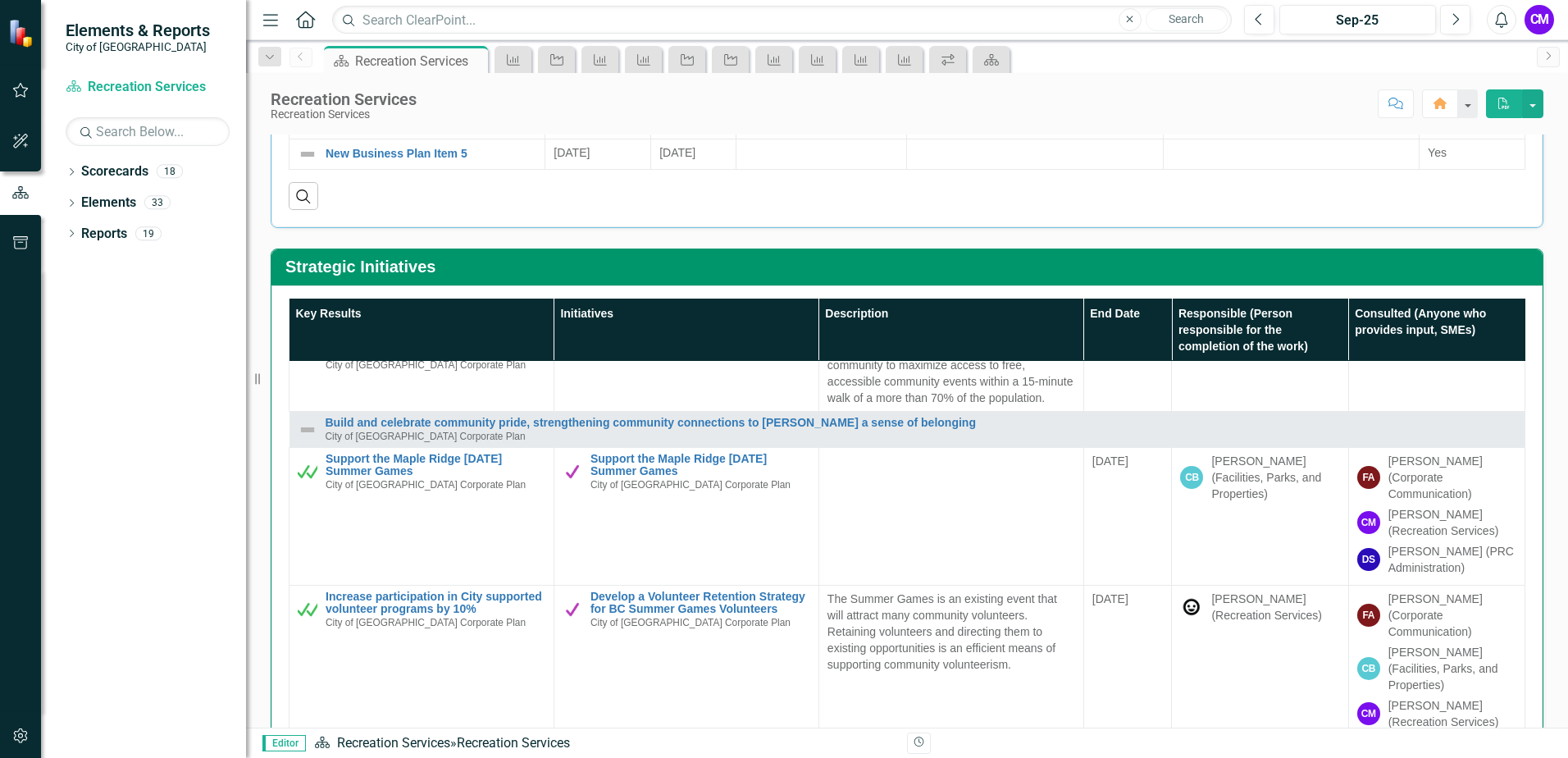
scroll to position [328, 0]
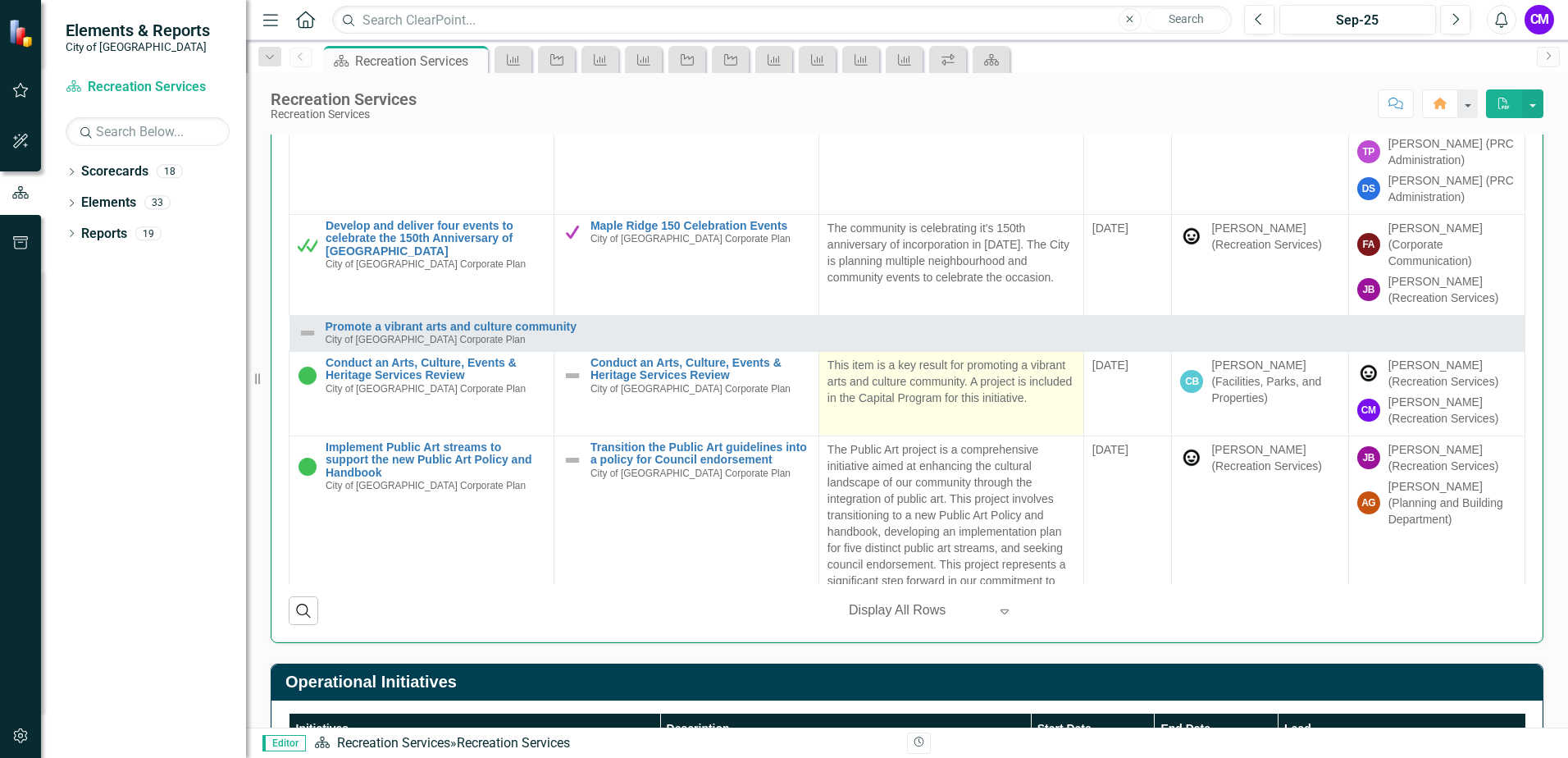
scroll to position [617, 0]
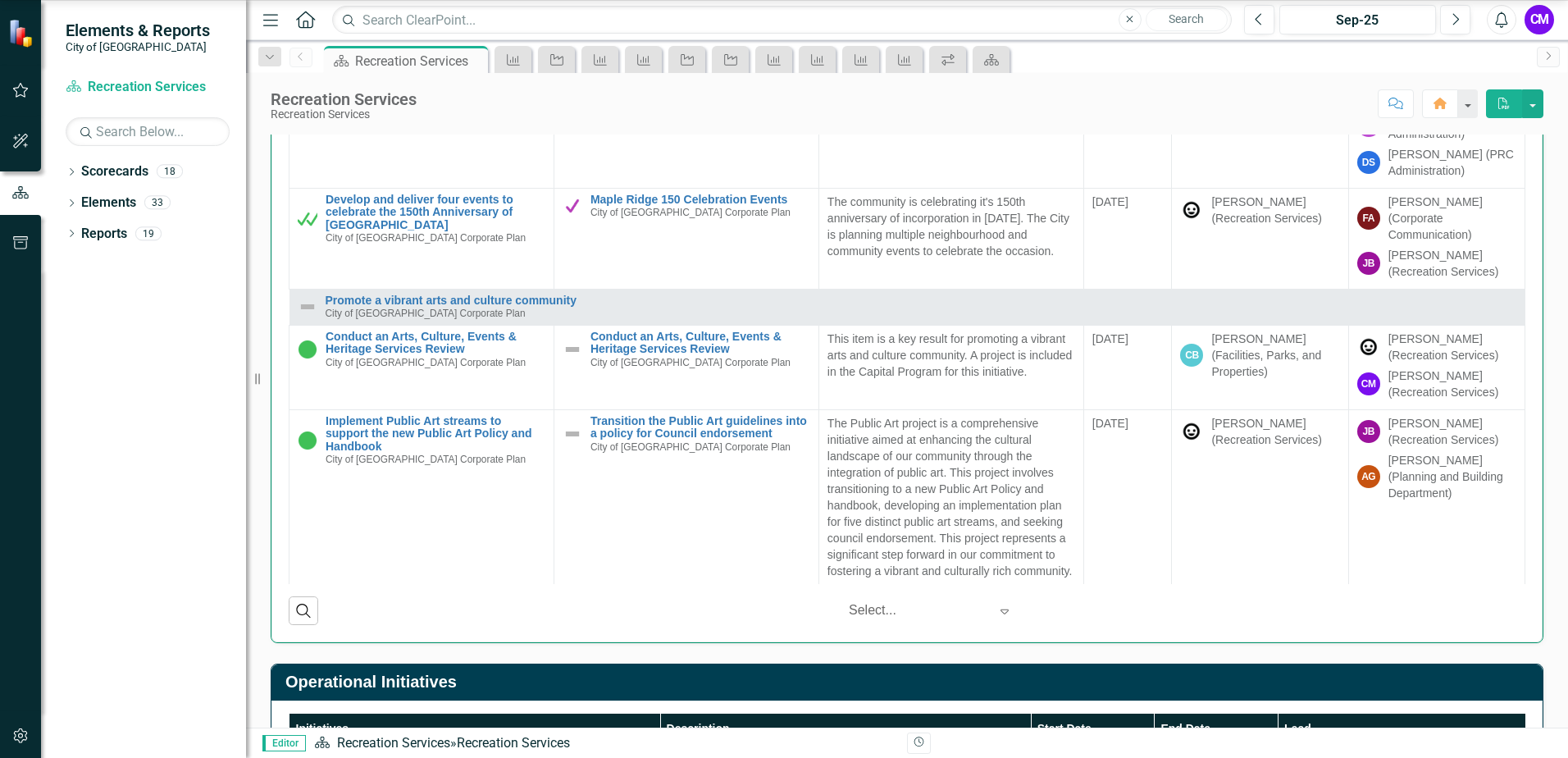
click at [996, 613] on icon "Expand" at bounding box center [1005, 611] width 16 height 13
click at [1183, 616] on div "Search ‹ Previous 1 (current) › Next 5 results available. Use Up and Down to ch…" at bounding box center [907, 604] width 1237 height 40
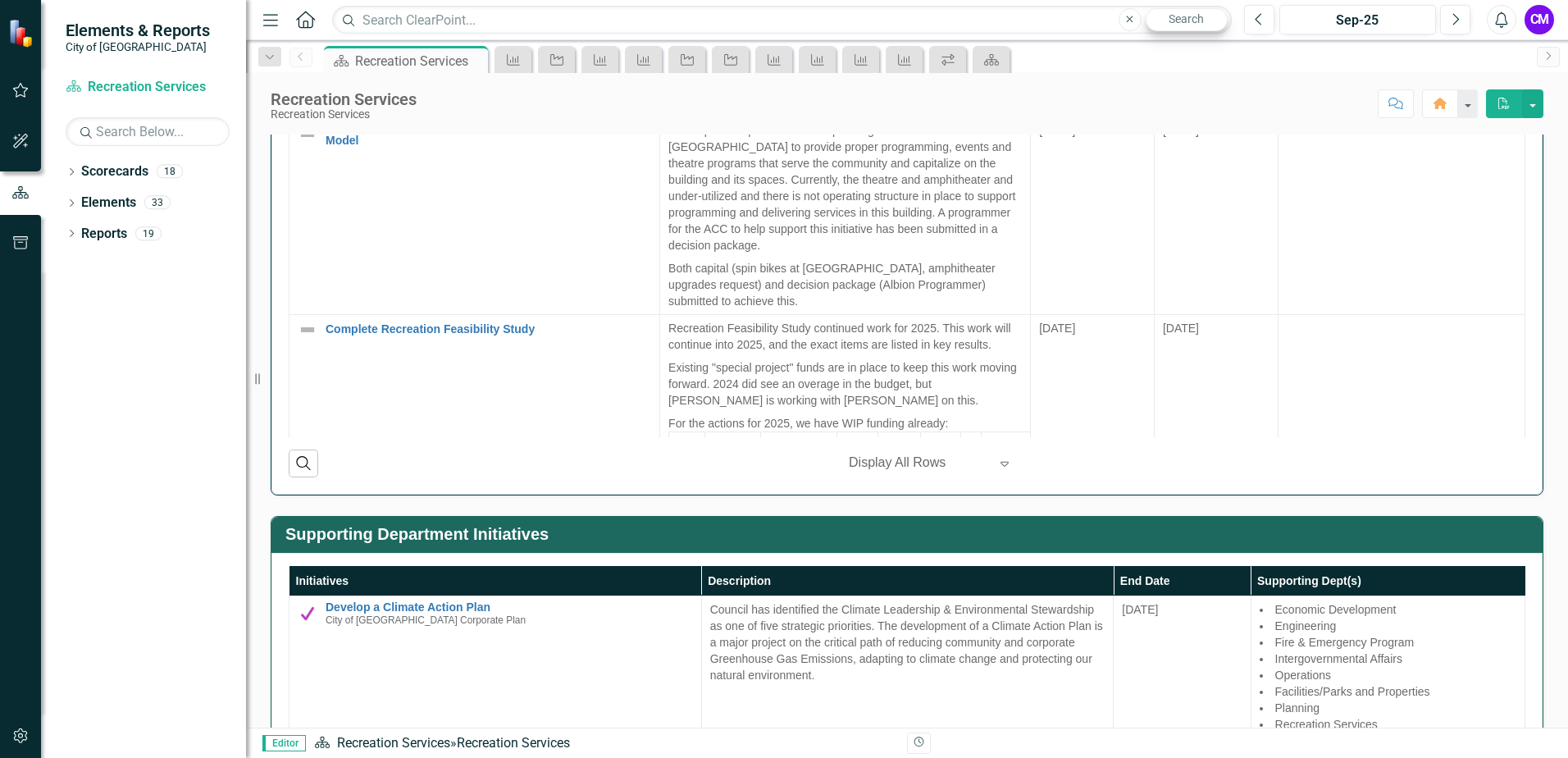
scroll to position [1759, 0]
